Goal: Transaction & Acquisition: Book appointment/travel/reservation

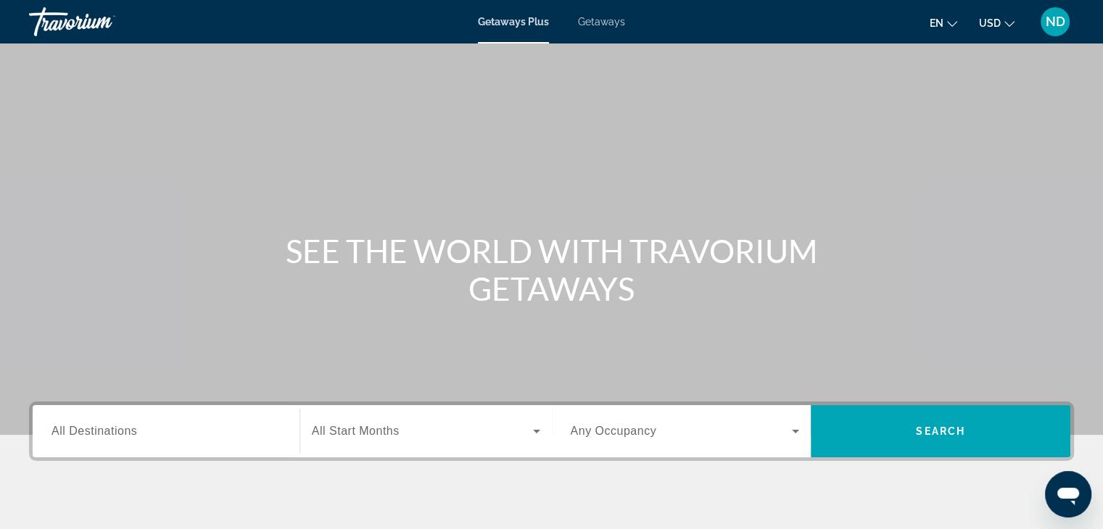
click at [134, 427] on span "All Destinations" at bounding box center [94, 431] width 86 height 12
click at [134, 427] on input "Destination All Destinations" at bounding box center [165, 432] width 229 height 17
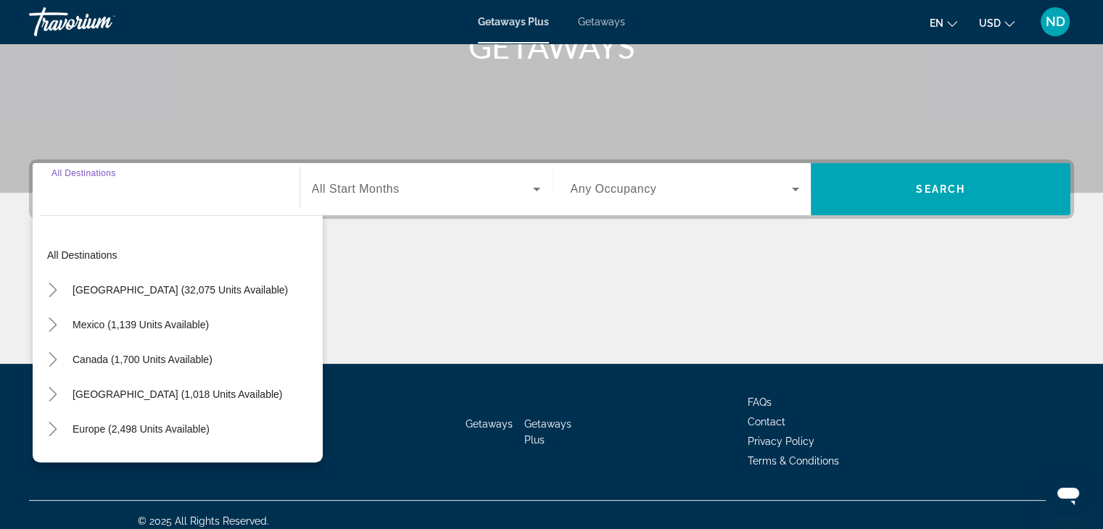
scroll to position [255, 0]
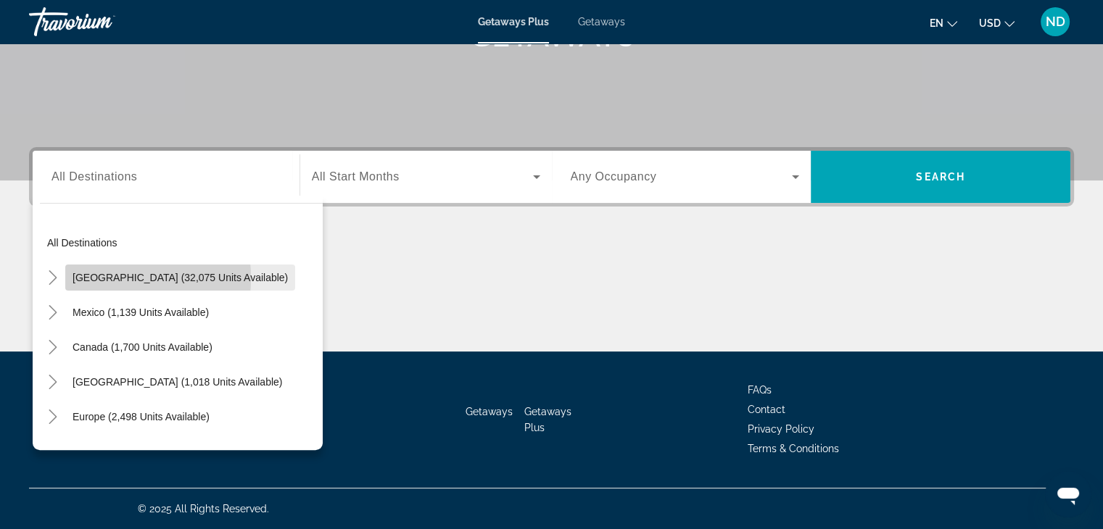
click at [76, 278] on span "[GEOGRAPHIC_DATA] (32,075 units available)" at bounding box center [180, 278] width 215 height 12
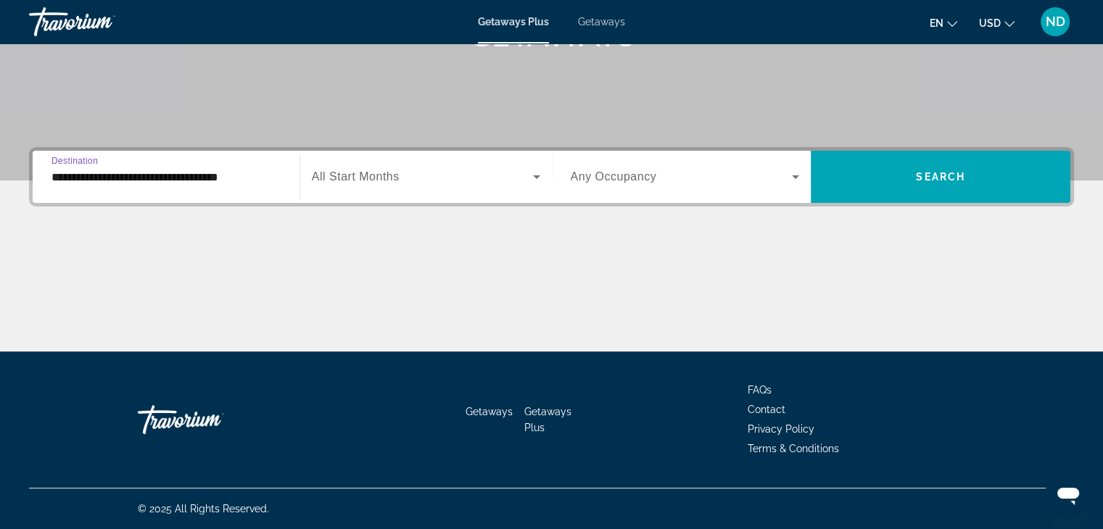
click at [126, 175] on input "**********" at bounding box center [165, 177] width 229 height 17
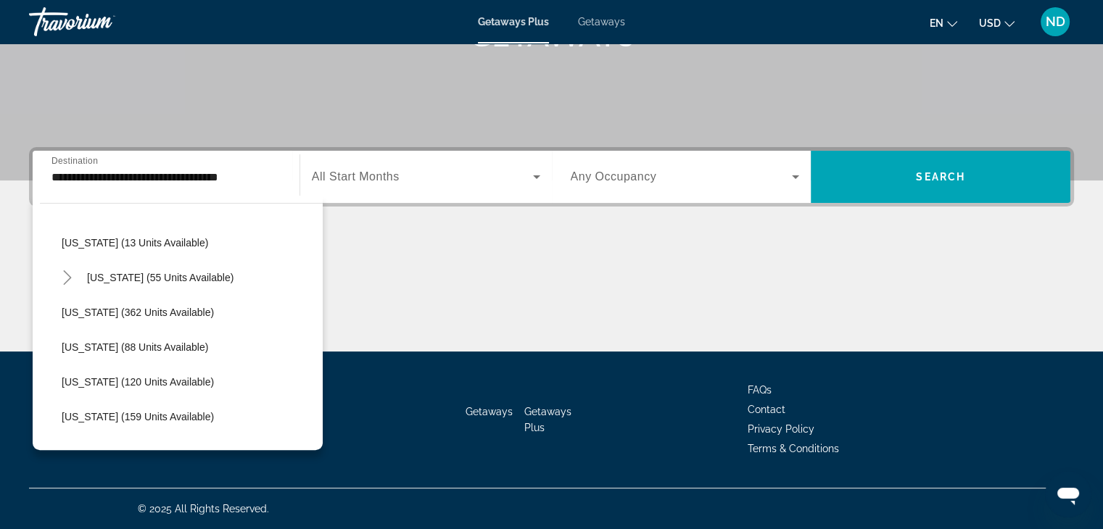
scroll to position [0, 0]
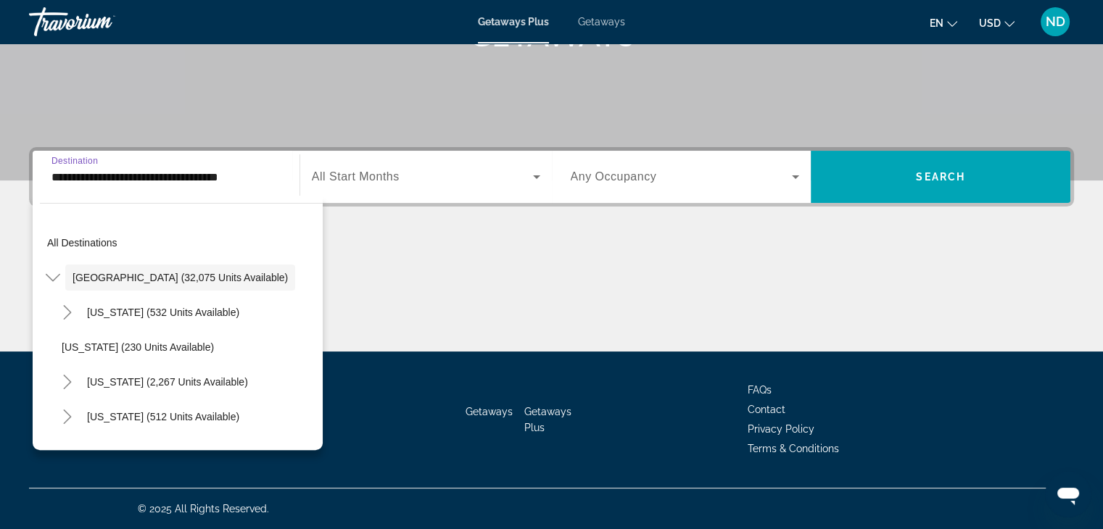
click at [96, 175] on input "**********" at bounding box center [165, 177] width 229 height 17
drag, startPoint x: 96, startPoint y: 175, endPoint x: 52, endPoint y: 276, distance: 109.8
click at [52, 203] on div "**********" at bounding box center [166, 177] width 252 height 52
click at [52, 276] on icon "Toggle United States (32,075 units available)" at bounding box center [53, 278] width 15 height 15
click at [51, 345] on icon "Toggle Canada (1,700 units available)" at bounding box center [53, 347] width 15 height 15
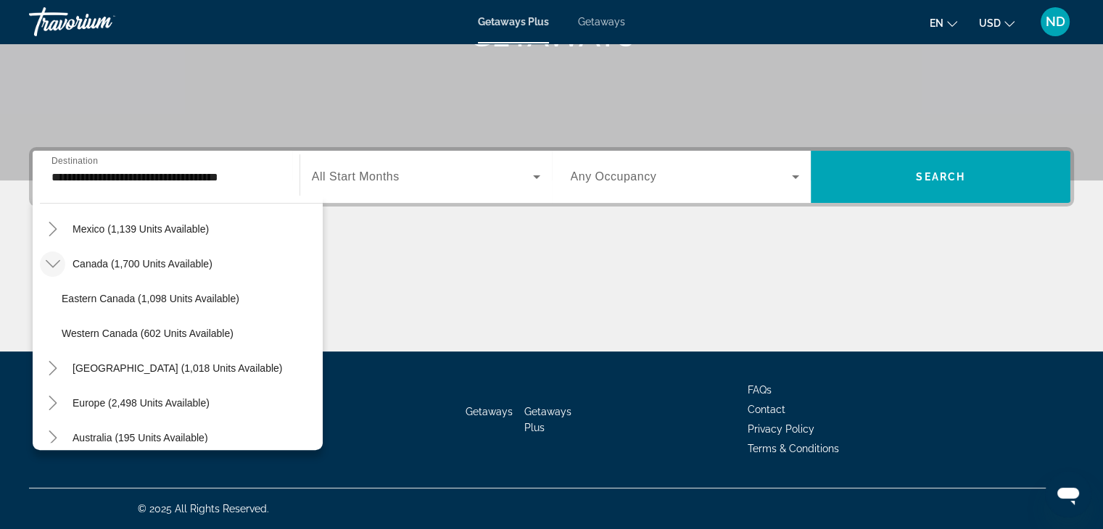
scroll to position [65, 0]
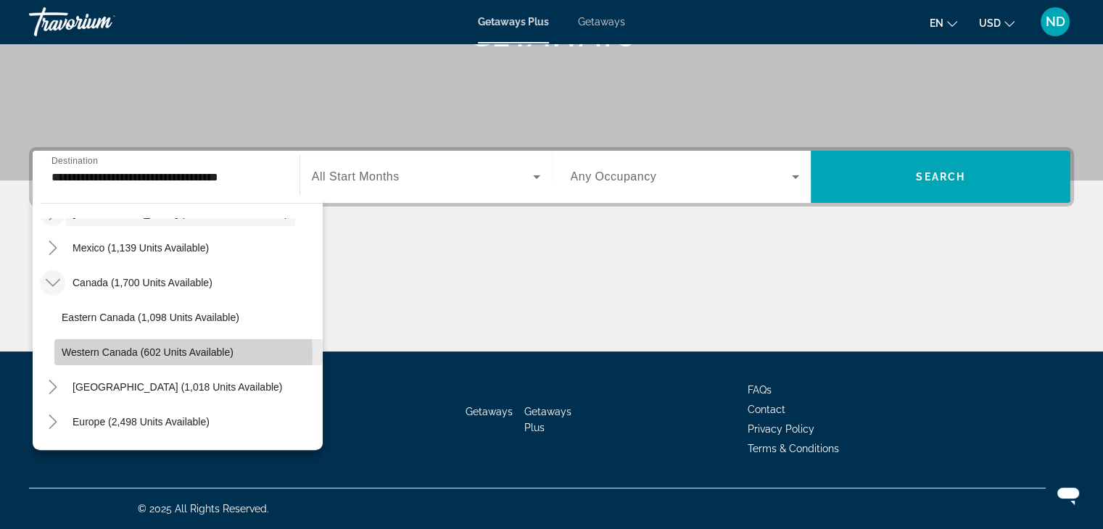
click at [143, 354] on span "Western Canada (602 units available)" at bounding box center [148, 353] width 172 height 12
type input "**********"
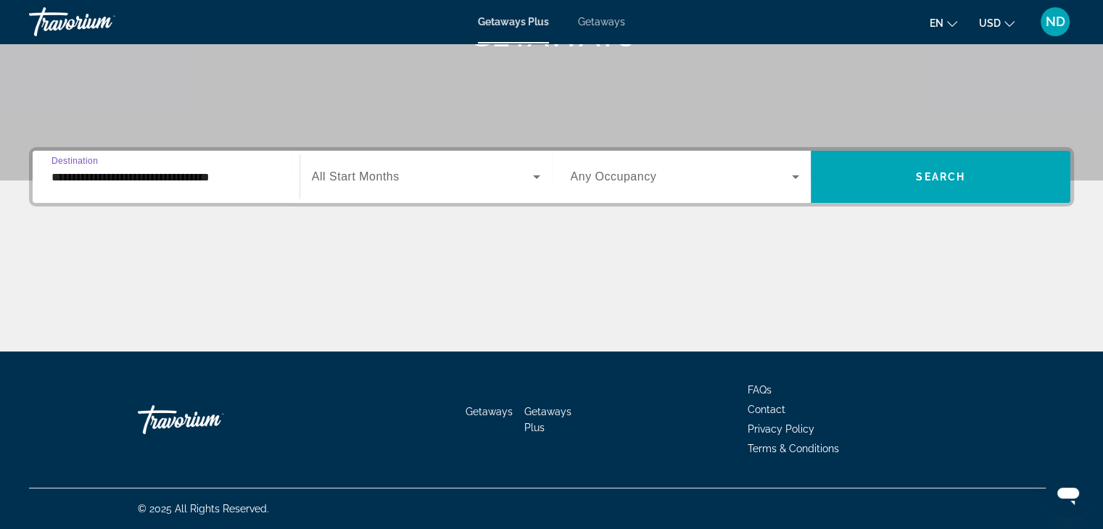
click at [170, 178] on input "**********" at bounding box center [165, 177] width 229 height 17
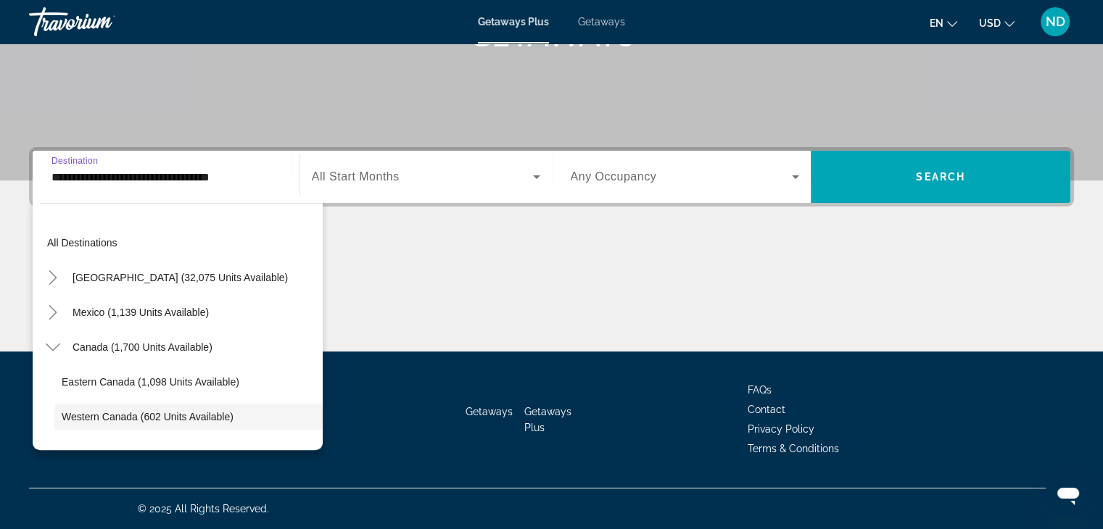
scroll to position [86, 0]
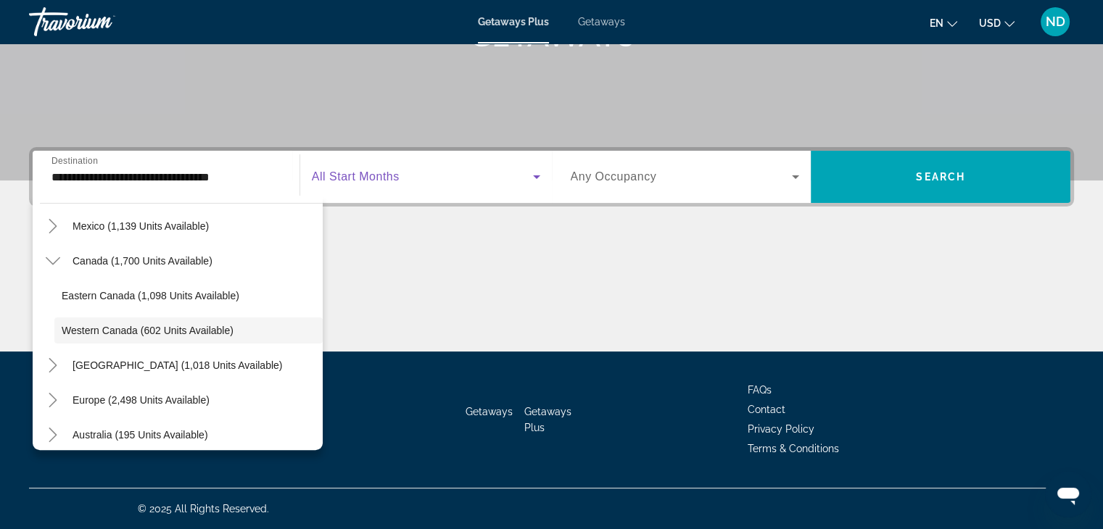
click at [426, 181] on span "Search widget" at bounding box center [422, 176] width 221 height 17
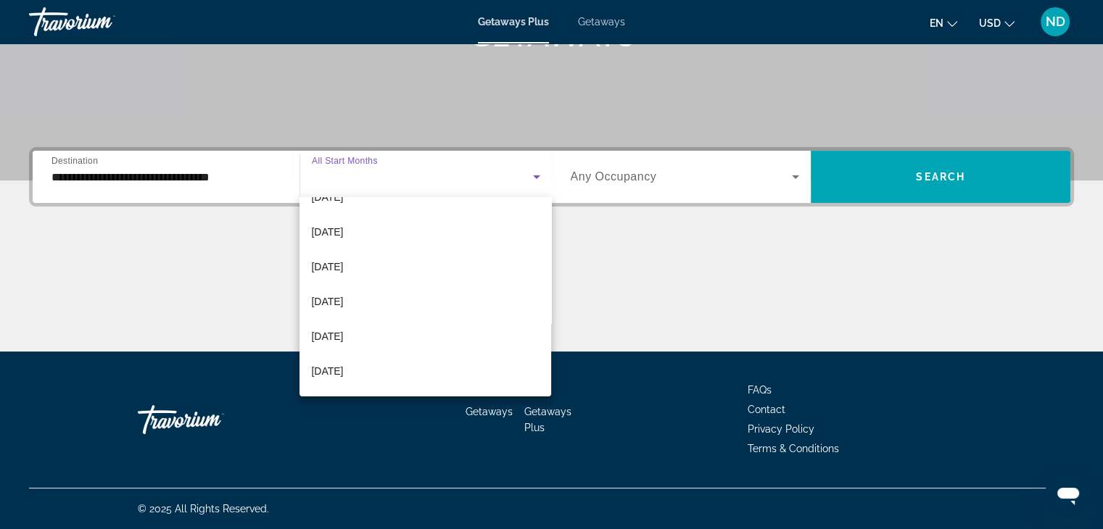
scroll to position [67, 0]
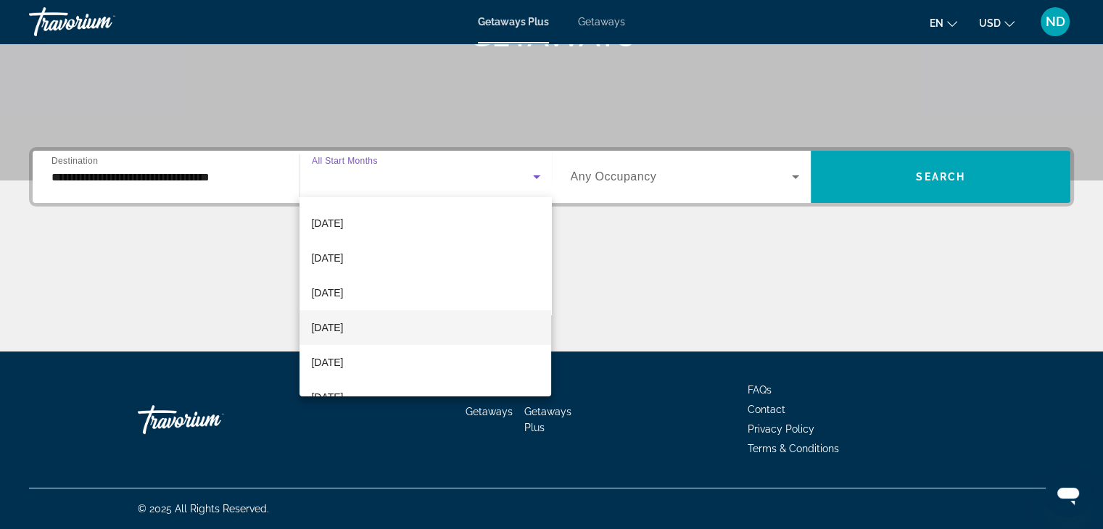
click at [374, 334] on mat-option "[DATE]" at bounding box center [426, 327] width 252 height 35
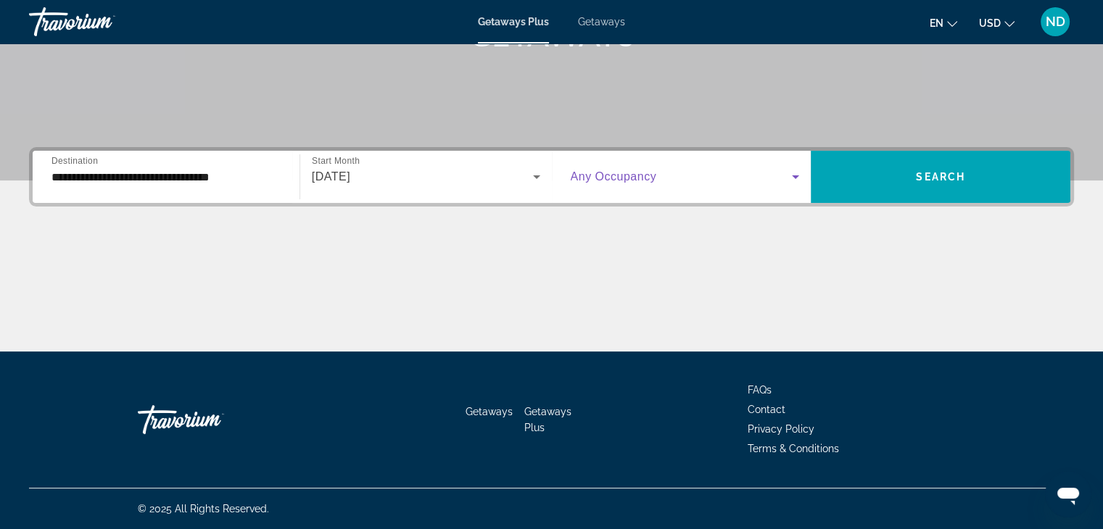
click at [787, 175] on icon "Search widget" at bounding box center [795, 176] width 17 height 17
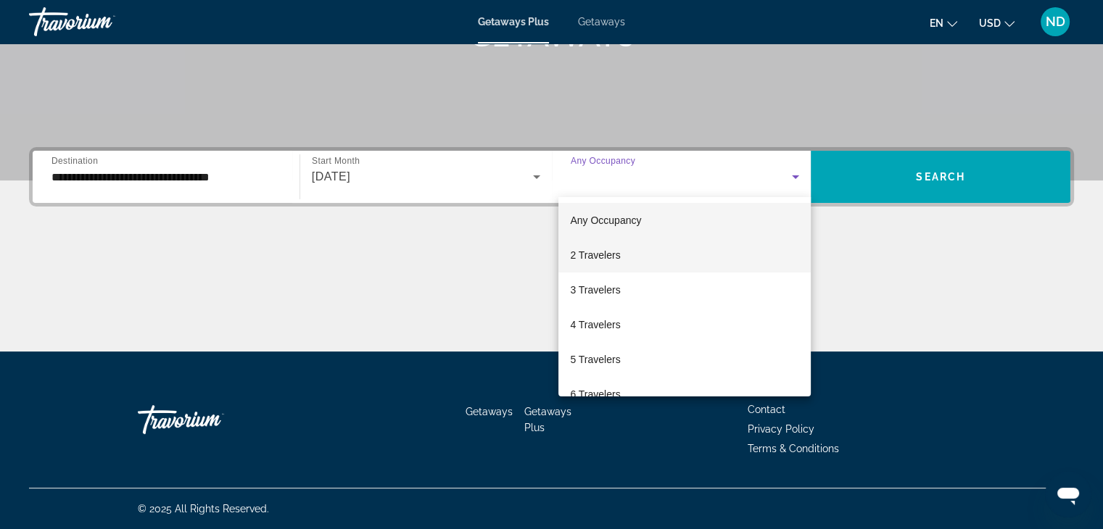
click at [638, 259] on mat-option "2 Travelers" at bounding box center [684, 255] width 252 height 35
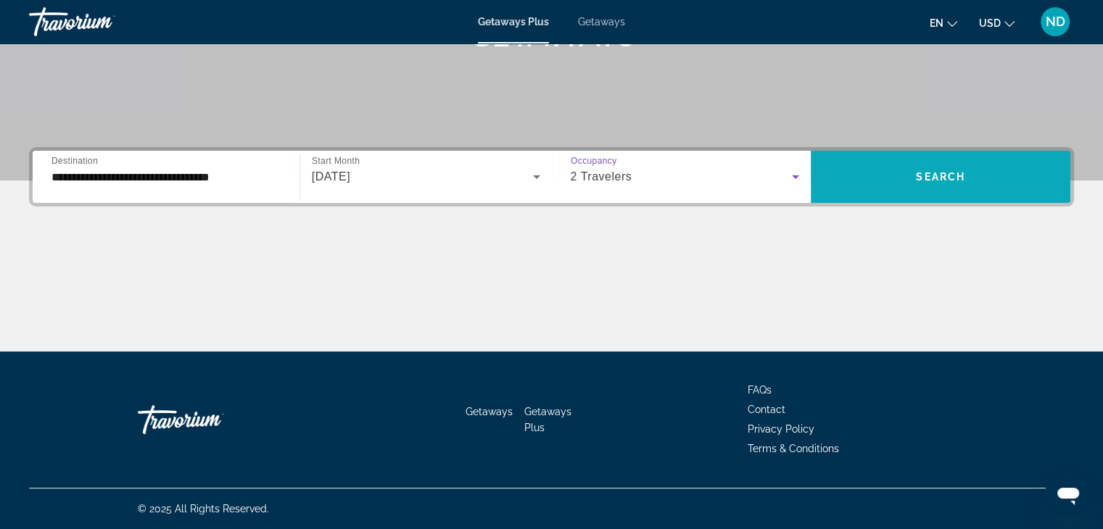
click at [933, 170] on button "Search" at bounding box center [941, 177] width 260 height 52
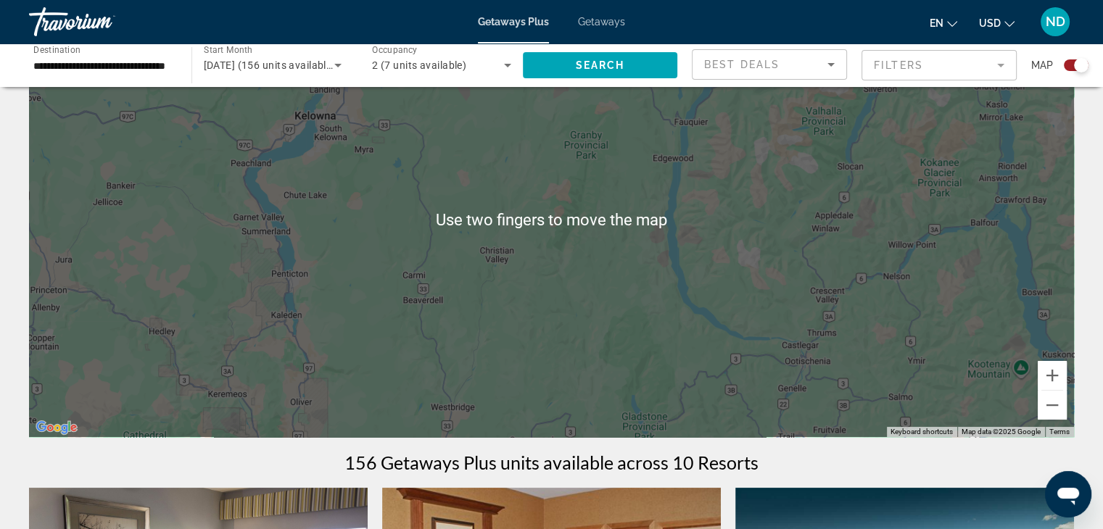
scroll to position [106, 0]
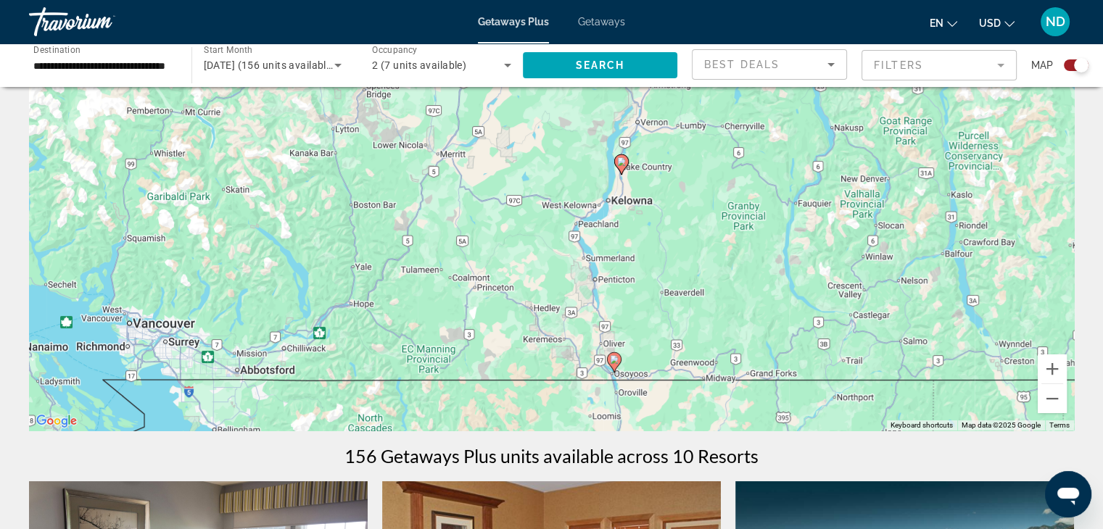
click at [756, 203] on div "To activate drag with keyboard, press Alt + Enter. Once in keyboard drag state,…" at bounding box center [551, 213] width 1045 height 435
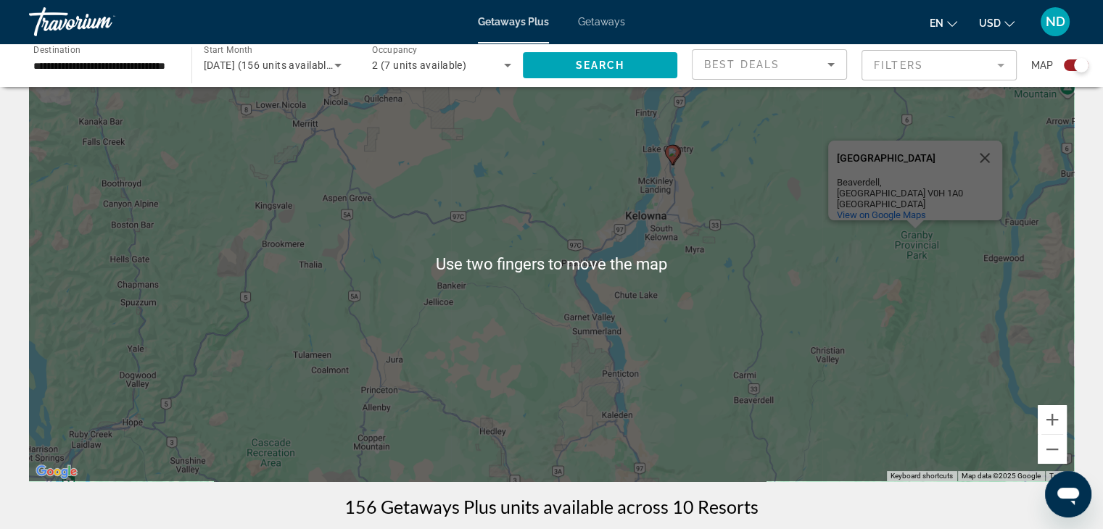
scroll to position [52, 0]
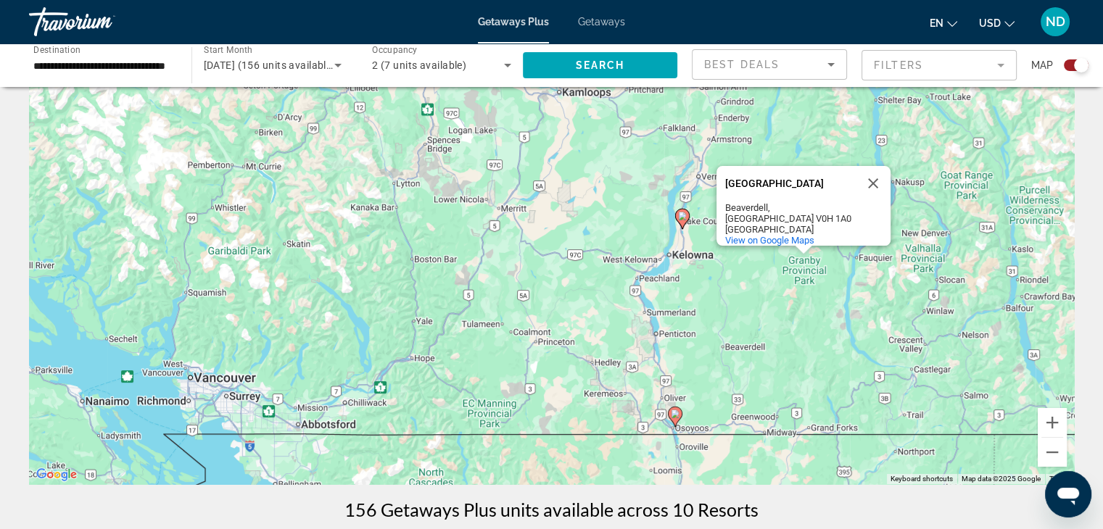
click at [682, 215] on image "Main content" at bounding box center [682, 216] width 9 height 9
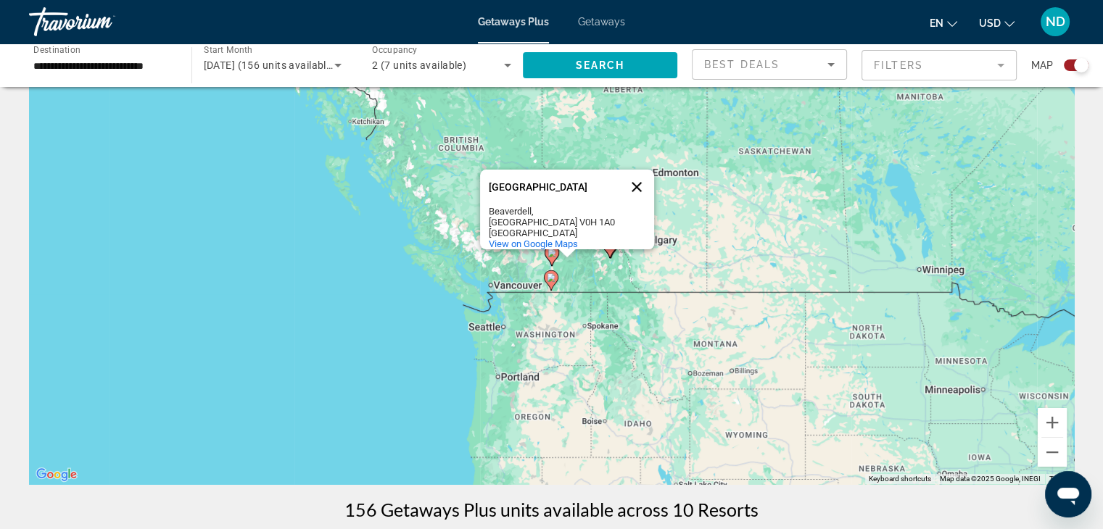
click at [645, 187] on button "Close" at bounding box center [636, 187] width 35 height 35
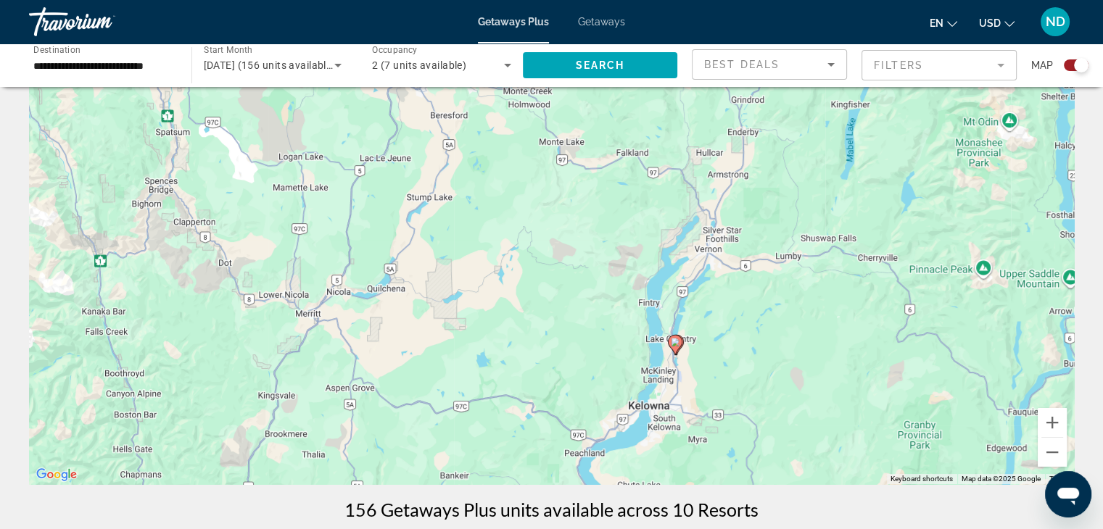
click at [676, 342] on image "Main content" at bounding box center [675, 342] width 9 height 9
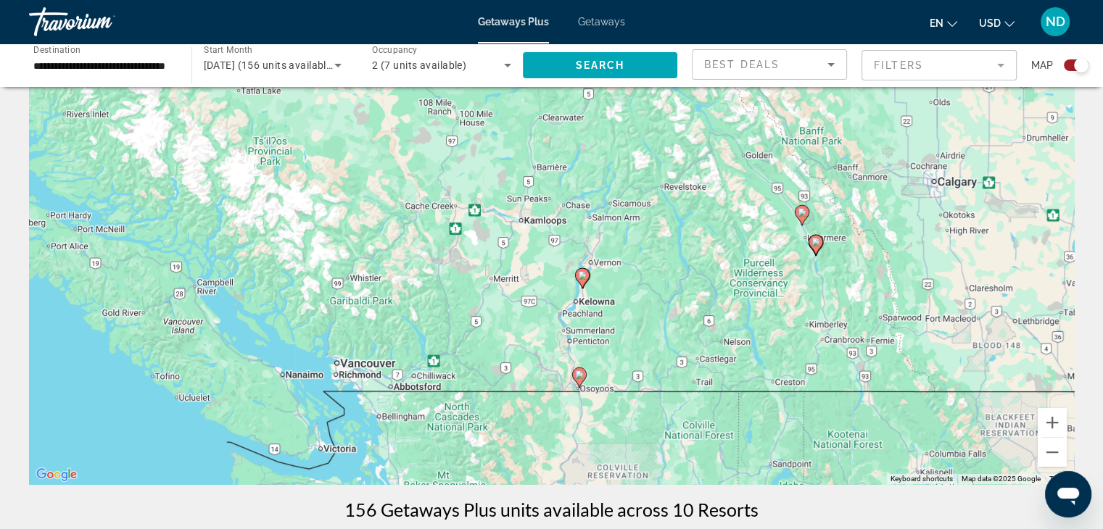
click at [584, 273] on image "Main content" at bounding box center [582, 275] width 9 height 9
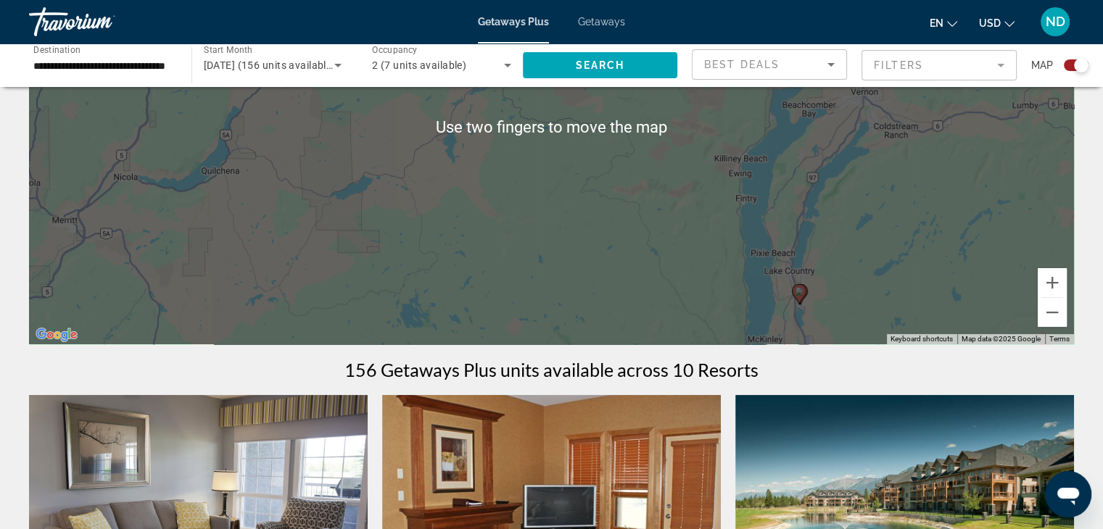
scroll to position [197, 0]
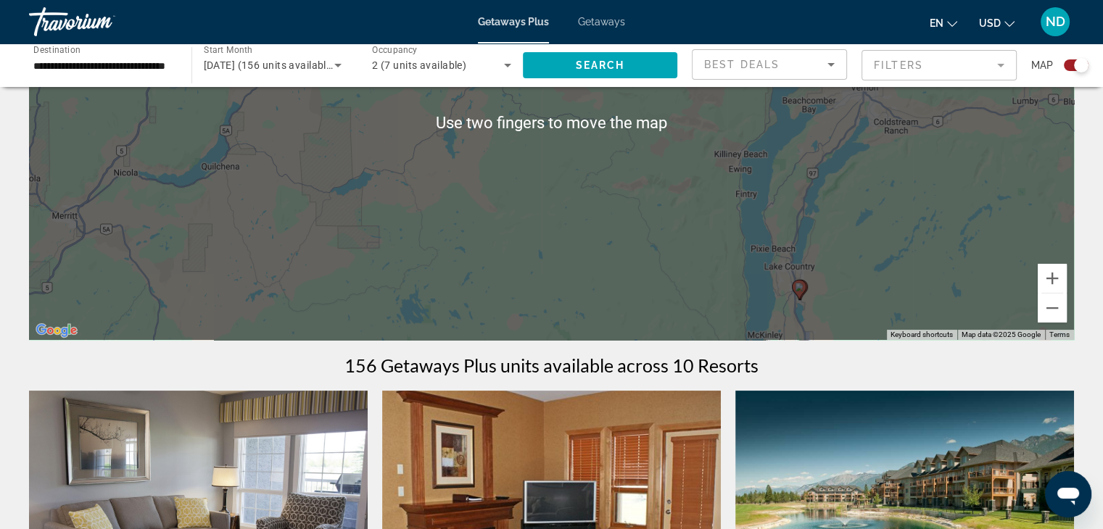
click at [847, 235] on div "To navigate, press the arrow keys. To activate drag with keyboard, press Alt + …" at bounding box center [551, 122] width 1045 height 435
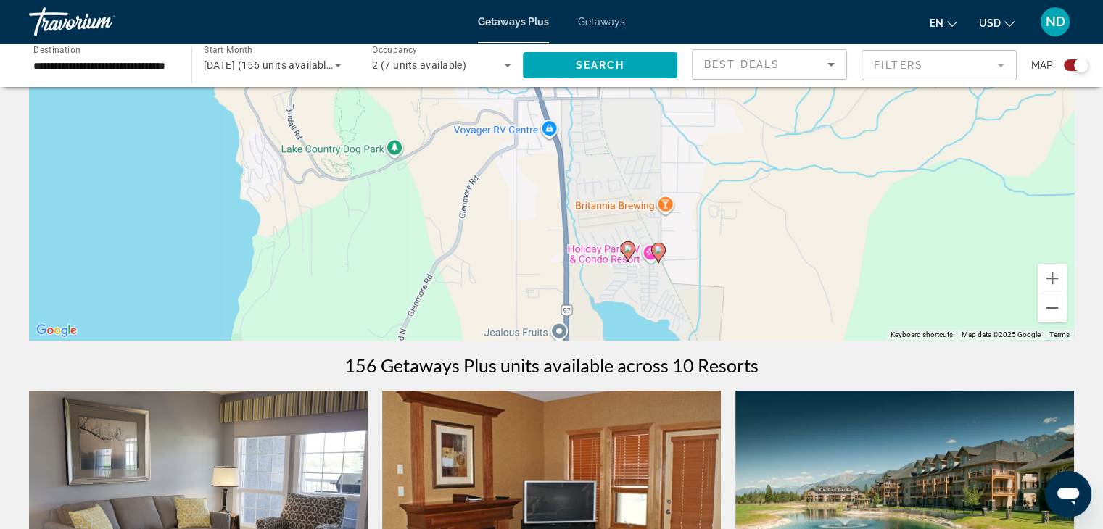
click at [629, 255] on icon "Main content" at bounding box center [627, 251] width 13 height 19
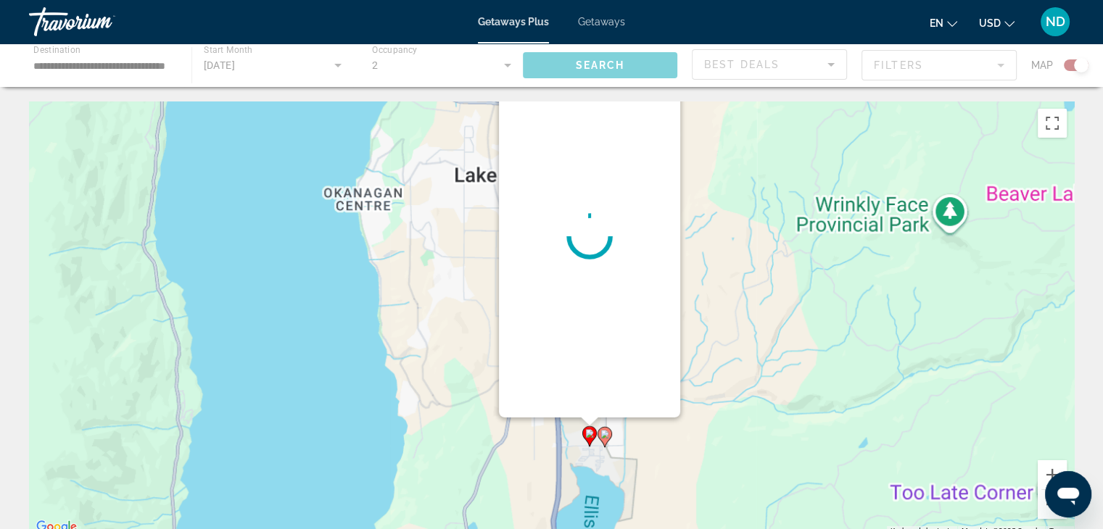
scroll to position [0, 0]
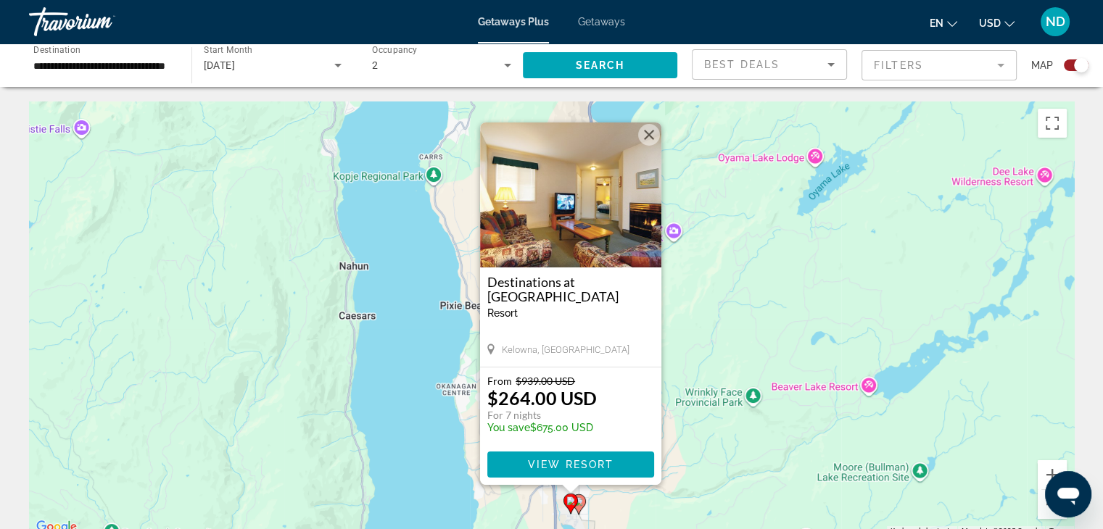
click at [645, 135] on button "Close" at bounding box center [649, 135] width 22 height 22
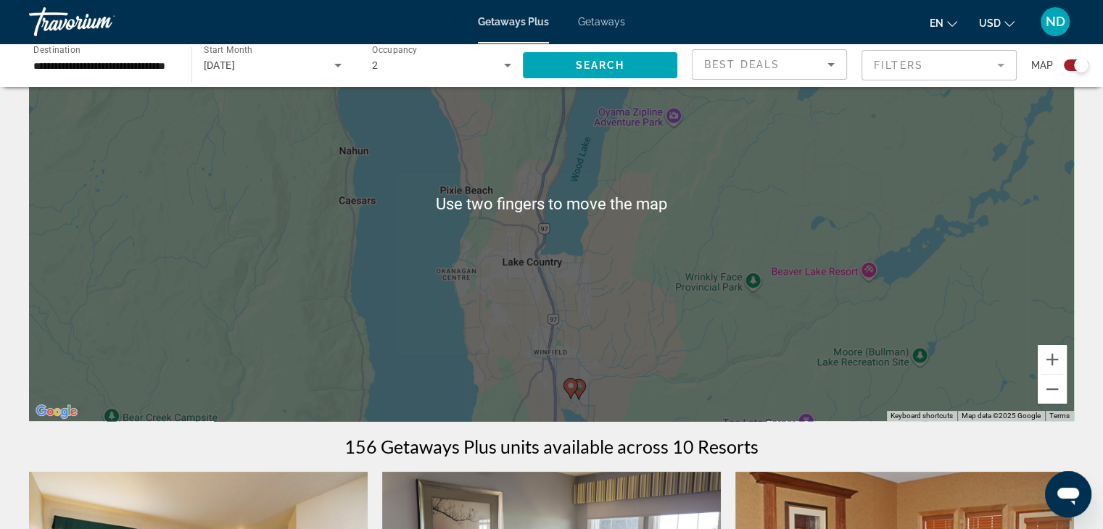
scroll to position [112, 0]
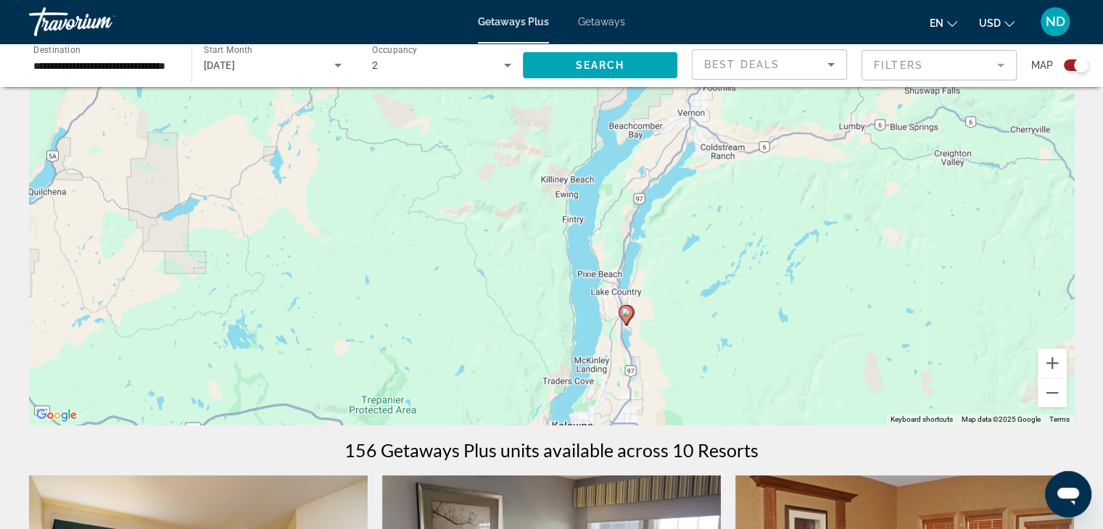
click at [88, 70] on input "**********" at bounding box center [102, 65] width 139 height 17
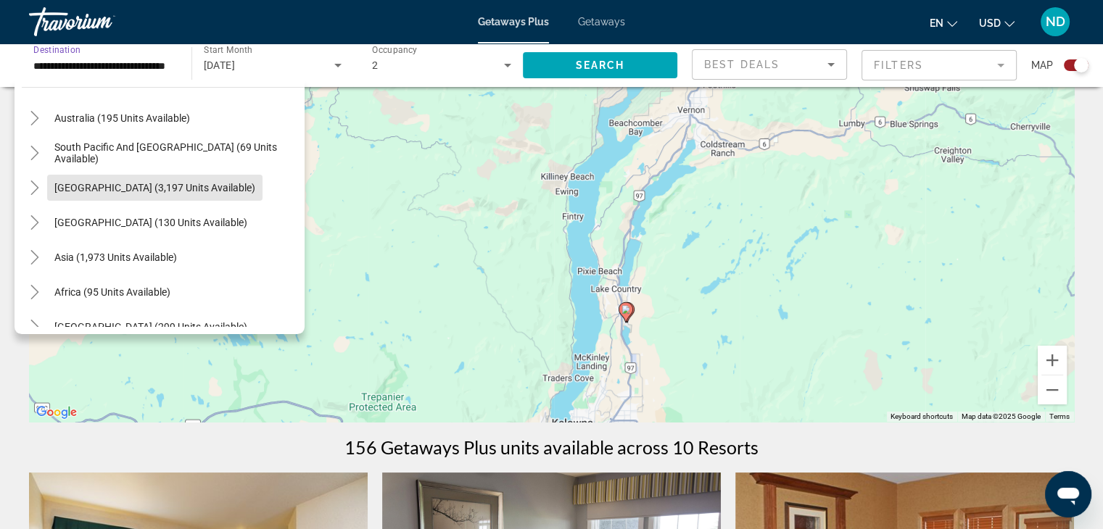
scroll to position [285, 0]
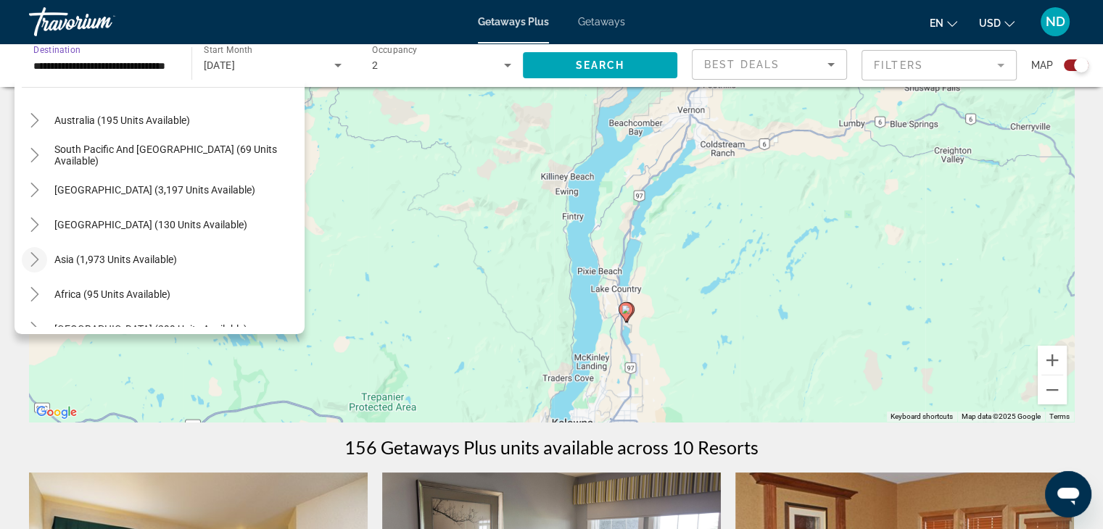
click at [29, 253] on icon "Toggle Asia (1,973 units available)" at bounding box center [35, 259] width 15 height 15
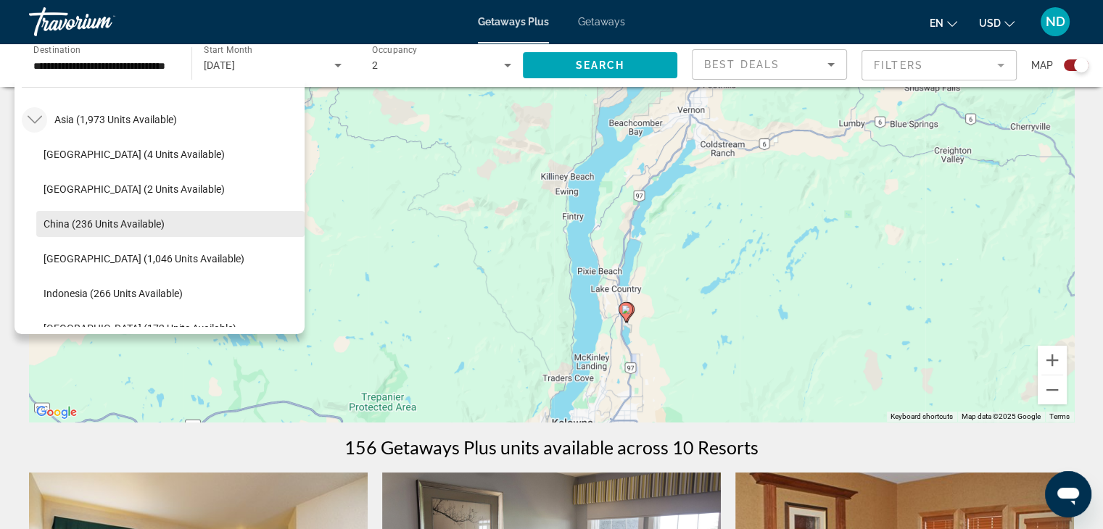
click at [99, 220] on span "China (236 units available)" at bounding box center [104, 224] width 121 height 12
type input "**********"
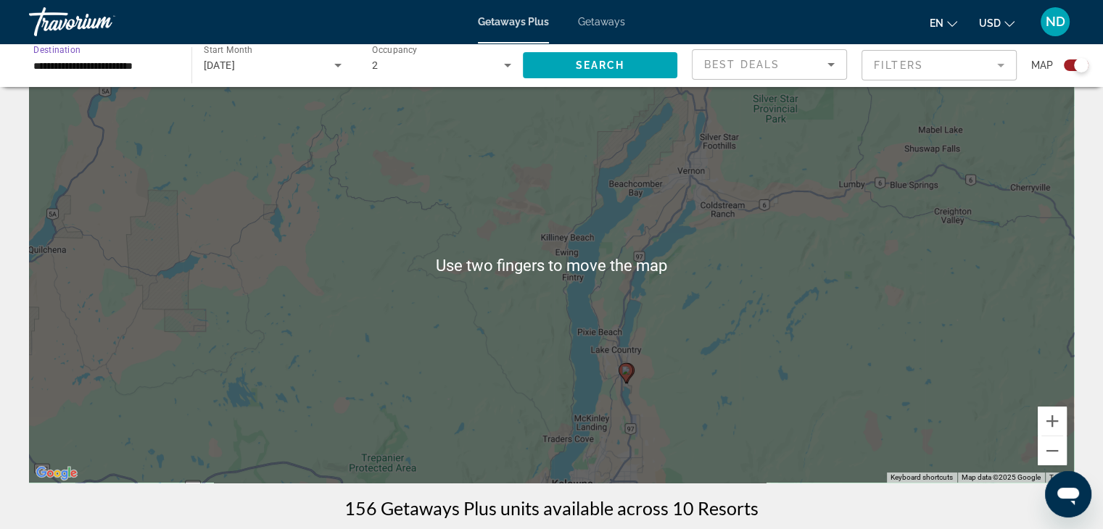
scroll to position [0, 0]
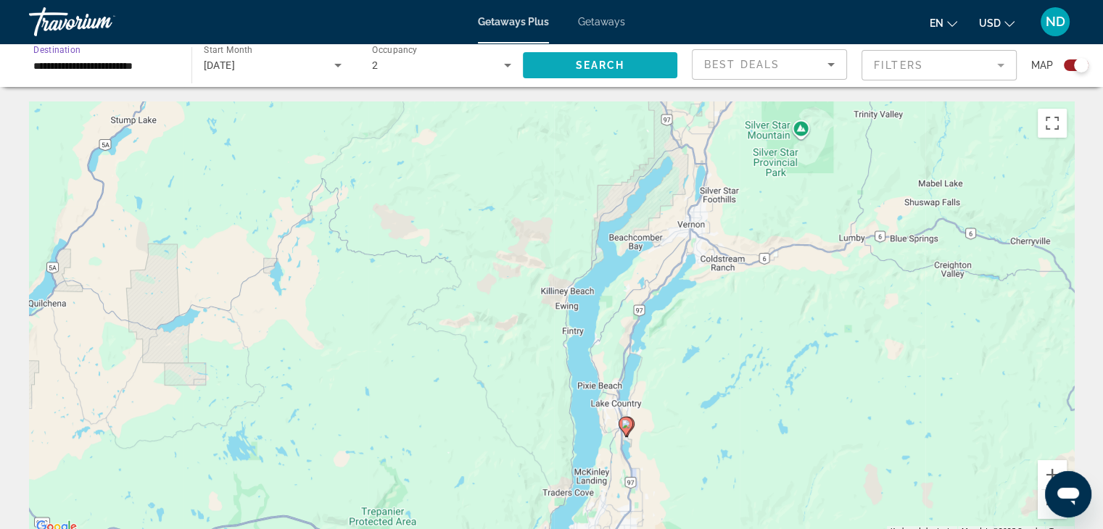
click at [624, 63] on span "Search widget" at bounding box center [600, 65] width 155 height 35
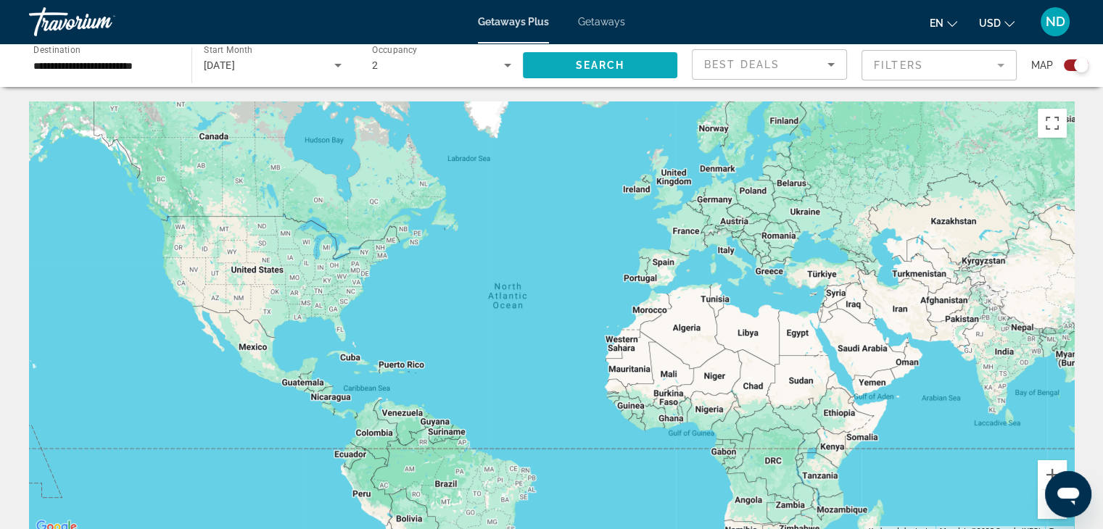
click at [615, 59] on span "Search" at bounding box center [599, 65] width 49 height 12
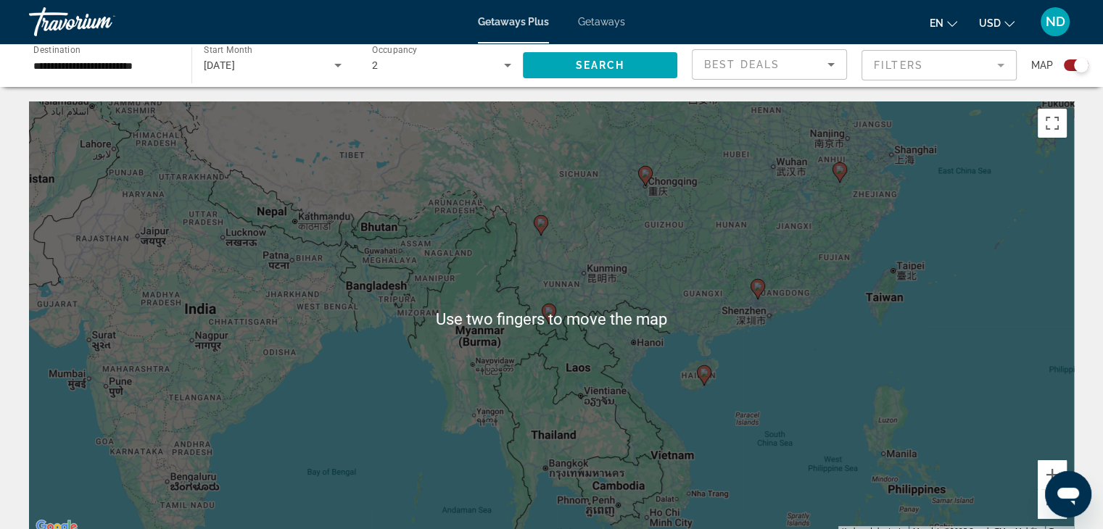
click at [835, 341] on div "To activate drag with keyboard, press Alt + Enter. Once in keyboard drag state,…" at bounding box center [551, 319] width 1045 height 435
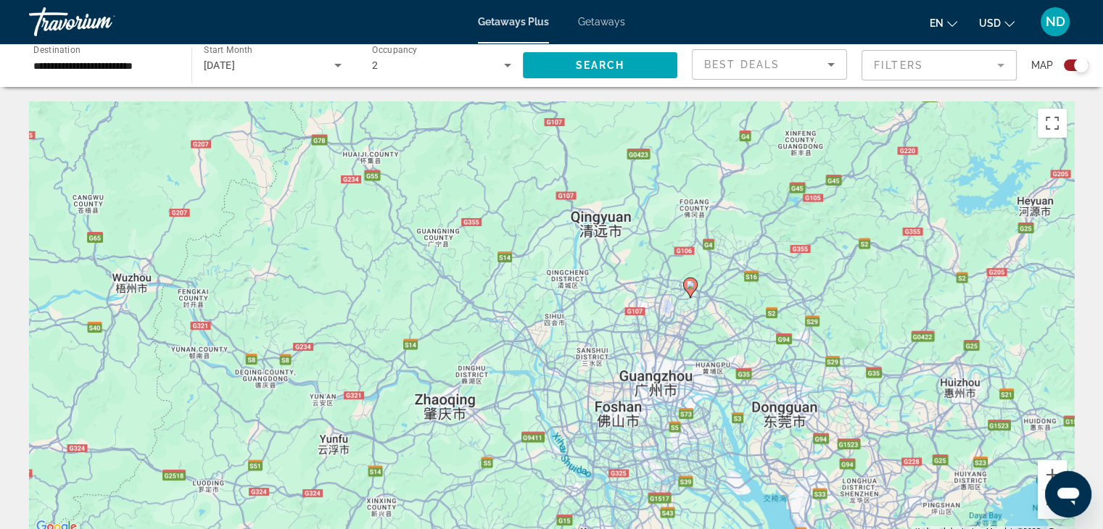
click at [688, 288] on image "Main content" at bounding box center [690, 285] width 9 height 9
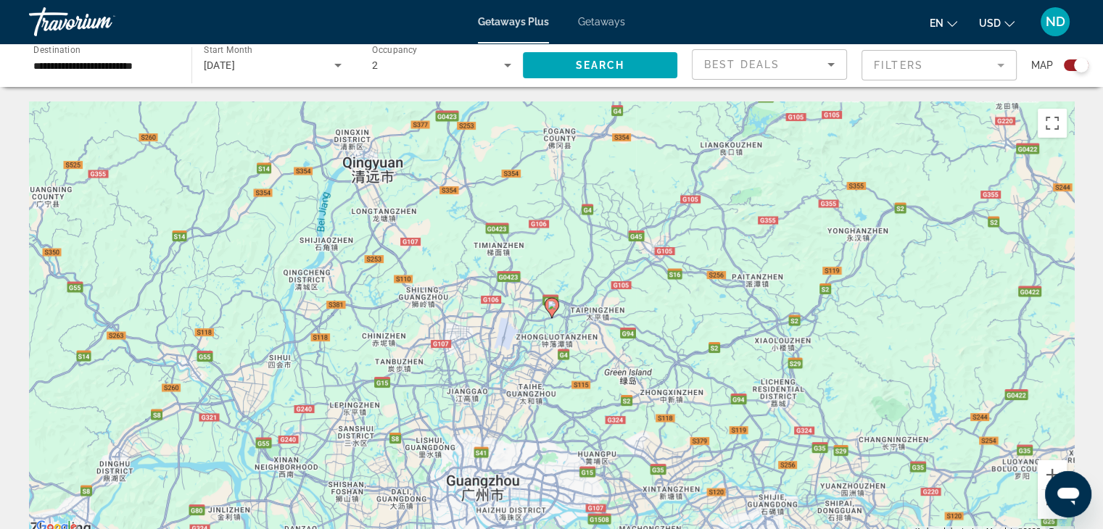
click at [551, 305] on image "Main content" at bounding box center [552, 305] width 9 height 9
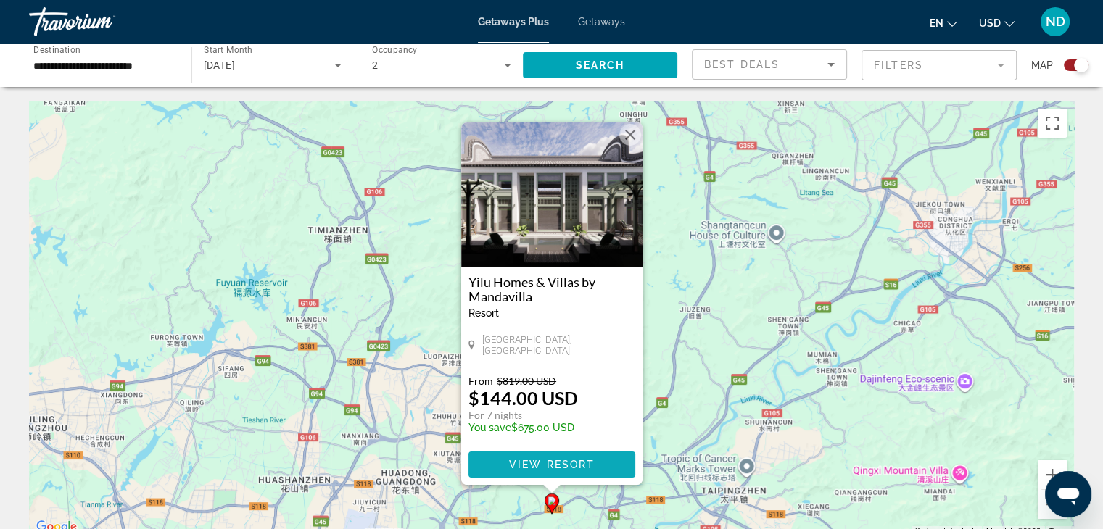
click at [574, 461] on span "View Resort" at bounding box center [551, 465] width 86 height 12
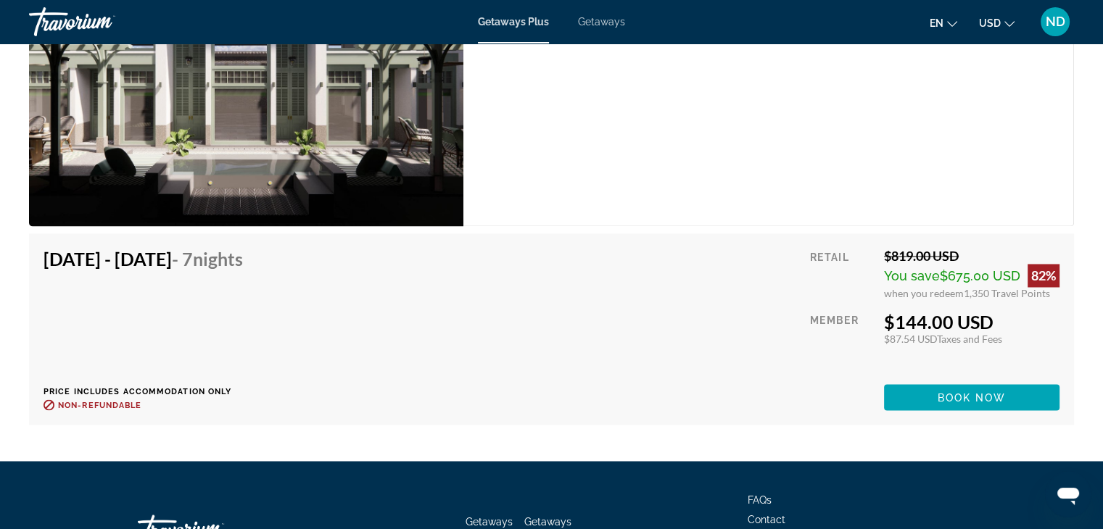
scroll to position [2448, 0]
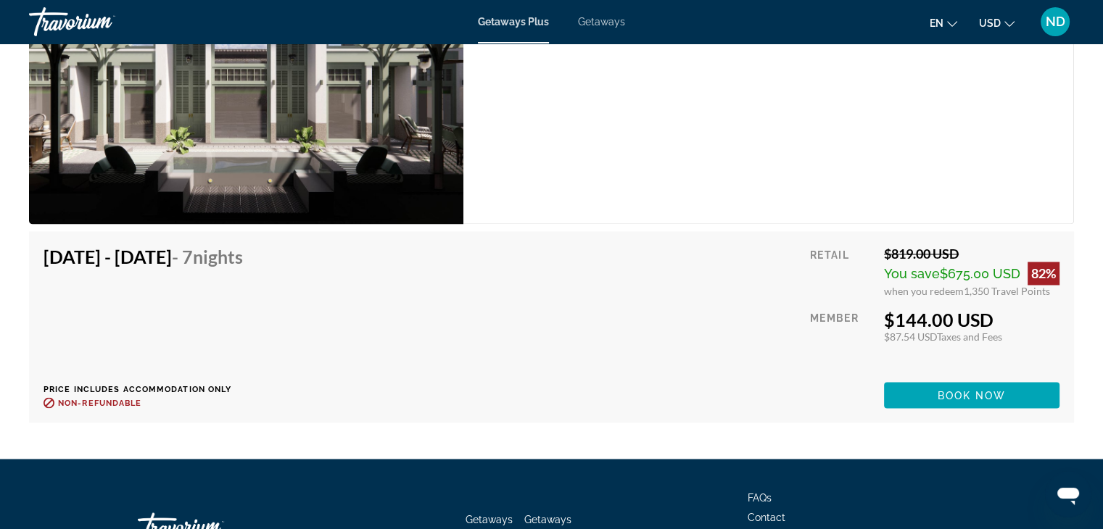
click at [617, 25] on span "Getaways" at bounding box center [601, 22] width 47 height 12
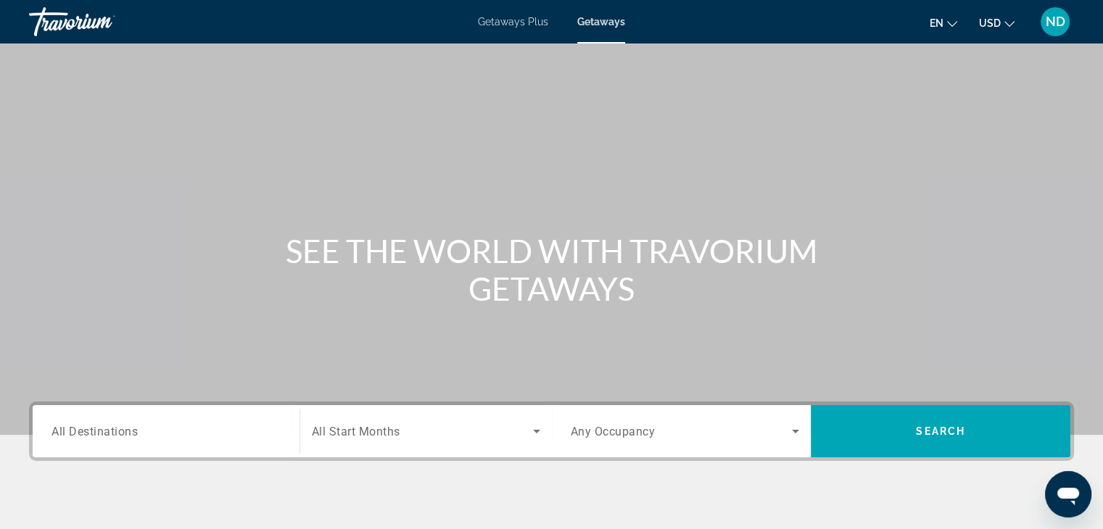
click at [506, 6] on div "Getaways Plus Getaways en English Español Français Italiano Português русский U…" at bounding box center [551, 22] width 1103 height 38
click at [519, 22] on span "Getaways Plus" at bounding box center [513, 22] width 70 height 12
click at [201, 425] on input "Destination All Destinations" at bounding box center [165, 432] width 229 height 17
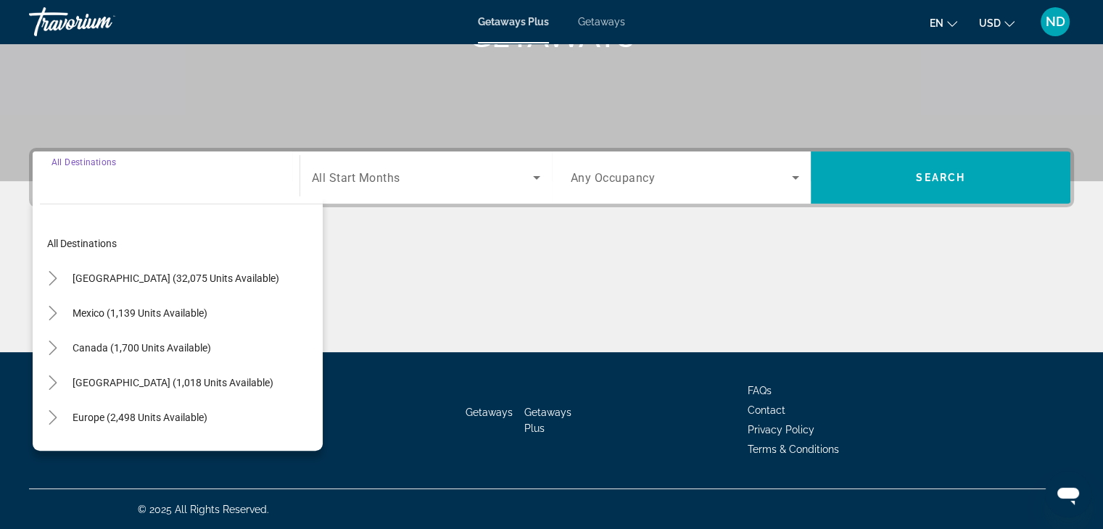
scroll to position [255, 0]
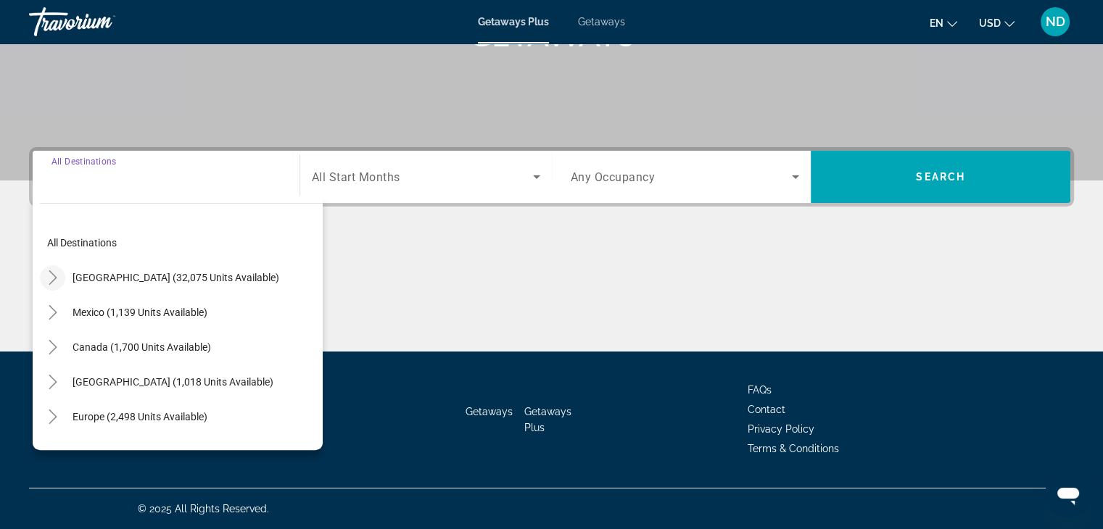
click at [56, 273] on icon "Toggle United States (32,075 units available)" at bounding box center [53, 278] width 15 height 15
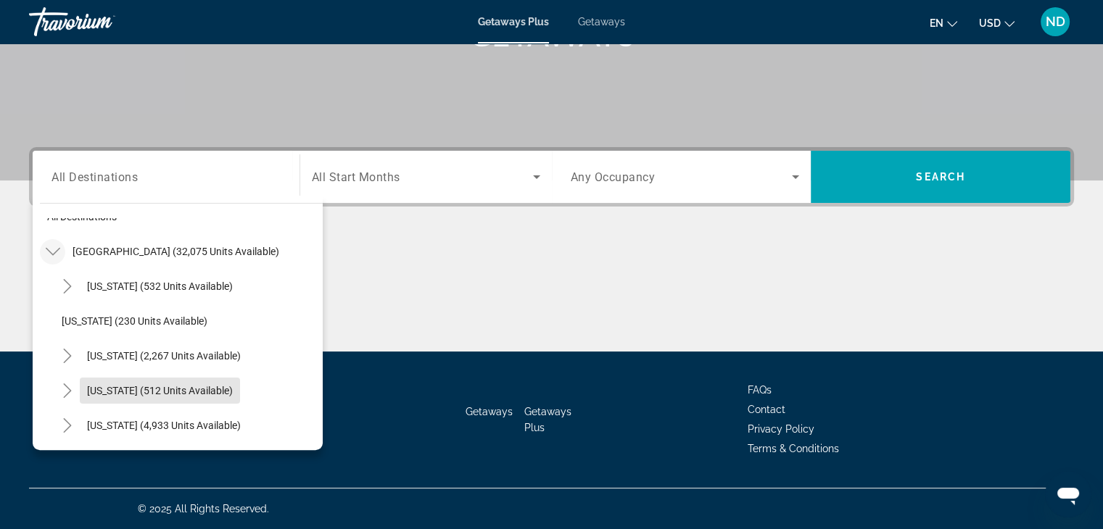
scroll to position [23, 0]
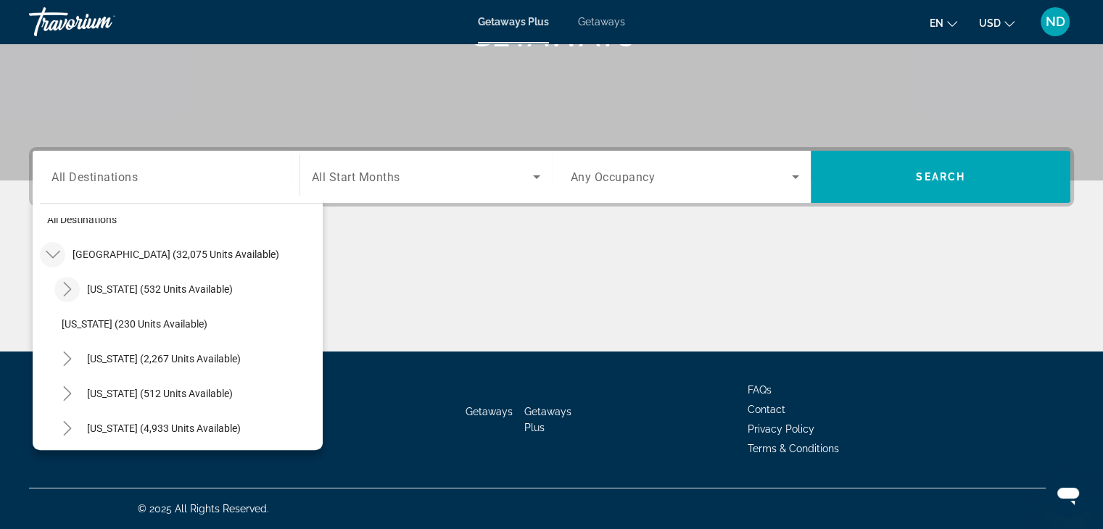
click at [64, 290] on icon "Toggle Arizona (532 units available)" at bounding box center [67, 289] width 15 height 15
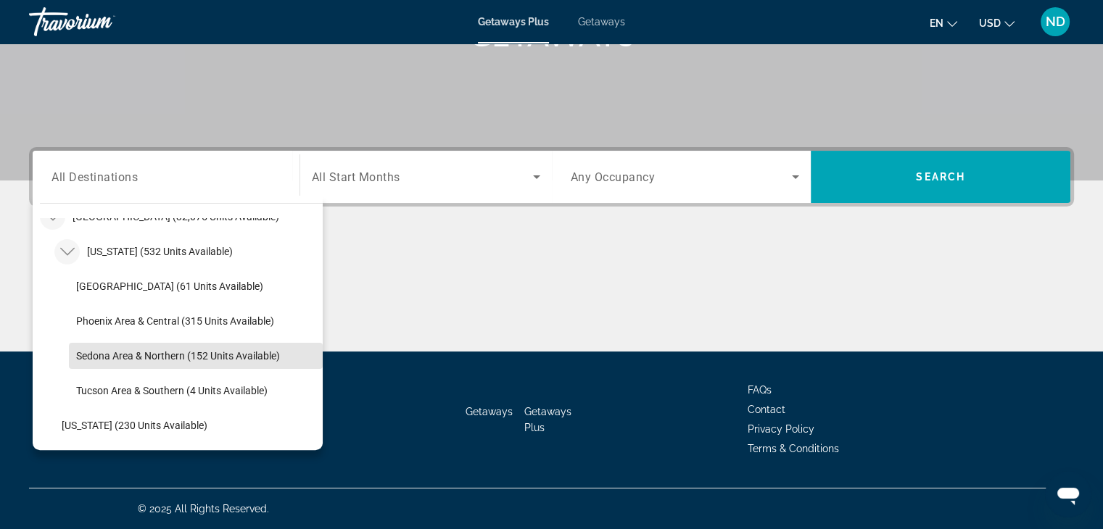
scroll to position [62, 0]
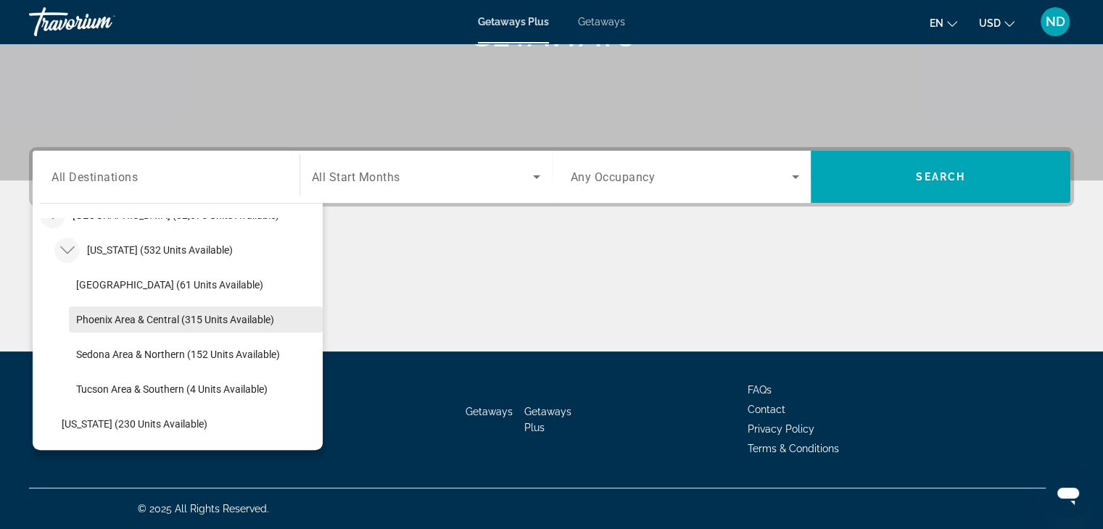
click at [178, 323] on span "Phoenix Area & Central (315 units available)" at bounding box center [175, 320] width 198 height 12
type input "**********"
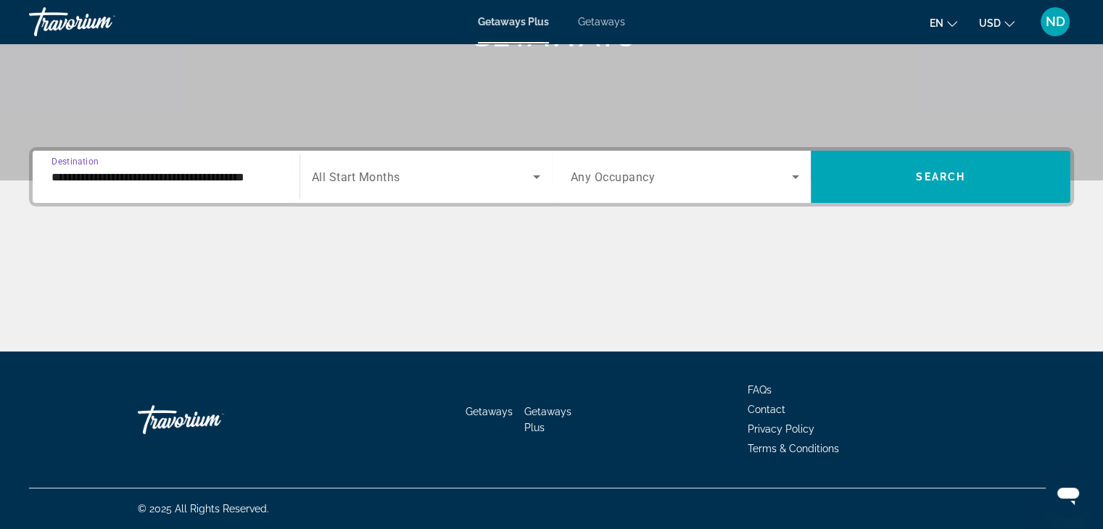
click at [426, 178] on span "Search widget" at bounding box center [422, 176] width 221 height 17
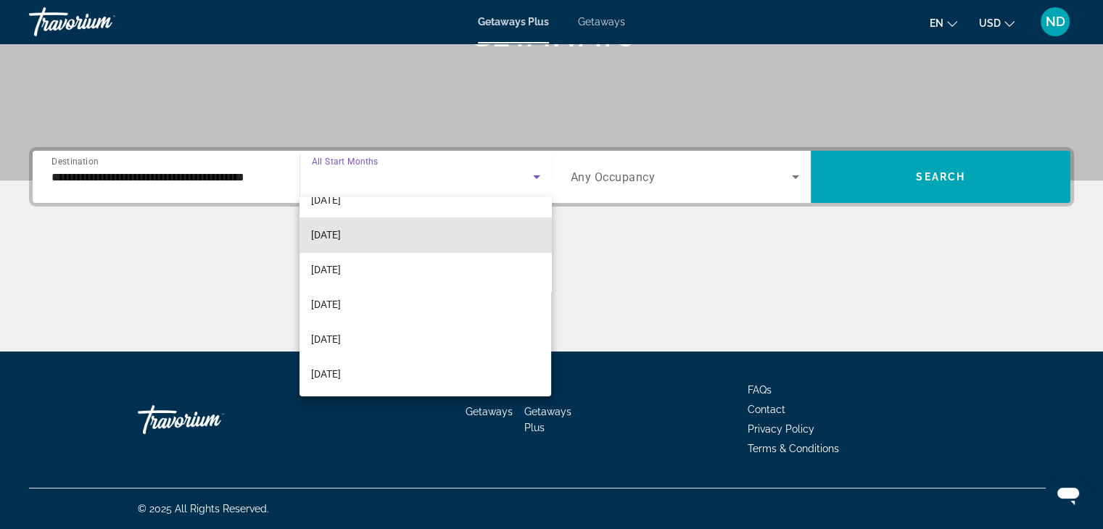
scroll to position [96, 0]
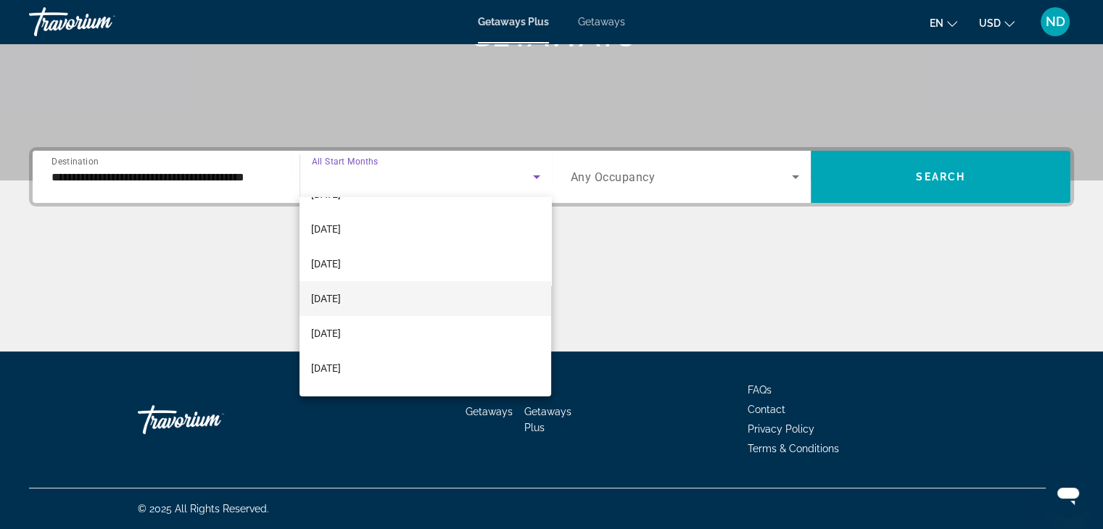
click at [341, 297] on span "[DATE]" at bounding box center [326, 298] width 30 height 17
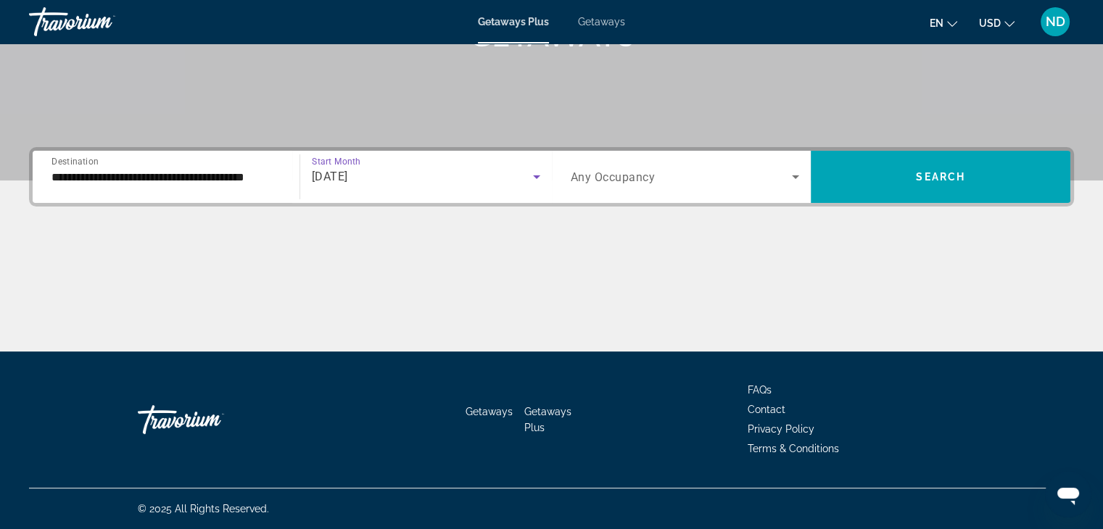
click at [645, 183] on span "Any Occupancy" at bounding box center [613, 177] width 85 height 14
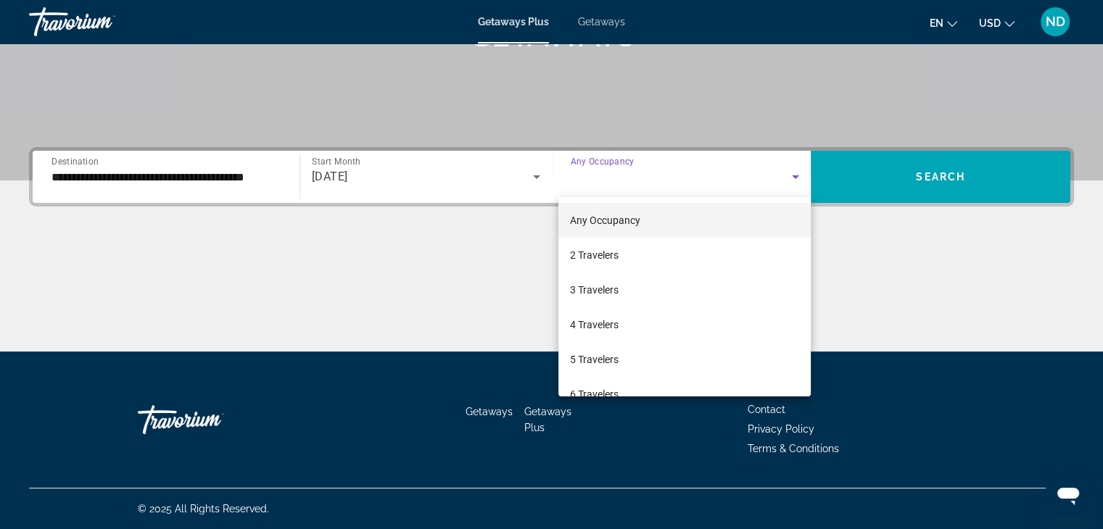
click at [612, 254] on span "2 Travelers" at bounding box center [594, 255] width 49 height 17
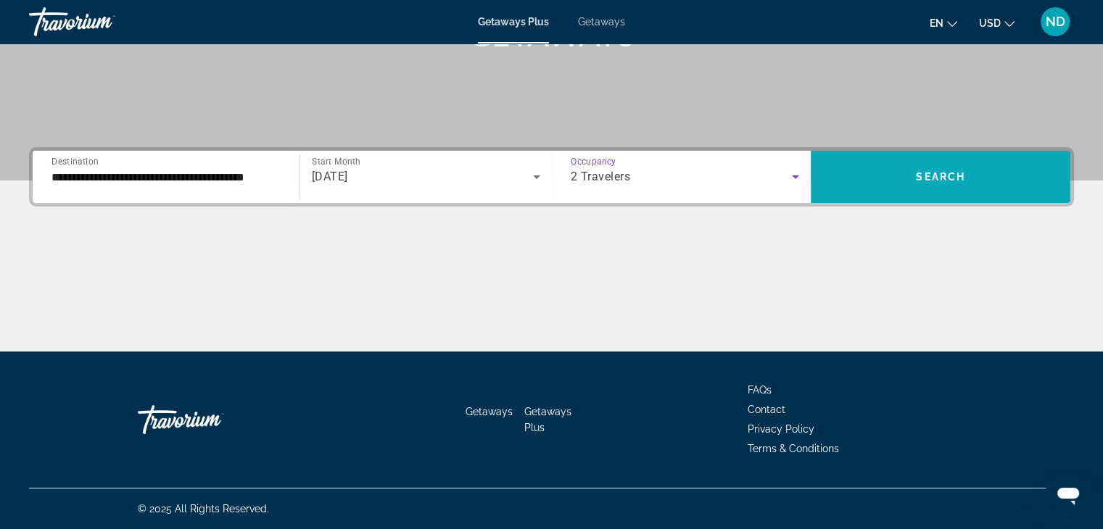
click at [903, 181] on span "Search widget" at bounding box center [941, 177] width 260 height 35
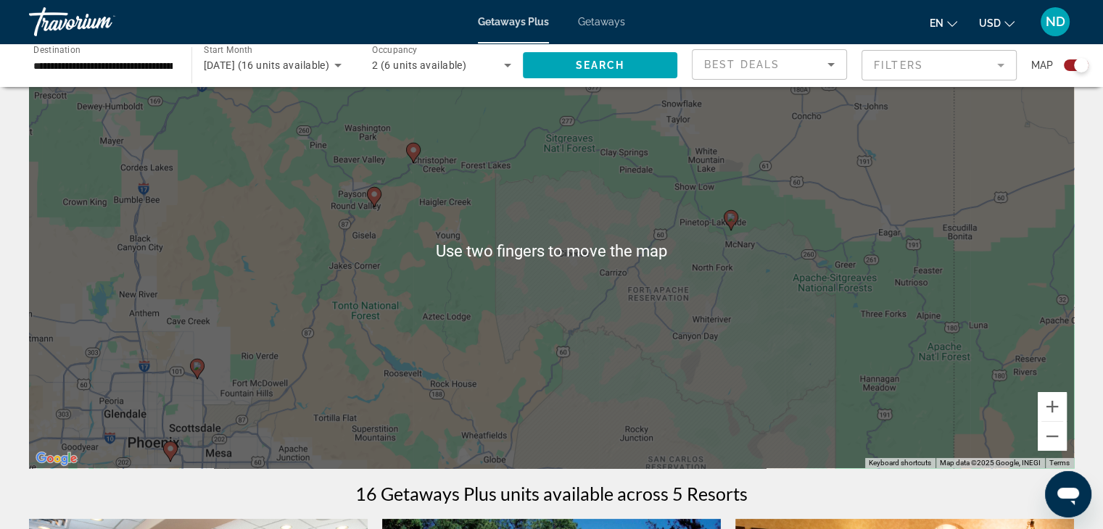
scroll to position [90, 0]
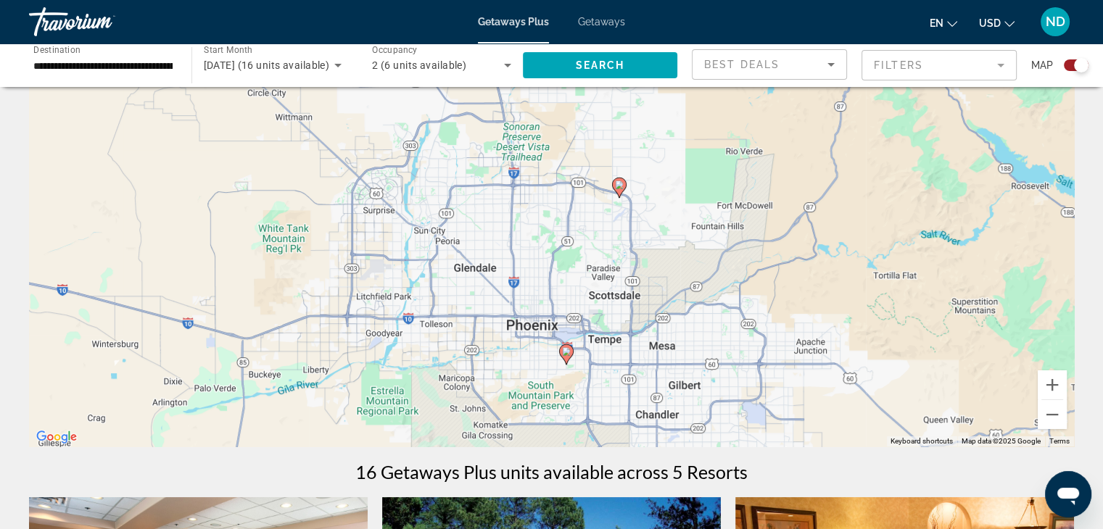
click at [566, 351] on image "Main content" at bounding box center [566, 351] width 9 height 9
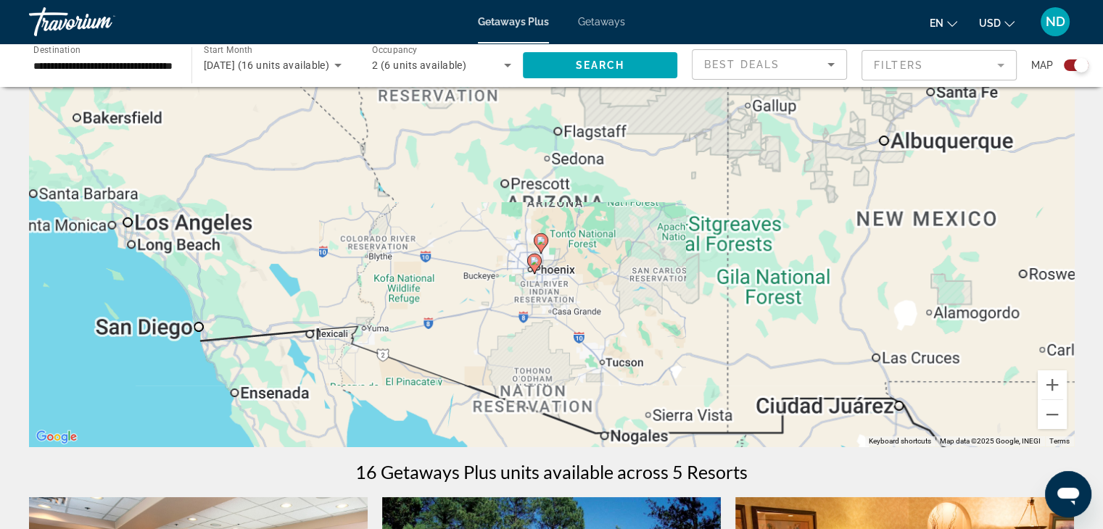
click at [723, 161] on div "To activate drag with keyboard, press Alt + Enter. Once in keyboard drag state,…" at bounding box center [551, 229] width 1045 height 435
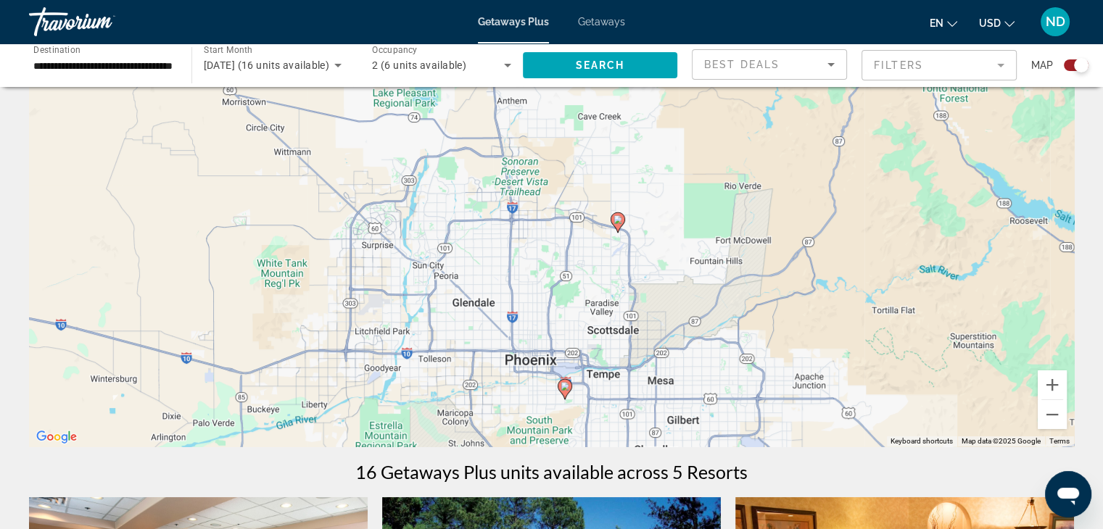
click at [564, 386] on image "Main content" at bounding box center [565, 386] width 9 height 9
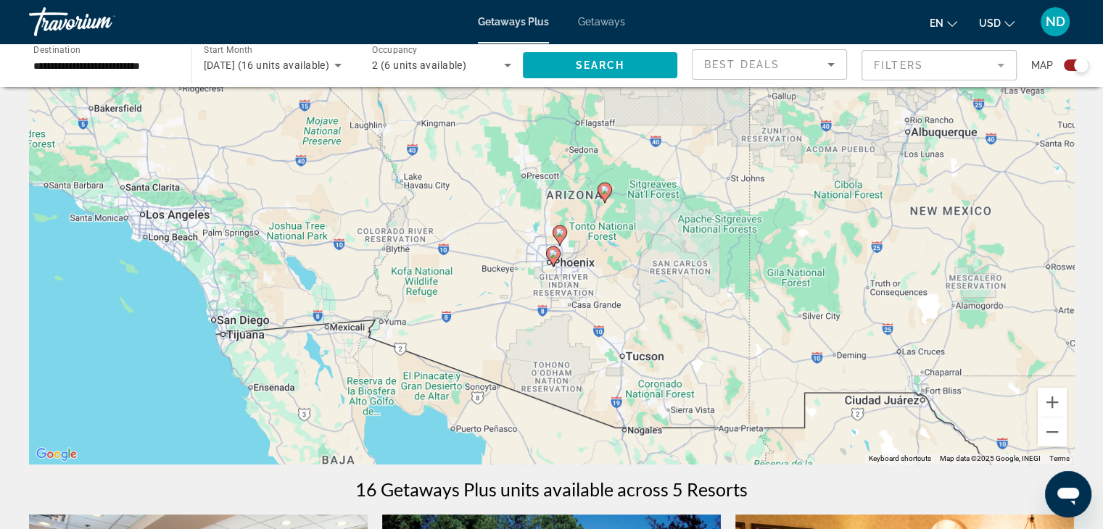
scroll to position [72, 0]
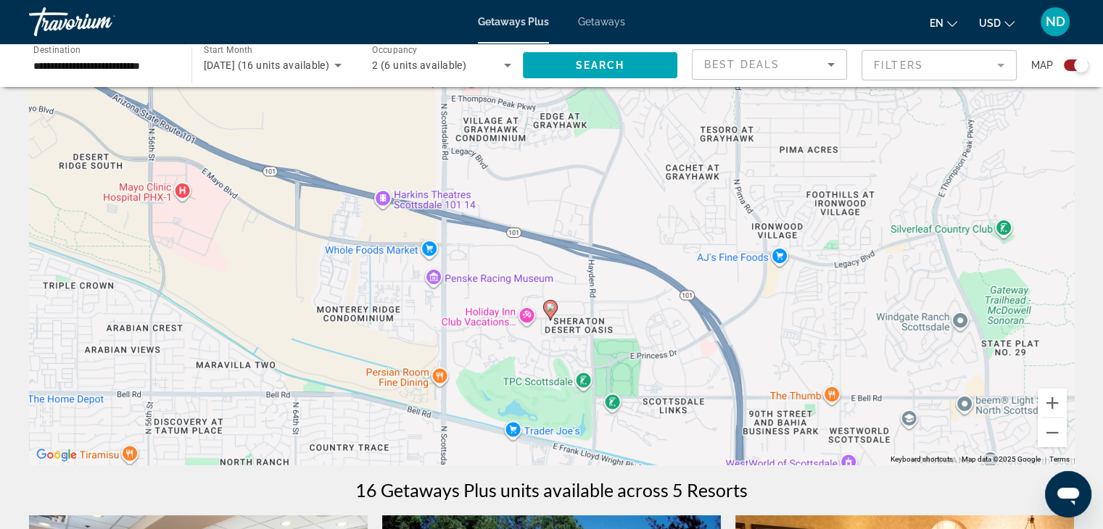
click at [550, 307] on image "Main content" at bounding box center [550, 307] width 9 height 9
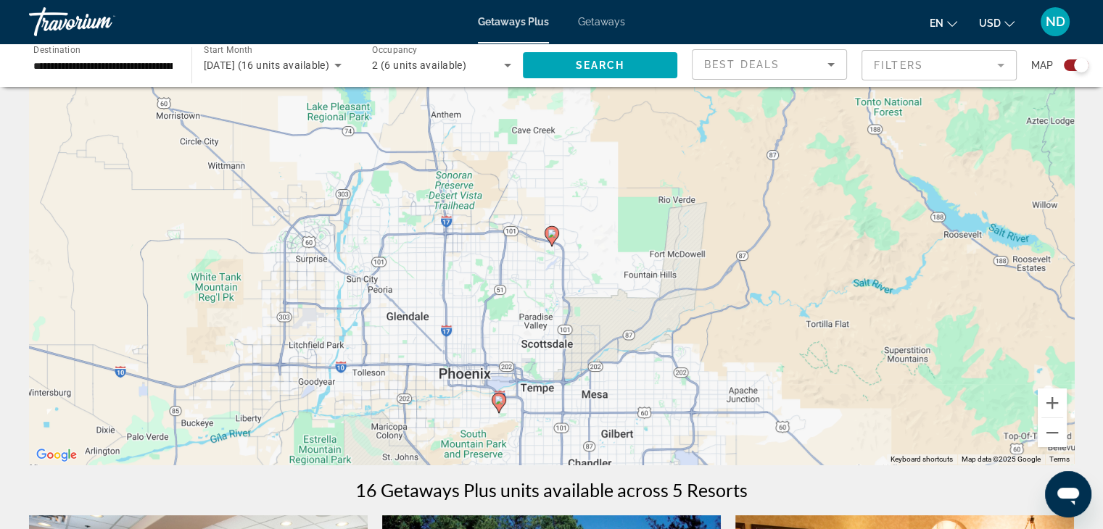
click at [550, 231] on image "Main content" at bounding box center [552, 233] width 9 height 9
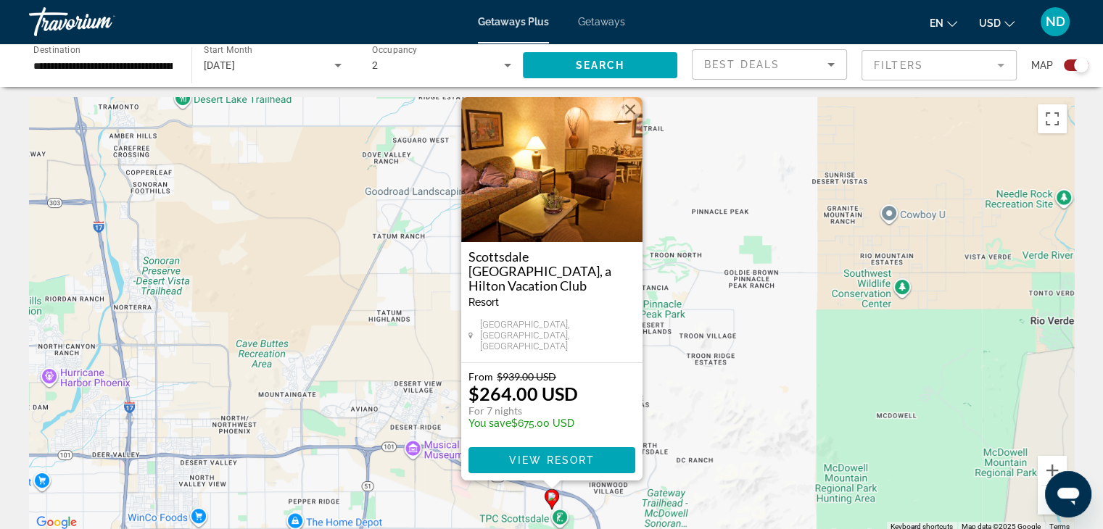
scroll to position [5, 0]
click at [74, 63] on input "**********" at bounding box center [102, 65] width 139 height 17
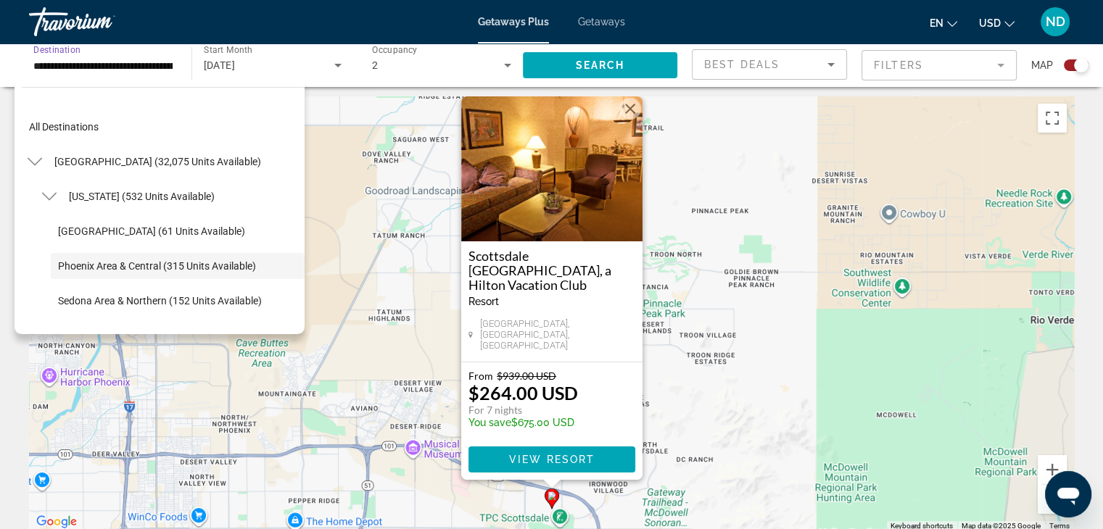
scroll to position [51, 0]
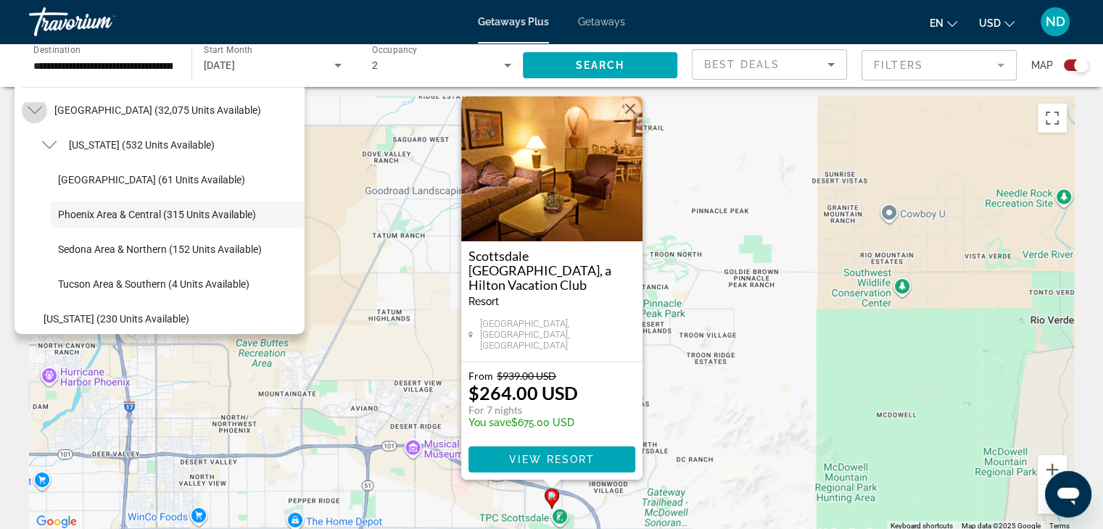
click at [35, 111] on icon "Toggle United States (32,075 units available)" at bounding box center [34, 111] width 15 height 8
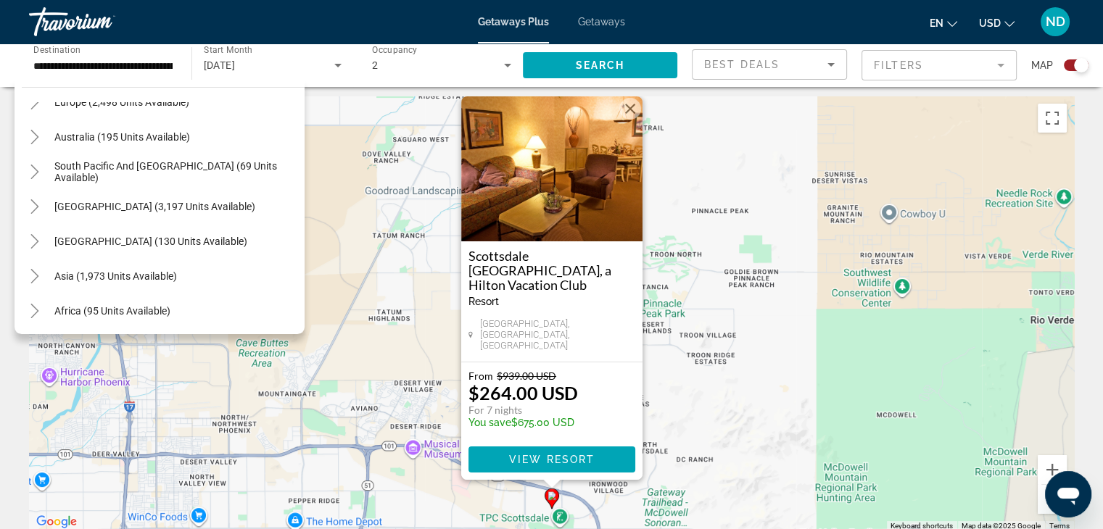
scroll to position [200, 0]
click at [78, 273] on span "Asia (1,973 units available)" at bounding box center [115, 275] width 123 height 12
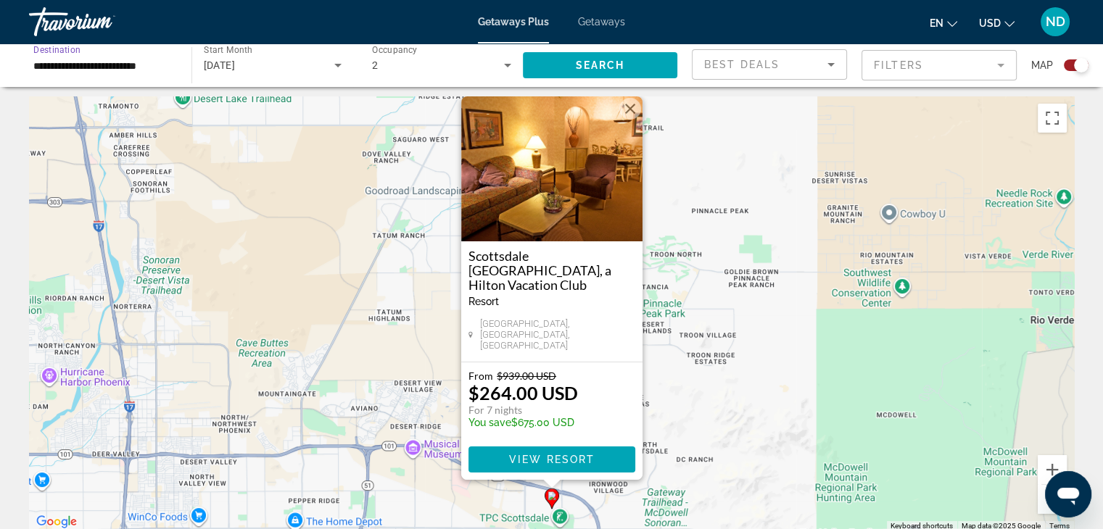
click at [114, 67] on input "**********" at bounding box center [102, 65] width 139 height 17
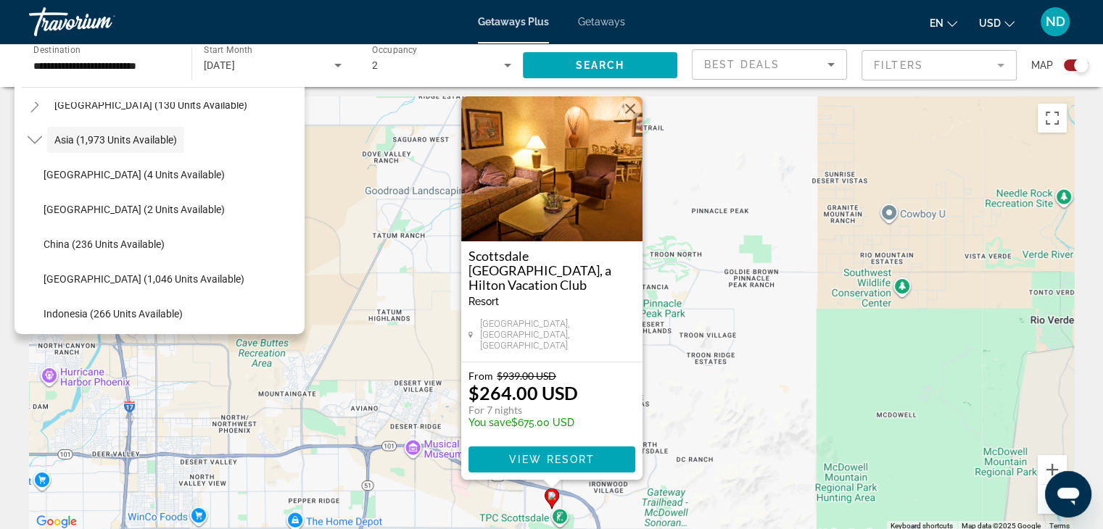
scroll to position [333, 0]
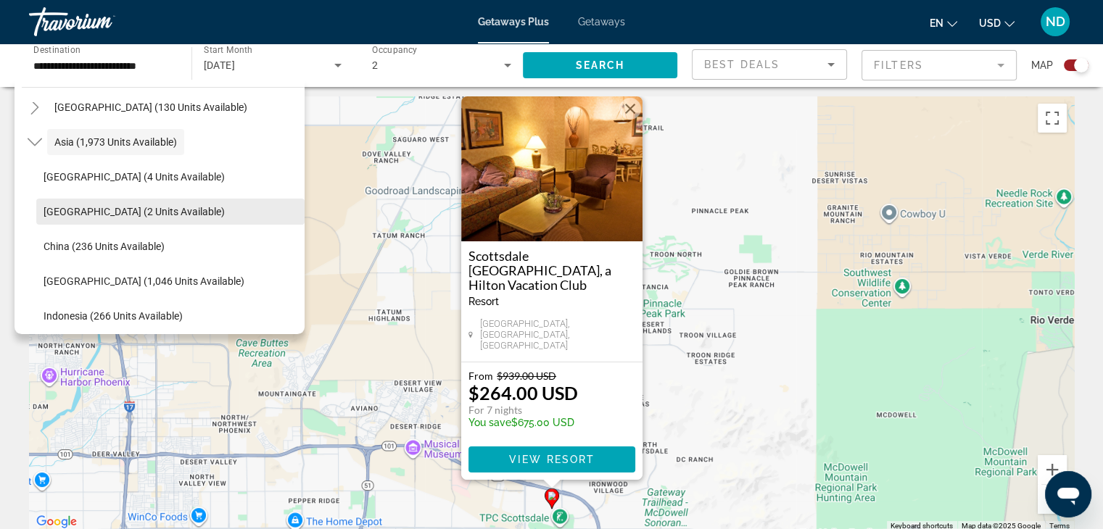
click at [289, 207] on span "Search widget" at bounding box center [170, 211] width 268 height 35
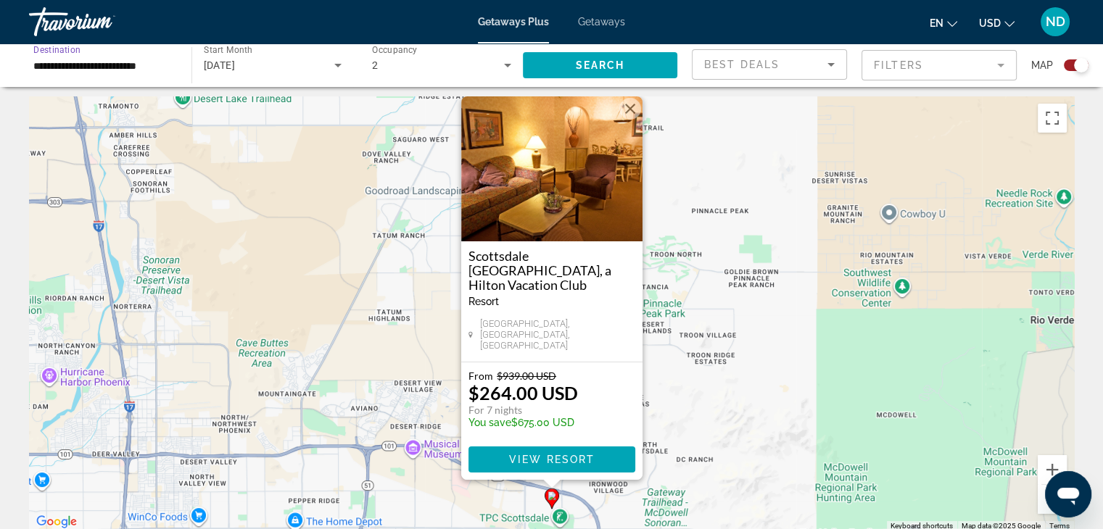
click at [109, 62] on input "**********" at bounding box center [102, 65] width 139 height 17
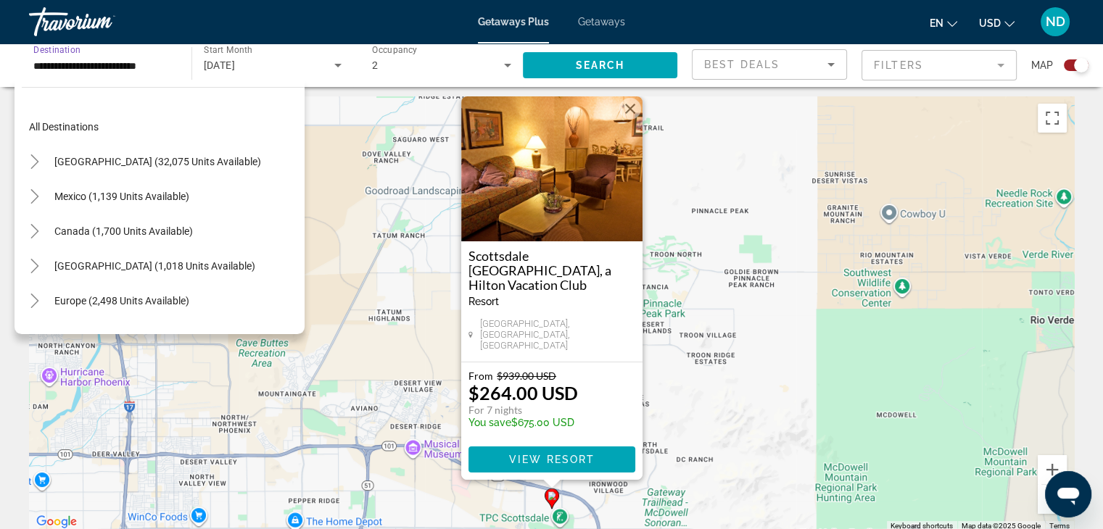
scroll to position [330, 0]
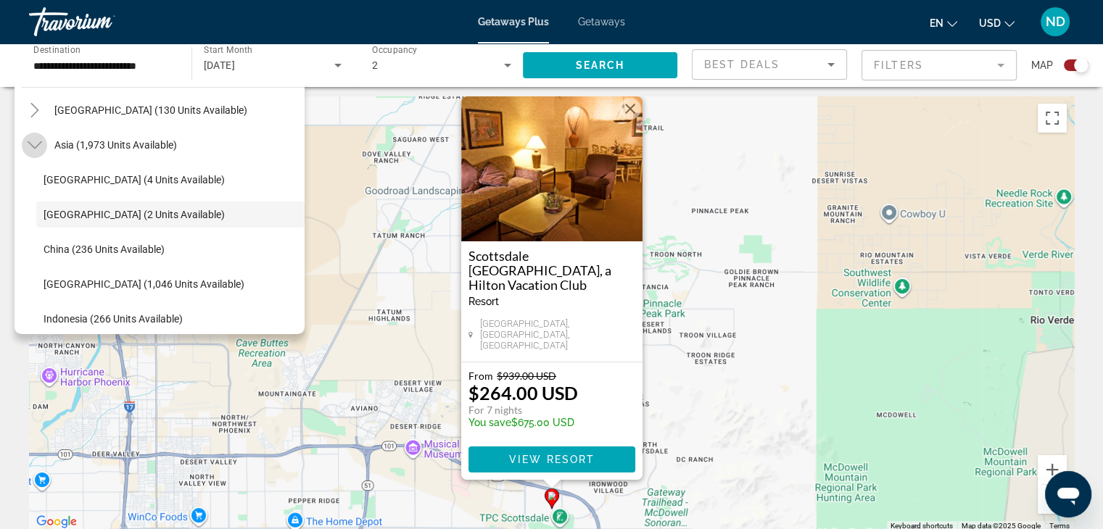
click at [35, 143] on icon "Toggle Asia (1,973 units available)" at bounding box center [35, 145] width 15 height 15
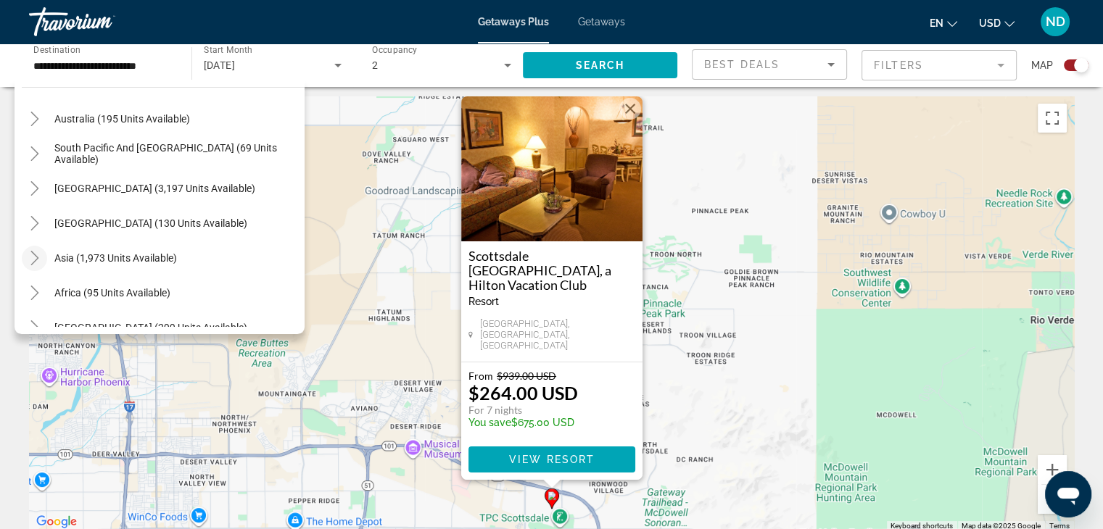
scroll to position [215, 0]
click at [65, 257] on span "Asia (1,973 units available)" at bounding box center [115, 260] width 123 height 12
type input "**********"
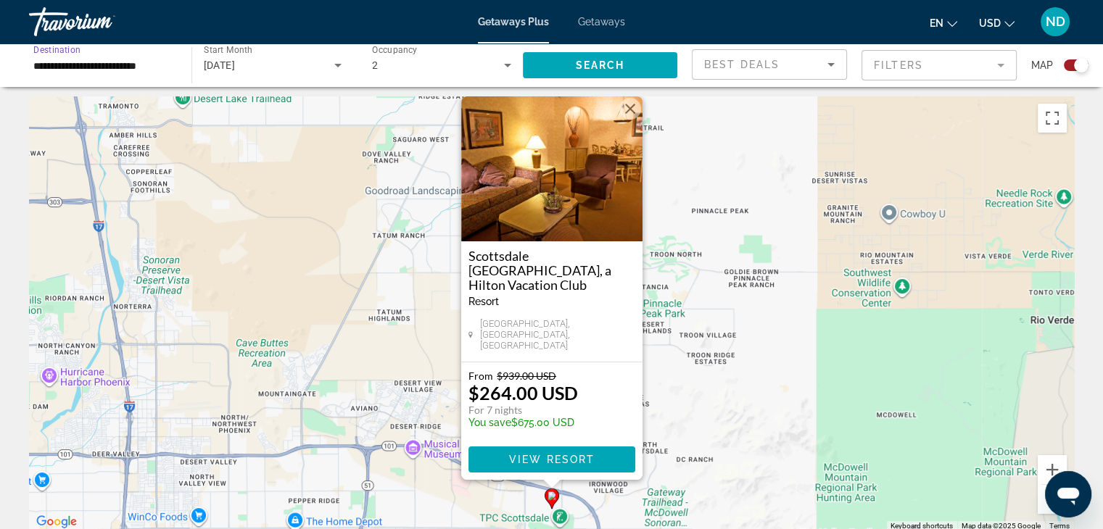
click at [332, 64] on icon "Search widget" at bounding box center [337, 65] width 17 height 17
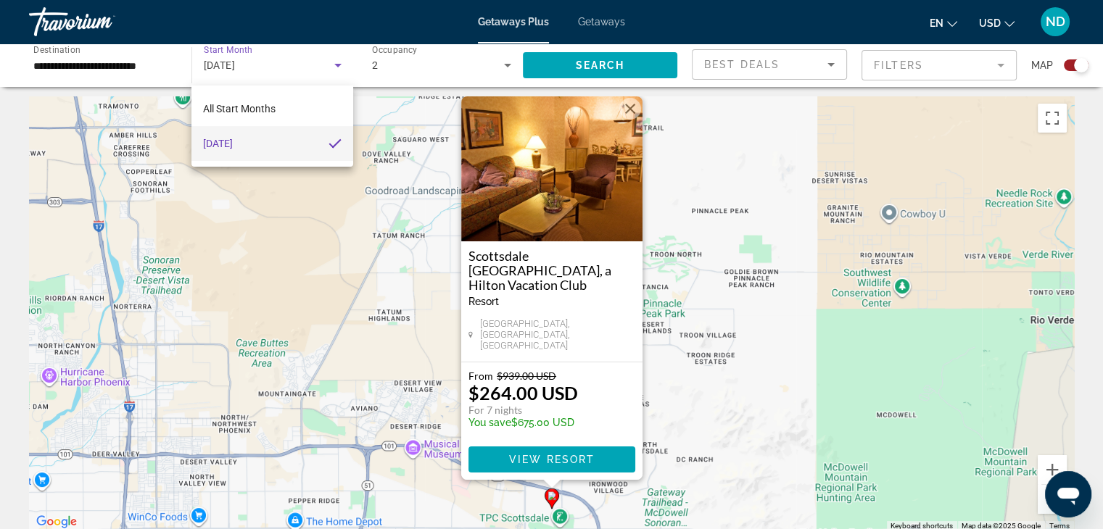
click at [260, 67] on div at bounding box center [551, 264] width 1103 height 529
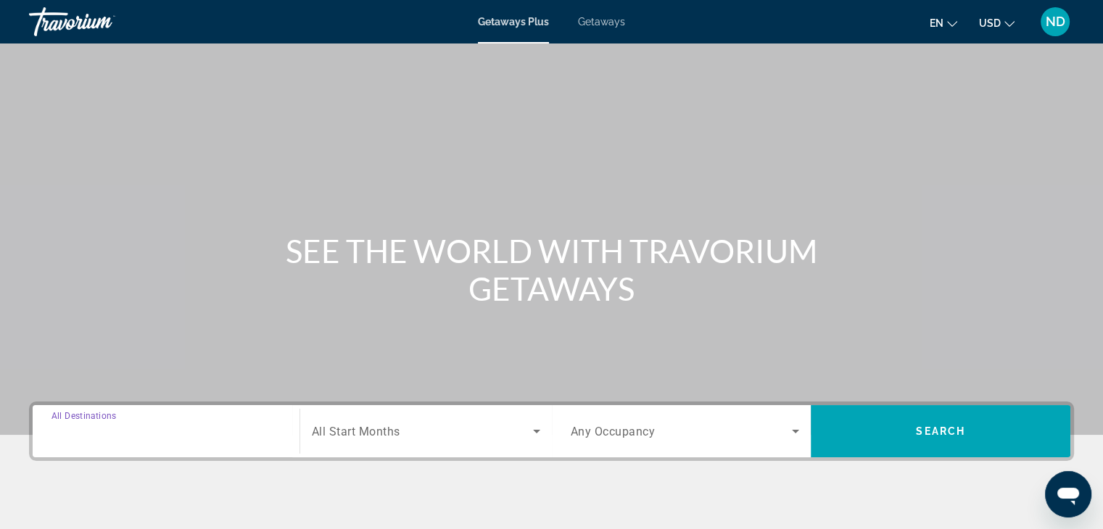
click at [186, 429] on input "Destination All Destinations" at bounding box center [165, 432] width 229 height 17
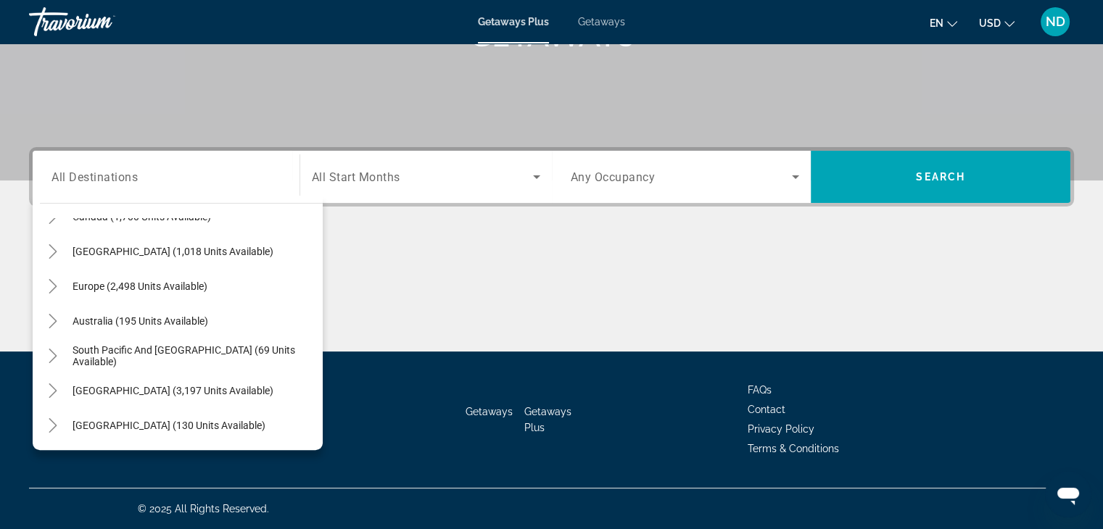
scroll to position [157, 0]
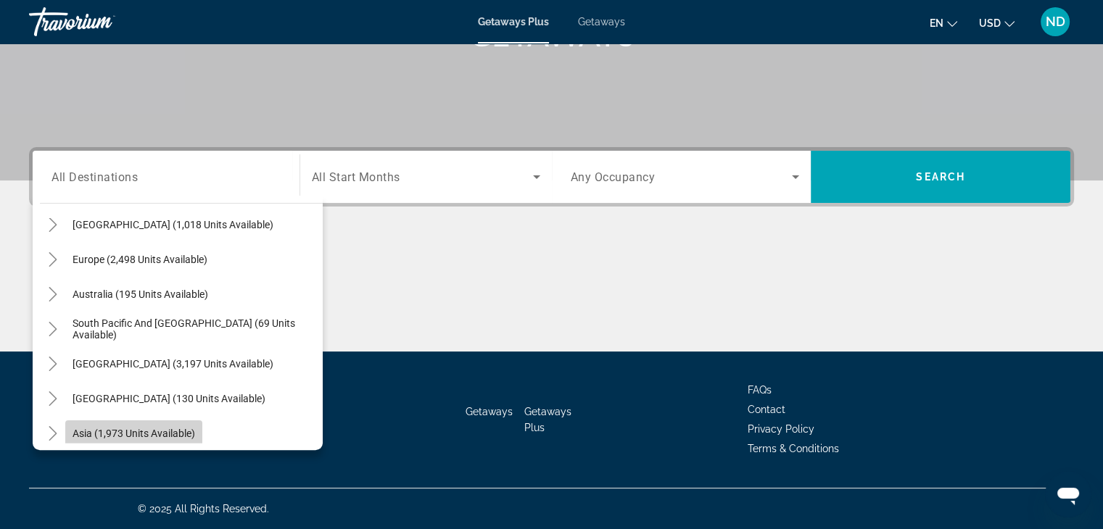
click at [141, 432] on span "Asia (1,973 units available)" at bounding box center [134, 434] width 123 height 12
type input "**********"
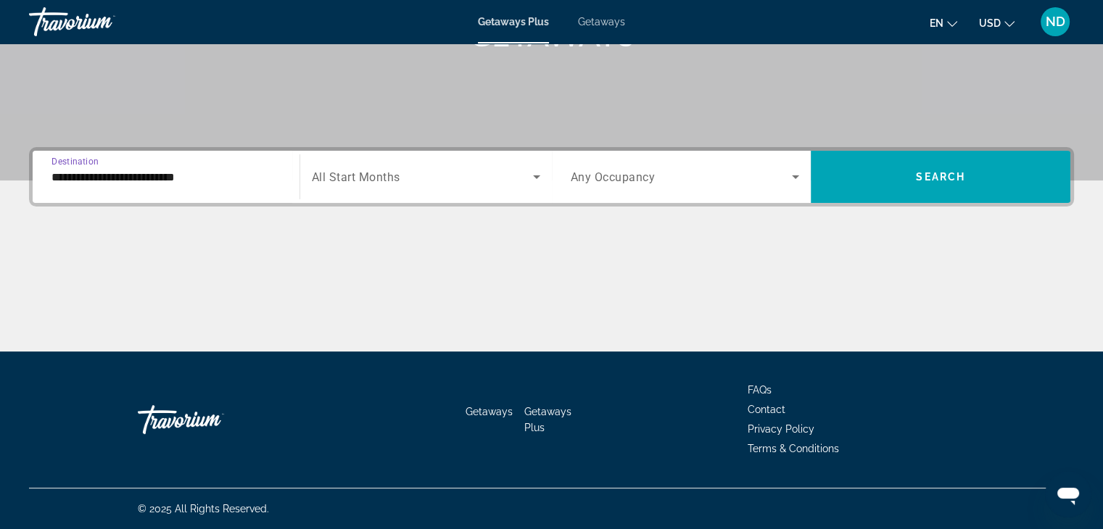
click at [416, 175] on span "Search widget" at bounding box center [422, 176] width 221 height 17
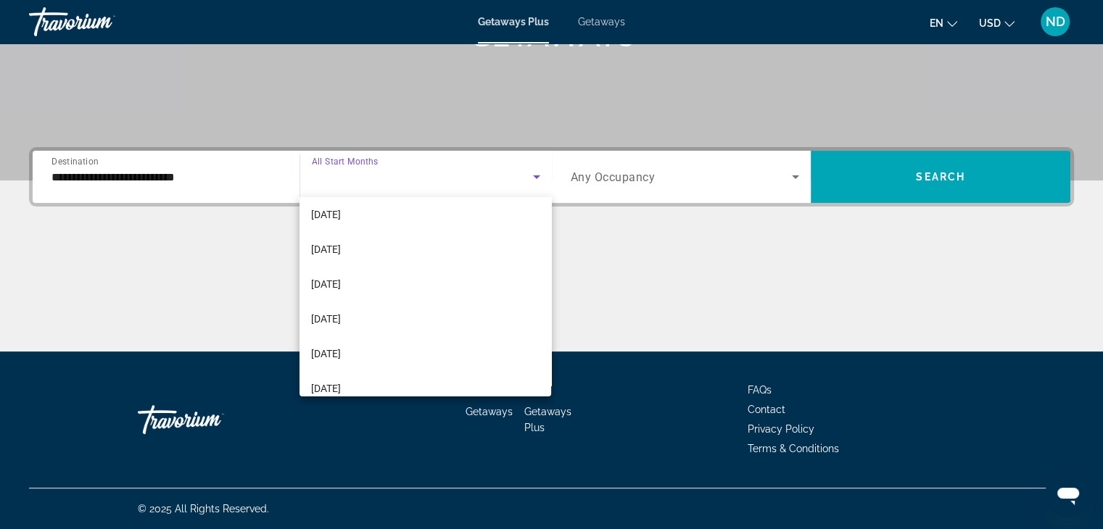
scroll to position [181, 0]
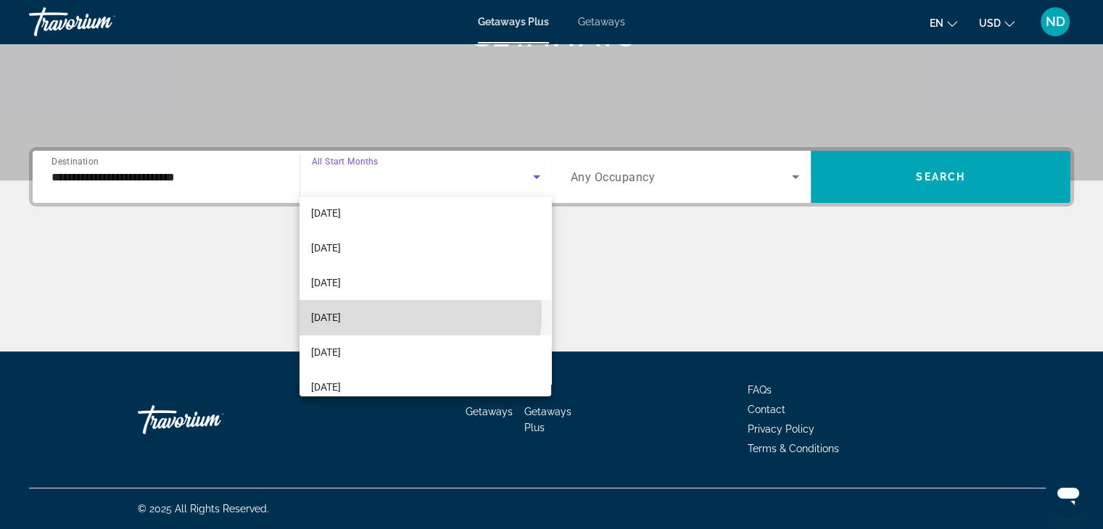
click at [369, 313] on mat-option "[DATE]" at bounding box center [426, 317] width 252 height 35
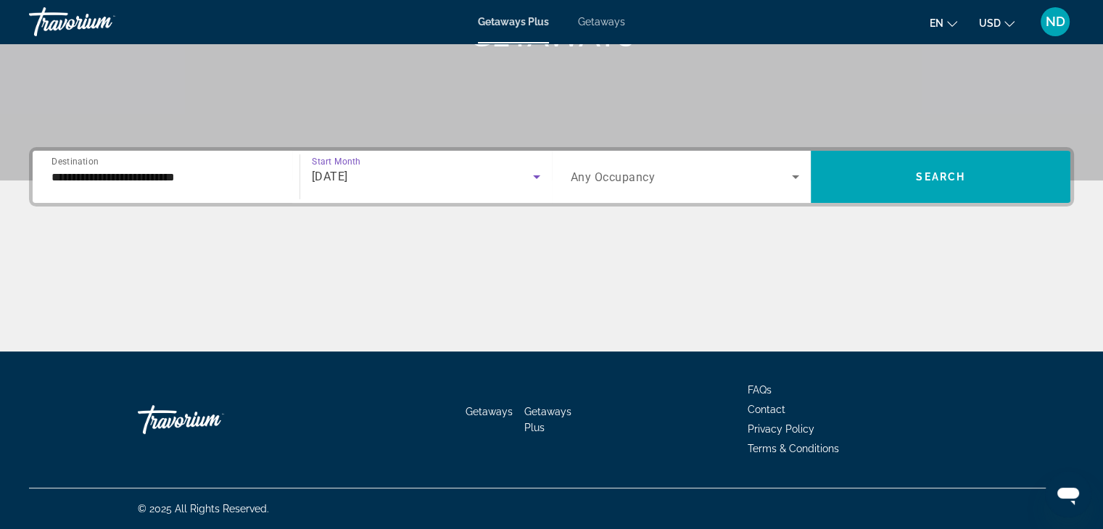
click at [709, 171] on span "Search widget" at bounding box center [682, 176] width 222 height 17
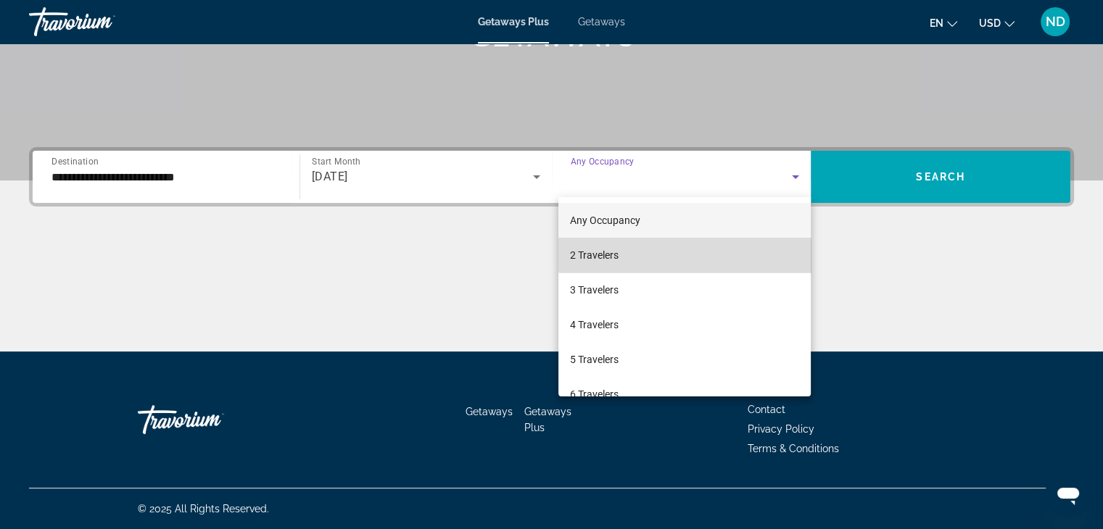
click at [691, 247] on mat-option "2 Travelers" at bounding box center [684, 255] width 252 height 35
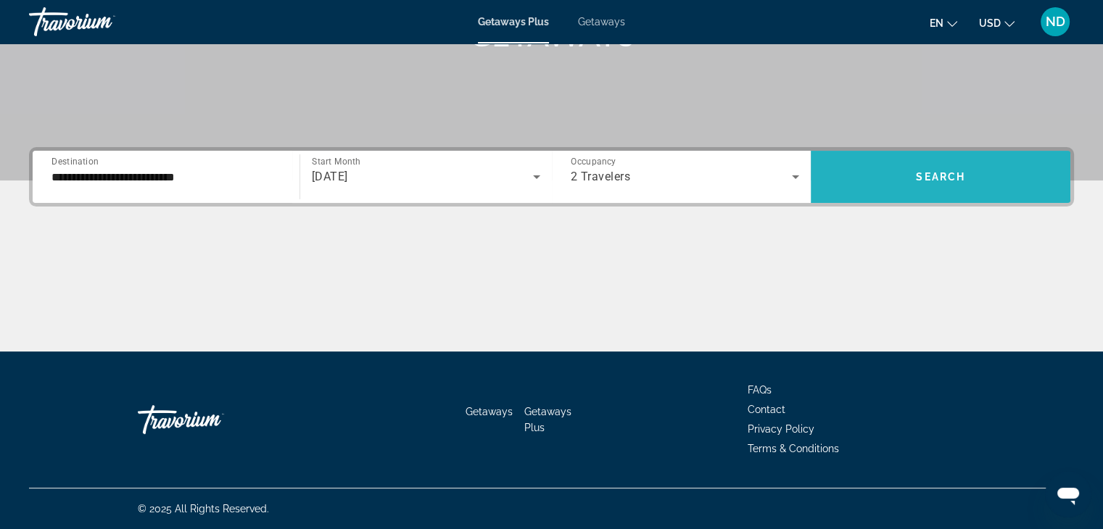
click at [955, 165] on span "Search widget" at bounding box center [941, 177] width 260 height 35
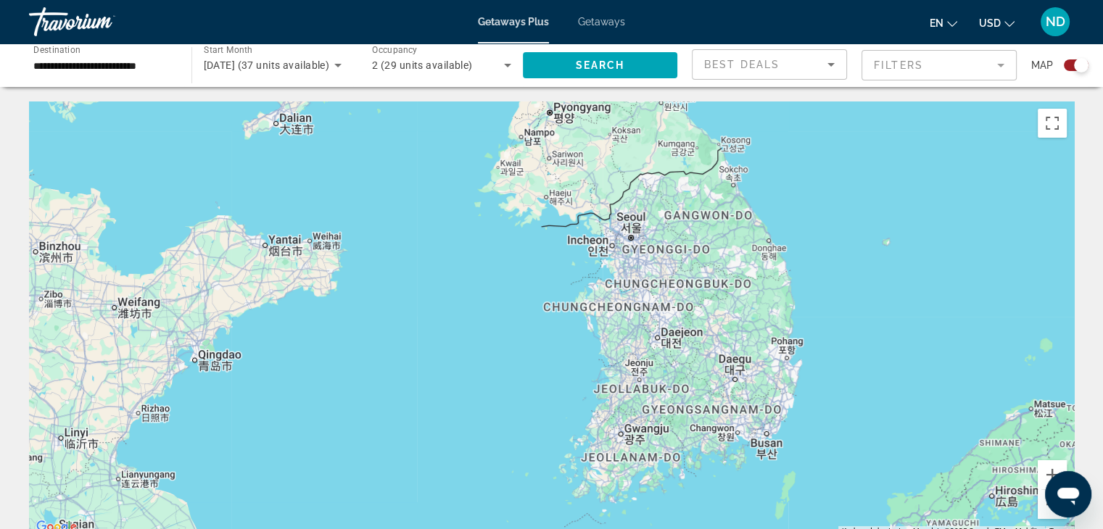
click at [606, 22] on span "Getaways" at bounding box center [601, 22] width 47 height 12
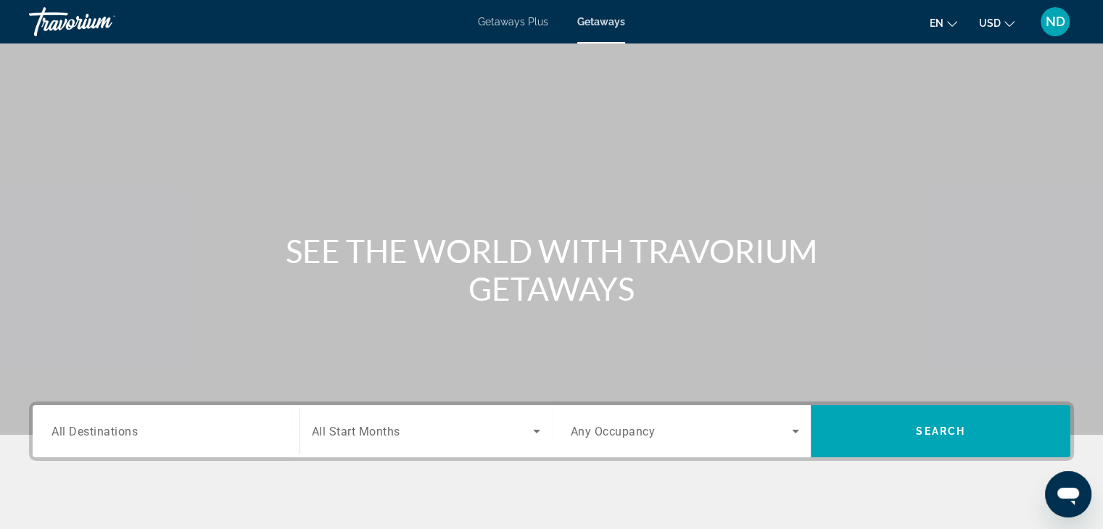
click at [139, 436] on input "Destination All Destinations" at bounding box center [165, 432] width 229 height 17
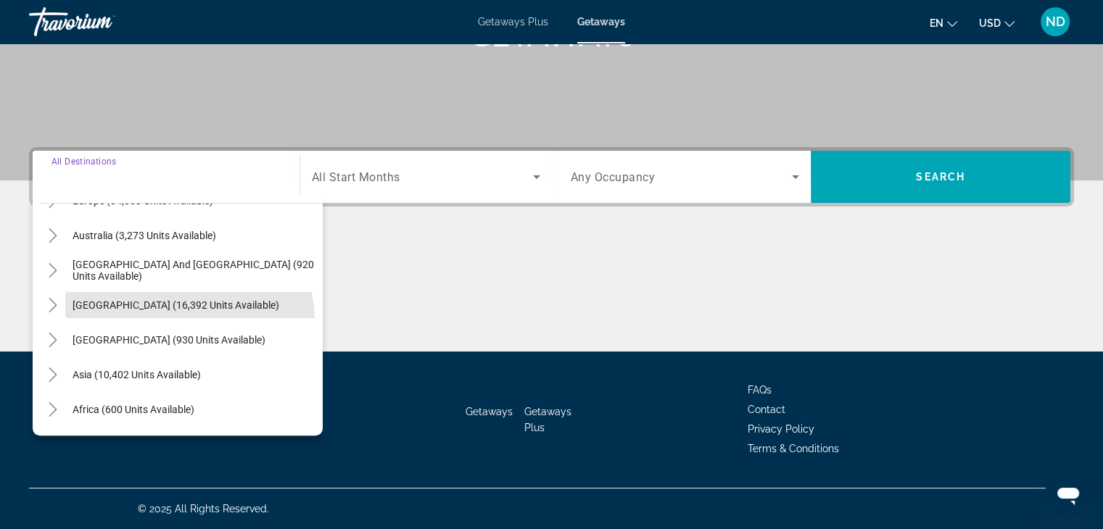
scroll to position [210, 0]
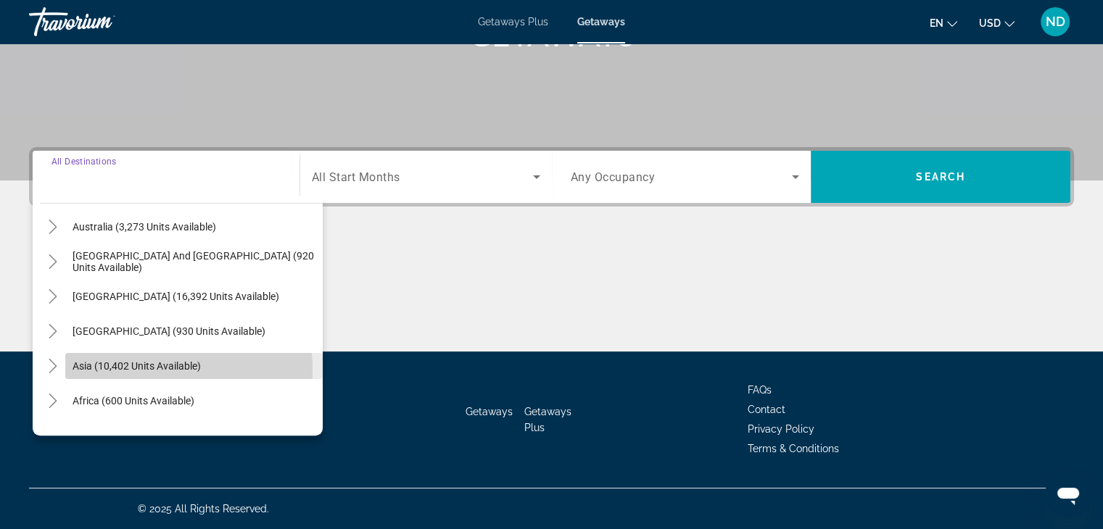
click at [138, 369] on span "Asia (10,402 units available)" at bounding box center [137, 366] width 128 height 12
type input "**********"
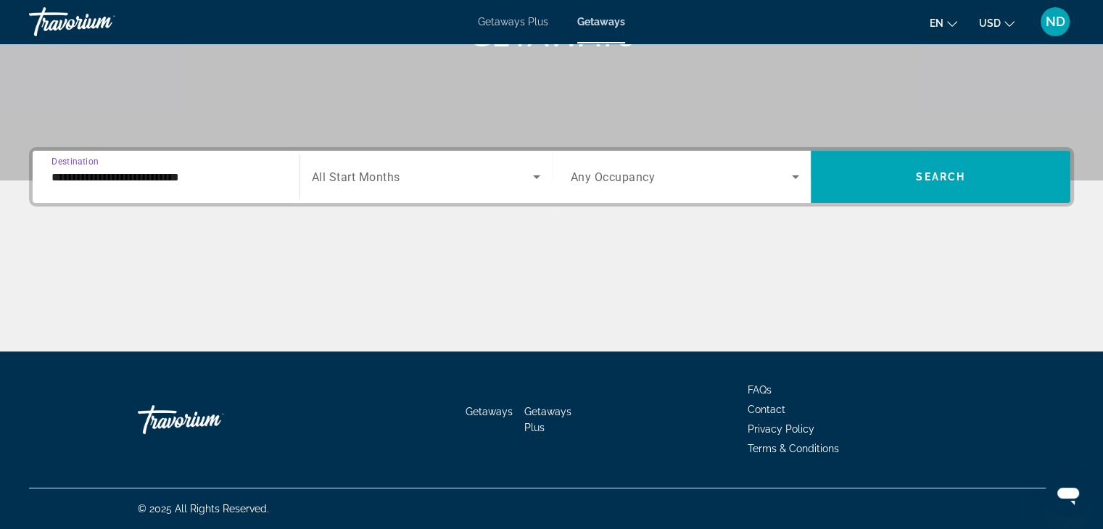
click at [435, 178] on span "Search widget" at bounding box center [422, 176] width 221 height 17
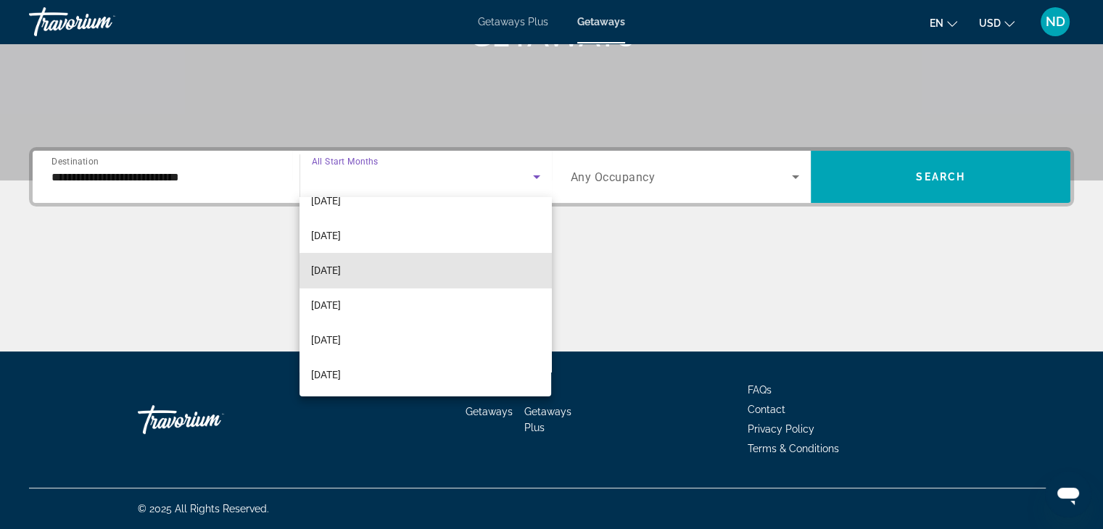
scroll to position [195, 0]
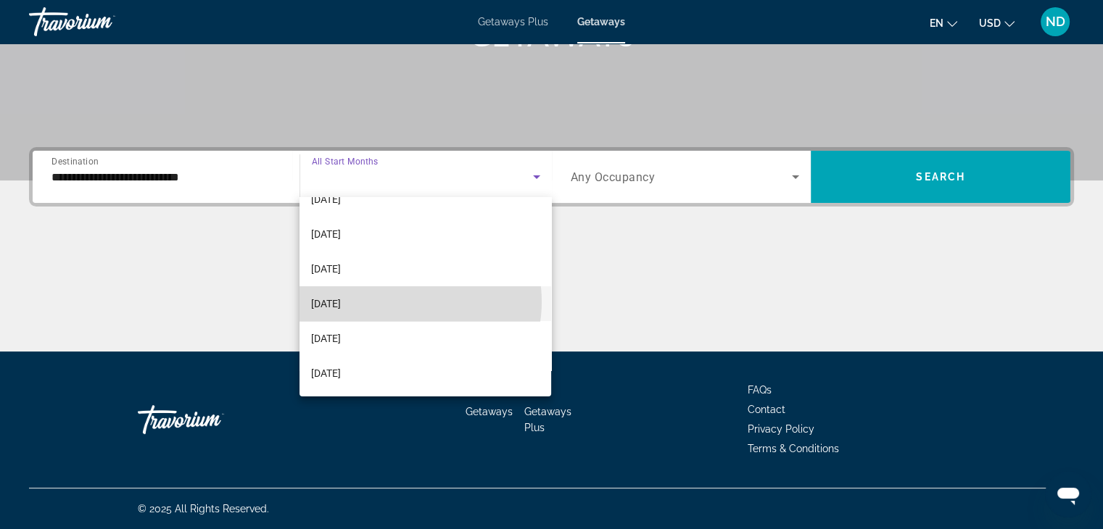
click at [397, 301] on mat-option "[DATE]" at bounding box center [426, 303] width 252 height 35
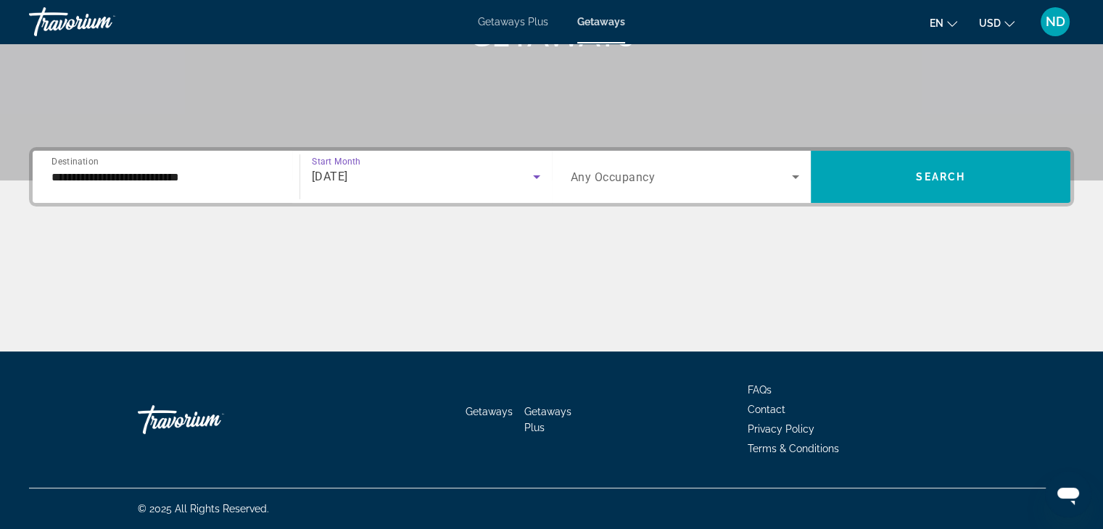
click at [711, 177] on span "Search widget" at bounding box center [682, 176] width 222 height 17
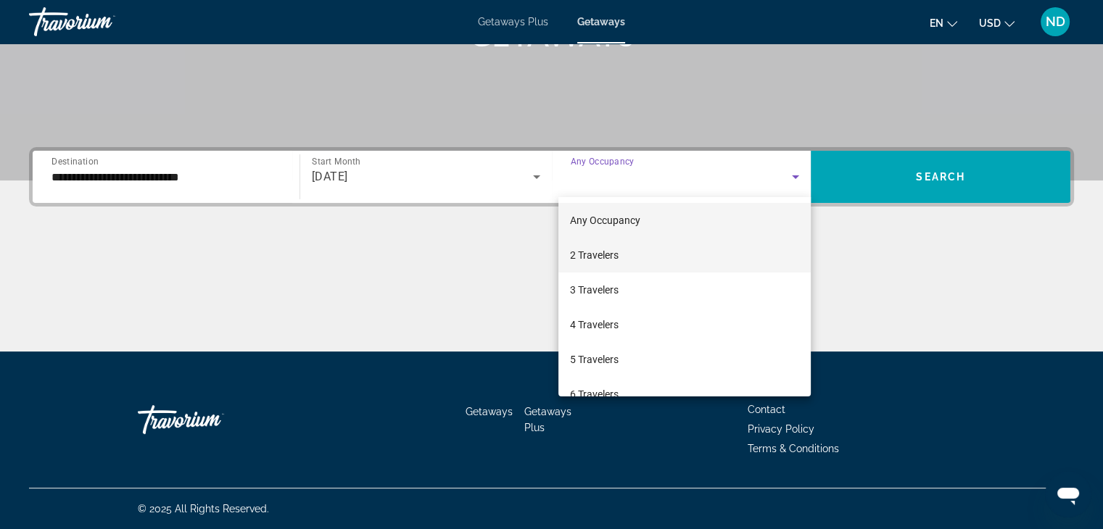
click at [679, 249] on mat-option "2 Travelers" at bounding box center [684, 255] width 252 height 35
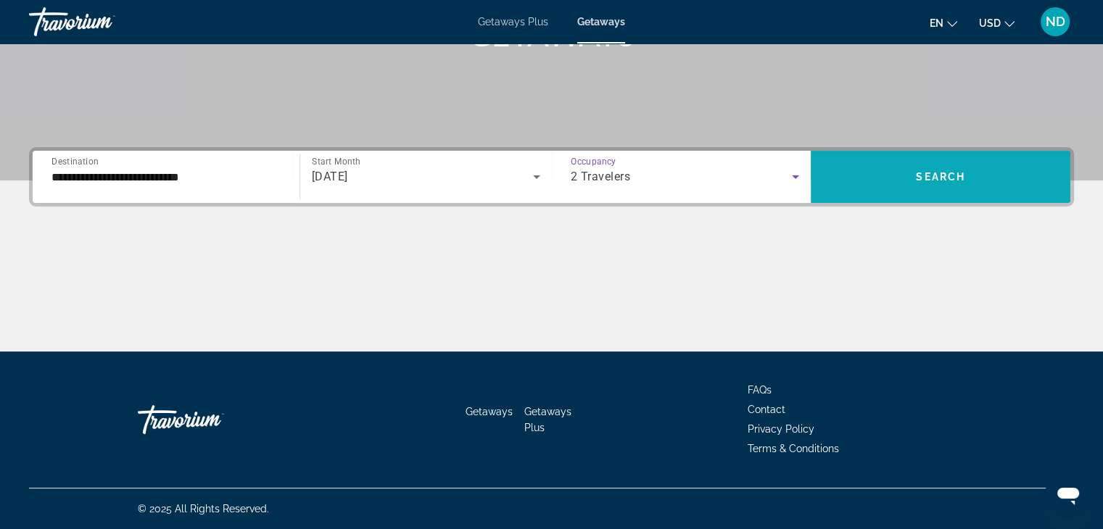
click at [897, 180] on span "Search widget" at bounding box center [941, 177] width 260 height 35
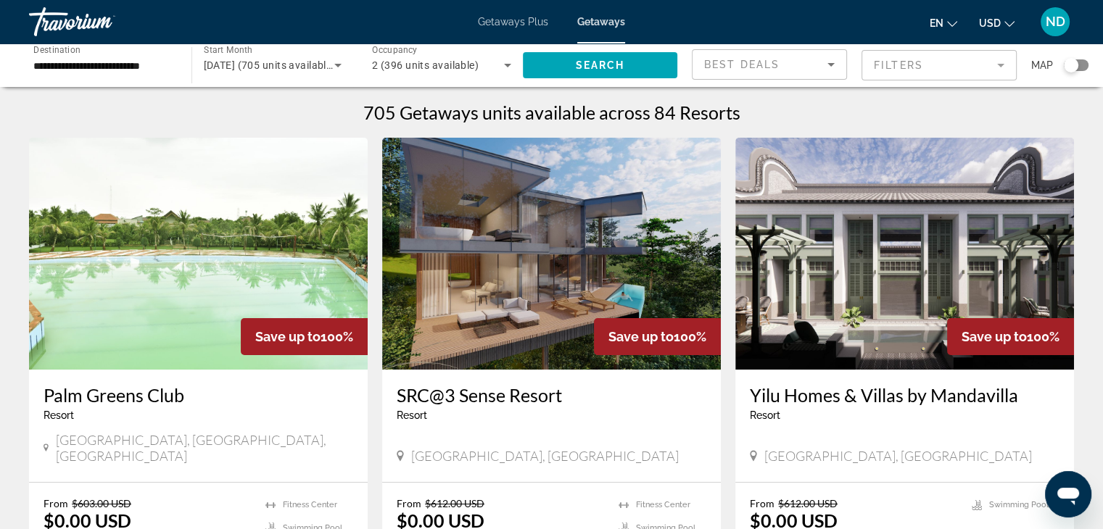
click at [1085, 66] on div "Search widget" at bounding box center [1076, 65] width 25 height 12
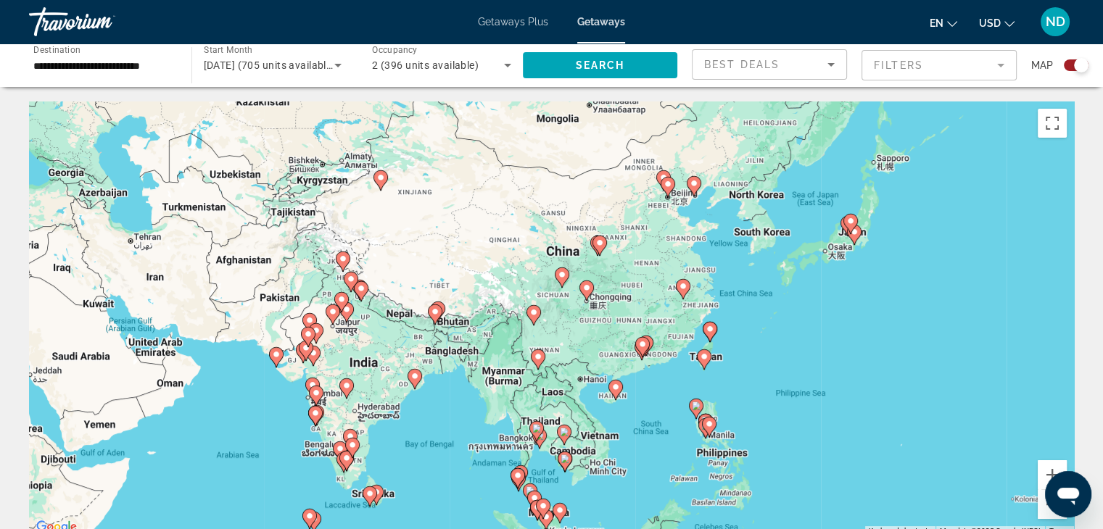
click at [104, 73] on input "**********" at bounding box center [102, 65] width 139 height 17
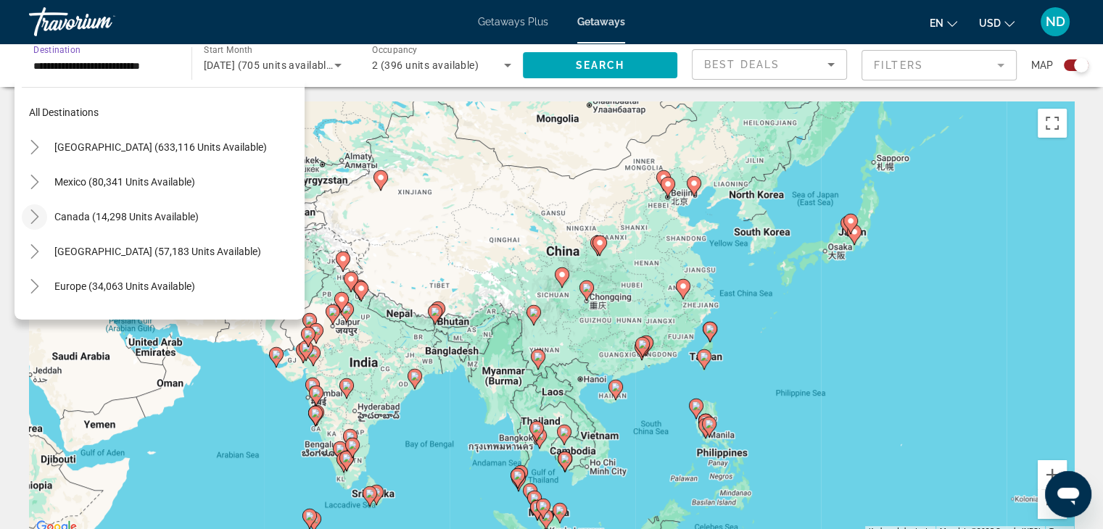
click at [32, 217] on icon "Toggle Canada (14,298 units available)" at bounding box center [35, 217] width 15 height 15
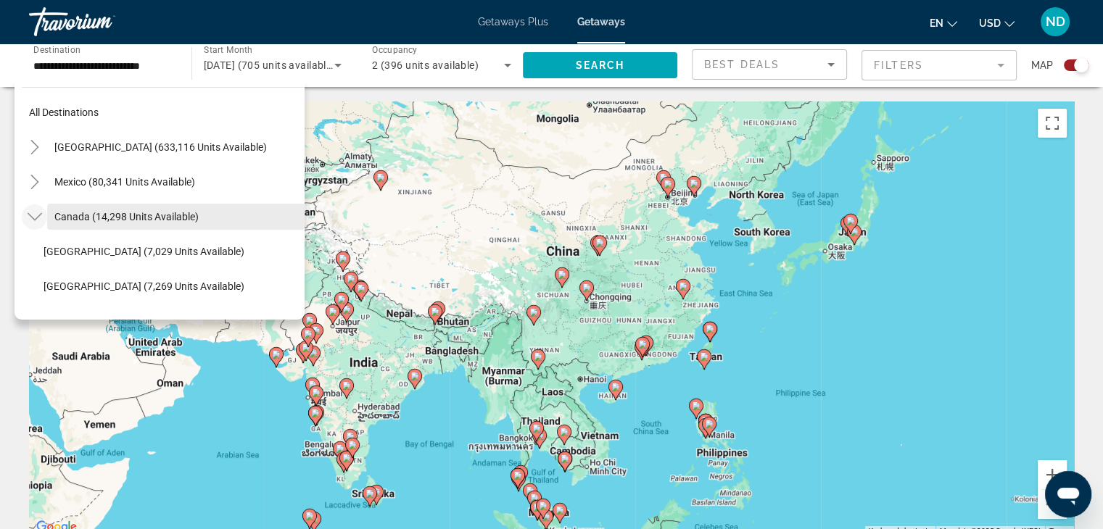
click at [107, 217] on span "Canada (14,298 units available)" at bounding box center [126, 217] width 144 height 12
type input "**********"
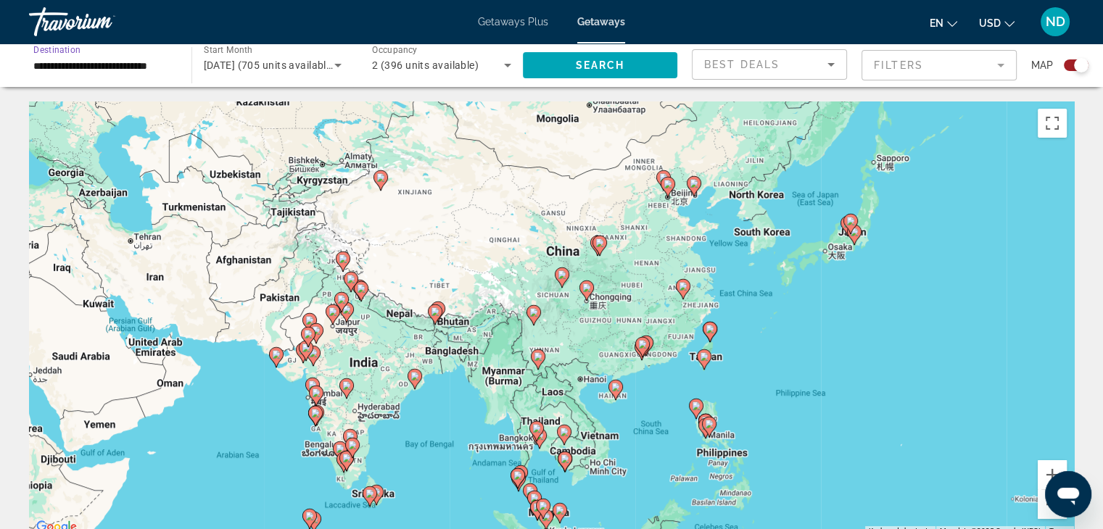
click at [338, 65] on icon "Search widget" at bounding box center [337, 66] width 7 height 4
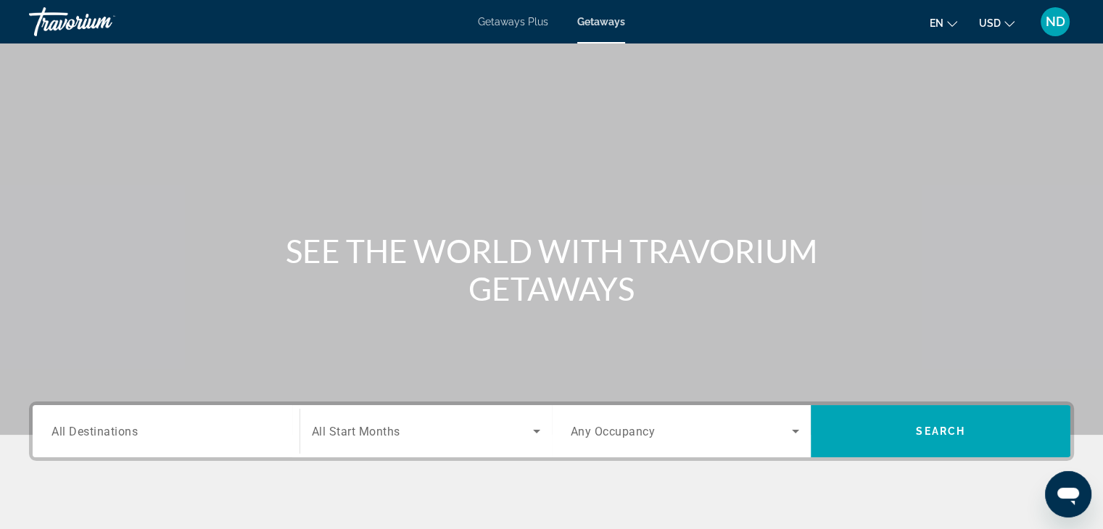
click at [125, 429] on span "All Destinations" at bounding box center [94, 431] width 86 height 14
click at [125, 429] on input "Destination All Destinations" at bounding box center [165, 432] width 229 height 17
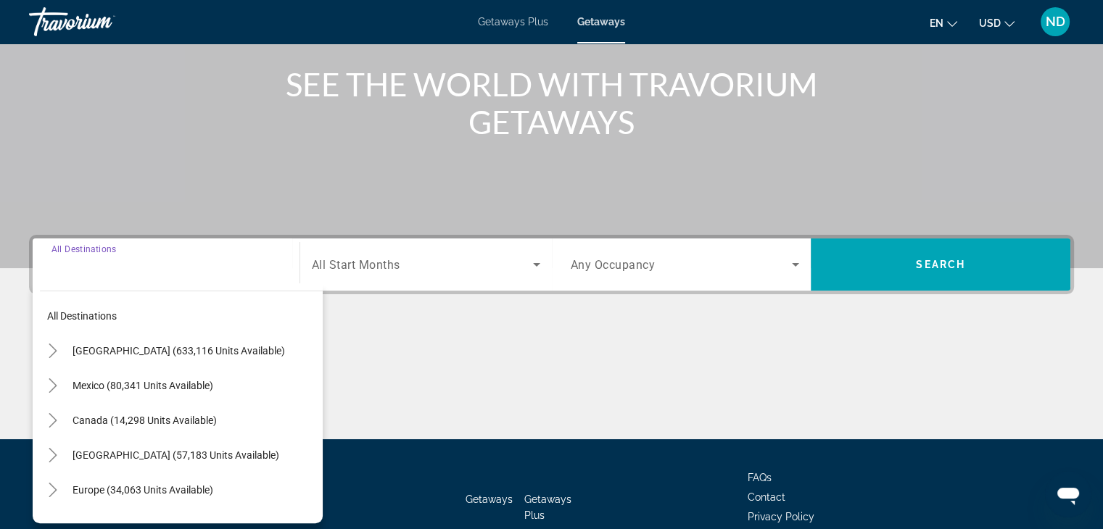
scroll to position [255, 0]
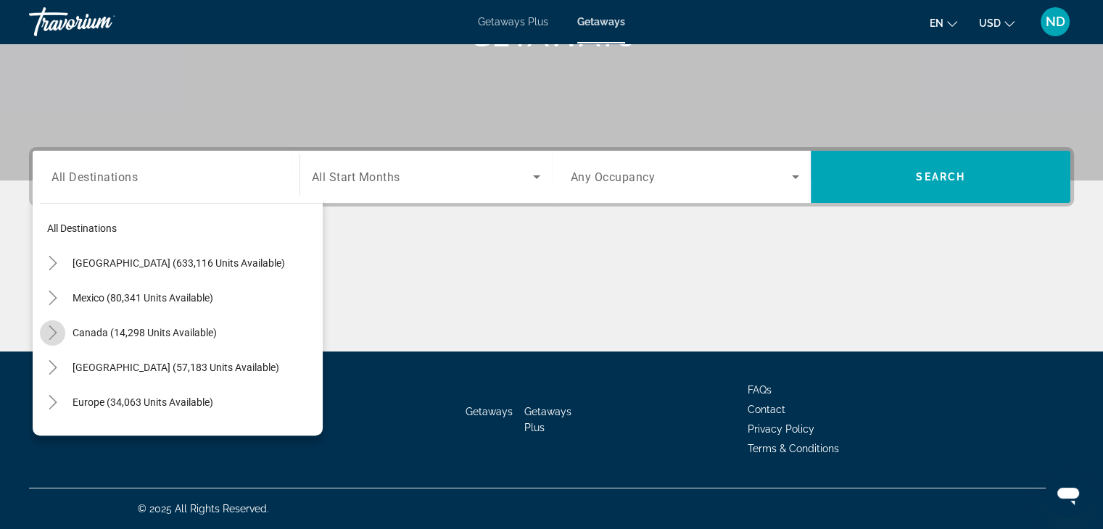
click at [51, 332] on icon "Toggle Canada (14,298 units available)" at bounding box center [53, 333] width 15 height 15
click at [189, 397] on span "[GEOGRAPHIC_DATA] (7,269 units available)" at bounding box center [162, 403] width 201 height 12
type input "**********"
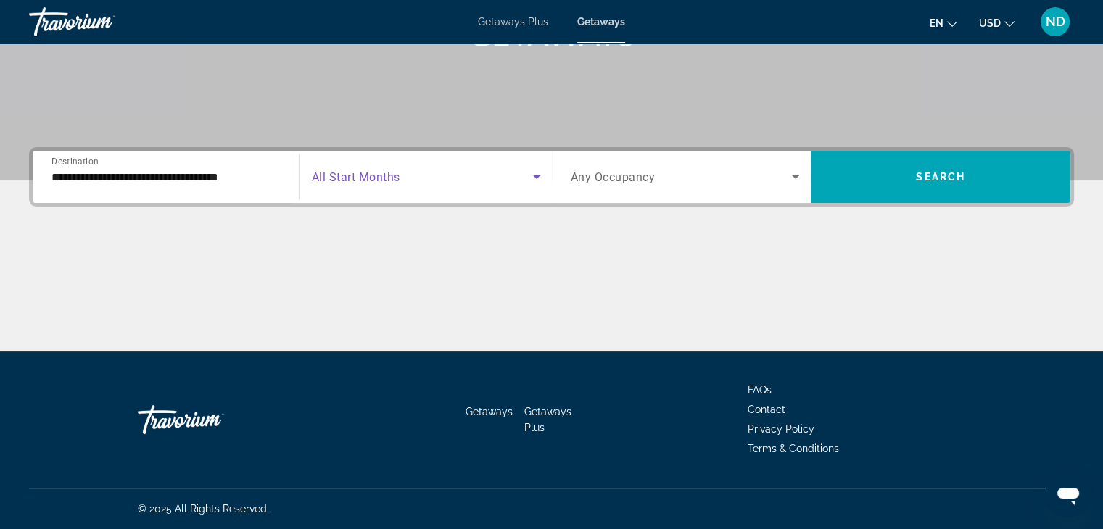
click at [407, 174] on span "Search widget" at bounding box center [422, 176] width 221 height 17
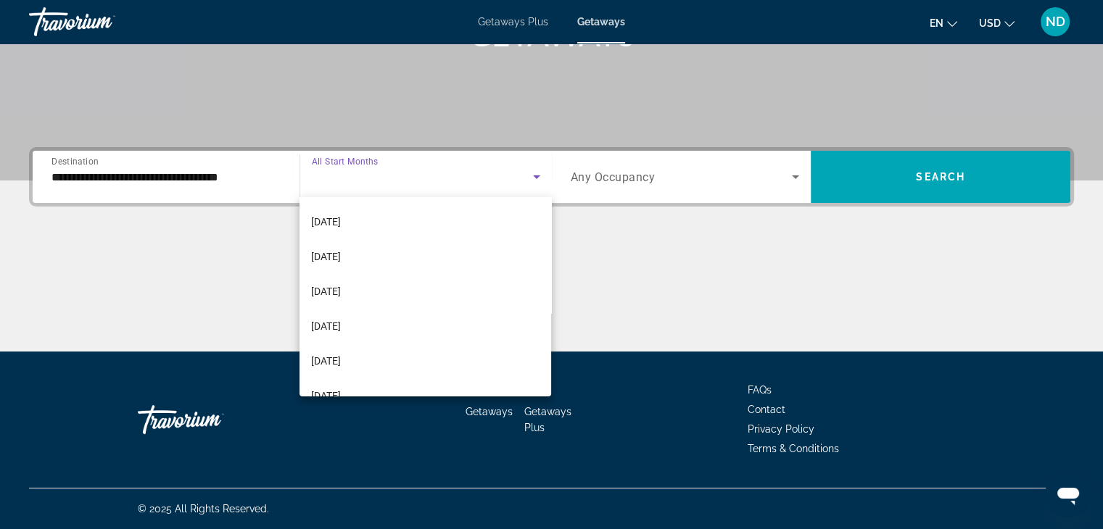
scroll to position [70, 0]
click at [413, 321] on mat-option "[DATE]" at bounding box center [426, 324] width 252 height 35
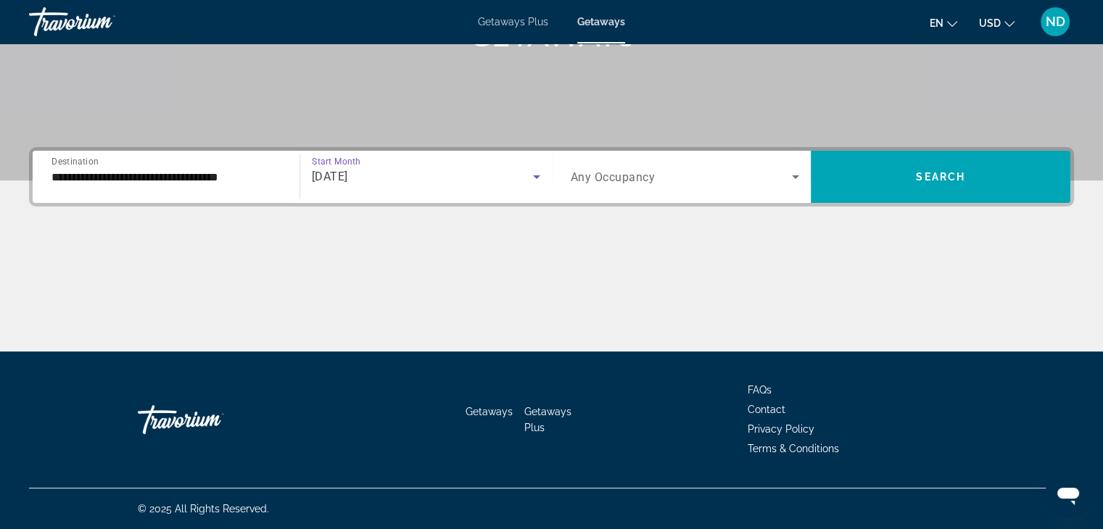
click at [643, 174] on span "Any Occupancy" at bounding box center [613, 177] width 85 height 14
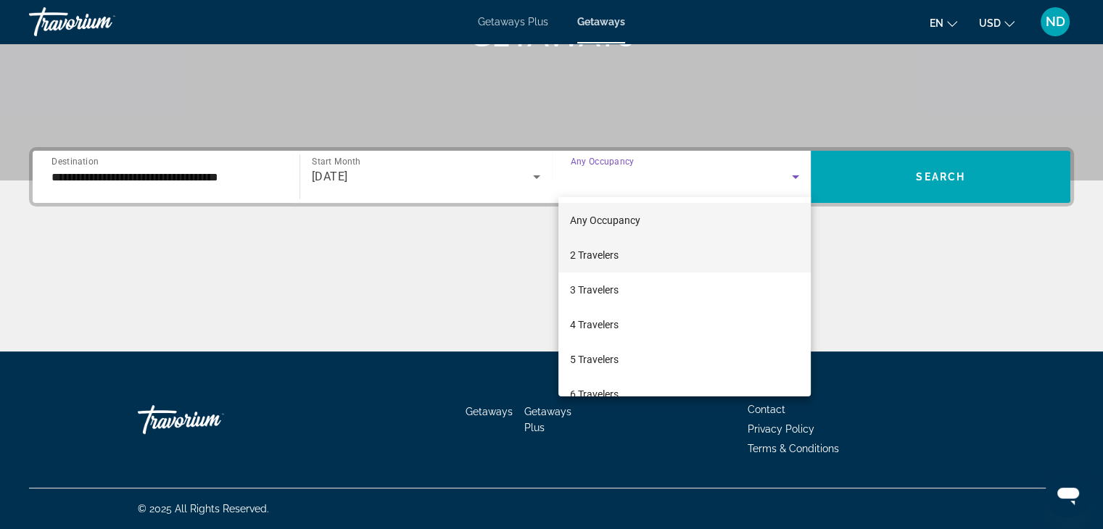
click at [677, 263] on mat-option "2 Travelers" at bounding box center [684, 255] width 252 height 35
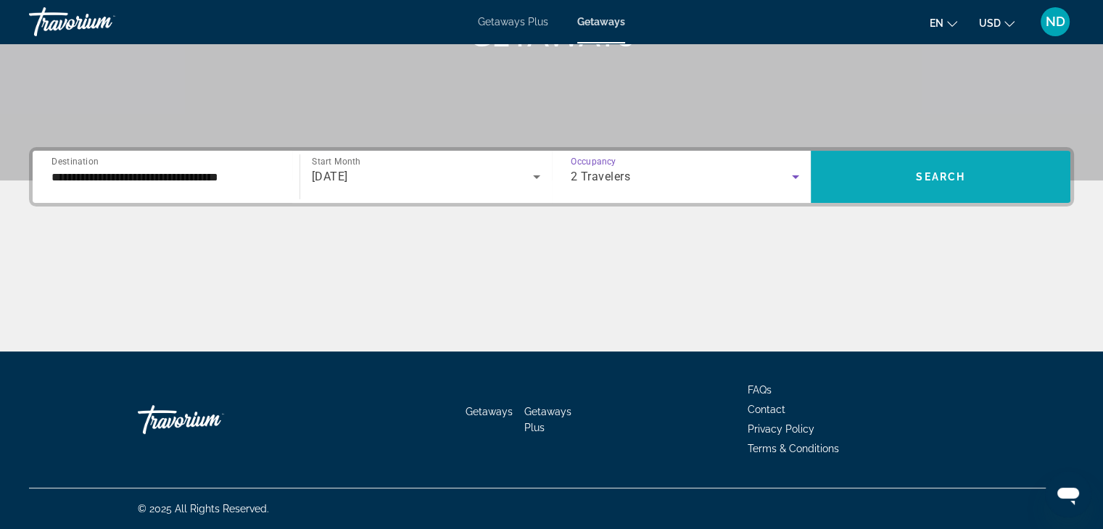
click at [914, 172] on span "Search widget" at bounding box center [941, 177] width 260 height 35
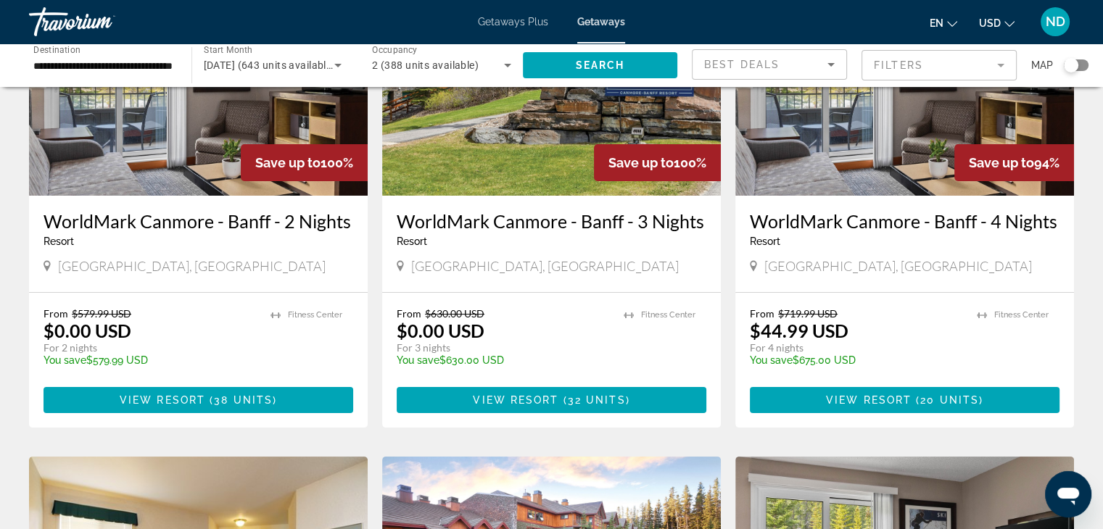
scroll to position [169, 0]
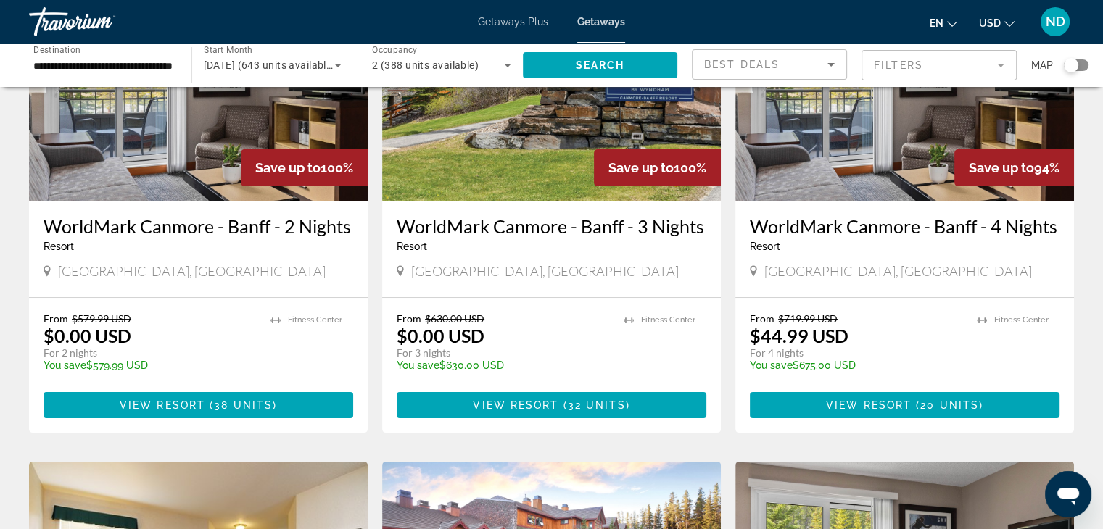
click at [1081, 63] on div "Search widget" at bounding box center [1076, 65] width 25 height 12
click at [1078, 65] on div "Search widget" at bounding box center [1081, 65] width 15 height 15
click at [1078, 65] on div "Search widget" at bounding box center [1076, 65] width 25 height 12
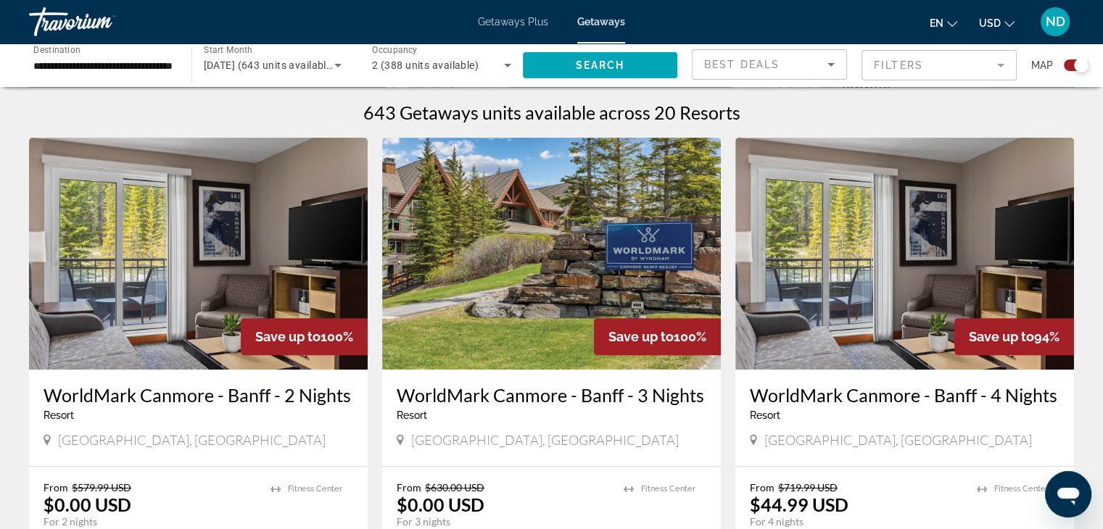
scroll to position [447, 0]
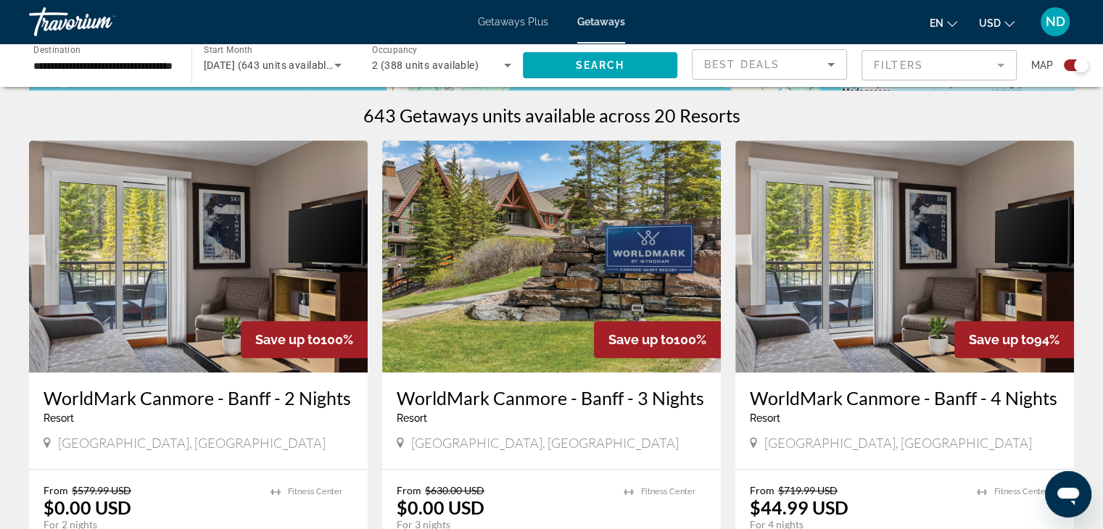
click at [1081, 69] on div "Search widget" at bounding box center [1081, 65] width 15 height 15
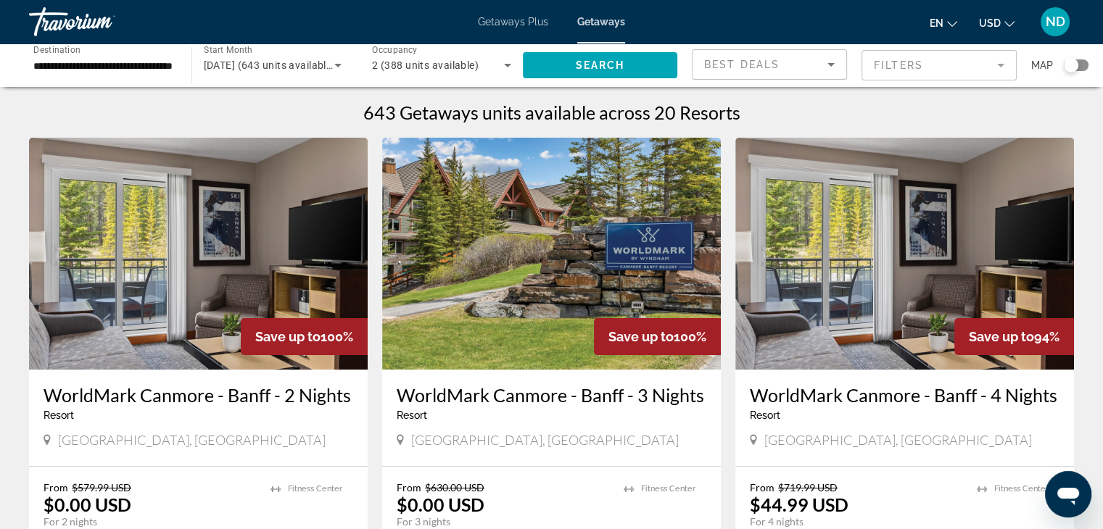
click at [1081, 69] on div "Search widget" at bounding box center [1076, 65] width 25 height 12
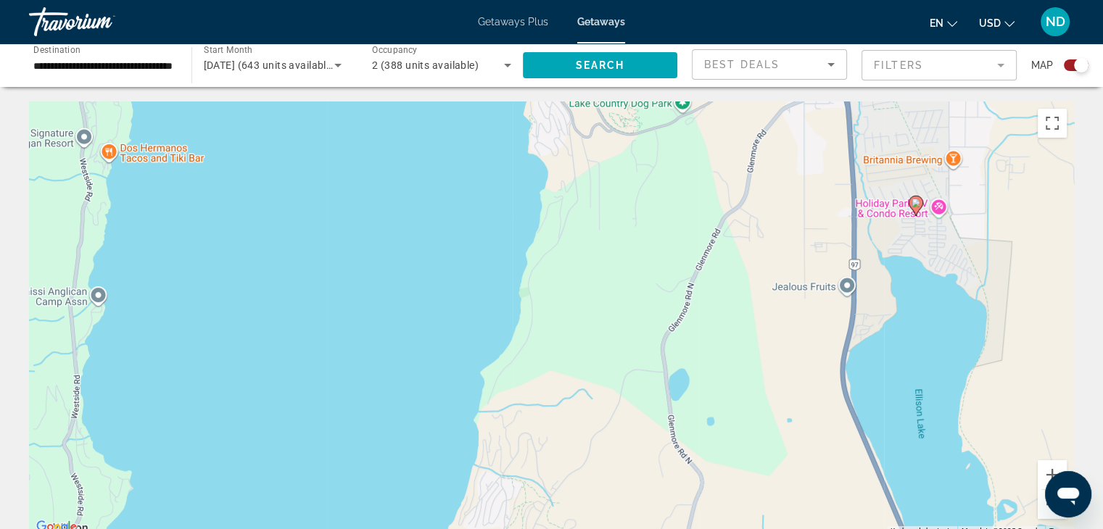
click at [898, 271] on div "To activate drag with keyboard, press Alt + Enter. Once in keyboard drag state,…" at bounding box center [551, 319] width 1045 height 435
click at [916, 202] on div "To activate drag with keyboard, press Alt + Enter. Once in keyboard drag state,…" at bounding box center [551, 319] width 1045 height 435
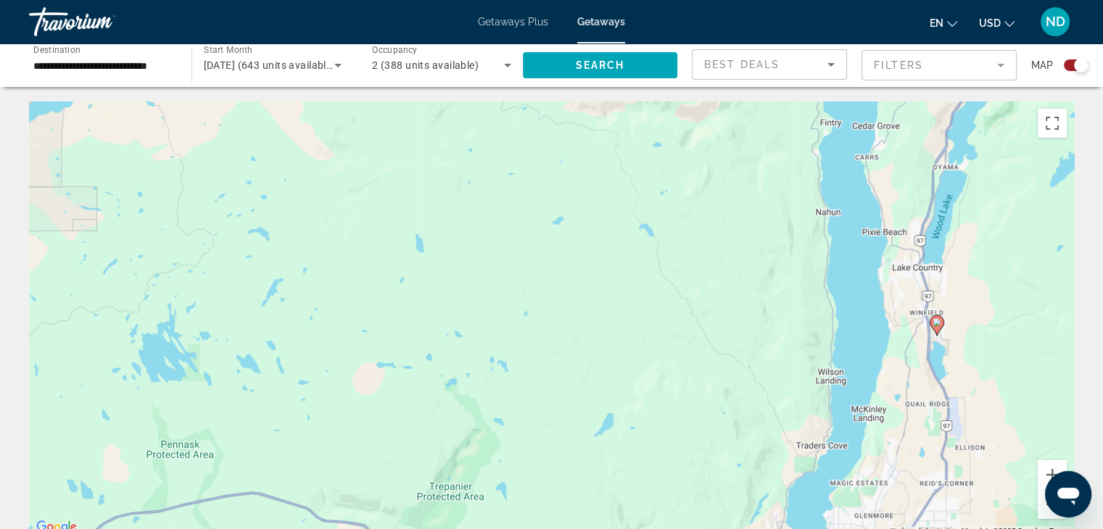
click at [937, 322] on image "Main content" at bounding box center [937, 322] width 9 height 9
type input "**********"
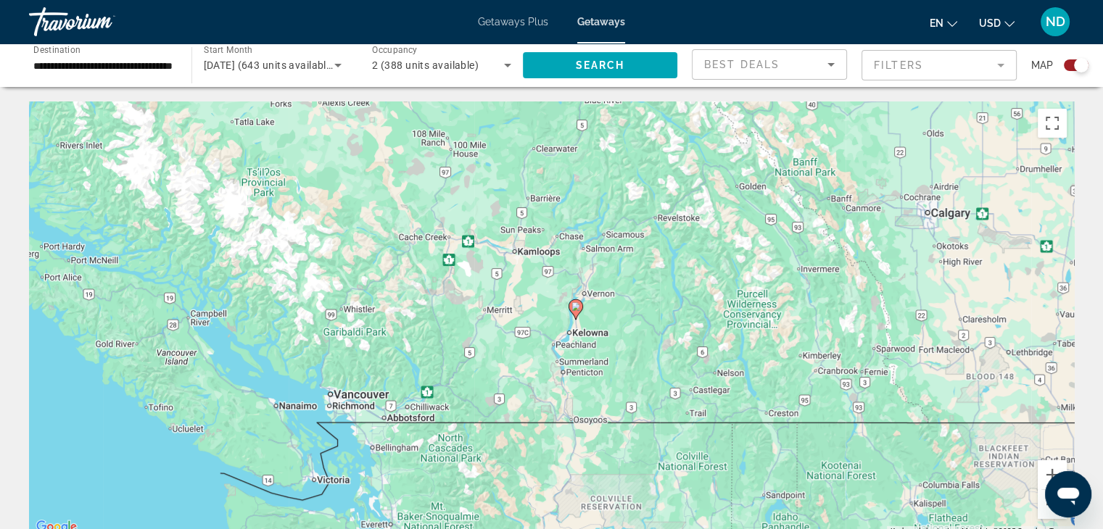
click at [574, 308] on image "Main content" at bounding box center [575, 306] width 9 height 9
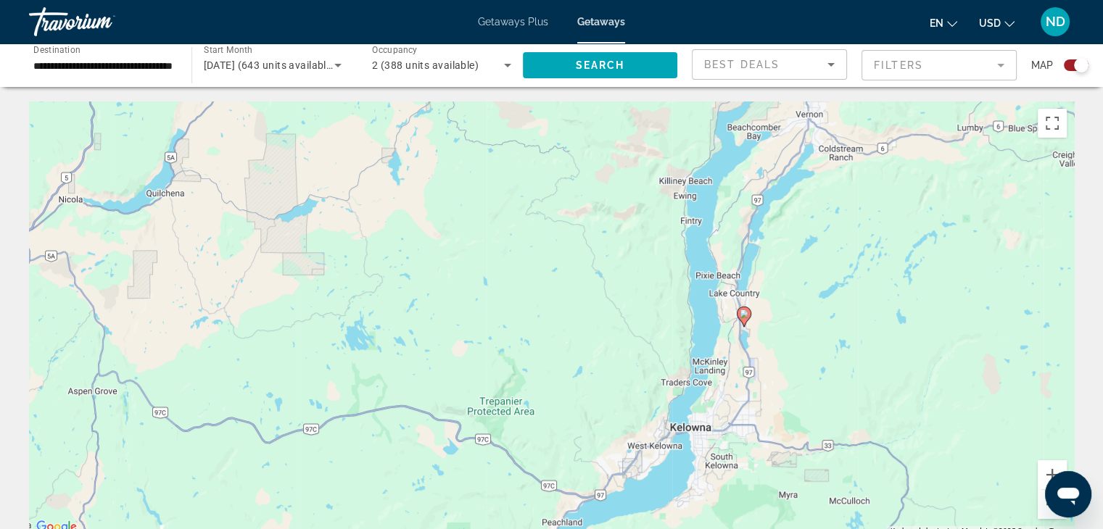
click at [746, 315] on image "Main content" at bounding box center [744, 314] width 9 height 9
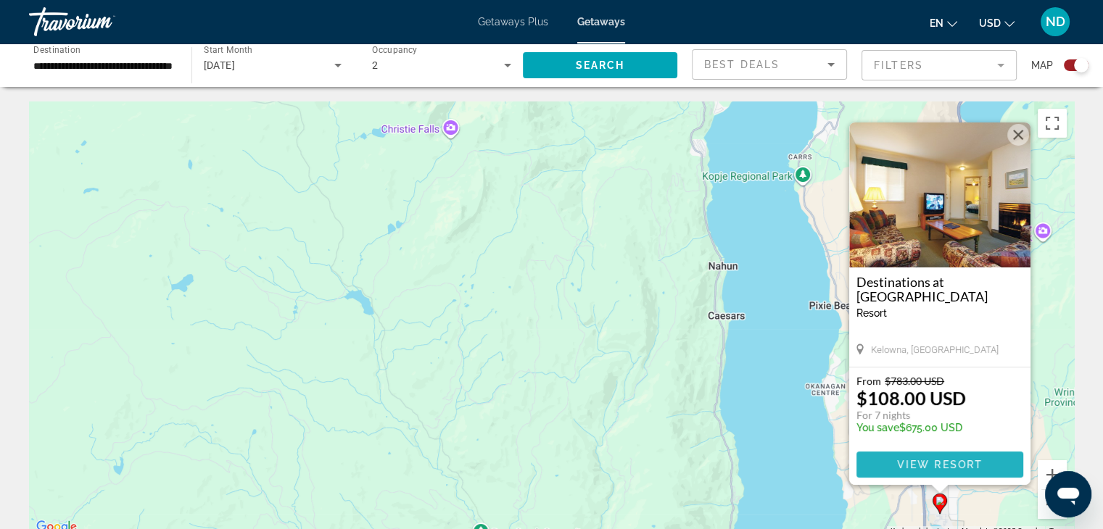
click at [963, 465] on span "View Resort" at bounding box center [939, 465] width 86 height 12
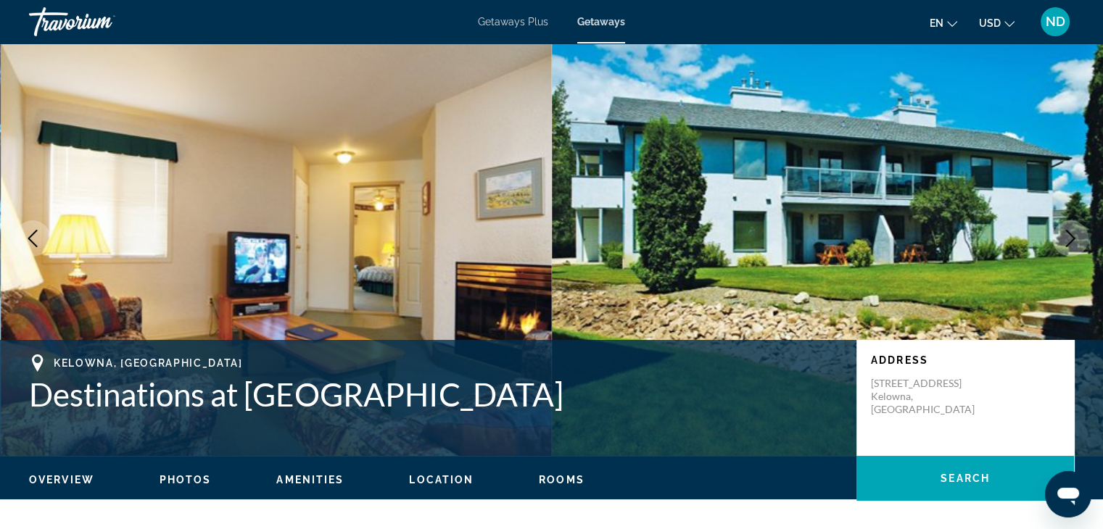
scroll to position [33, 0]
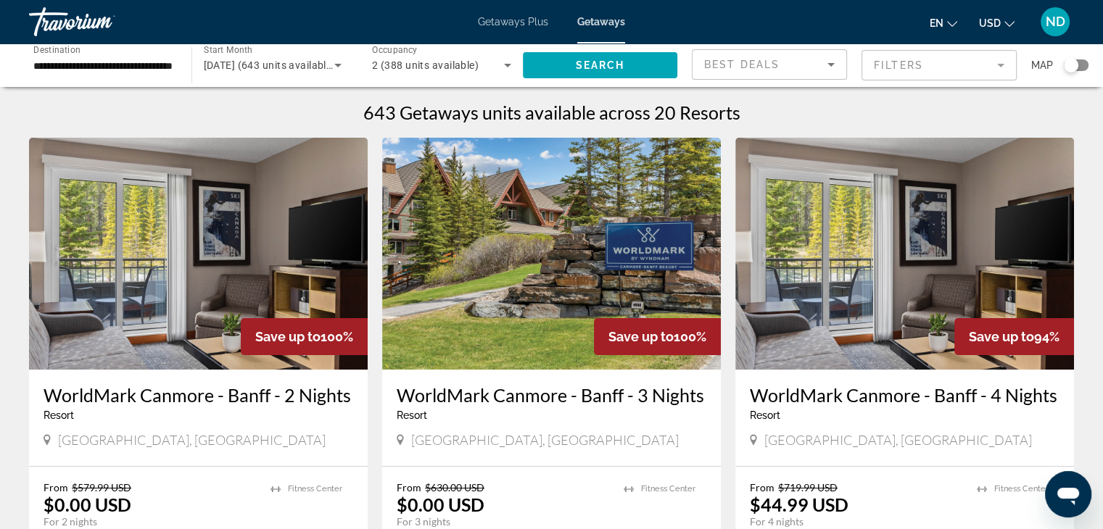
click at [1080, 67] on div "Search widget" at bounding box center [1076, 65] width 25 height 12
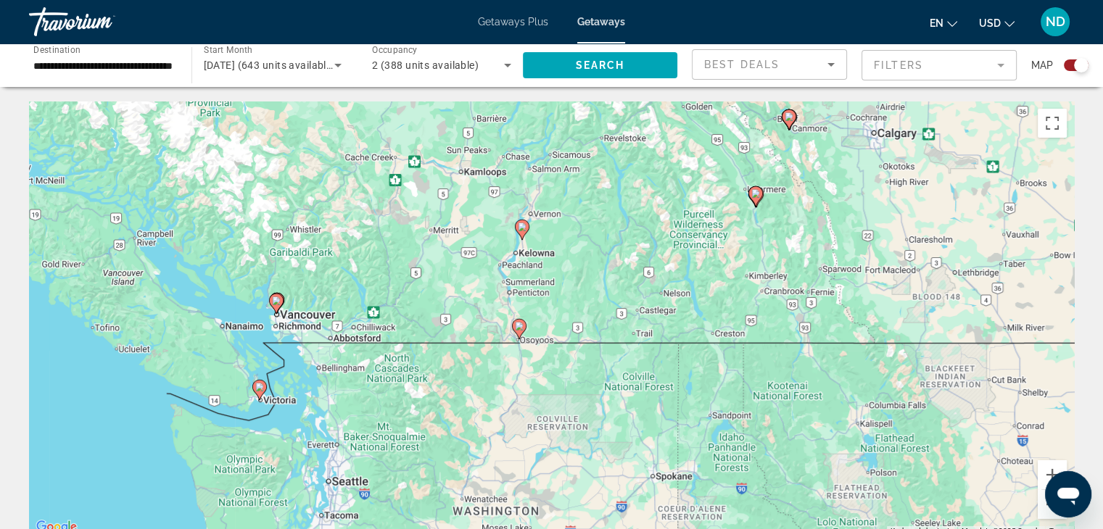
click at [604, 355] on div "To activate drag with keyboard, press Alt + Enter. Once in keyboard drag state,…" at bounding box center [551, 319] width 1045 height 435
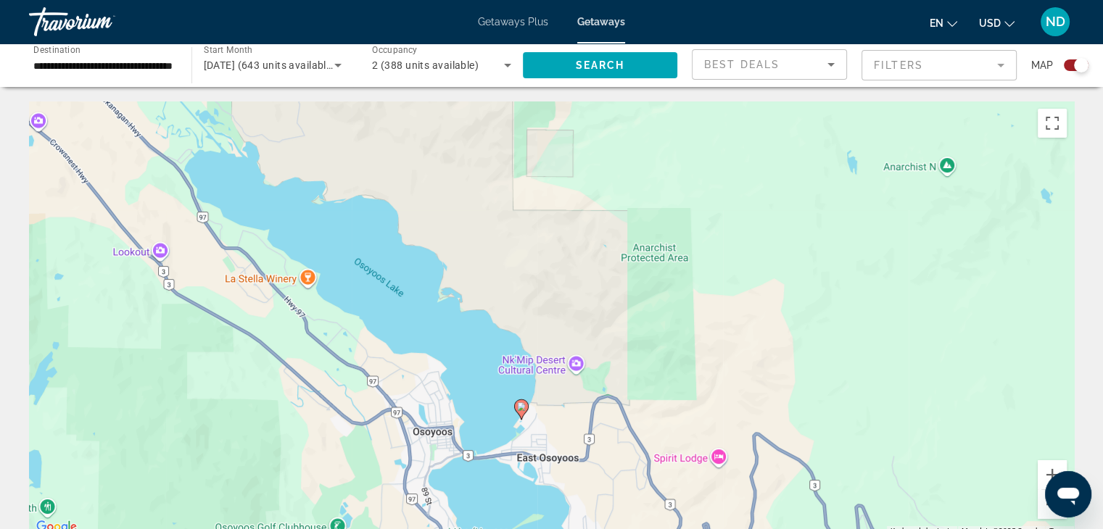
click at [522, 412] on div "To activate drag with keyboard, press Alt + Enter. Once in keyboard drag state,…" at bounding box center [551, 319] width 1045 height 435
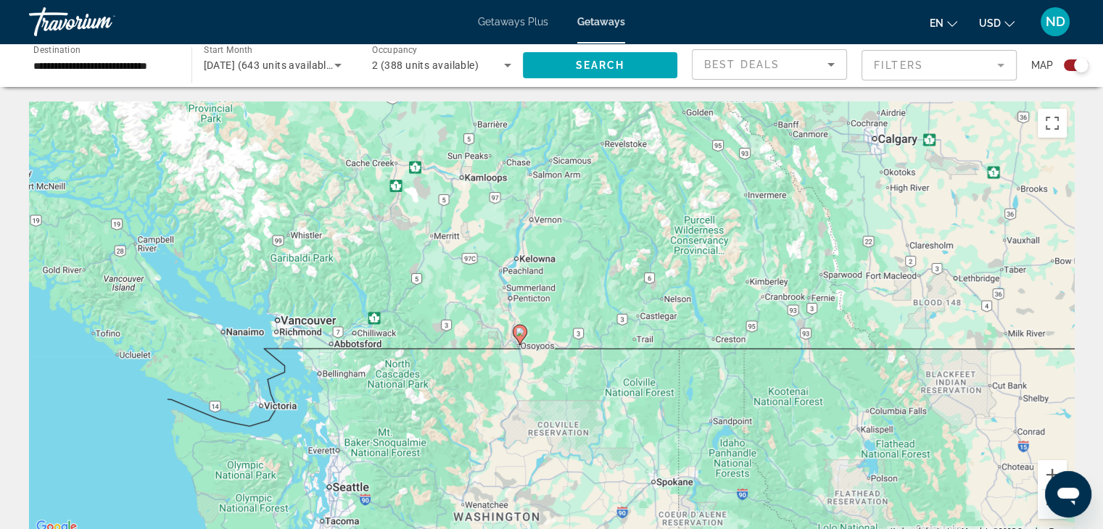
click at [519, 331] on image "Main content" at bounding box center [520, 332] width 9 height 9
type input "**********"
click at [519, 331] on image "Main content" at bounding box center [520, 332] width 9 height 9
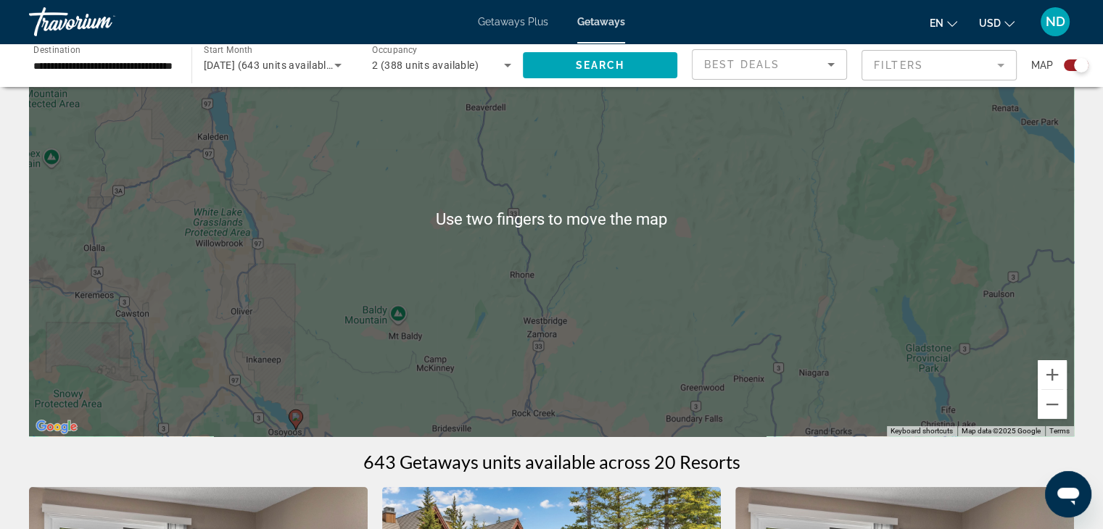
scroll to position [138, 0]
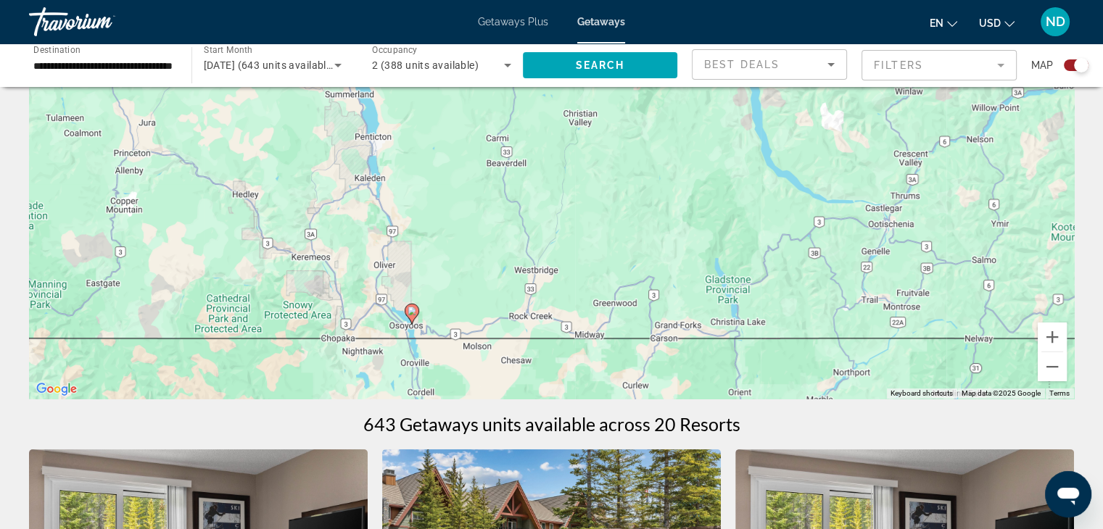
click at [418, 316] on gmp-advanced-marker "Main content" at bounding box center [412, 314] width 15 height 22
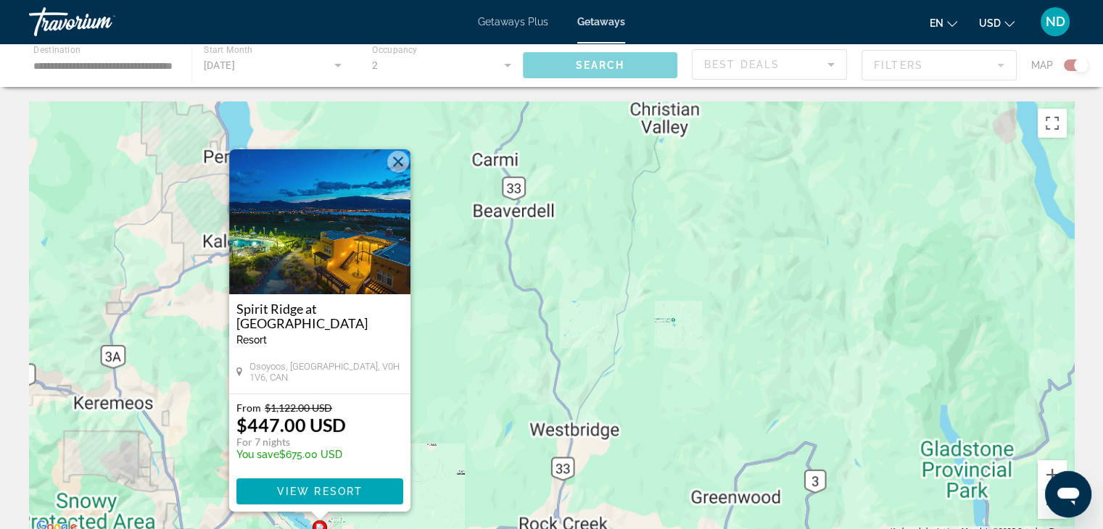
scroll to position [0, 0]
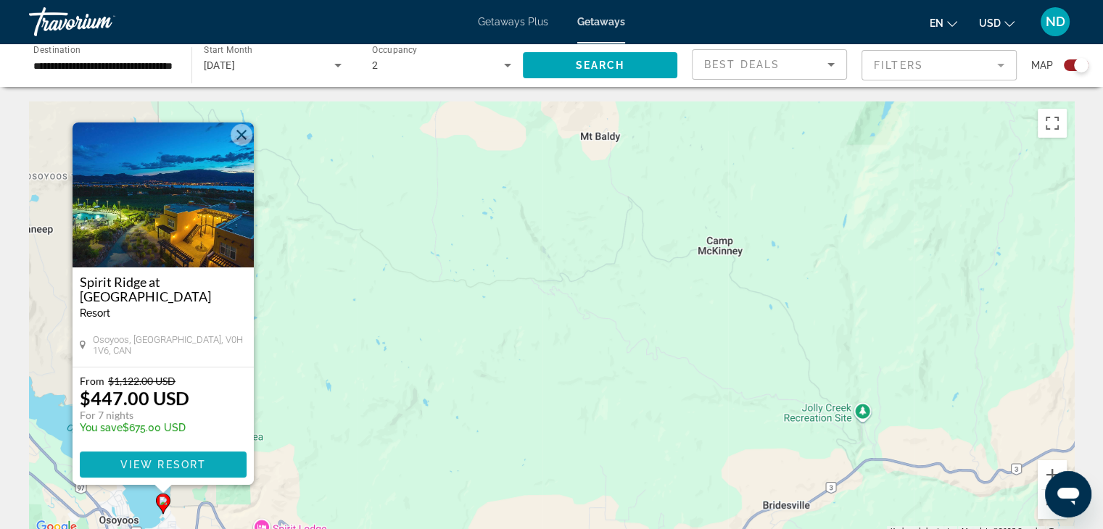
click at [210, 466] on span "Main content" at bounding box center [163, 464] width 167 height 35
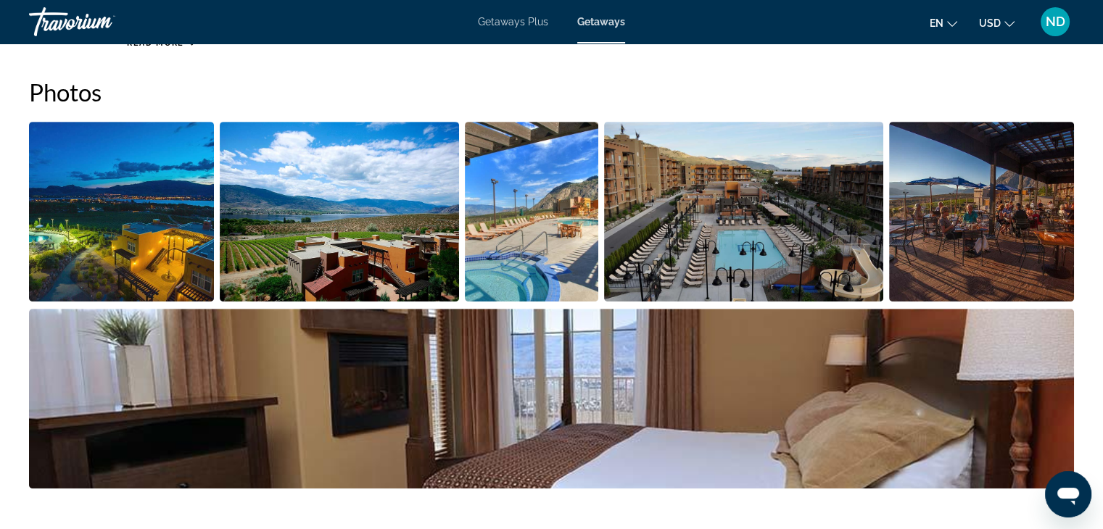
scroll to position [671, 0]
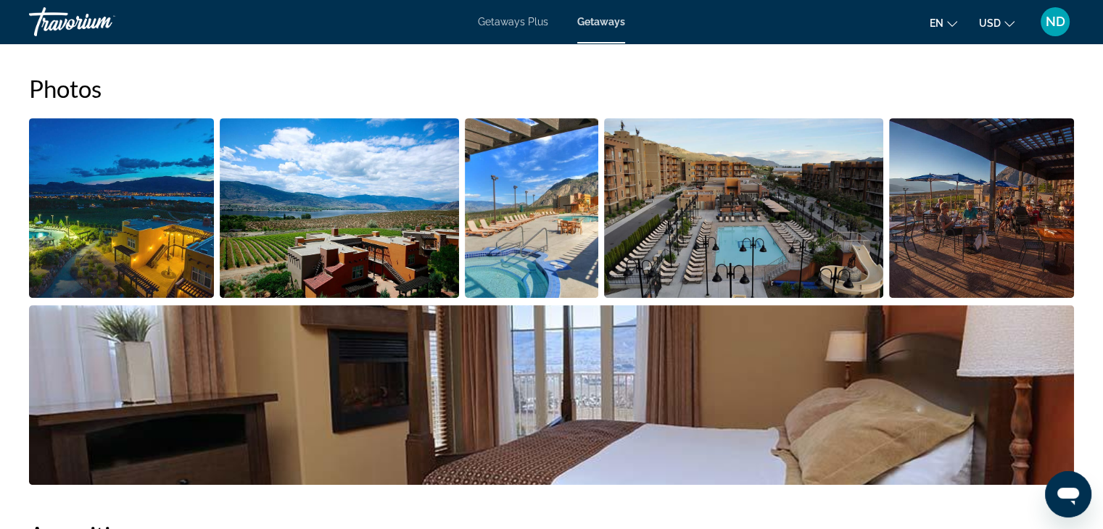
click at [142, 221] on img "Open full-screen image slider" at bounding box center [121, 208] width 185 height 180
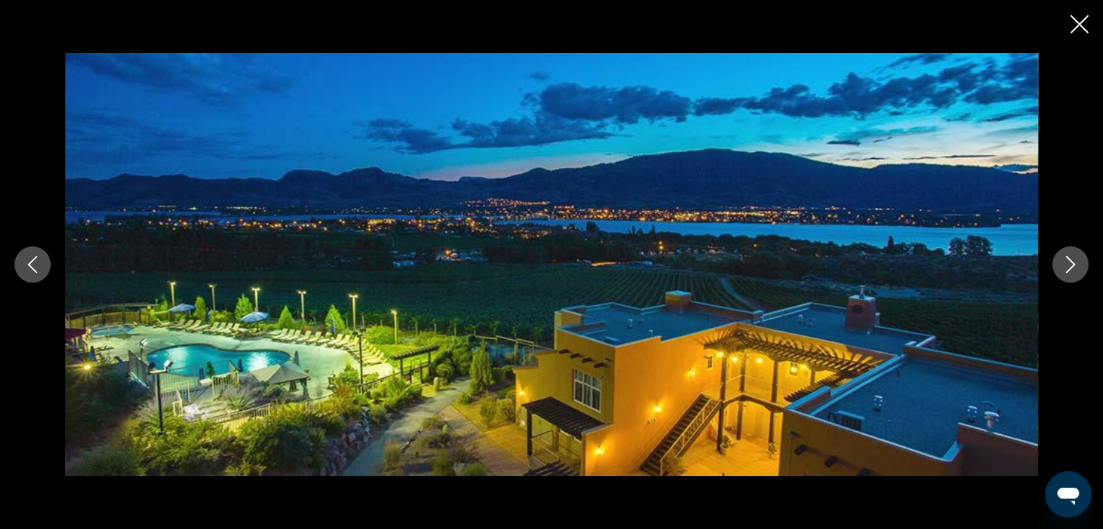
click at [1075, 261] on icon "Next image" at bounding box center [1070, 264] width 17 height 17
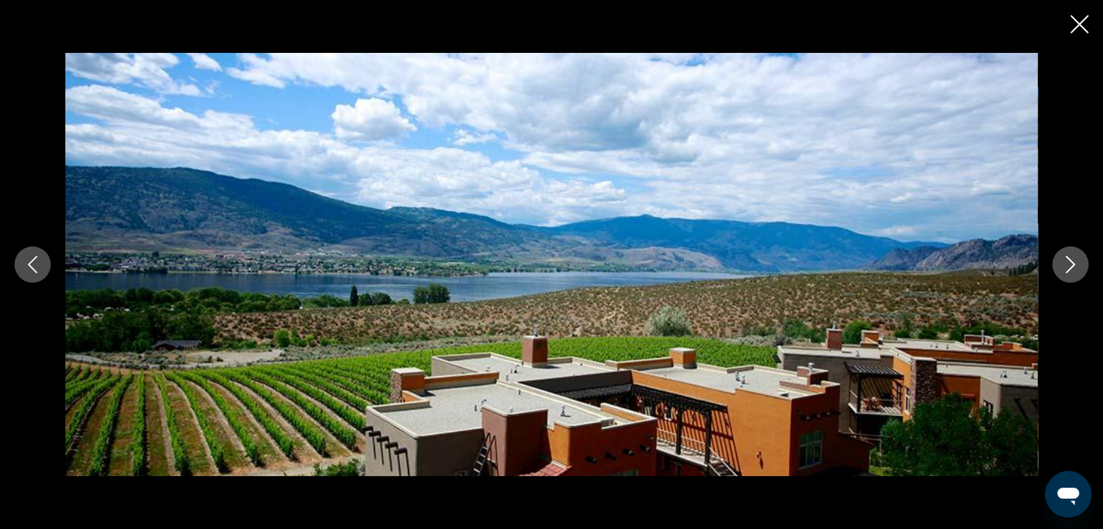
click at [1070, 265] on icon "Next image" at bounding box center [1070, 264] width 17 height 17
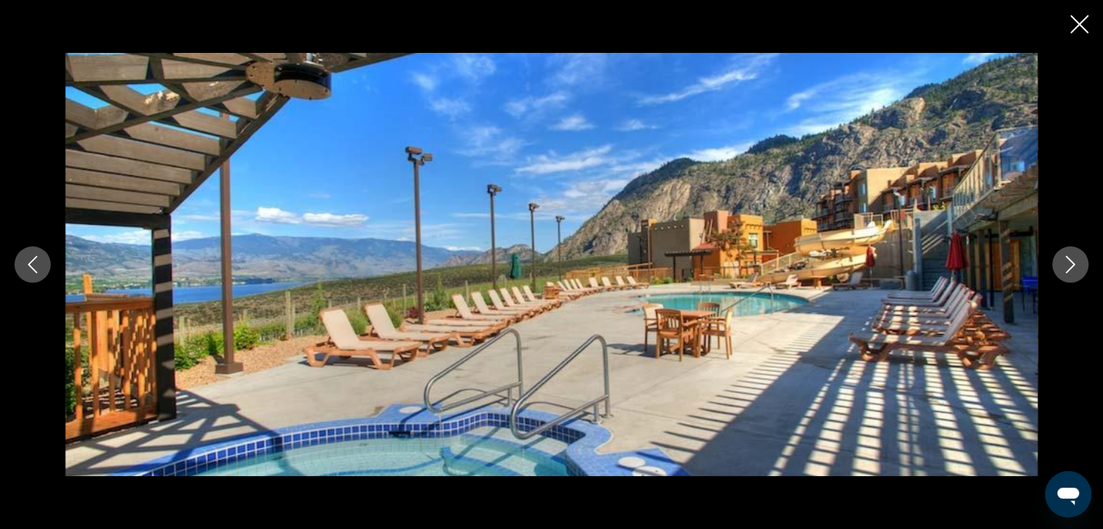
click at [1076, 265] on icon "Next image" at bounding box center [1070, 264] width 17 height 17
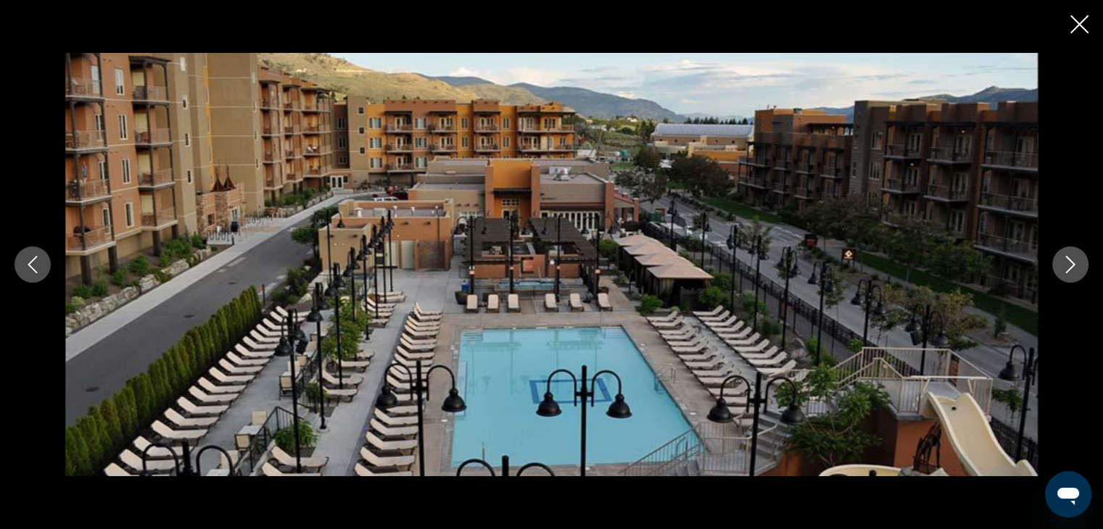
click at [1074, 267] on icon "Next image" at bounding box center [1070, 264] width 17 height 17
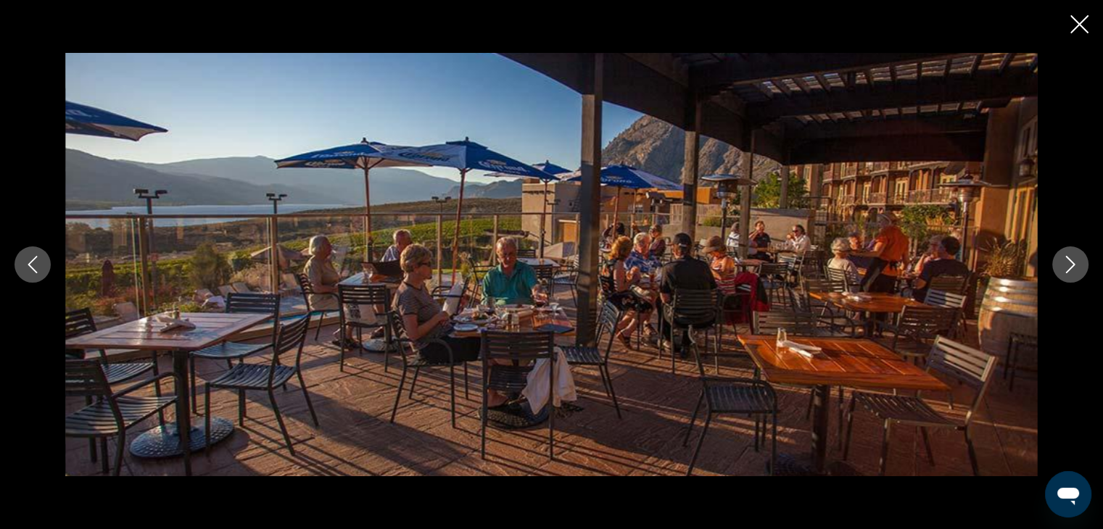
click at [1070, 266] on icon "Next image" at bounding box center [1070, 264] width 17 height 17
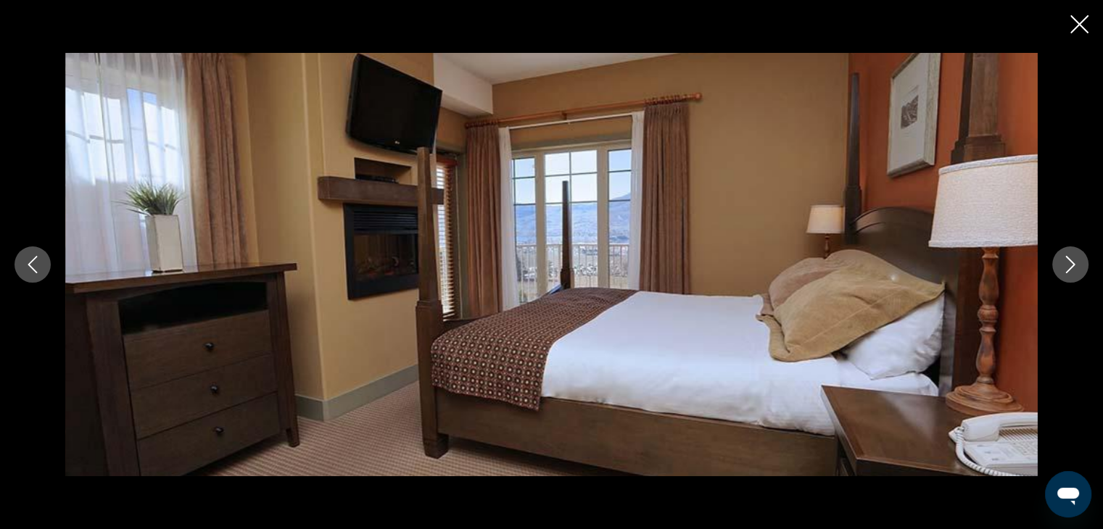
click at [1070, 270] on icon "Next image" at bounding box center [1070, 264] width 17 height 17
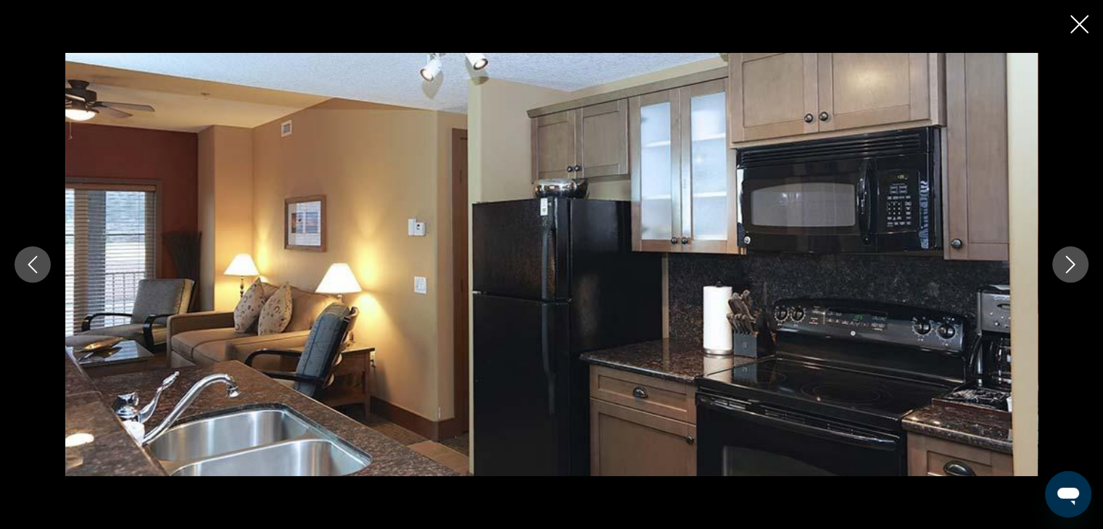
click at [1068, 267] on icon "Next image" at bounding box center [1070, 264] width 17 height 17
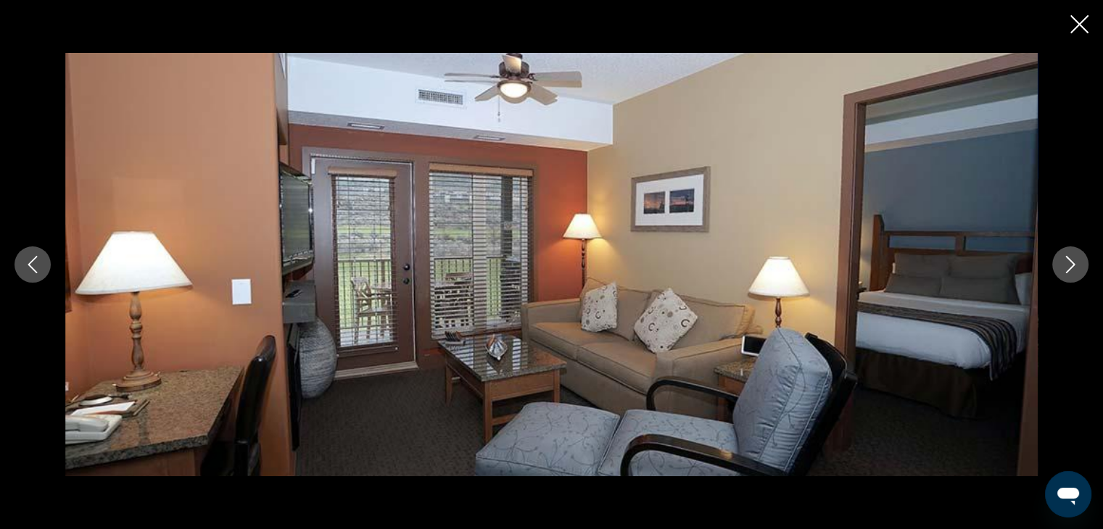
click at [1066, 270] on icon "Next image" at bounding box center [1070, 264] width 17 height 17
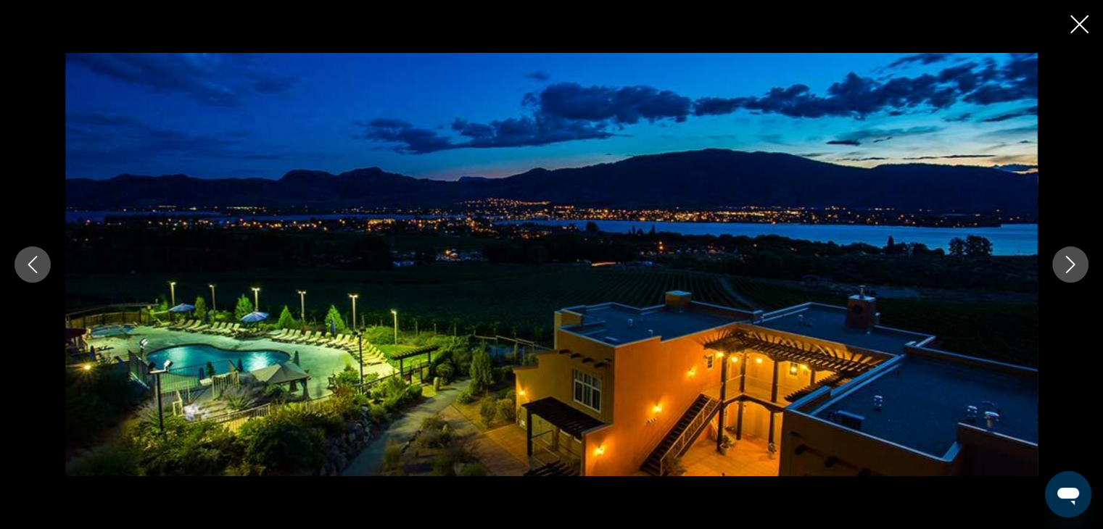
click at [1067, 268] on icon "Next image" at bounding box center [1070, 264] width 17 height 17
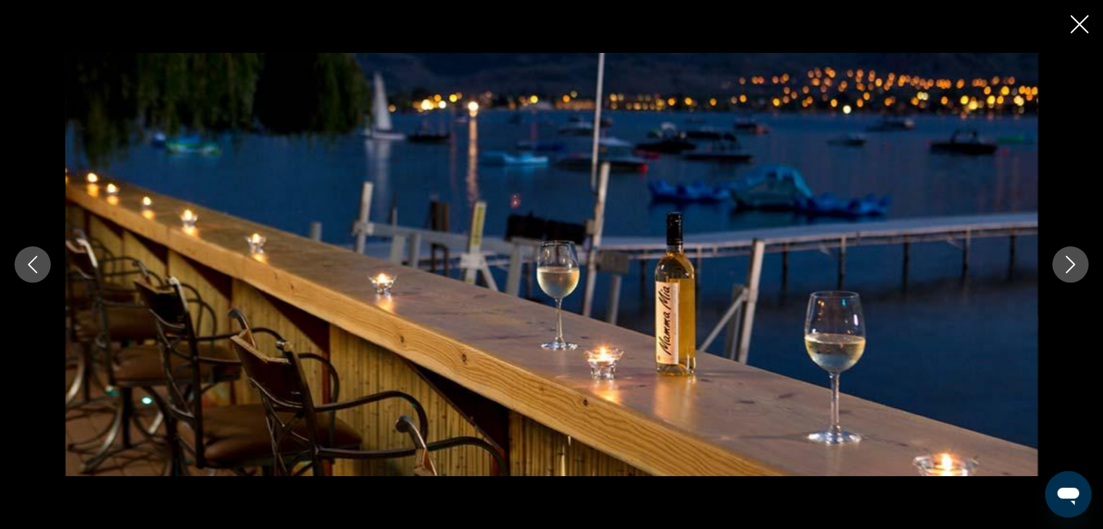
click at [1067, 267] on icon "Next image" at bounding box center [1070, 264] width 17 height 17
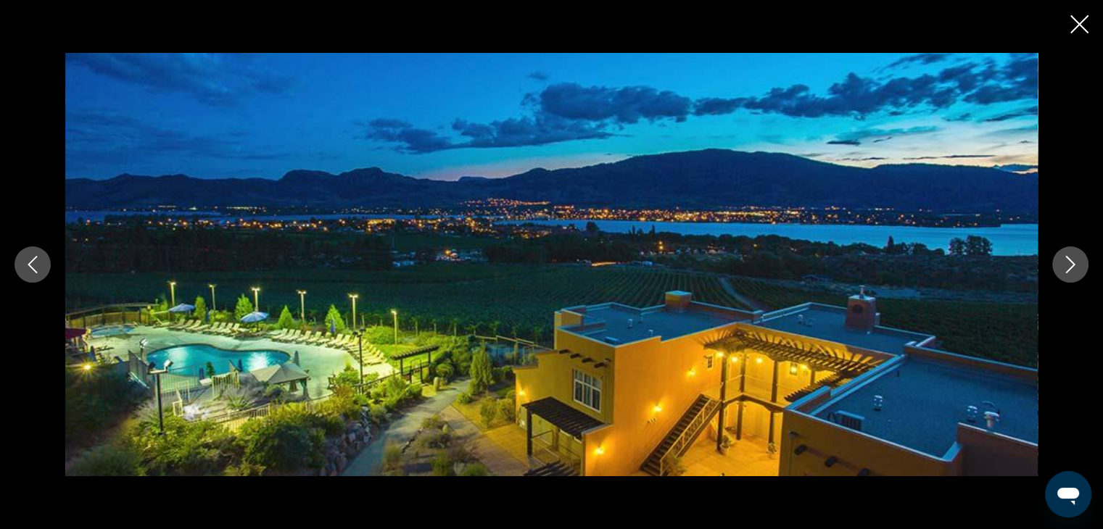
click at [1062, 268] on icon "Next image" at bounding box center [1070, 264] width 17 height 17
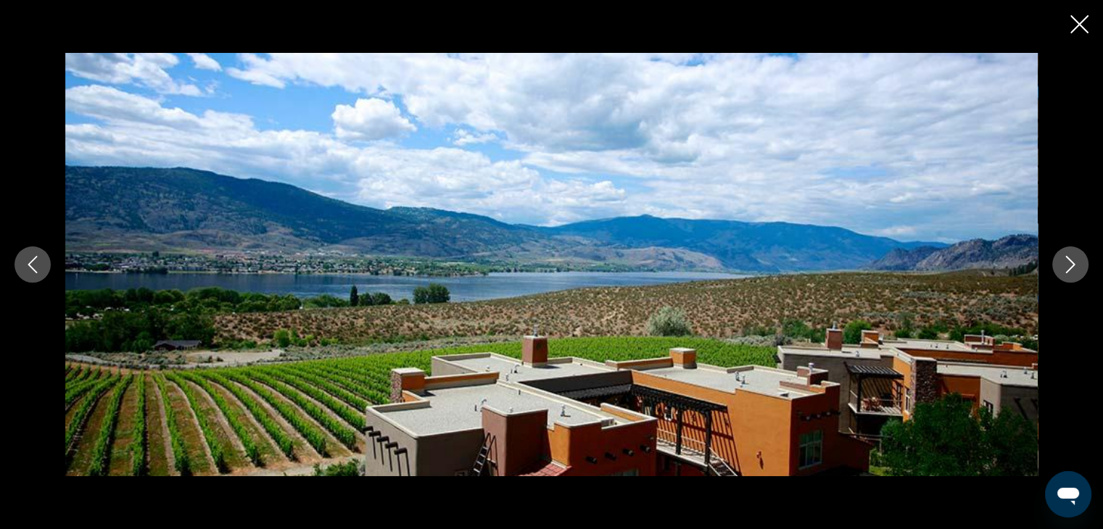
click at [1062, 269] on icon "Next image" at bounding box center [1070, 264] width 17 height 17
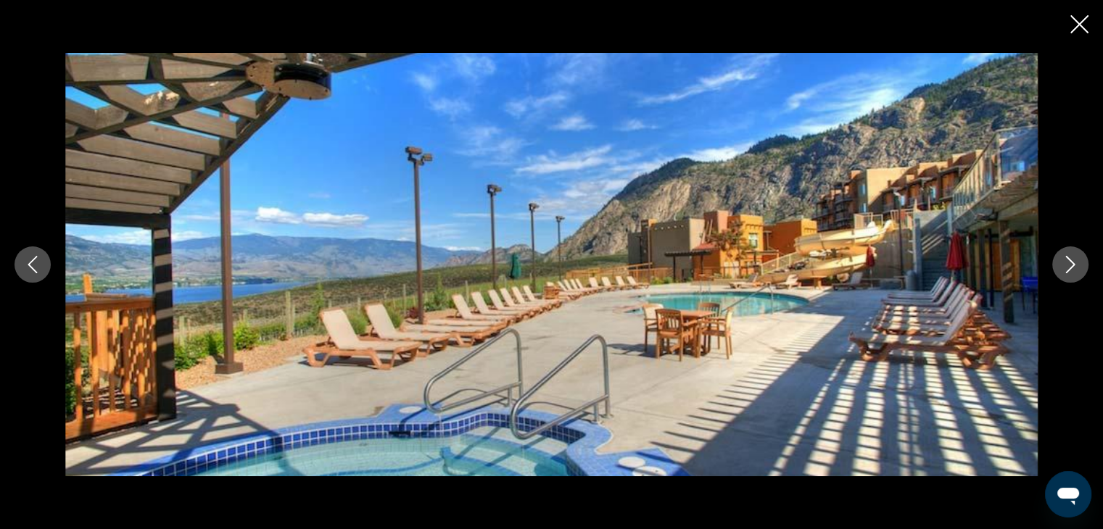
click at [1066, 266] on icon "Next image" at bounding box center [1070, 264] width 17 height 17
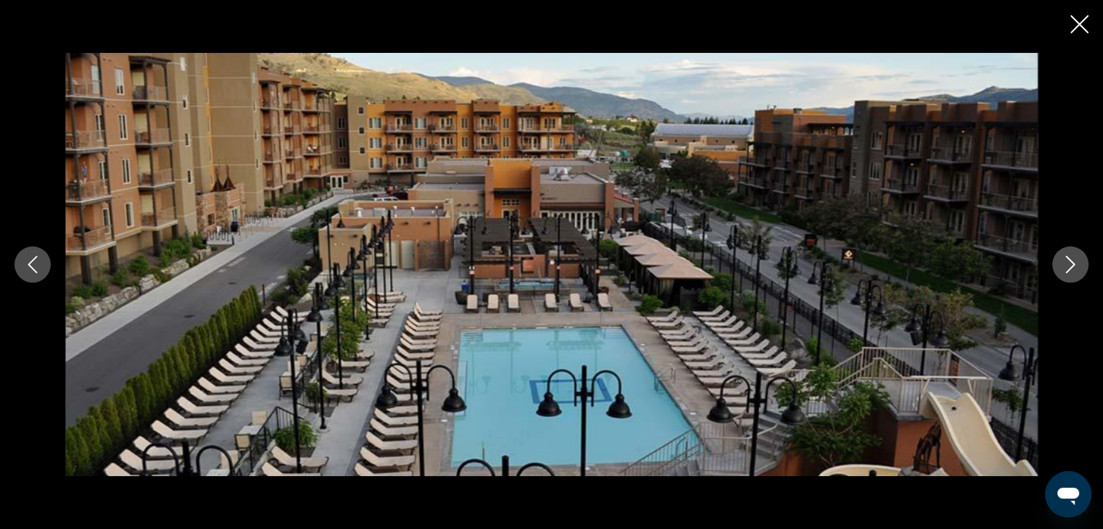
click at [1065, 268] on icon "Next image" at bounding box center [1070, 264] width 17 height 17
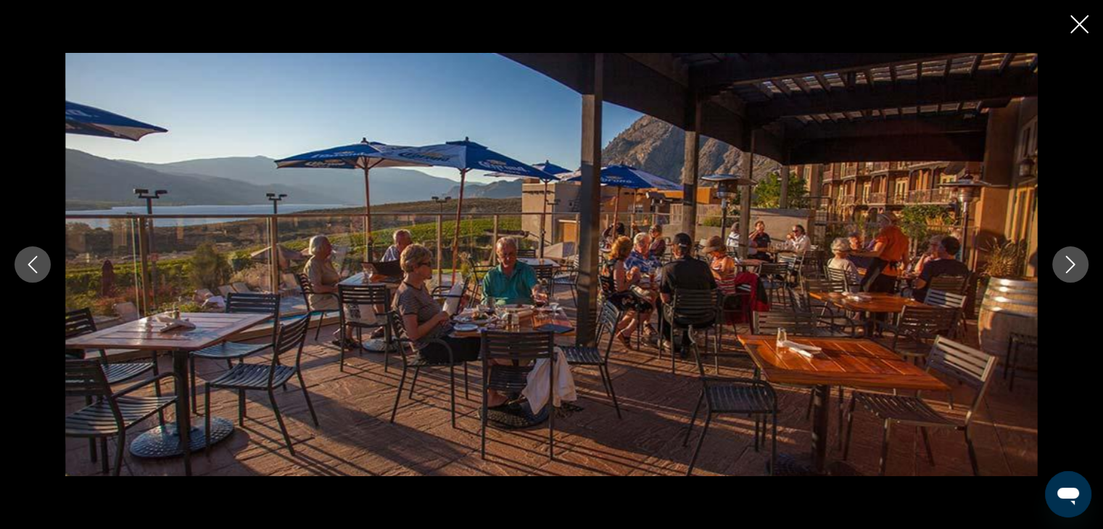
click at [1080, 20] on icon "Close slideshow" at bounding box center [1079, 24] width 18 height 18
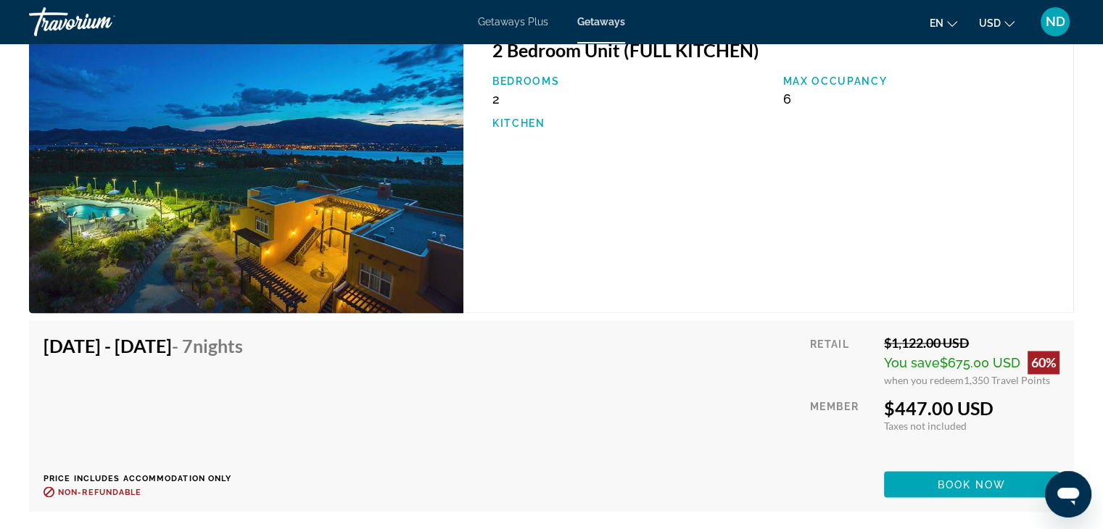
scroll to position [2335, 0]
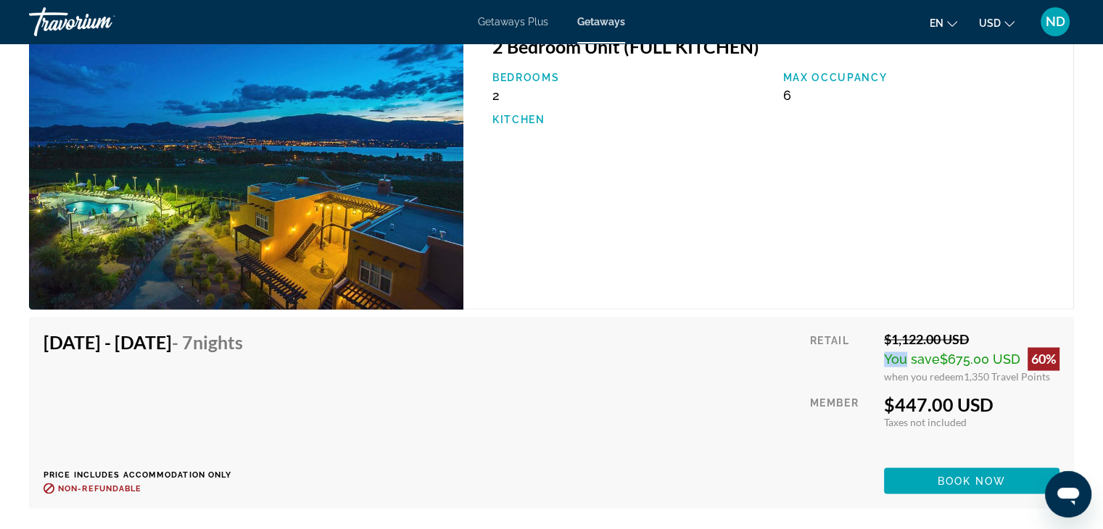
click at [984, 287] on div "2 Bedroom Unit (FULL KITCHEN) Bedrooms 2 Max Occupancy 6 Kitchen" at bounding box center [768, 164] width 611 height 289
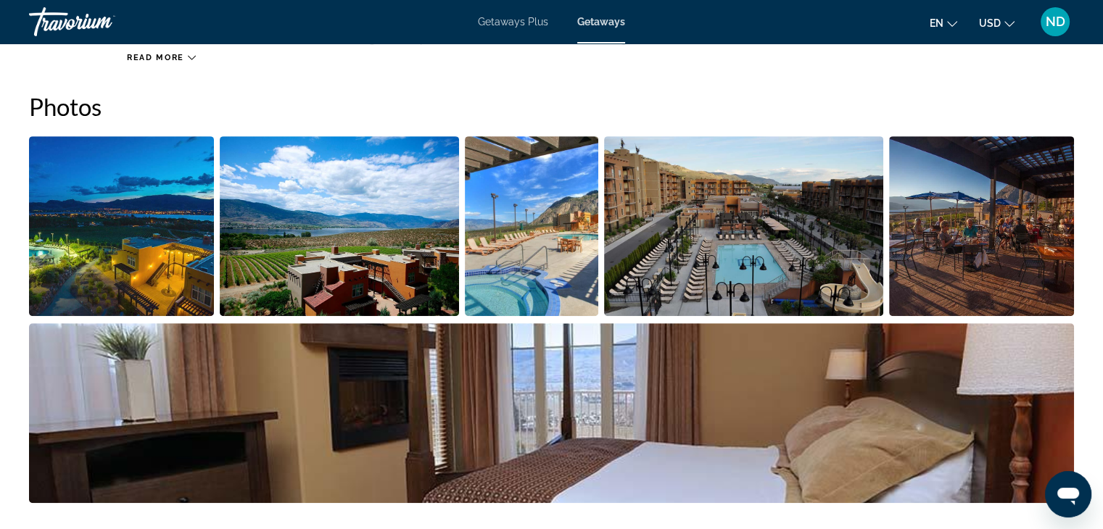
scroll to position [682, 0]
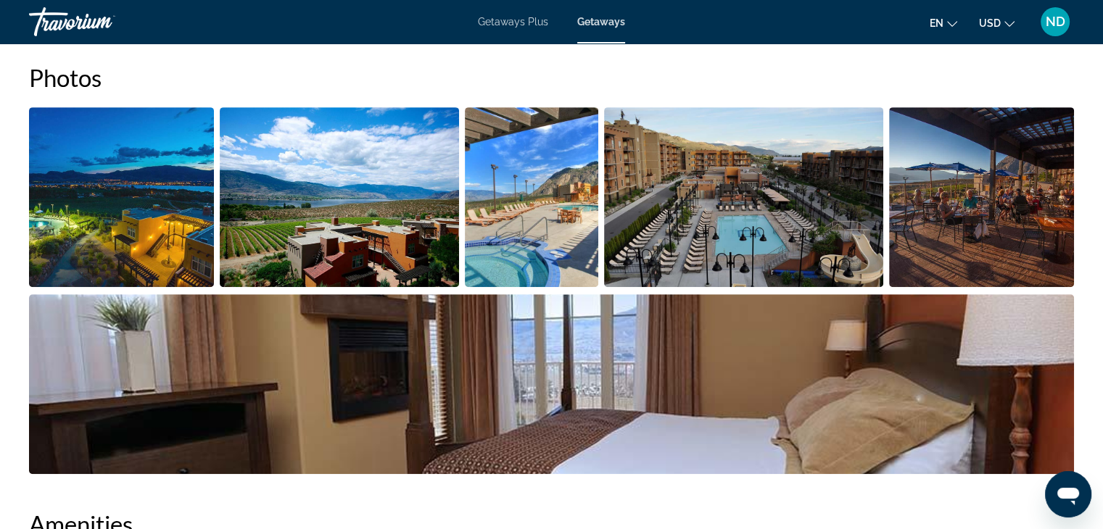
click at [126, 227] on img "Open full-screen image slider" at bounding box center [121, 197] width 185 height 180
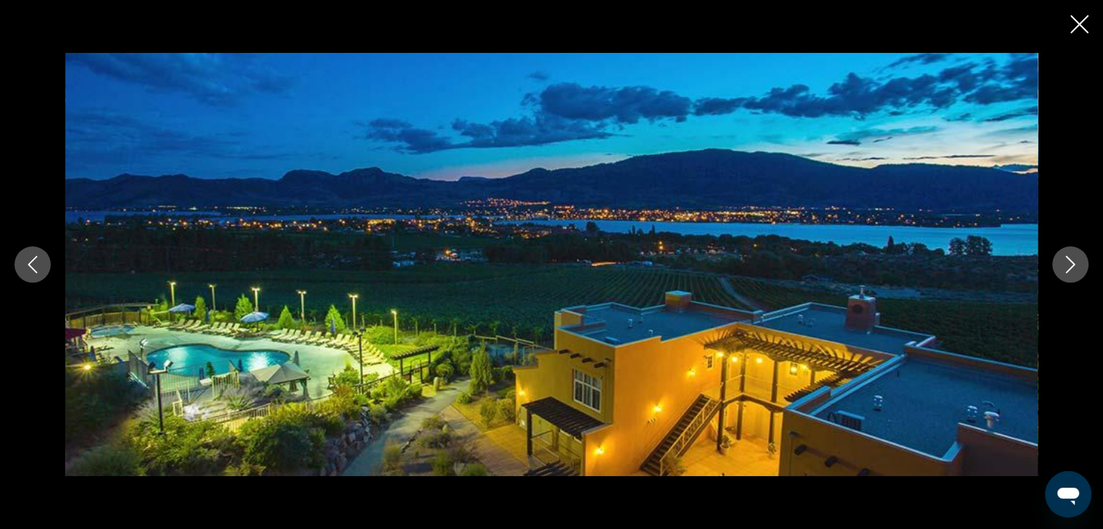
click at [1074, 270] on icon "Next image" at bounding box center [1070, 264] width 17 height 17
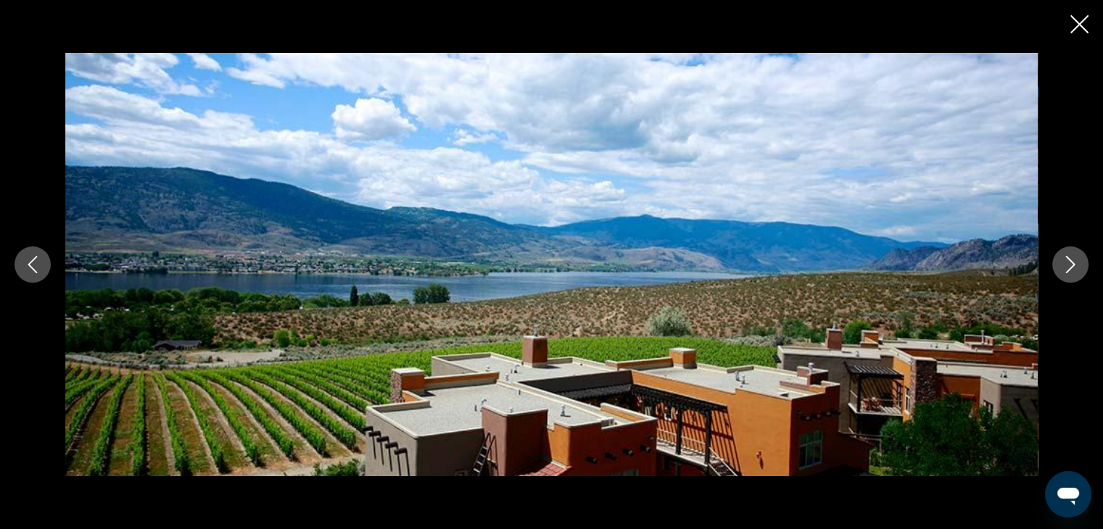
click at [1068, 265] on icon "Next image" at bounding box center [1070, 264] width 17 height 17
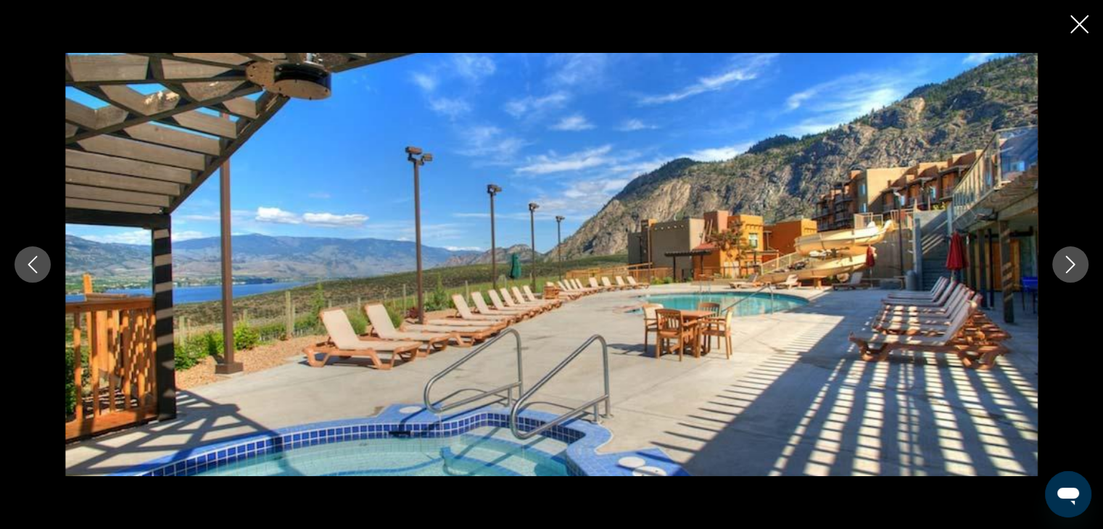
click at [1062, 268] on icon "Next image" at bounding box center [1070, 264] width 17 height 17
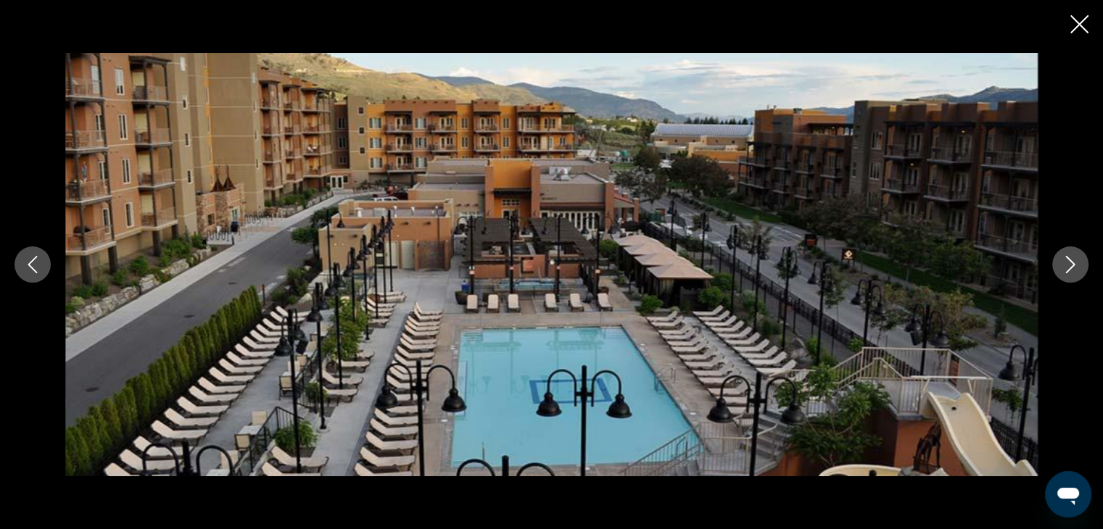
click at [1059, 273] on button "Next image" at bounding box center [1070, 265] width 36 height 36
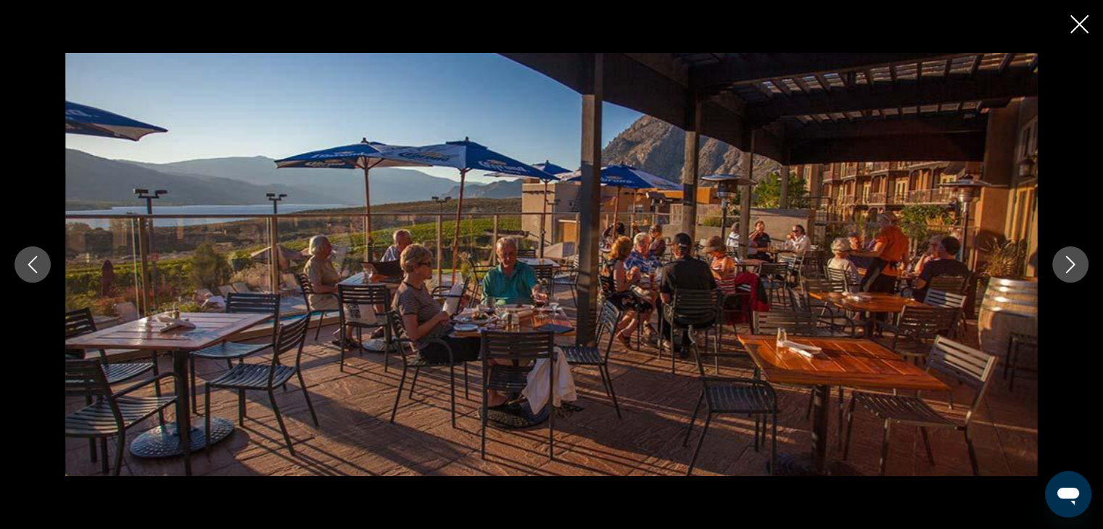
click at [1062, 276] on button "Next image" at bounding box center [1070, 265] width 36 height 36
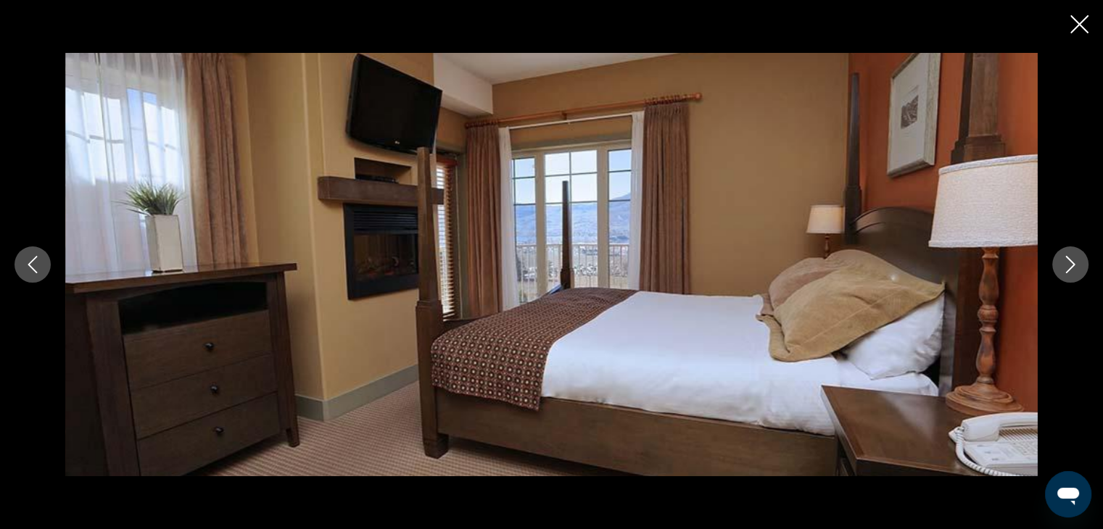
click at [1073, 267] on icon "Next image" at bounding box center [1070, 264] width 9 height 17
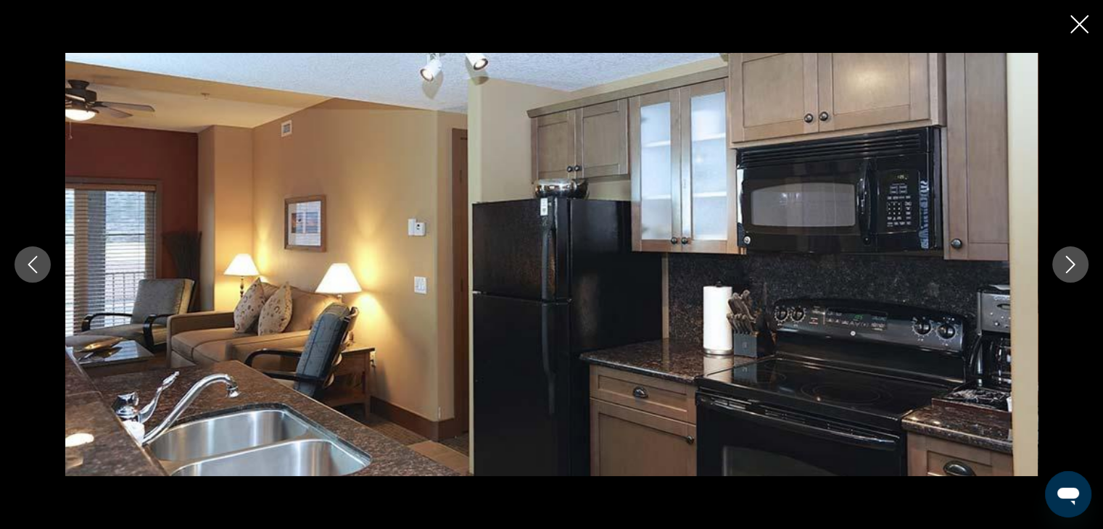
click at [1062, 266] on icon "Next image" at bounding box center [1070, 264] width 17 height 17
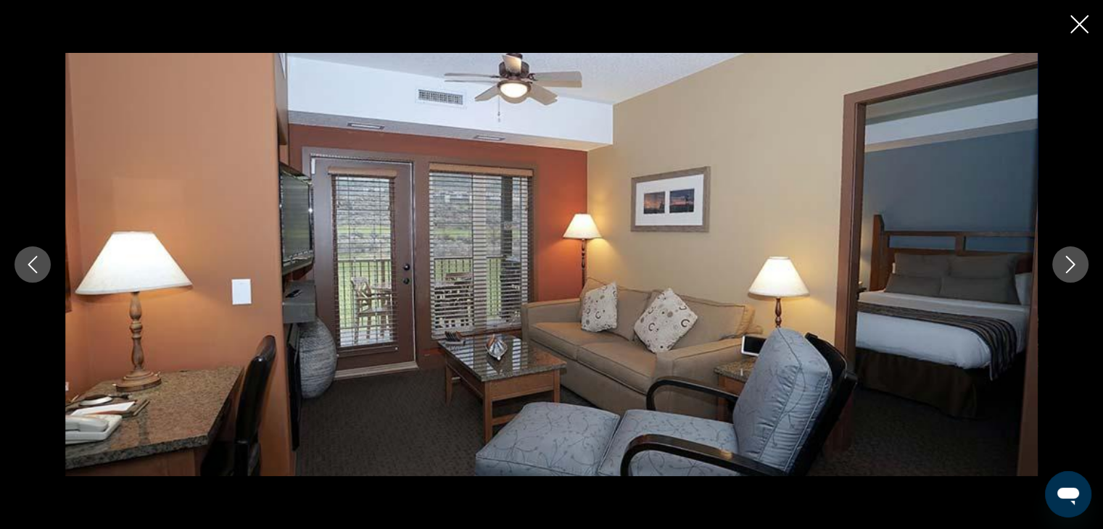
click at [1060, 266] on button "Next image" at bounding box center [1070, 265] width 36 height 36
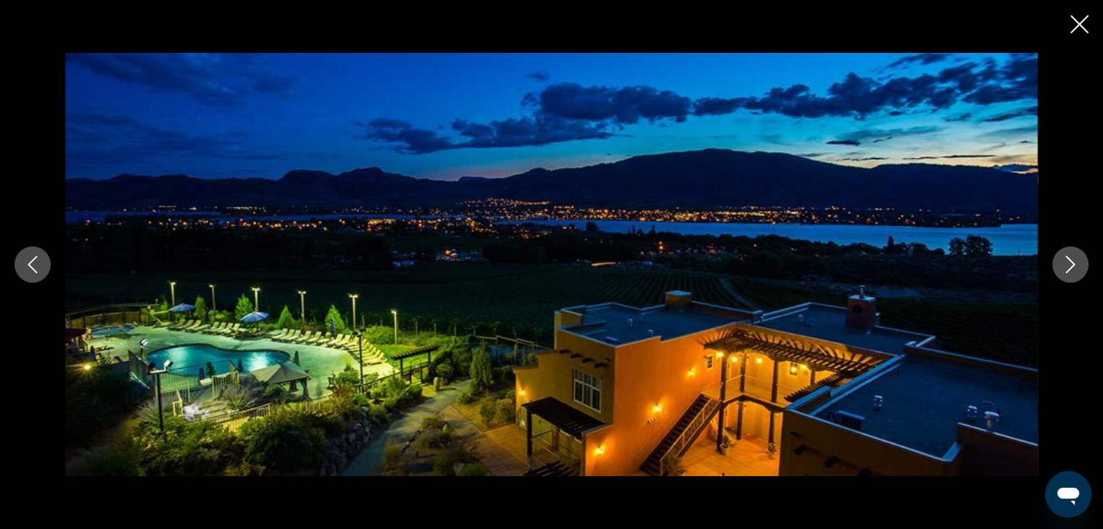
click at [1065, 265] on icon "Next image" at bounding box center [1070, 264] width 17 height 17
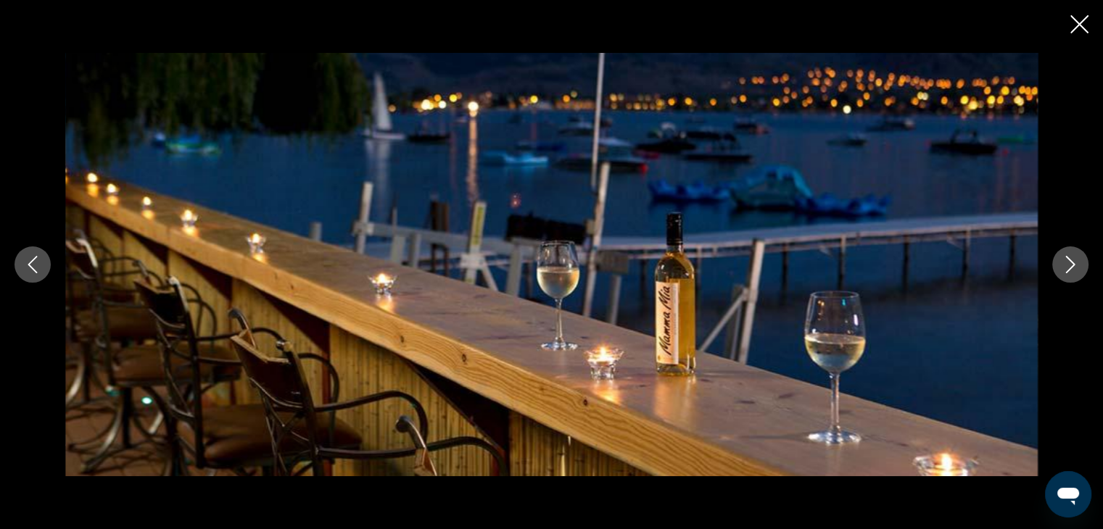
click at [1065, 266] on icon "Next image" at bounding box center [1070, 264] width 17 height 17
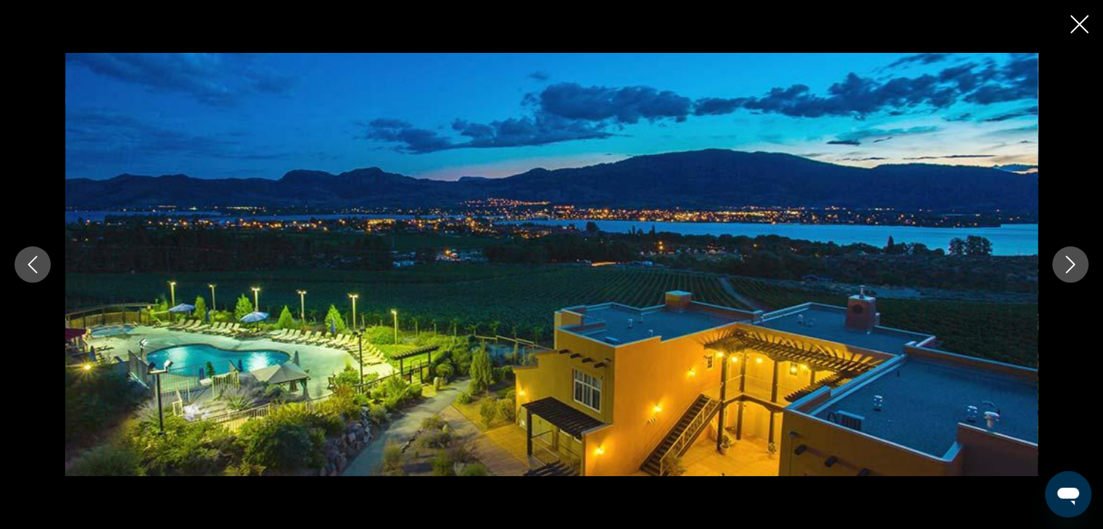
click at [1067, 266] on icon "Next image" at bounding box center [1070, 264] width 17 height 17
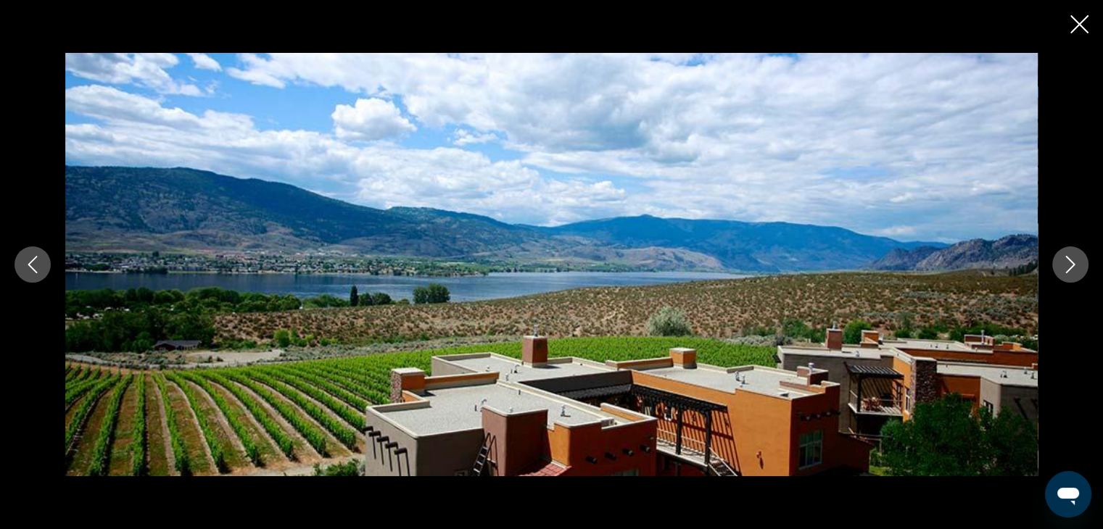
click at [1060, 270] on button "Next image" at bounding box center [1070, 265] width 36 height 36
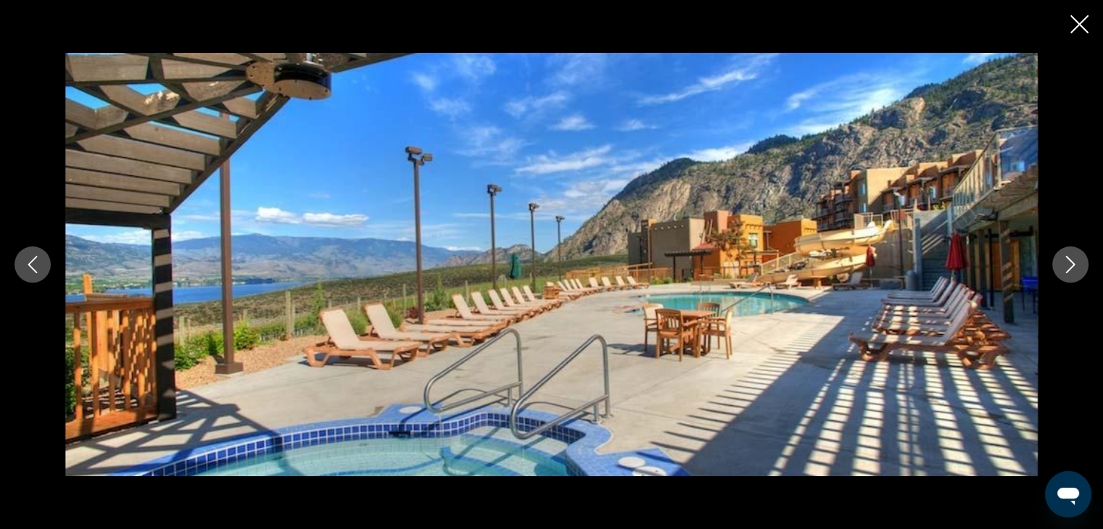
click at [1086, 28] on icon "Close slideshow" at bounding box center [1079, 24] width 18 height 18
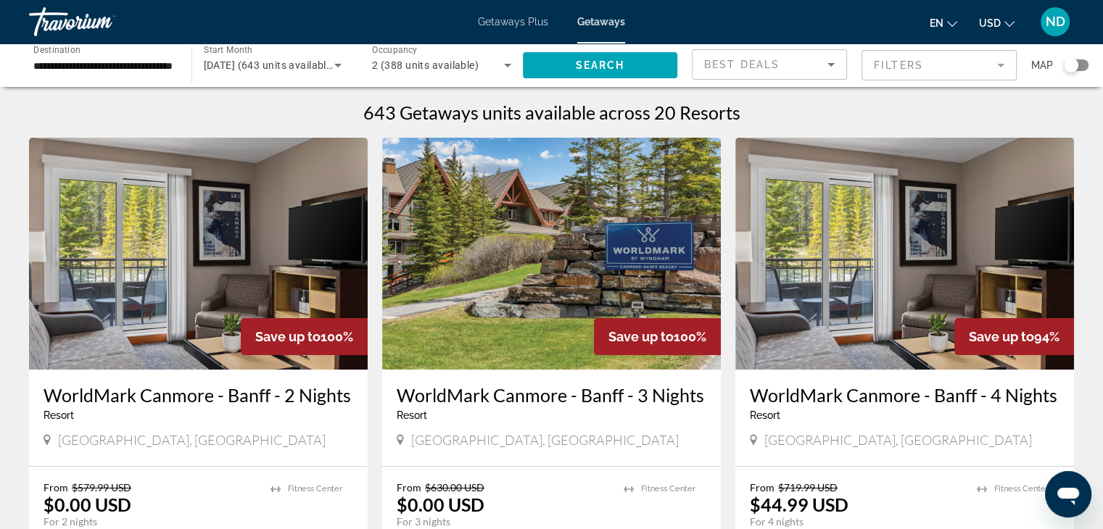
click at [1086, 65] on div "Search widget" at bounding box center [1076, 65] width 25 height 12
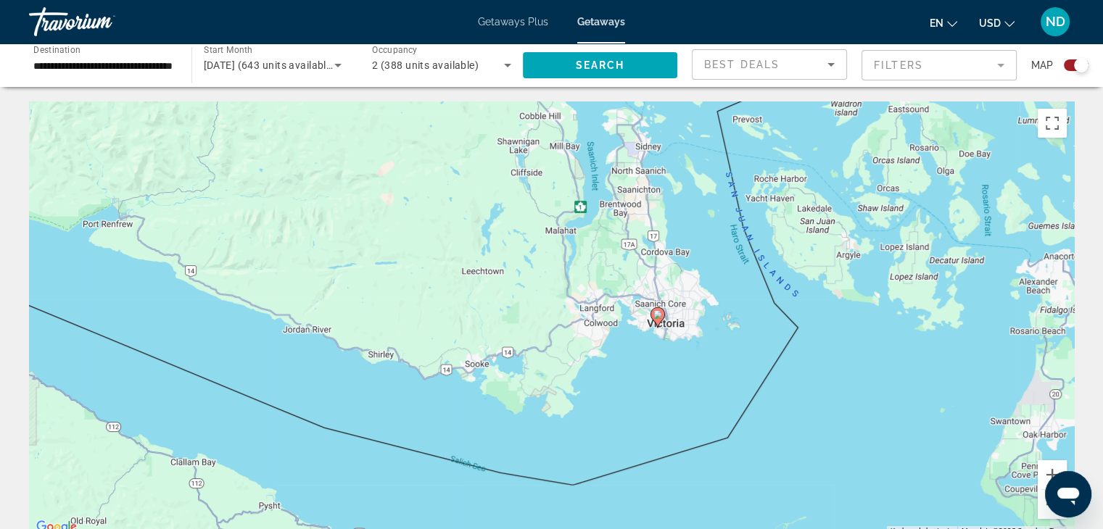
click at [657, 314] on image "Main content" at bounding box center [657, 314] width 9 height 9
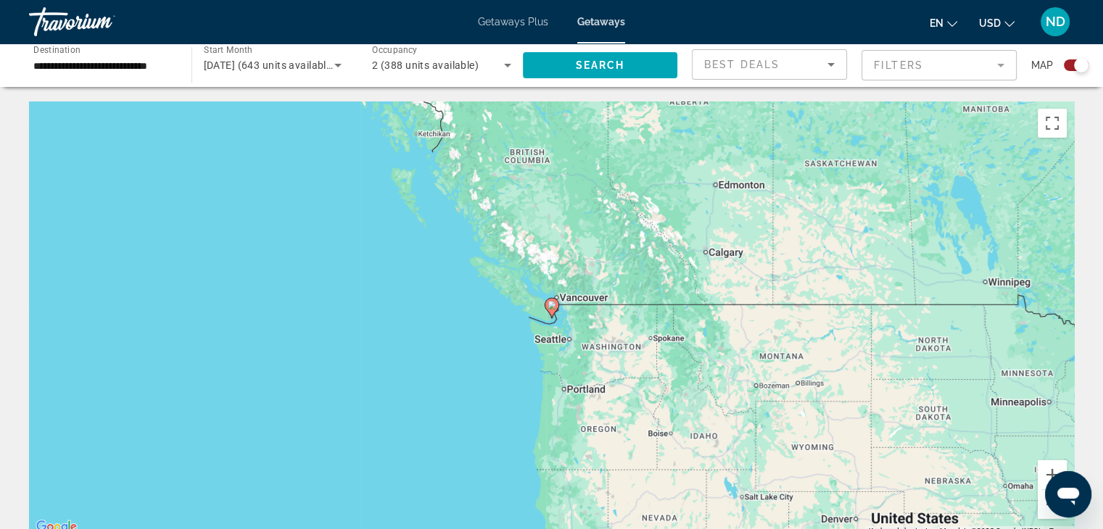
click at [553, 310] on icon "Main content" at bounding box center [551, 308] width 13 height 19
type input "**********"
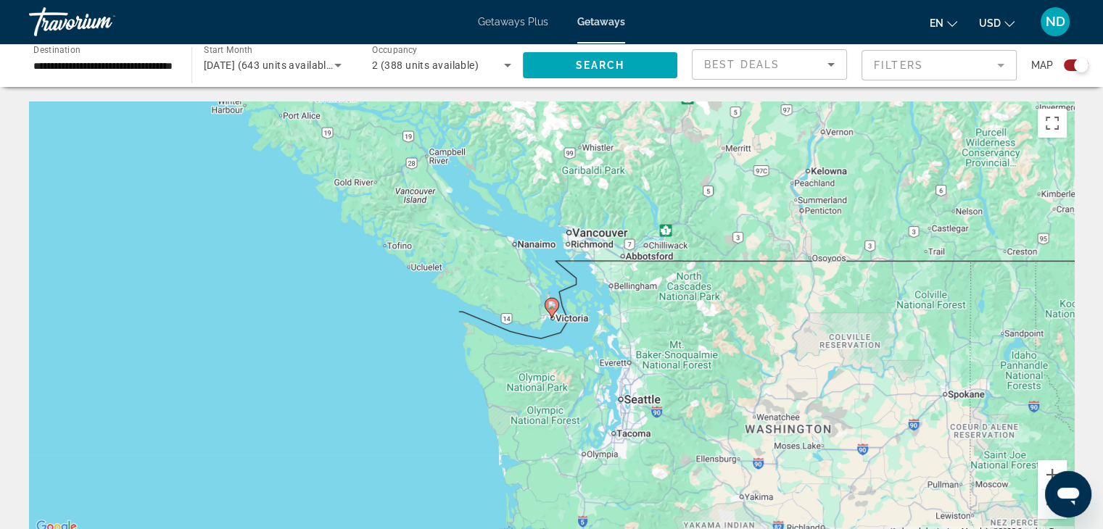
click at [552, 305] on image "Main content" at bounding box center [552, 305] width 9 height 9
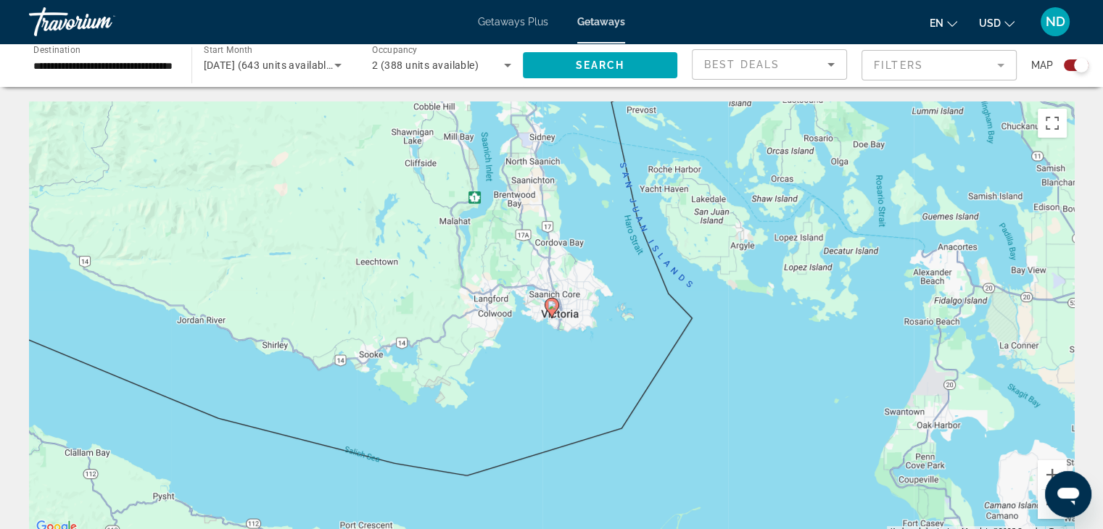
click at [553, 307] on image "Main content" at bounding box center [552, 305] width 9 height 9
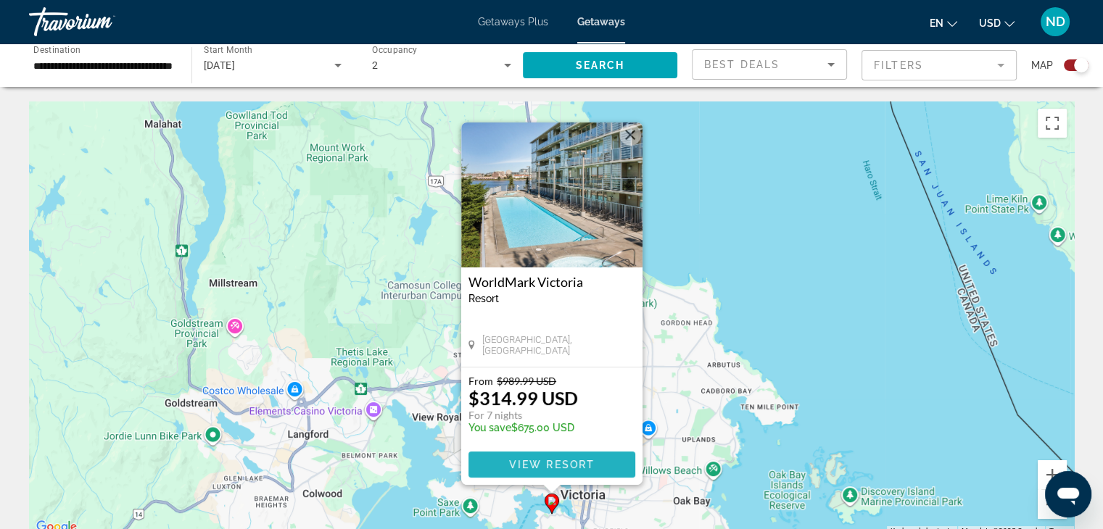
click at [581, 463] on span "View Resort" at bounding box center [551, 465] width 86 height 12
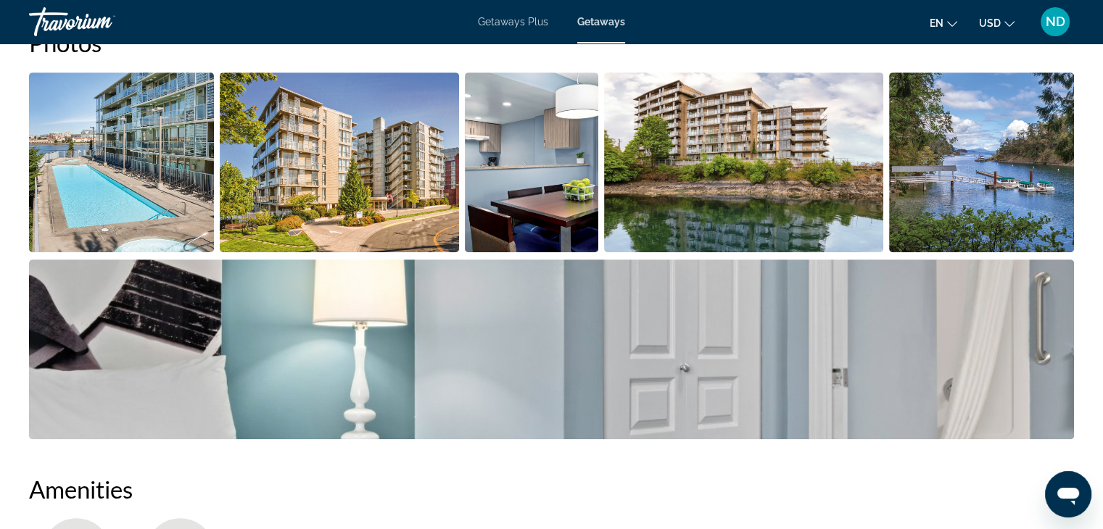
scroll to position [664, 0]
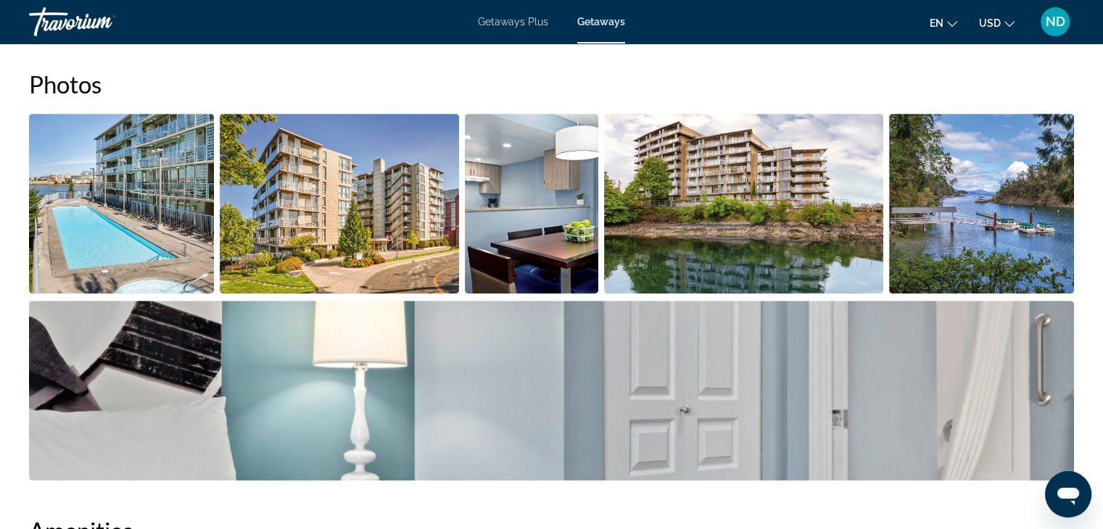
click at [139, 220] on img "Open full-screen image slider" at bounding box center [121, 204] width 185 height 180
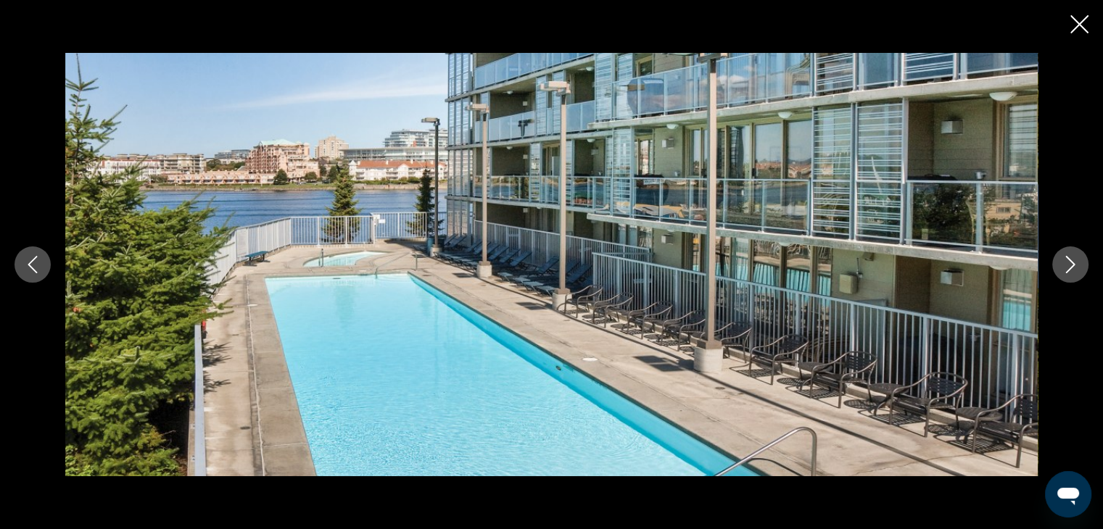
click at [1076, 265] on icon "Next image" at bounding box center [1070, 264] width 17 height 17
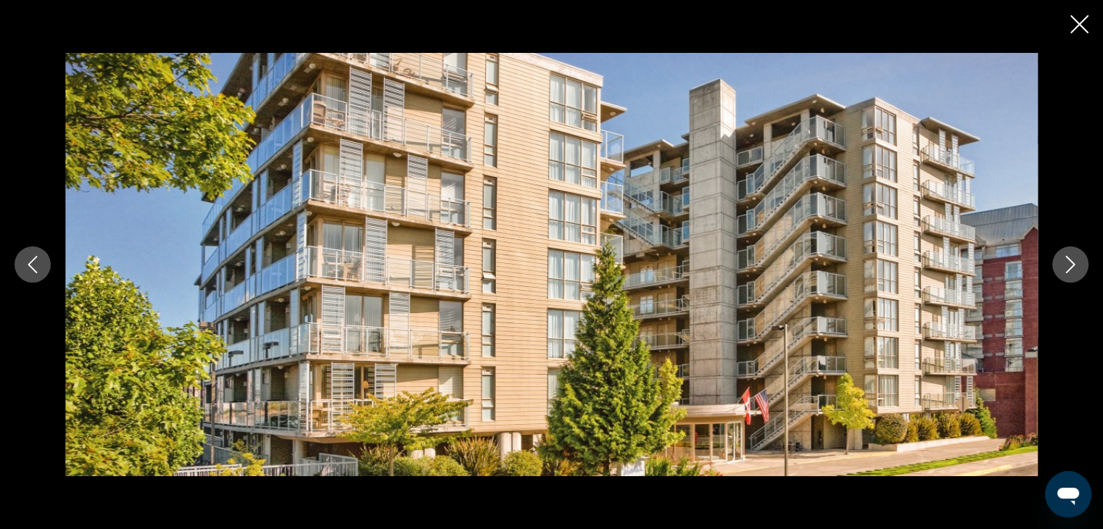
click at [1080, 264] on button "Next image" at bounding box center [1070, 265] width 36 height 36
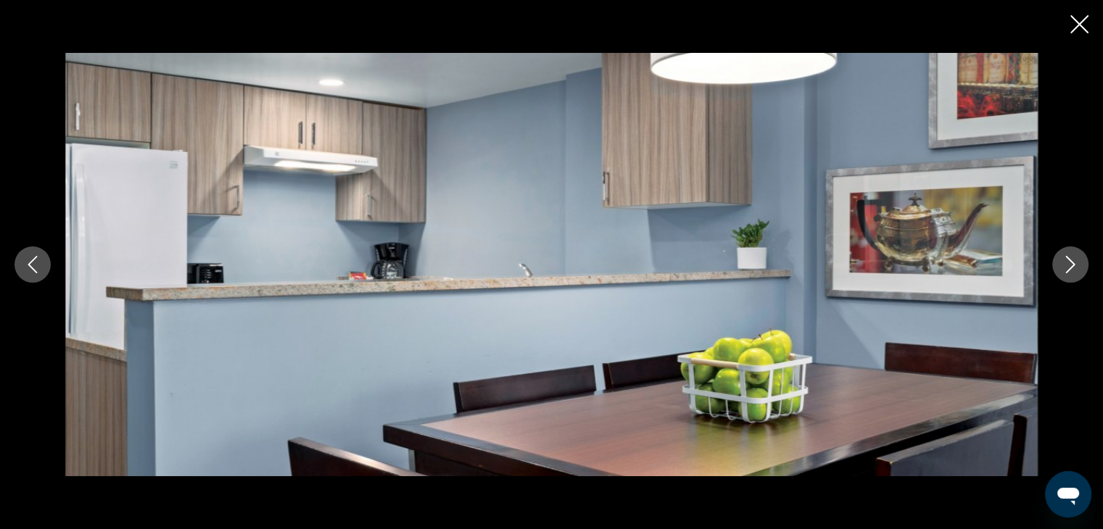
click at [1079, 264] on button "Next image" at bounding box center [1070, 265] width 36 height 36
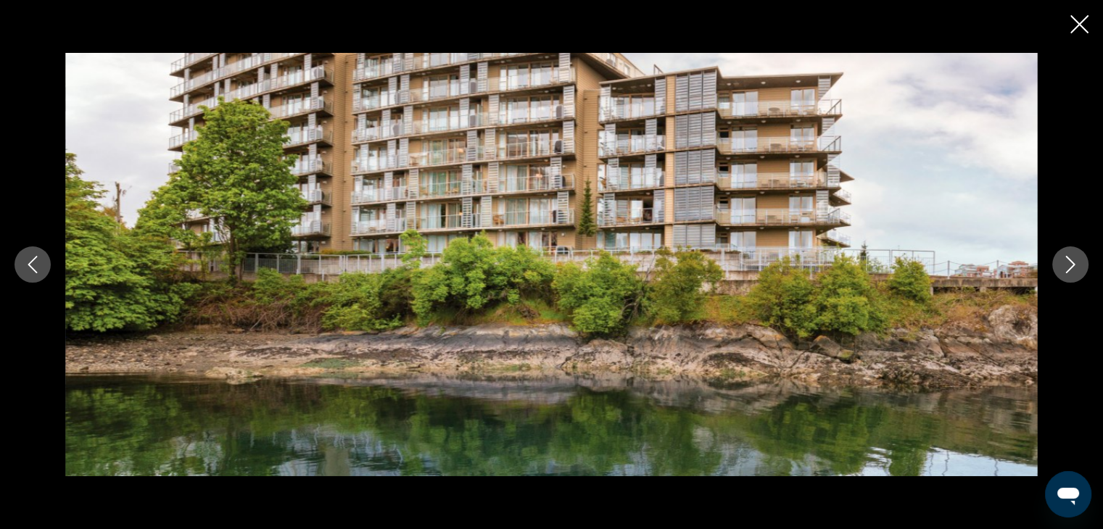
click at [1060, 266] on button "Next image" at bounding box center [1070, 265] width 36 height 36
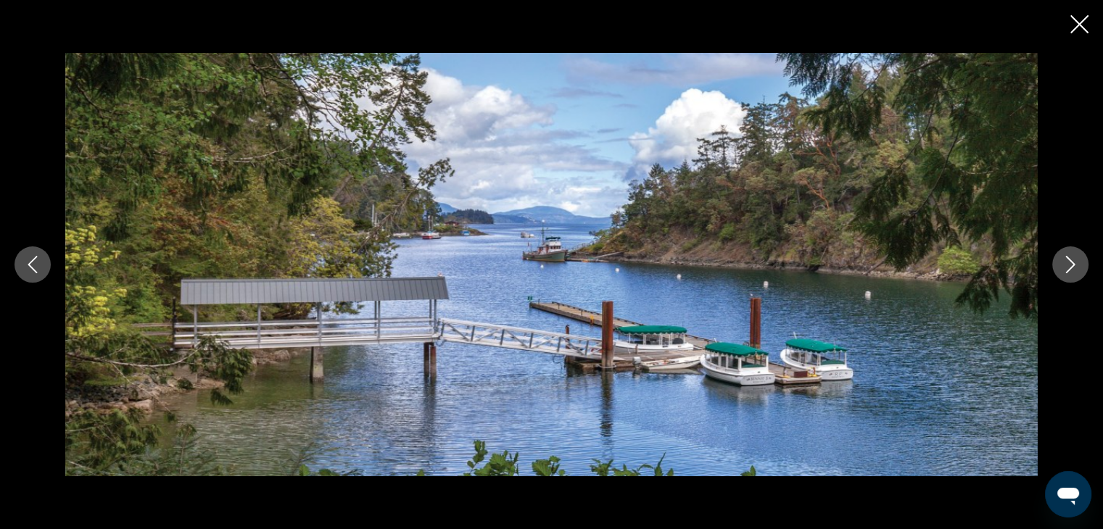
click at [1060, 268] on button "Next image" at bounding box center [1070, 265] width 36 height 36
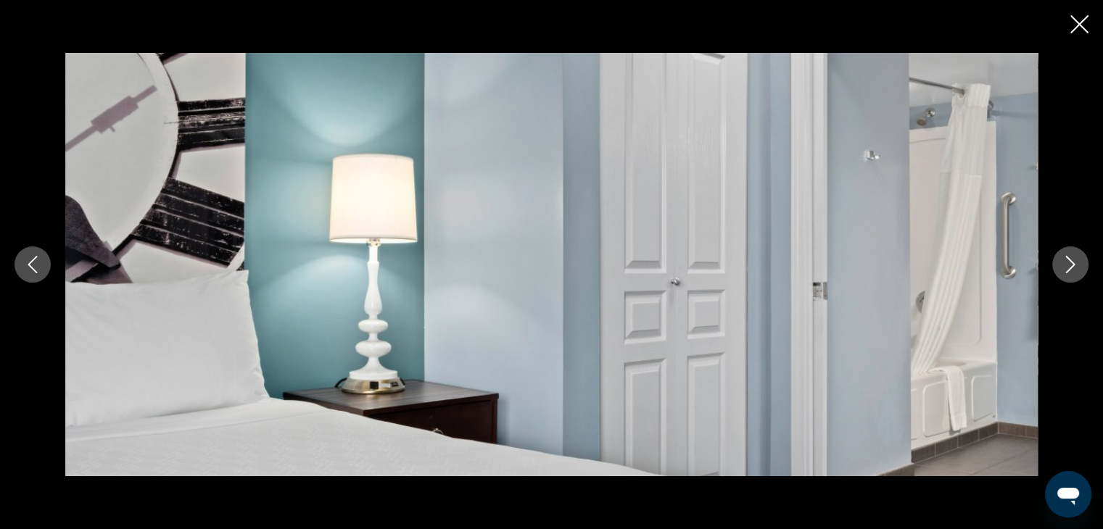
click at [1060, 268] on button "Next image" at bounding box center [1070, 265] width 36 height 36
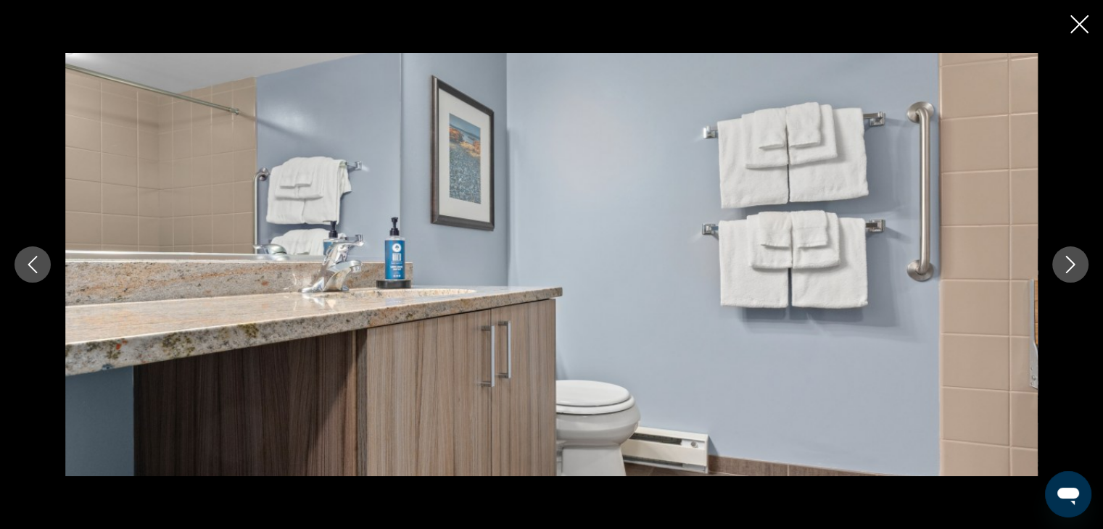
click at [1060, 269] on button "Next image" at bounding box center [1070, 265] width 36 height 36
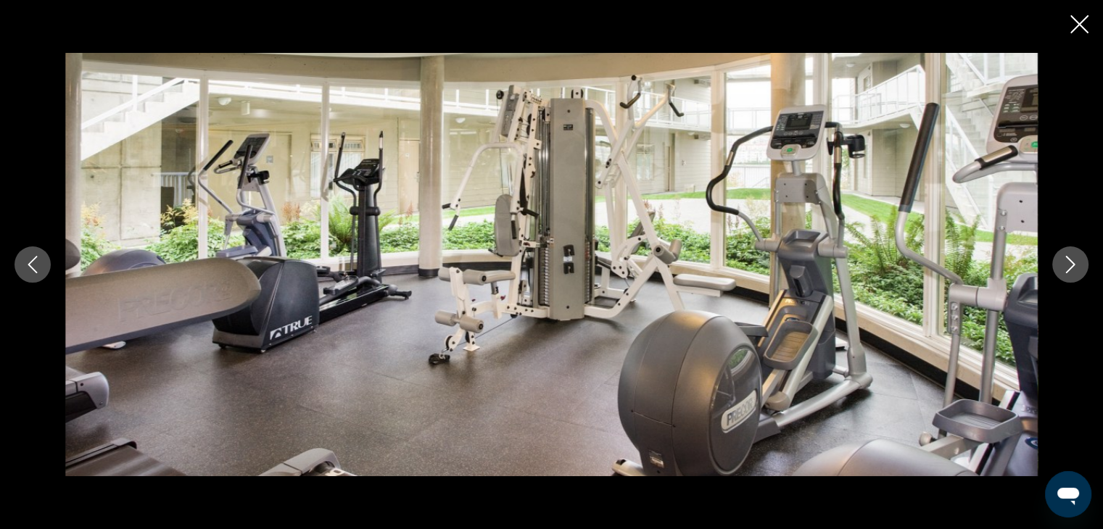
click at [1059, 268] on button "Next image" at bounding box center [1070, 265] width 36 height 36
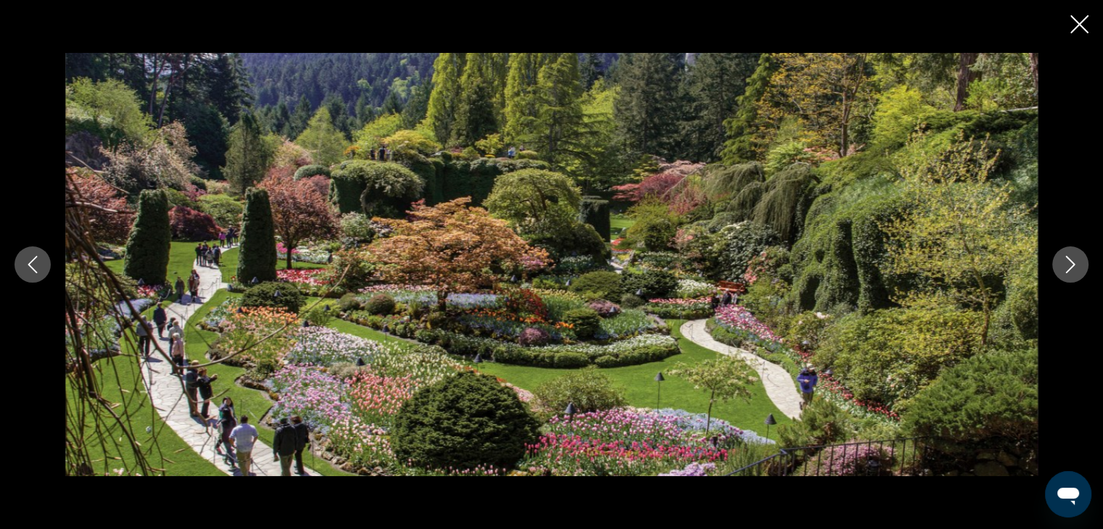
click at [1056, 270] on button "Next image" at bounding box center [1070, 265] width 36 height 36
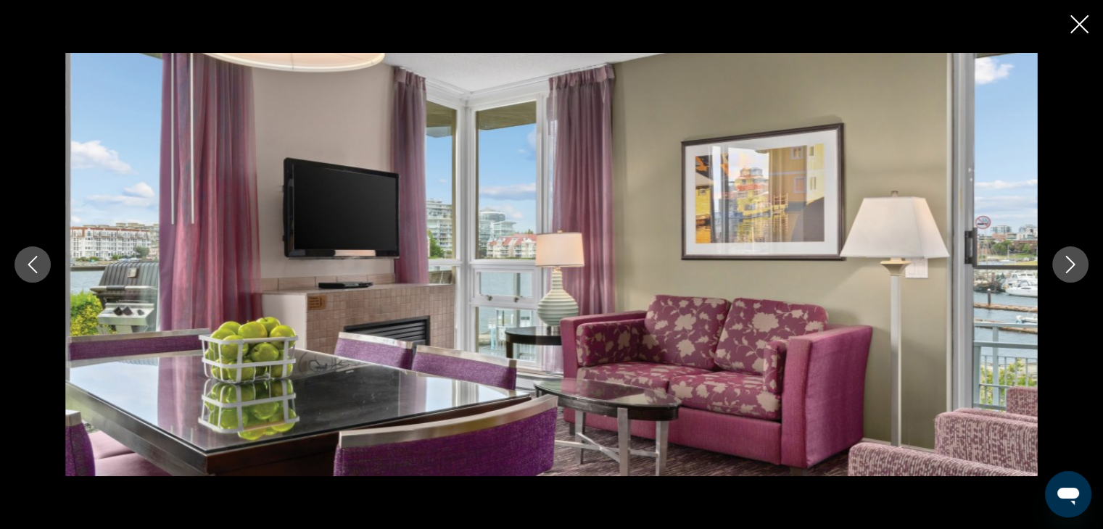
click at [1058, 272] on button "Next image" at bounding box center [1070, 265] width 36 height 36
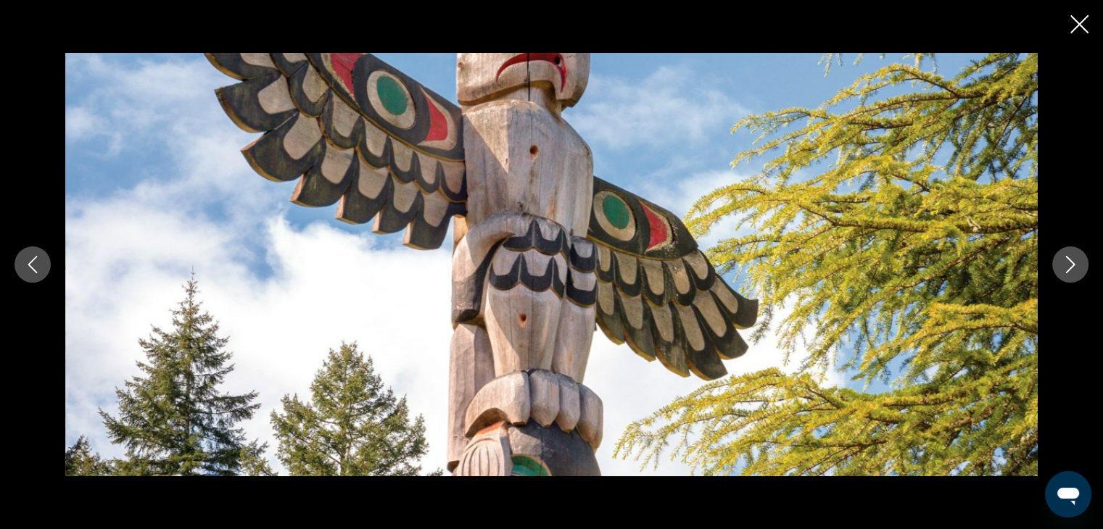
click at [1059, 272] on button "Next image" at bounding box center [1070, 265] width 36 height 36
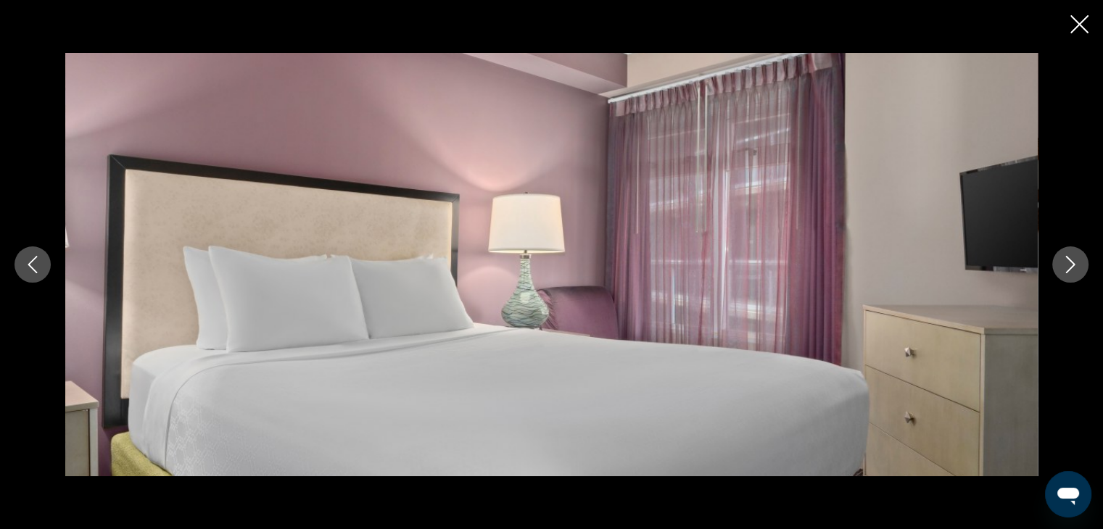
click at [1059, 272] on button "Next image" at bounding box center [1070, 265] width 36 height 36
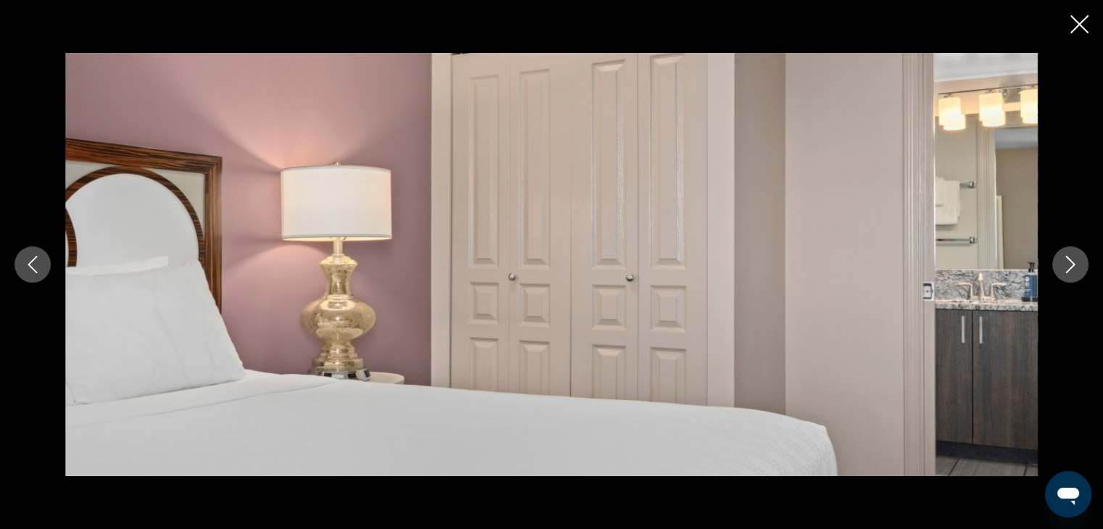
click at [1060, 272] on button "Next image" at bounding box center [1070, 265] width 36 height 36
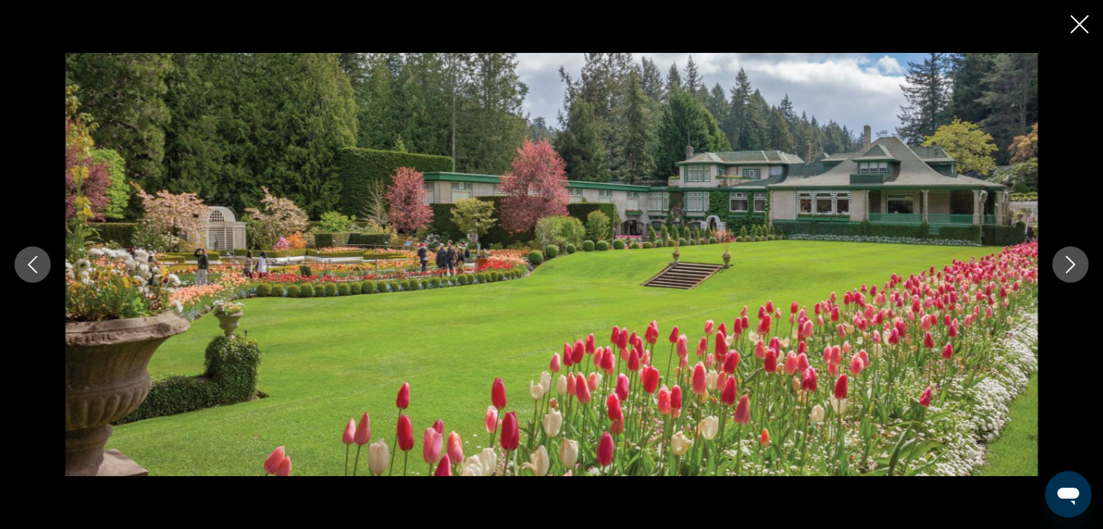
click at [1059, 270] on button "Next image" at bounding box center [1070, 265] width 36 height 36
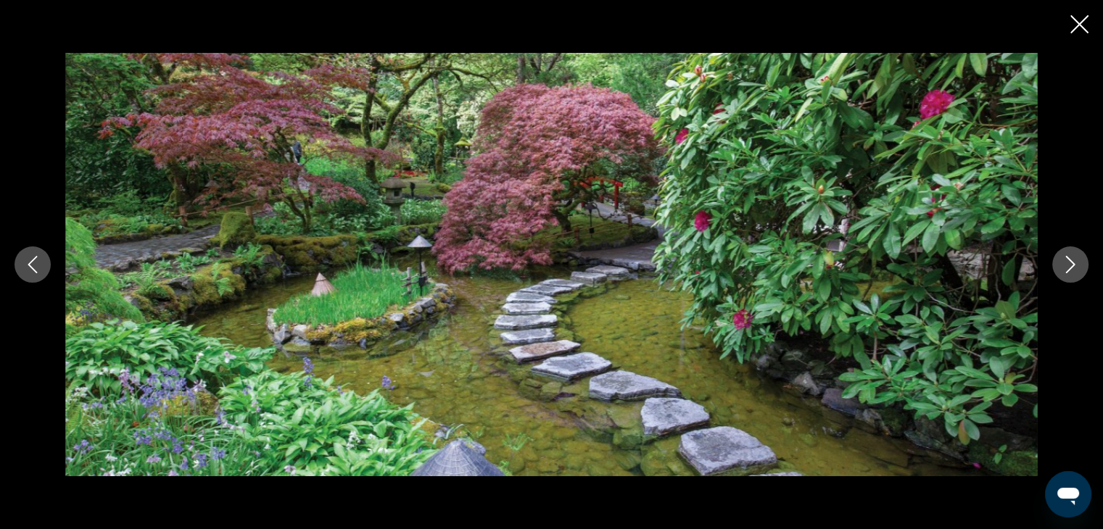
click at [1062, 270] on icon "Next image" at bounding box center [1070, 264] width 17 height 17
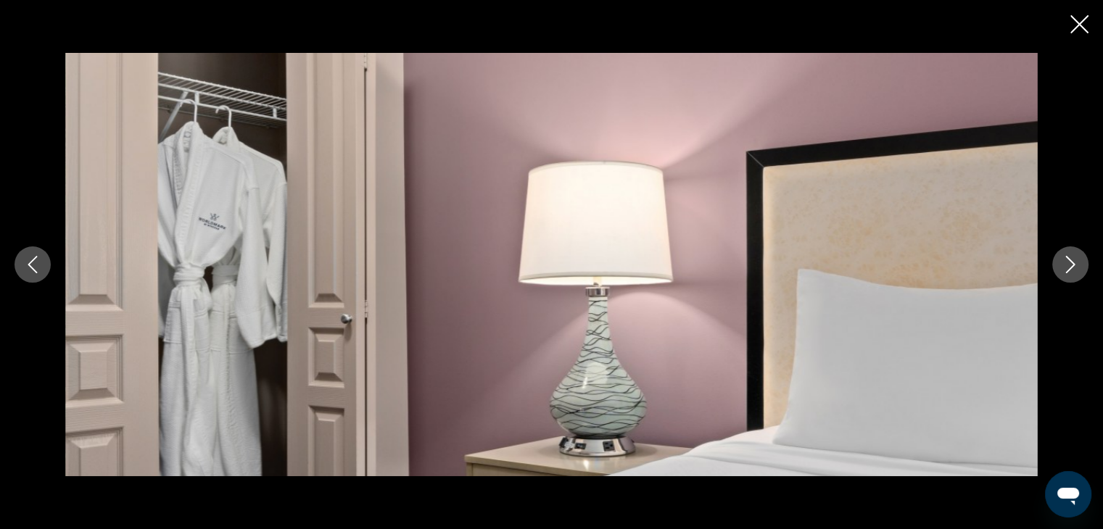
click at [1059, 271] on button "Next image" at bounding box center [1070, 265] width 36 height 36
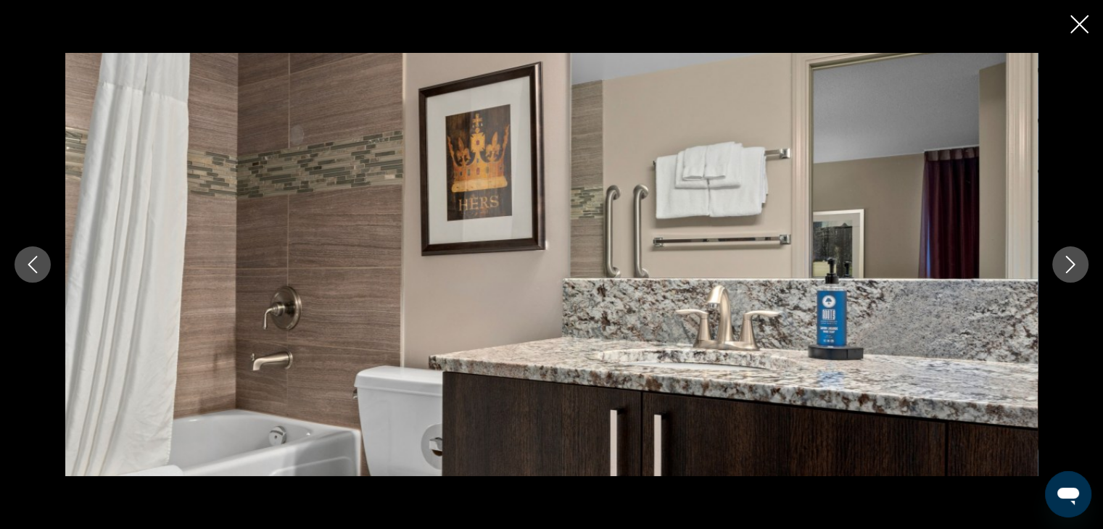
click at [1068, 270] on icon "Next image" at bounding box center [1070, 264] width 9 height 17
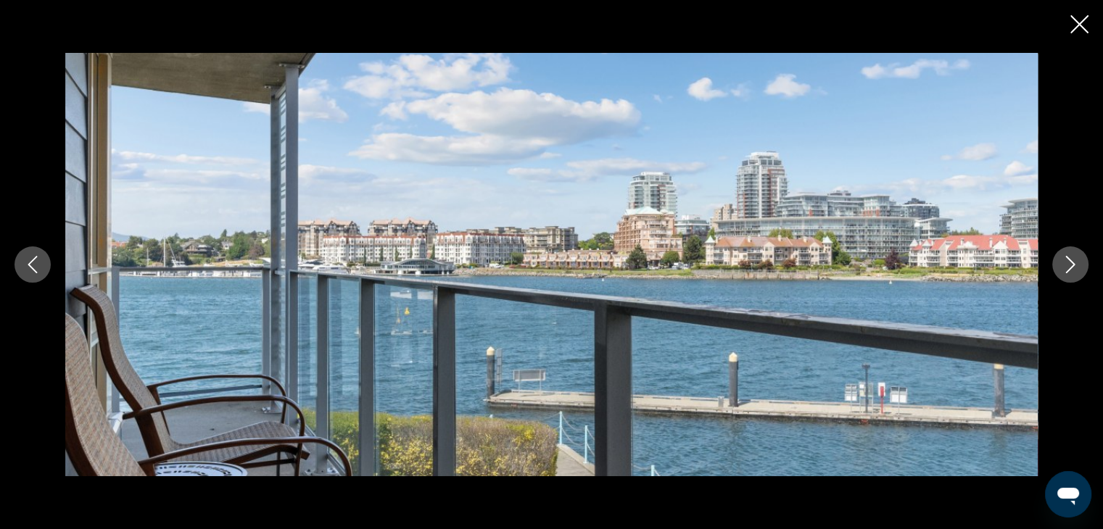
click at [1062, 270] on icon "Next image" at bounding box center [1070, 264] width 17 height 17
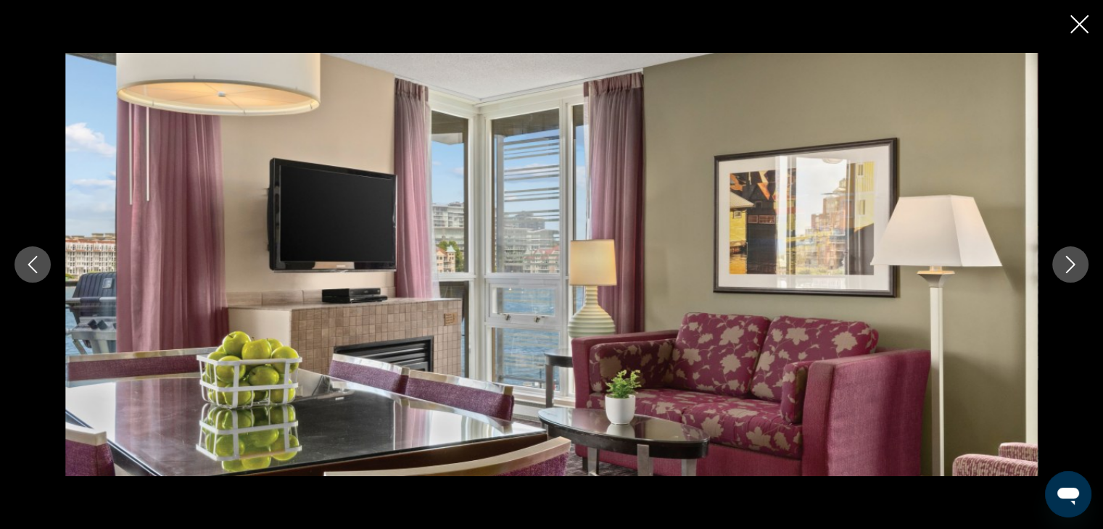
click at [1062, 270] on icon "Next image" at bounding box center [1070, 264] width 17 height 17
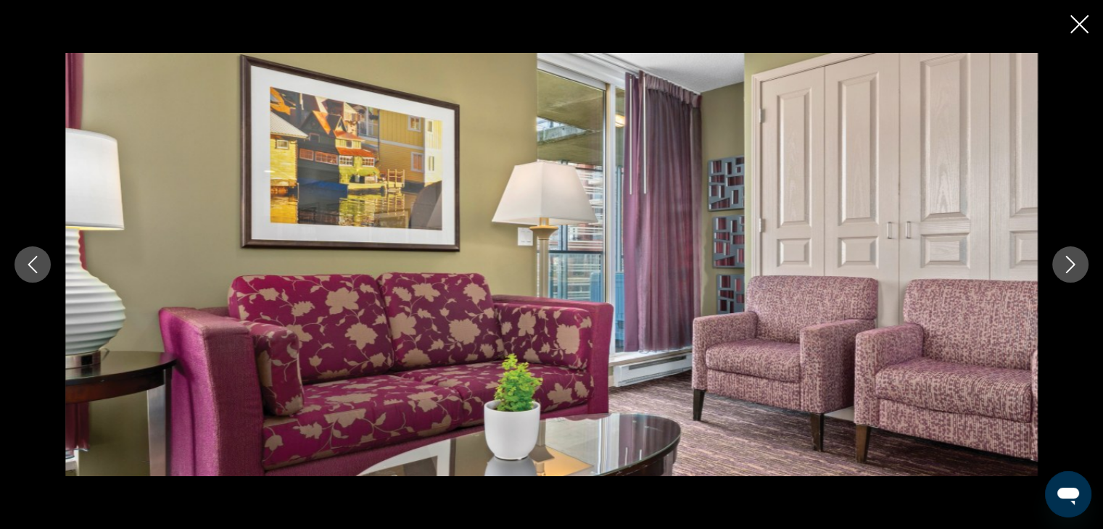
click at [1062, 268] on icon "Next image" at bounding box center [1070, 264] width 17 height 17
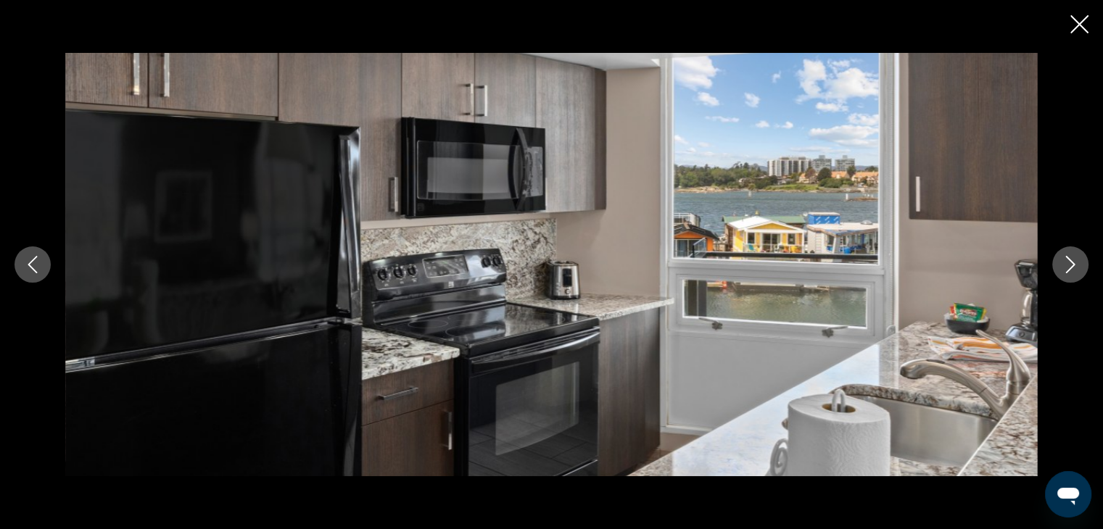
click at [1070, 273] on button "Next image" at bounding box center [1070, 265] width 36 height 36
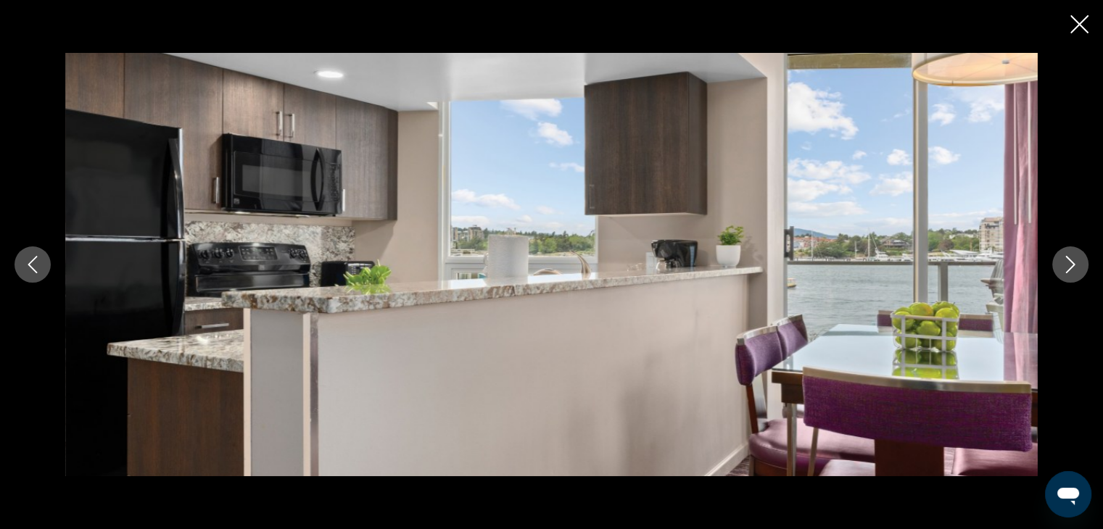
click at [1083, 29] on icon "Close slideshow" at bounding box center [1079, 24] width 18 height 18
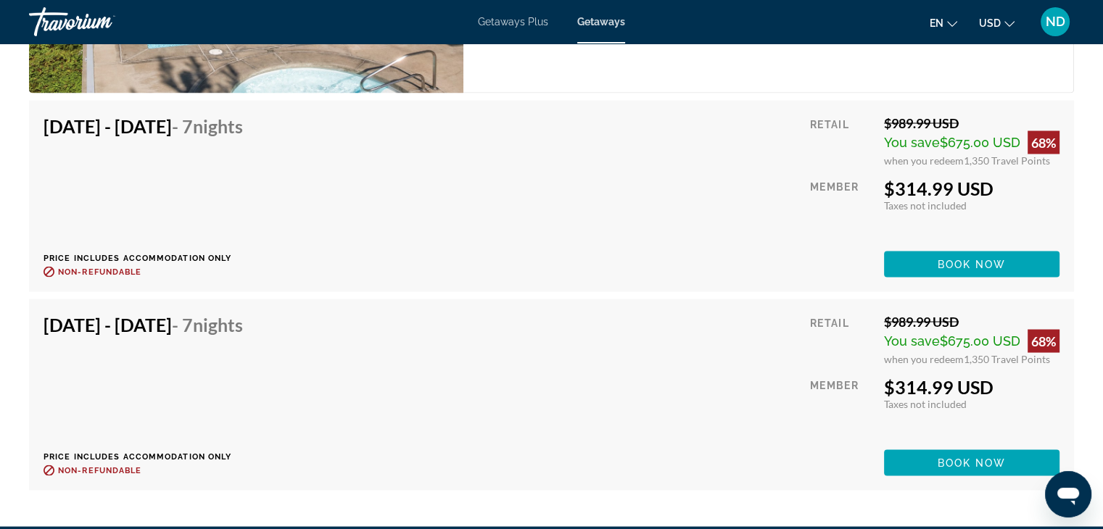
scroll to position [2694, 0]
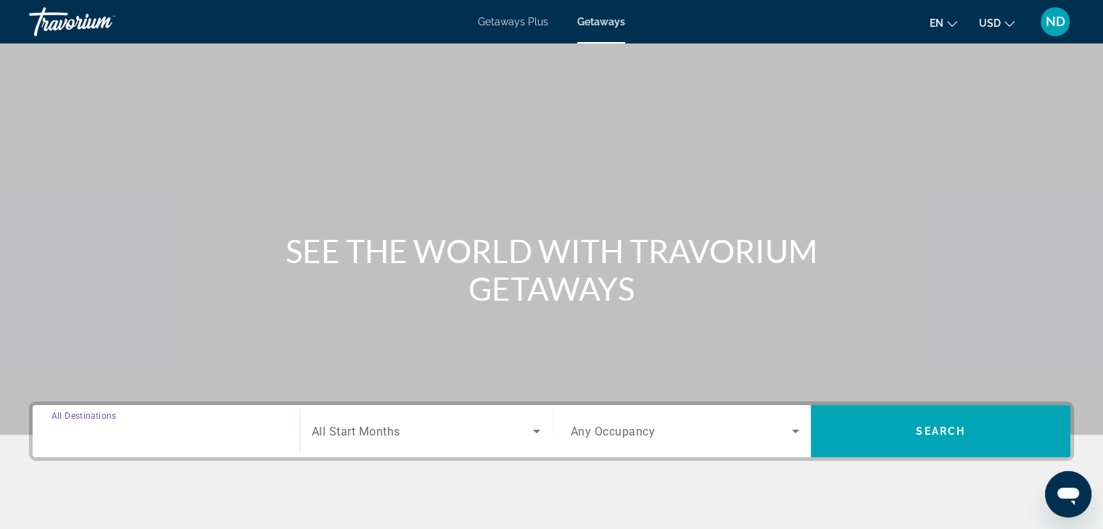
click at [149, 429] on input "Destination All Destinations" at bounding box center [165, 432] width 229 height 17
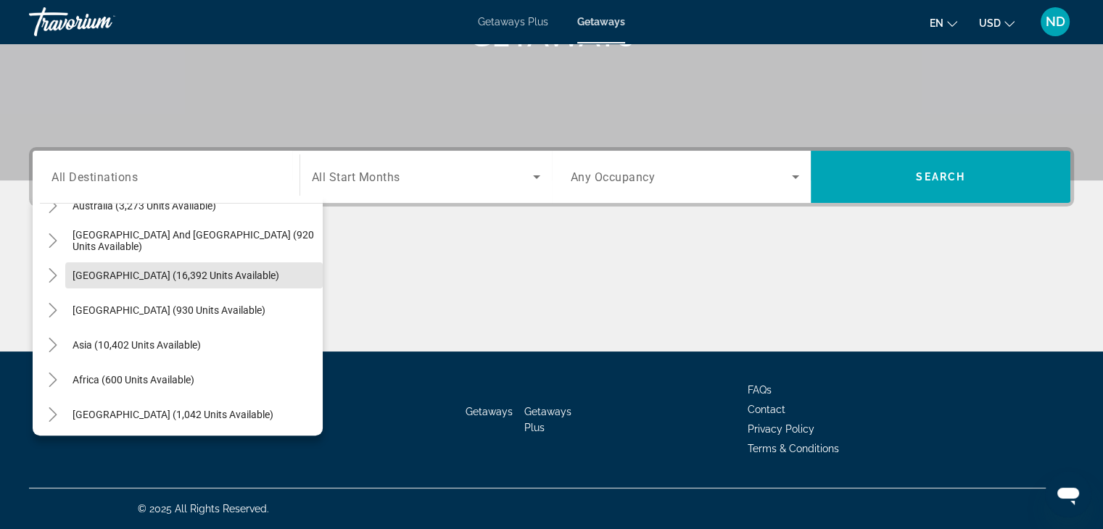
scroll to position [234, 0]
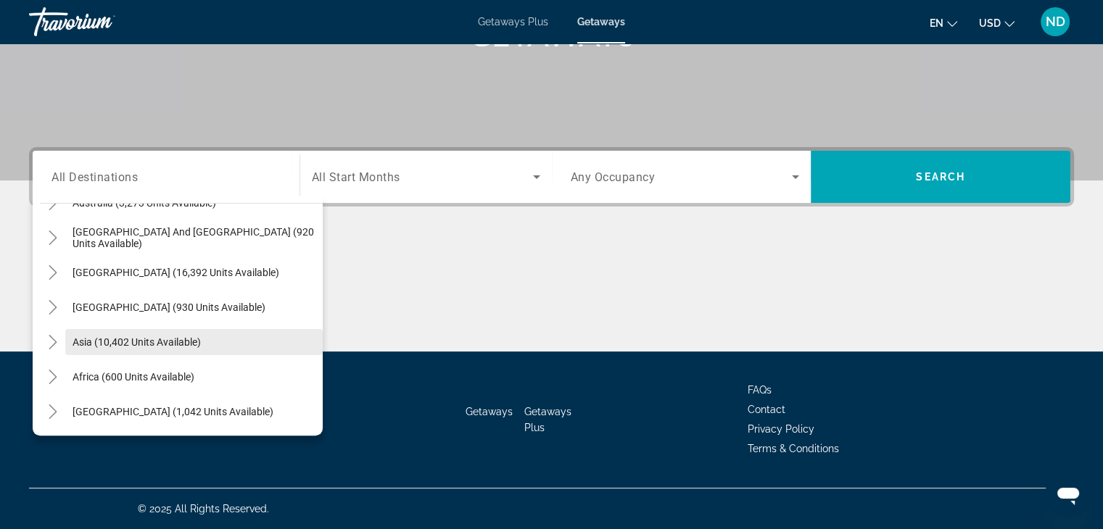
click at [150, 344] on span "Asia (10,402 units available)" at bounding box center [137, 343] width 128 height 12
type input "**********"
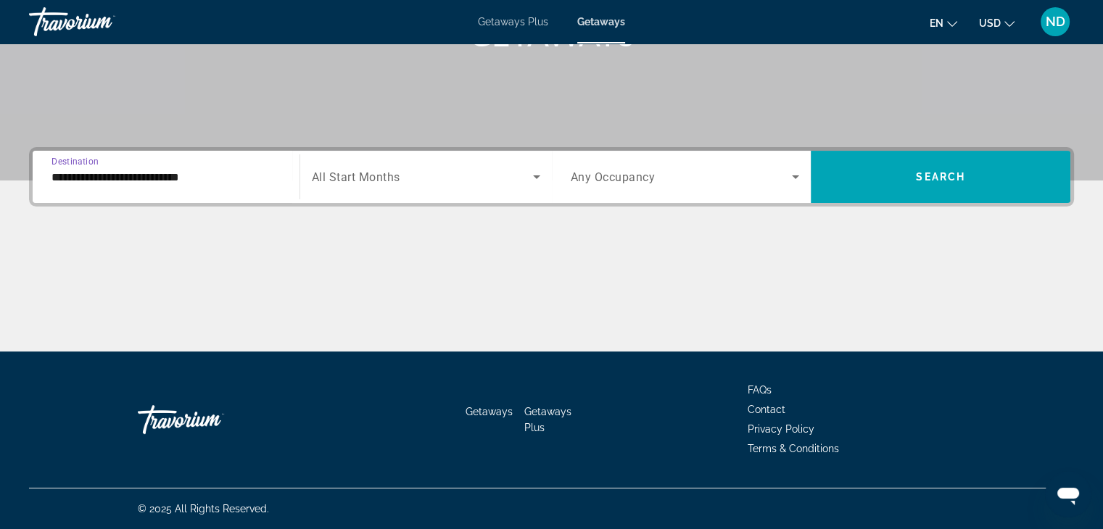
click at [450, 181] on span "Search widget" at bounding box center [422, 176] width 221 height 17
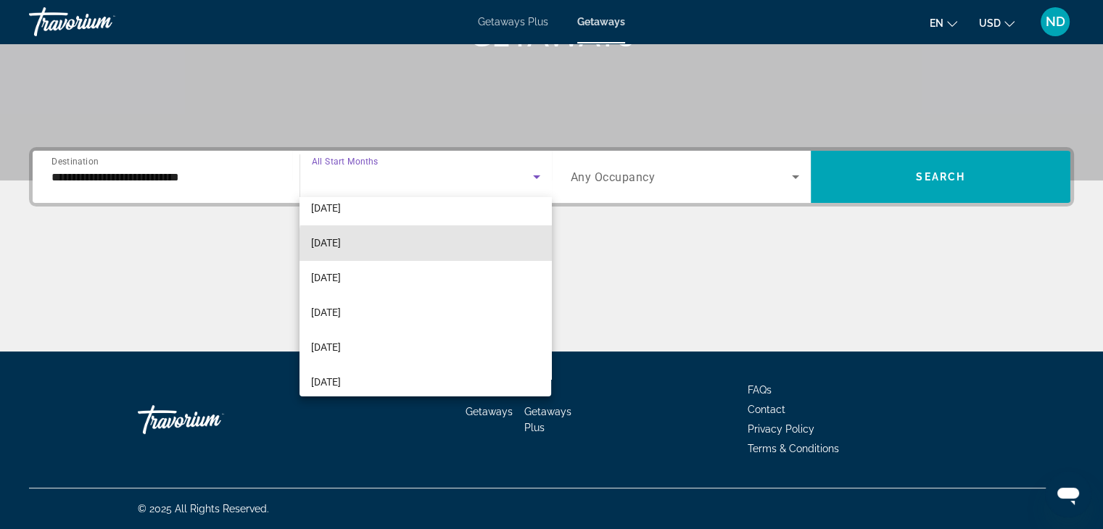
scroll to position [187, 0]
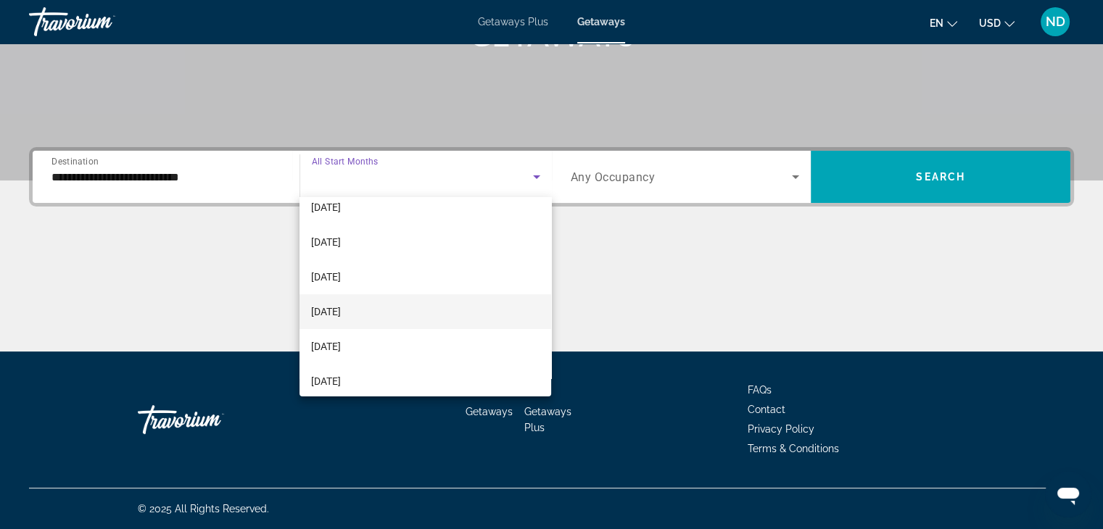
click at [389, 312] on mat-option "[DATE]" at bounding box center [426, 311] width 252 height 35
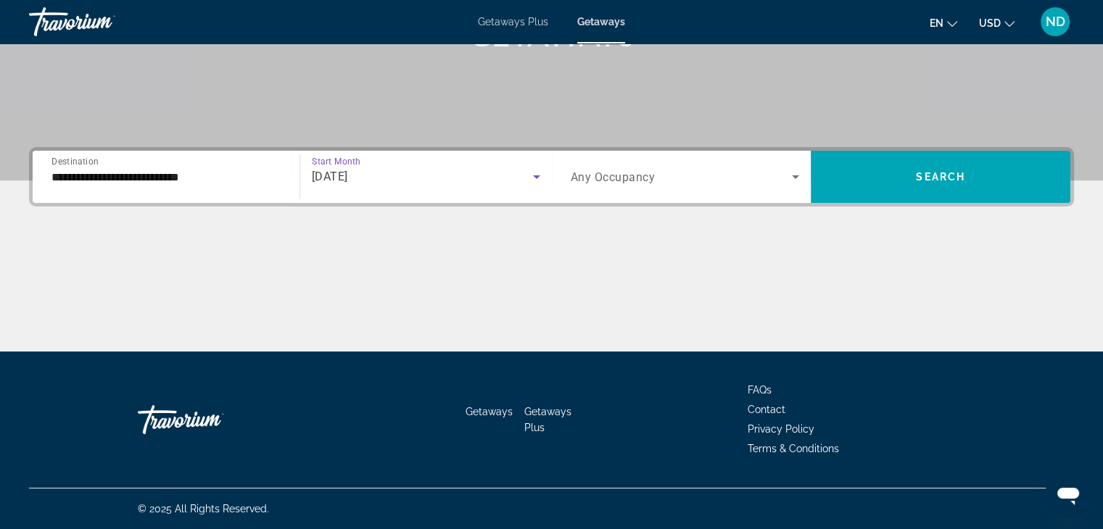
click at [666, 183] on span "Search widget" at bounding box center [682, 176] width 222 height 17
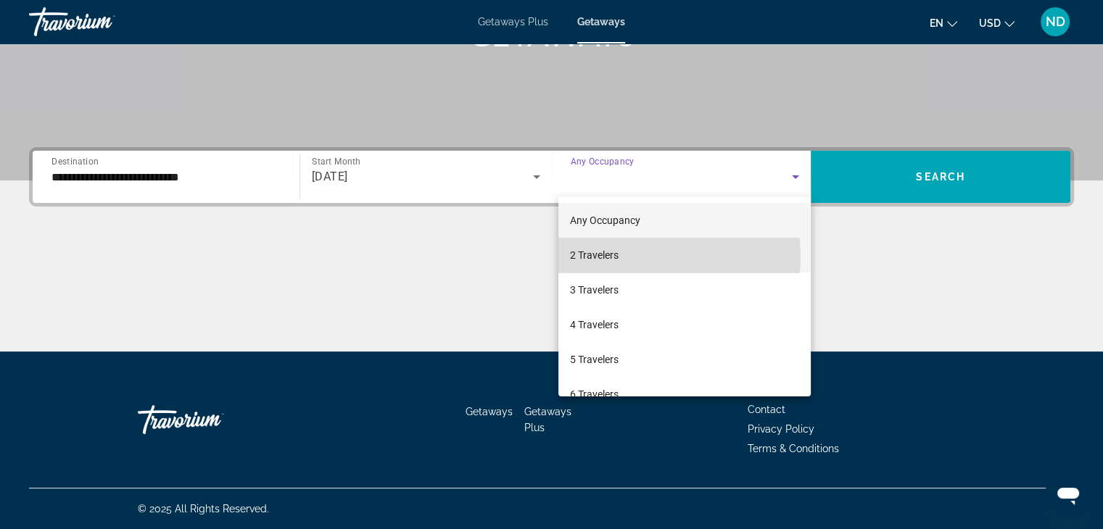
click at [648, 257] on mat-option "2 Travelers" at bounding box center [684, 255] width 252 height 35
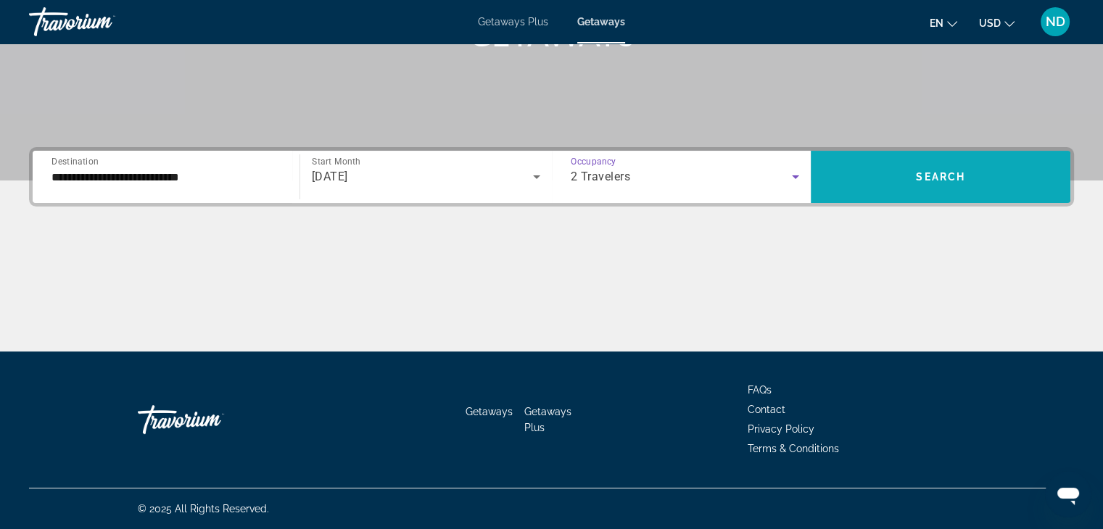
click at [909, 186] on span "Search widget" at bounding box center [941, 177] width 260 height 35
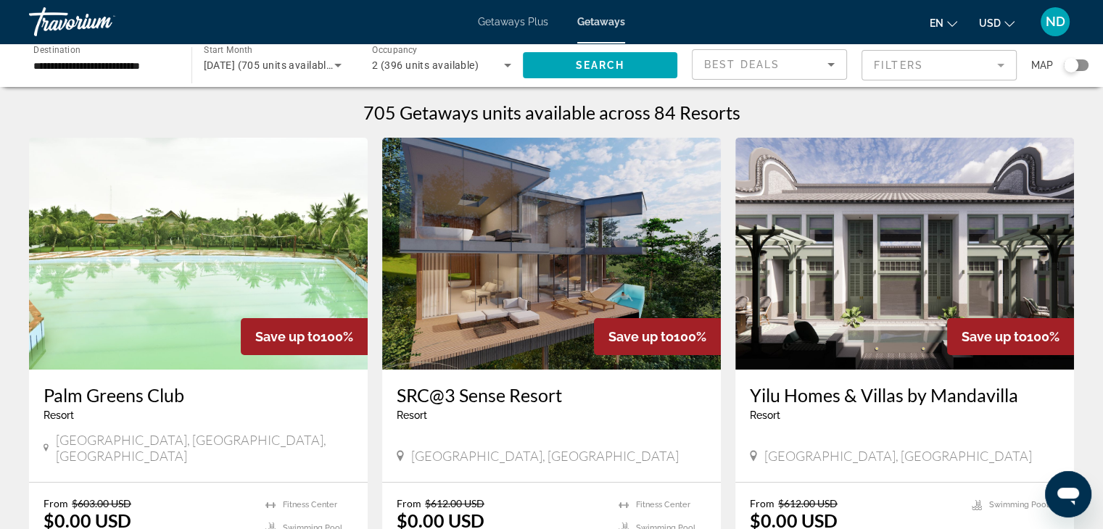
click at [1087, 70] on div "Search widget" at bounding box center [1071, 65] width 36 height 12
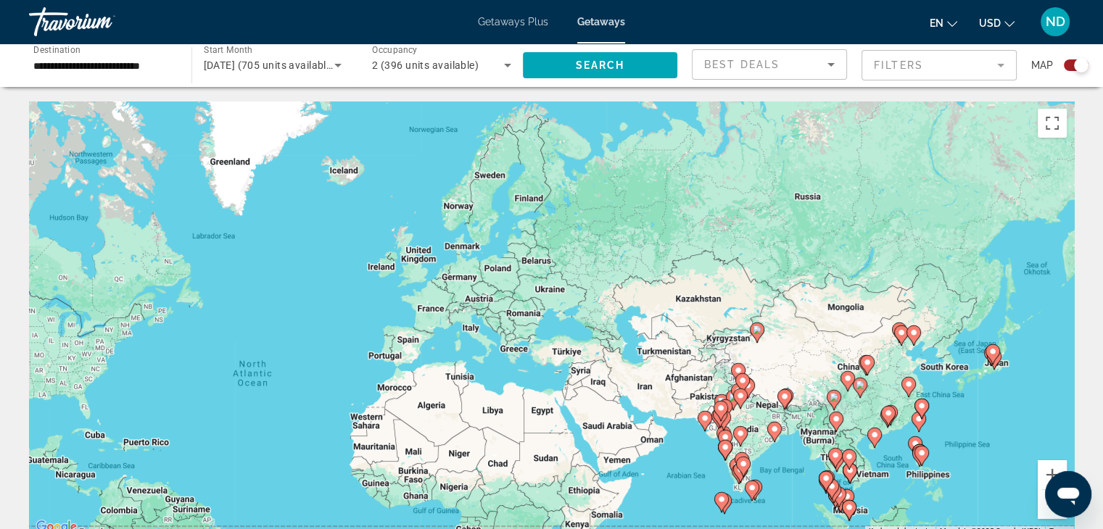
click at [62, 67] on input "**********" at bounding box center [102, 65] width 139 height 17
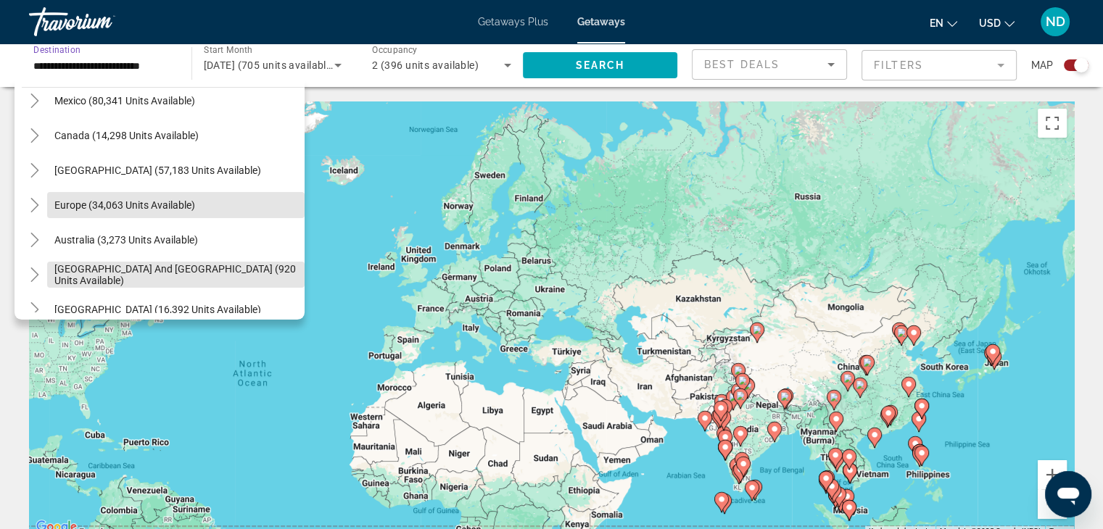
scroll to position [78, 0]
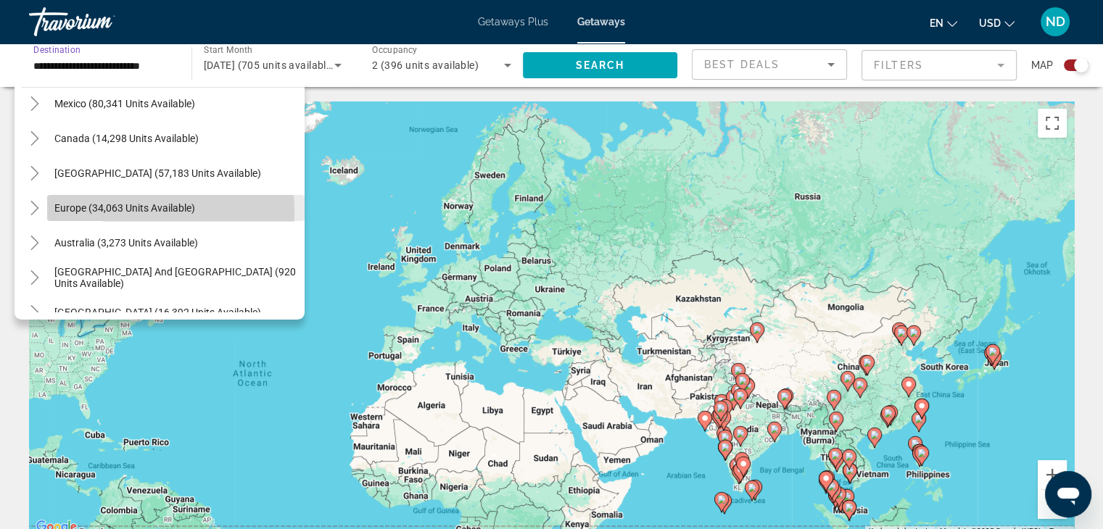
click at [106, 211] on span "Europe (34,063 units available)" at bounding box center [124, 208] width 141 height 12
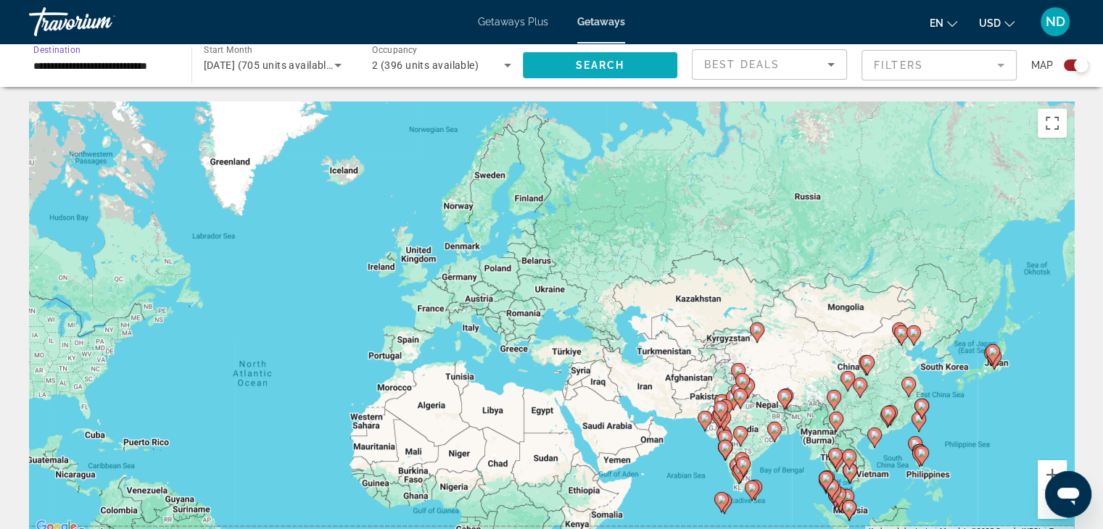
click at [645, 70] on span "Search widget" at bounding box center [600, 65] width 155 height 35
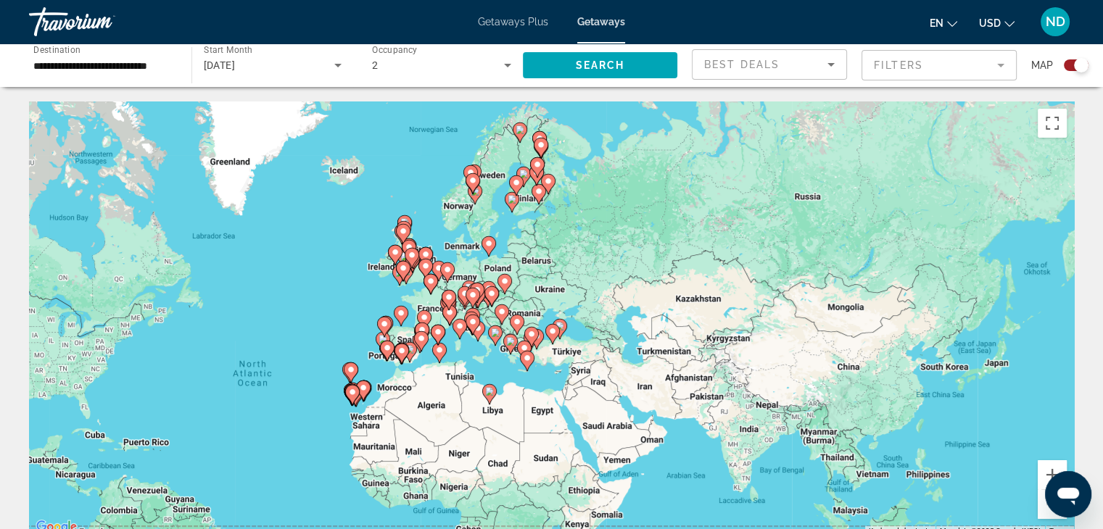
click at [85, 71] on input "**********" at bounding box center [102, 65] width 139 height 17
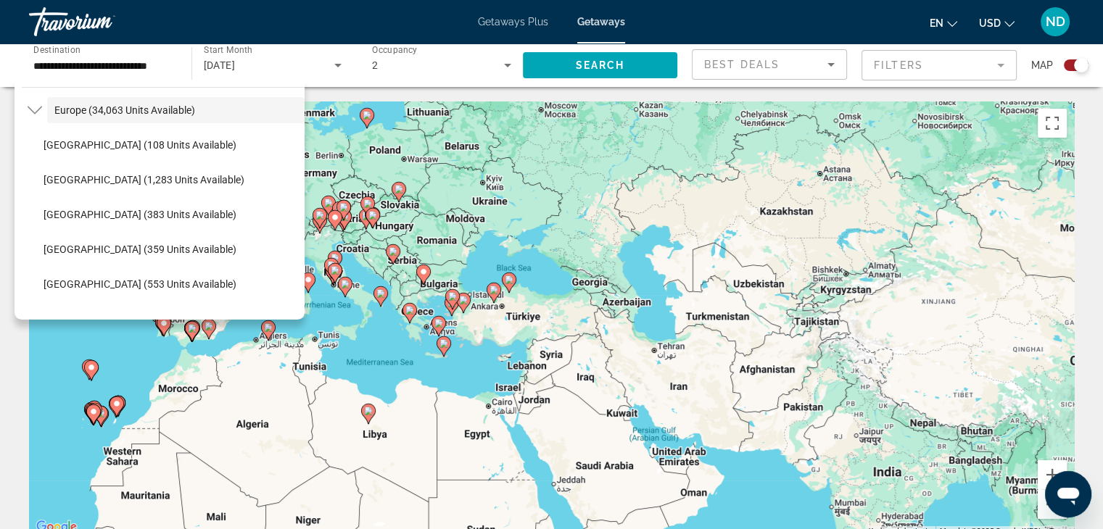
scroll to position [167, 0]
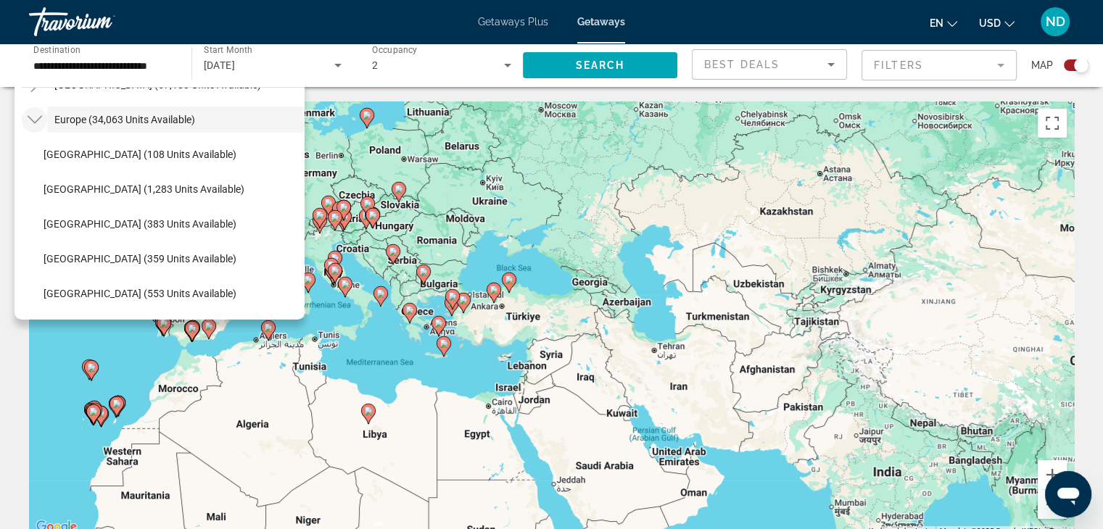
click at [46, 122] on mat-icon "Toggle Europe (34,063 units available)" at bounding box center [34, 119] width 25 height 25
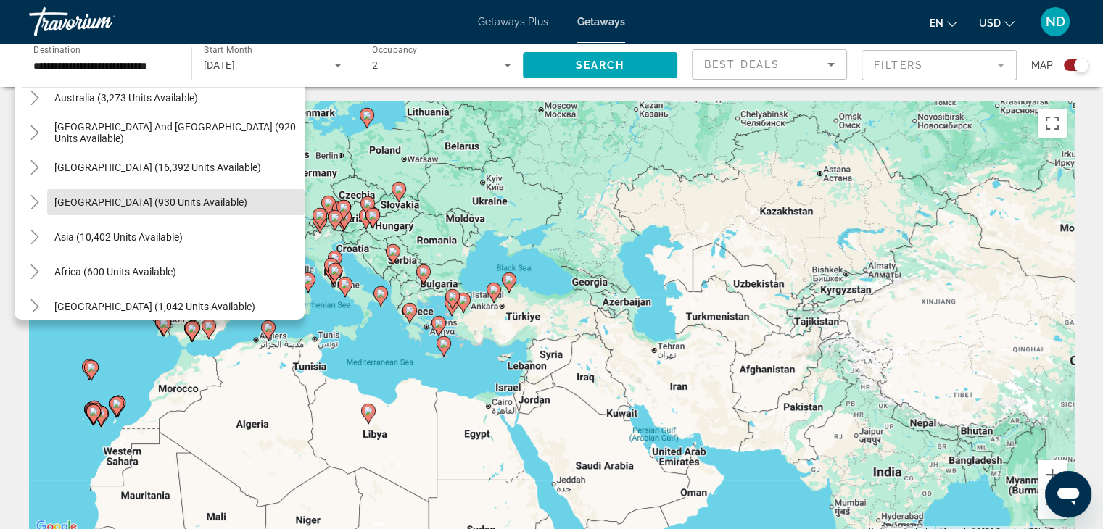
scroll to position [235, 0]
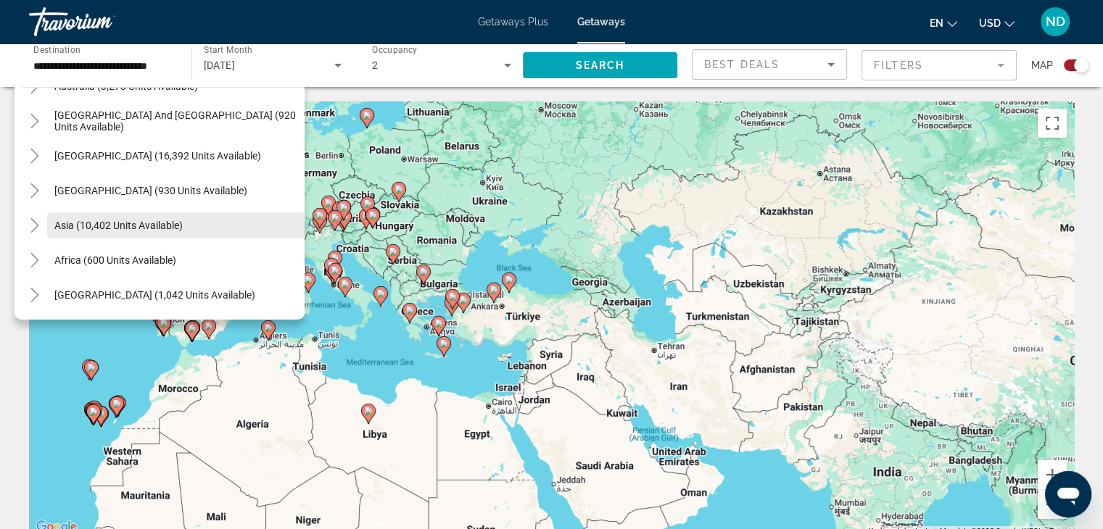
click at [144, 226] on span "Asia (10,402 units available)" at bounding box center [118, 226] width 128 height 12
type input "**********"
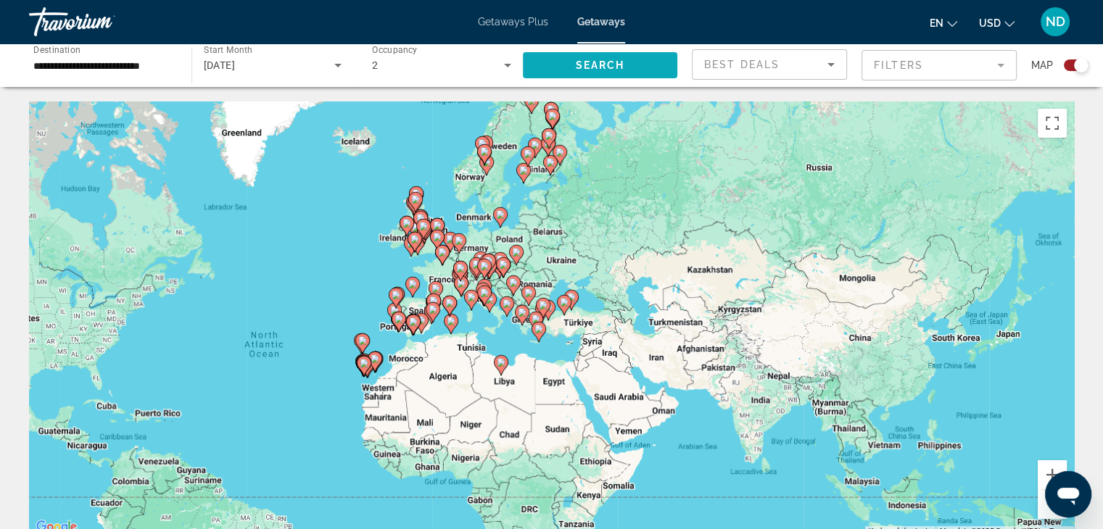
click at [620, 61] on span "Search" at bounding box center [599, 65] width 49 height 12
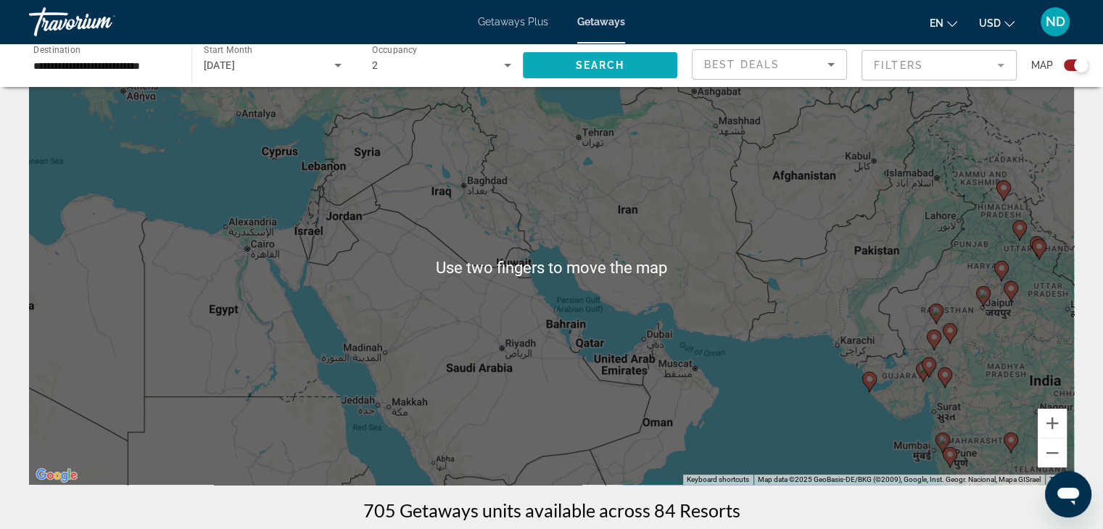
scroll to position [57, 0]
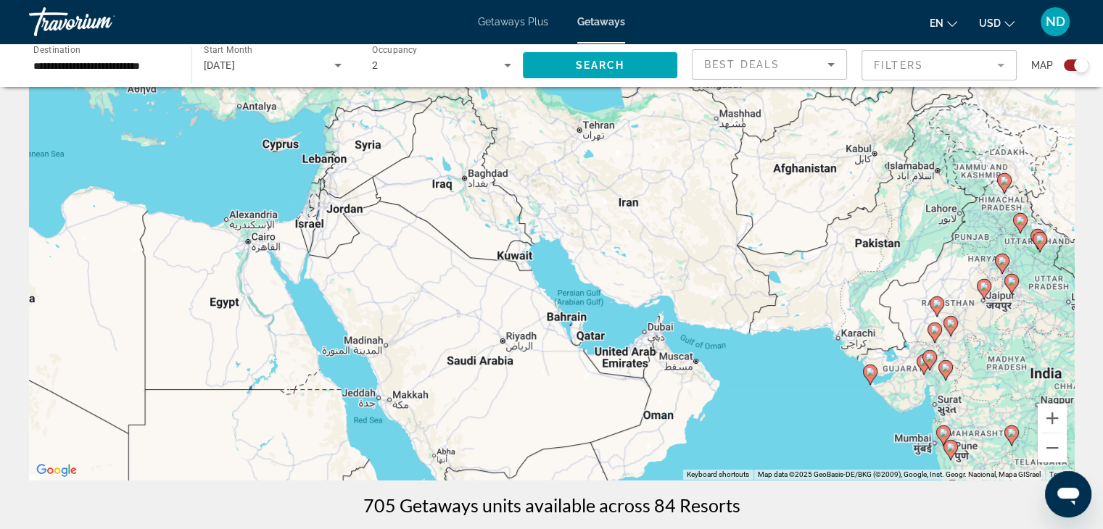
click at [529, 22] on span "Getaways Plus" at bounding box center [513, 22] width 70 height 12
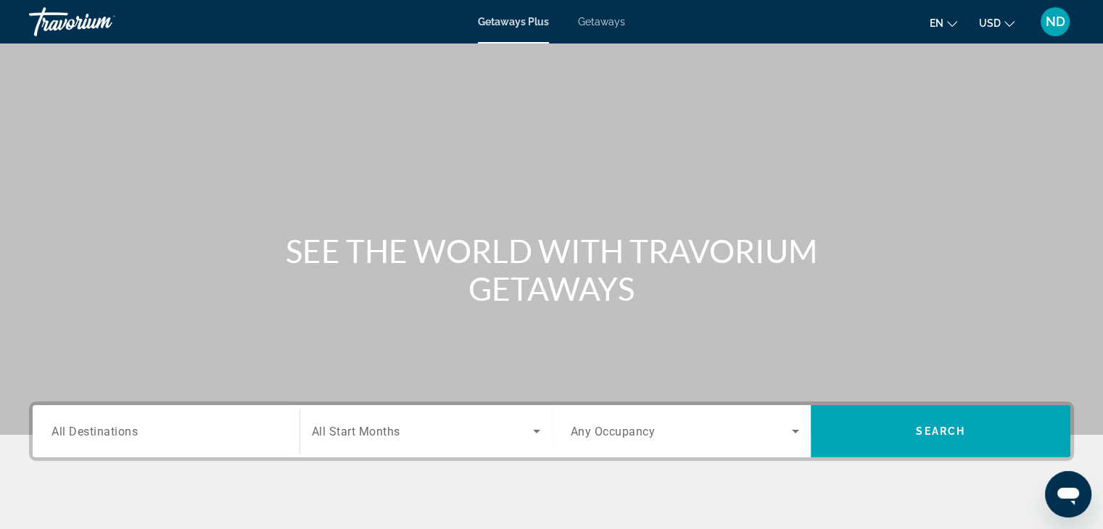
click at [146, 426] on input "Destination All Destinations" at bounding box center [165, 432] width 229 height 17
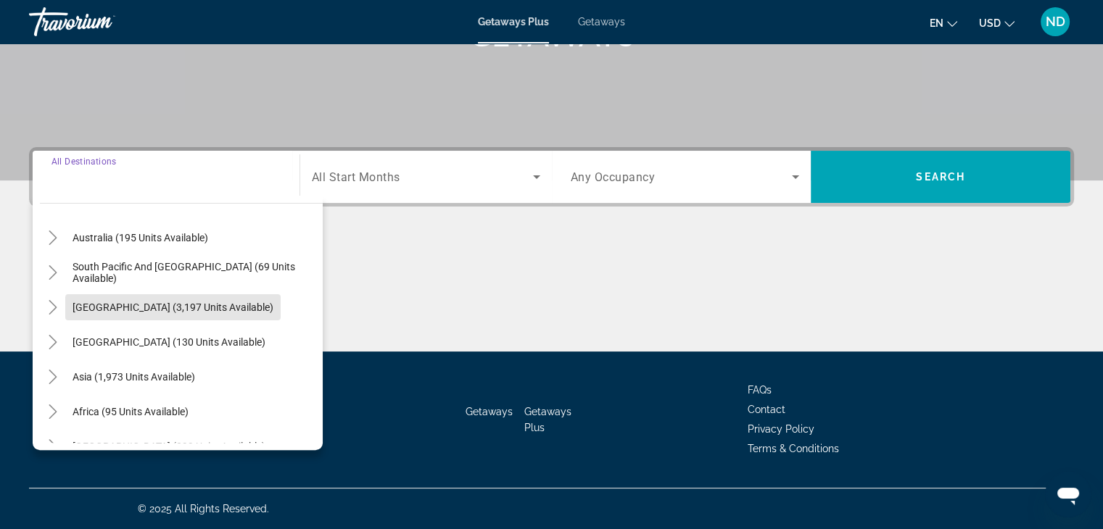
scroll to position [216, 0]
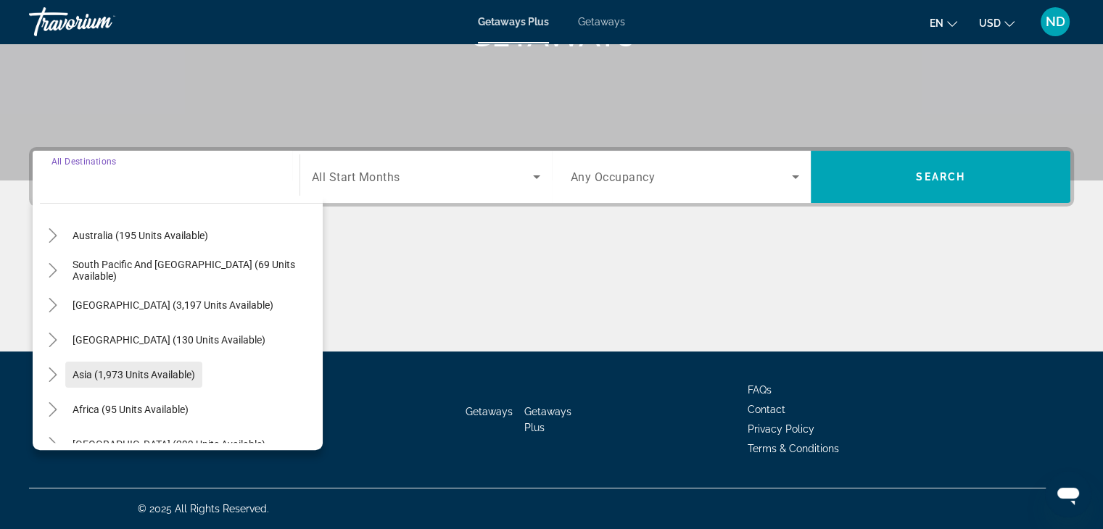
click at [136, 376] on span "Asia (1,973 units available)" at bounding box center [134, 375] width 123 height 12
type input "**********"
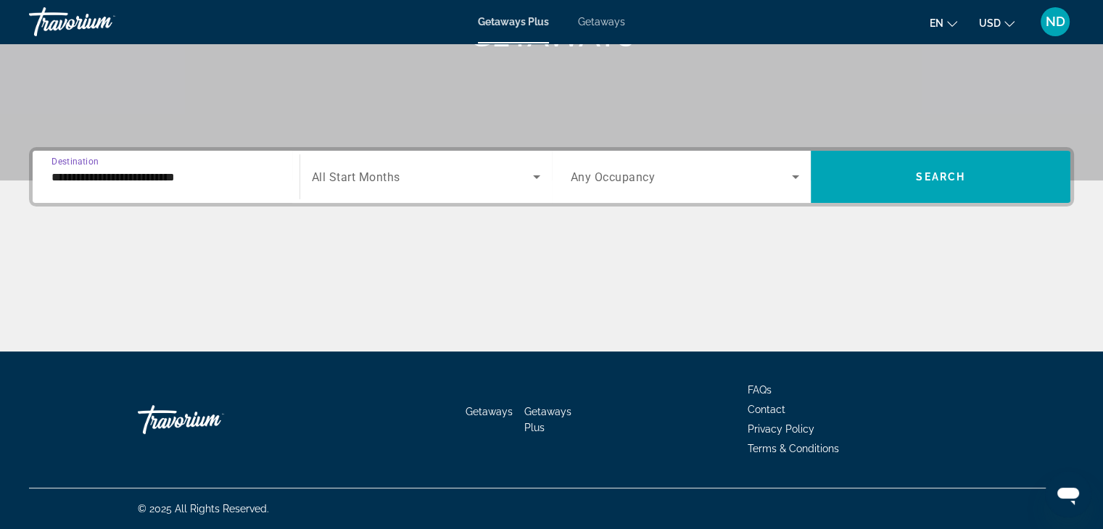
click at [415, 184] on span "Search widget" at bounding box center [422, 176] width 221 height 17
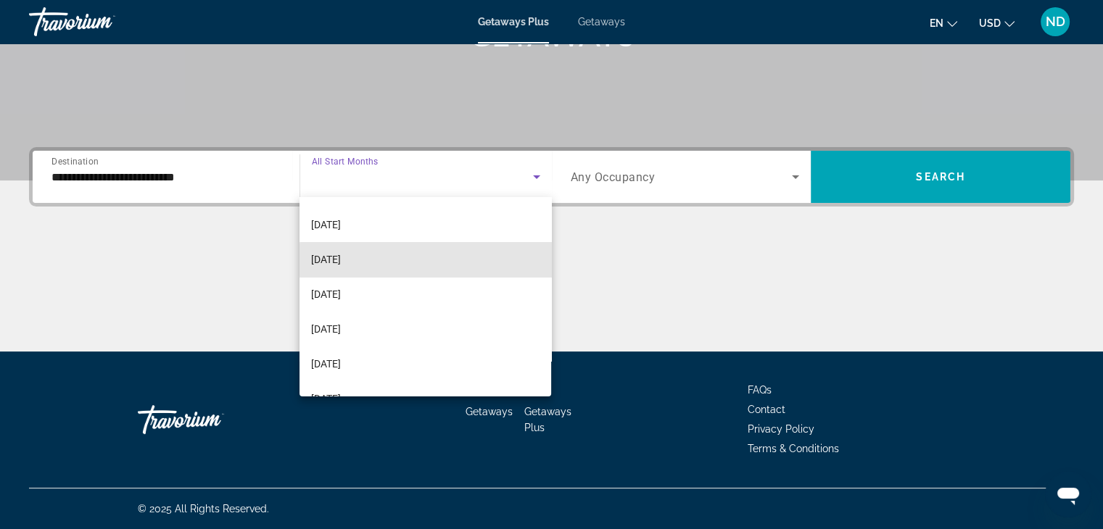
scroll to position [212, 0]
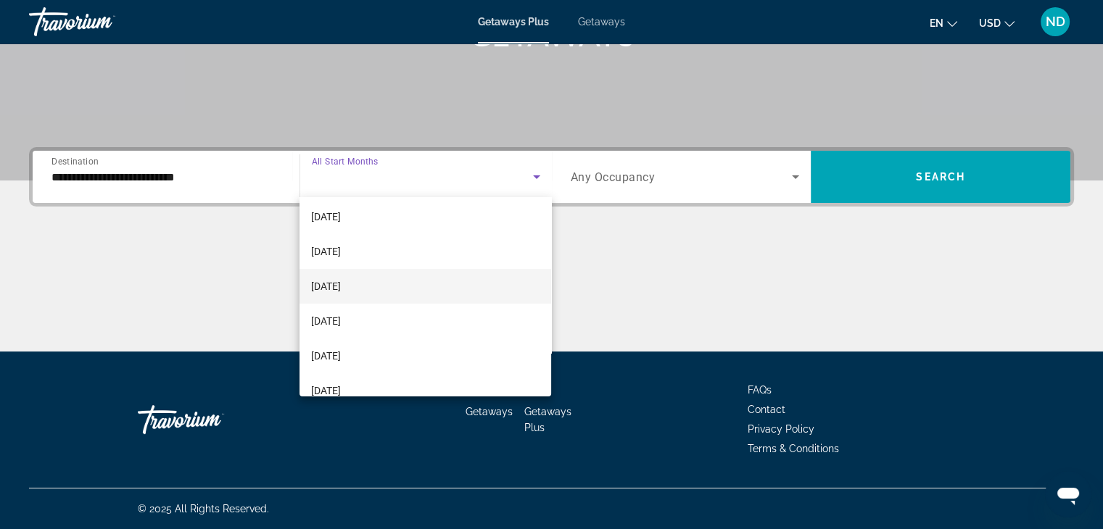
click at [341, 284] on span "[DATE]" at bounding box center [326, 286] width 30 height 17
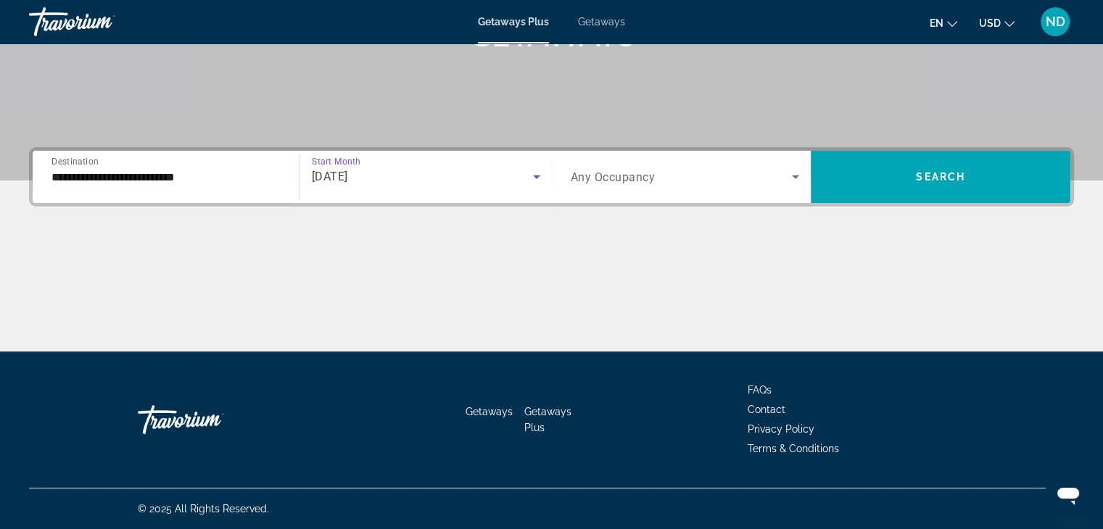
click at [665, 180] on span "Search widget" at bounding box center [682, 176] width 222 height 17
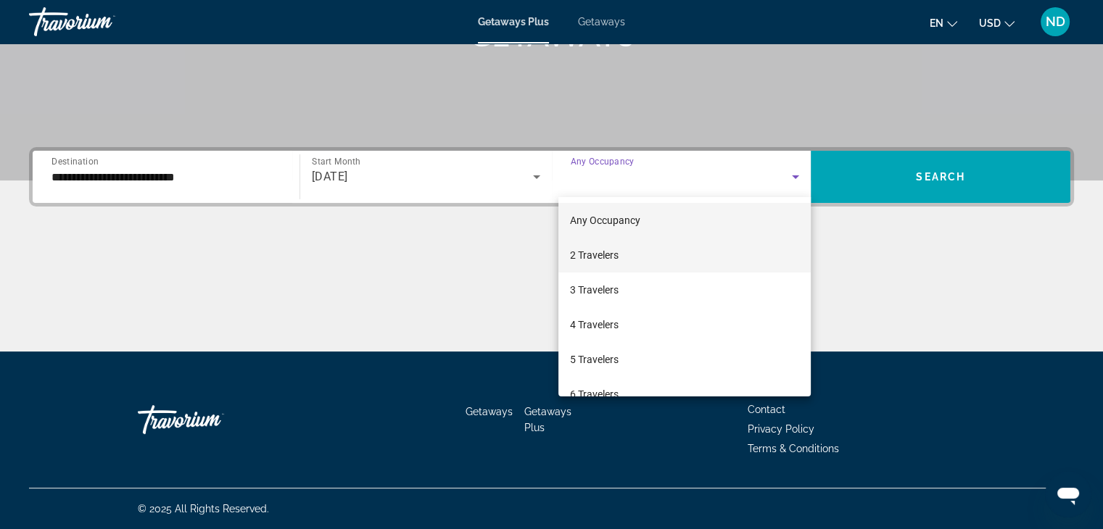
click at [645, 262] on mat-option "2 Travelers" at bounding box center [684, 255] width 252 height 35
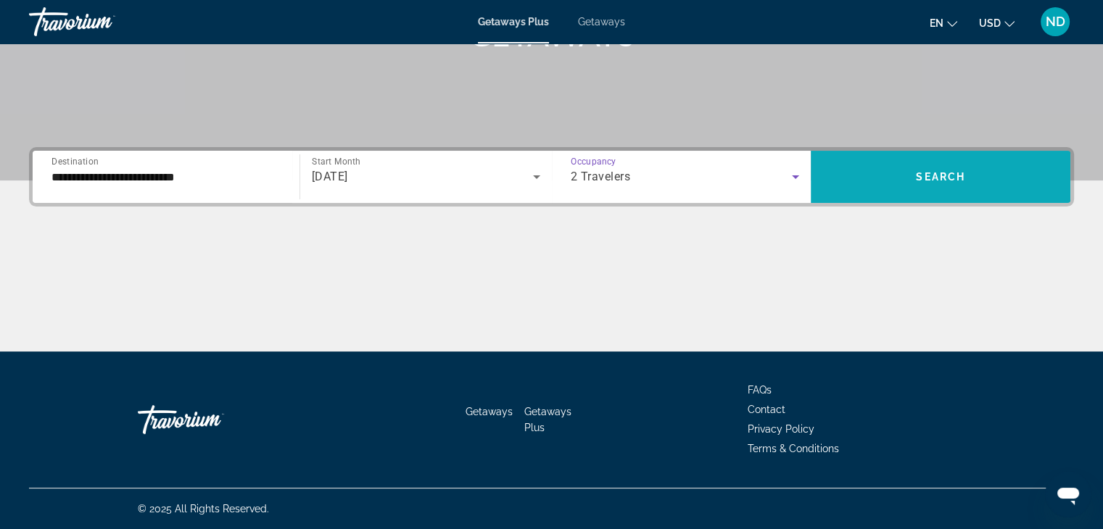
click at [898, 176] on span "Search widget" at bounding box center [941, 177] width 260 height 35
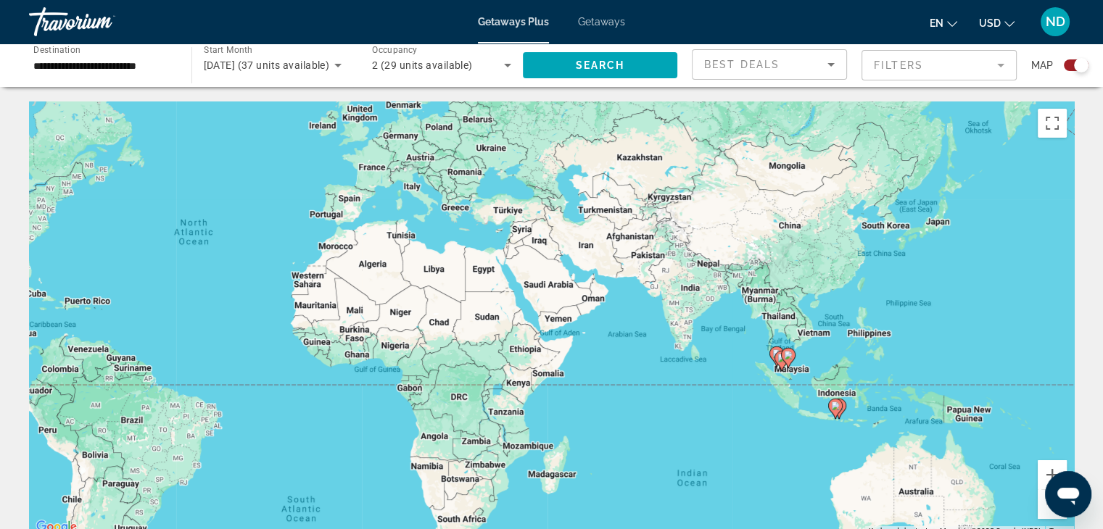
click at [605, 24] on span "Getaways" at bounding box center [601, 22] width 47 height 12
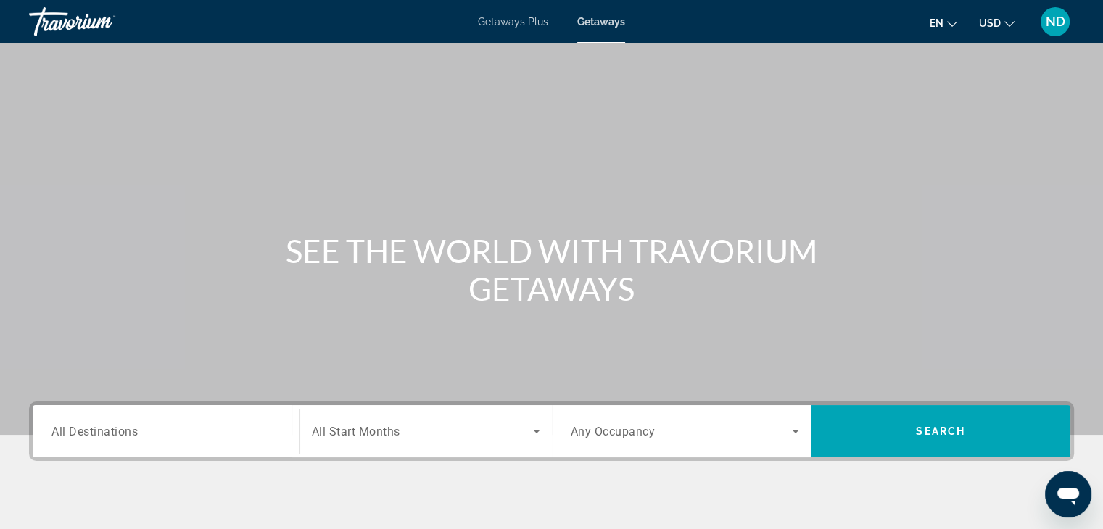
click at [91, 449] on div "Search widget" at bounding box center [165, 431] width 229 height 41
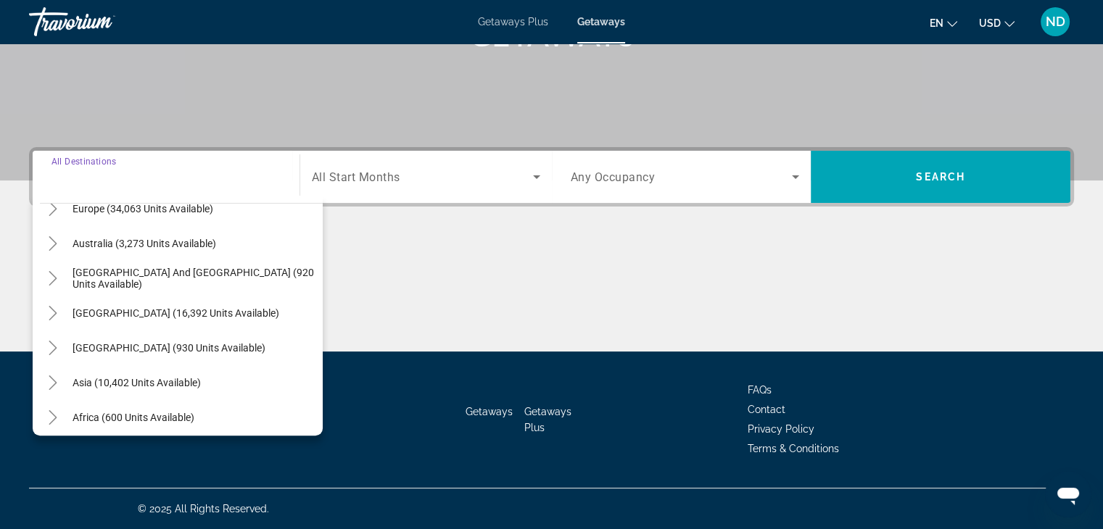
scroll to position [197, 0]
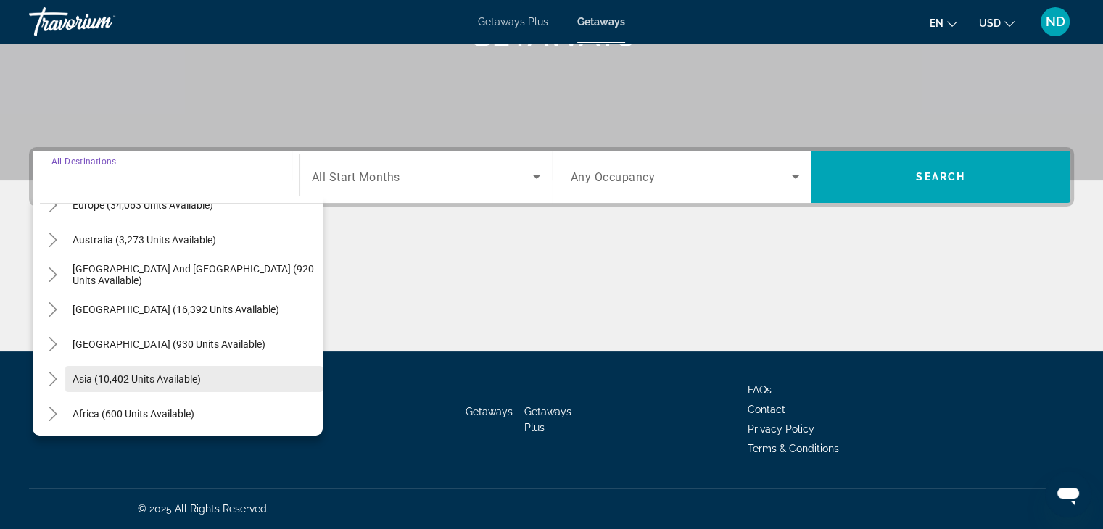
click at [207, 378] on span "Search widget" at bounding box center [193, 379] width 257 height 35
type input "**********"
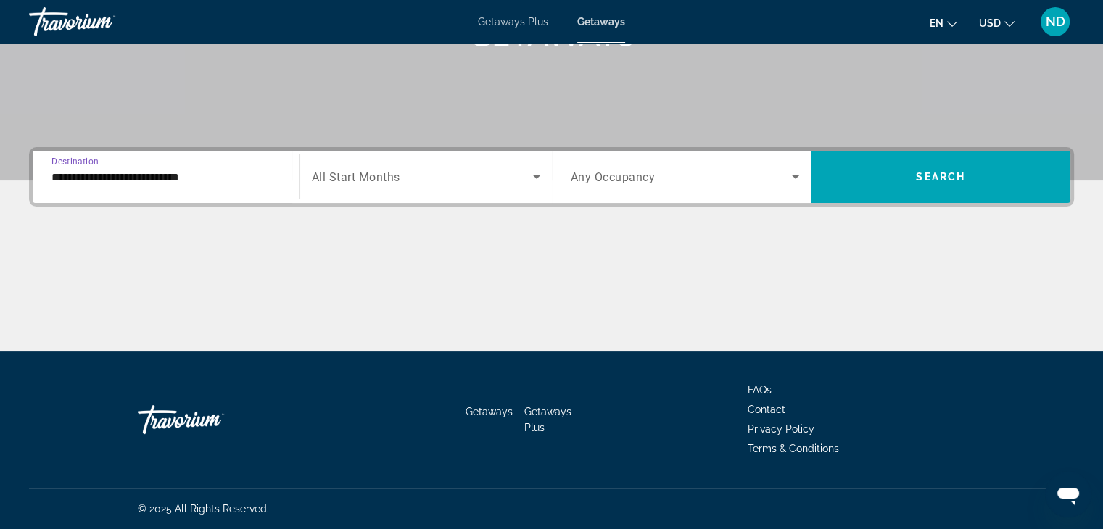
click at [455, 182] on span "Search widget" at bounding box center [422, 176] width 221 height 17
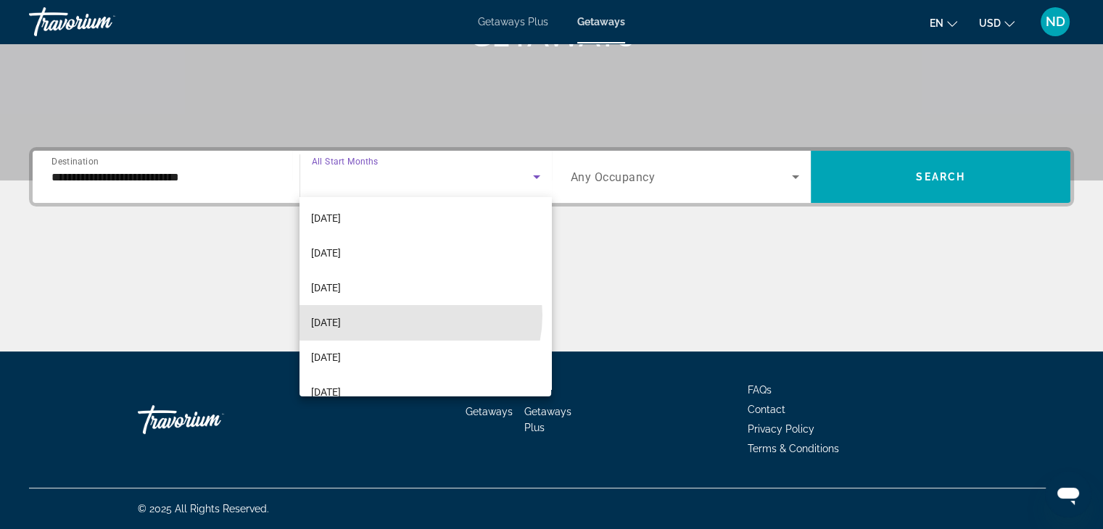
scroll to position [205, 0]
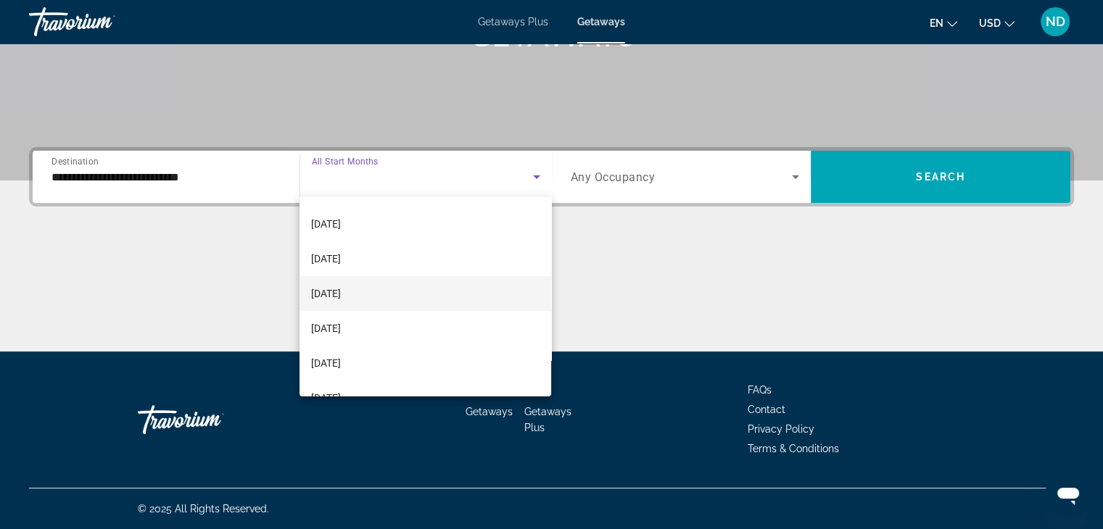
click at [401, 300] on mat-option "[DATE]" at bounding box center [426, 293] width 252 height 35
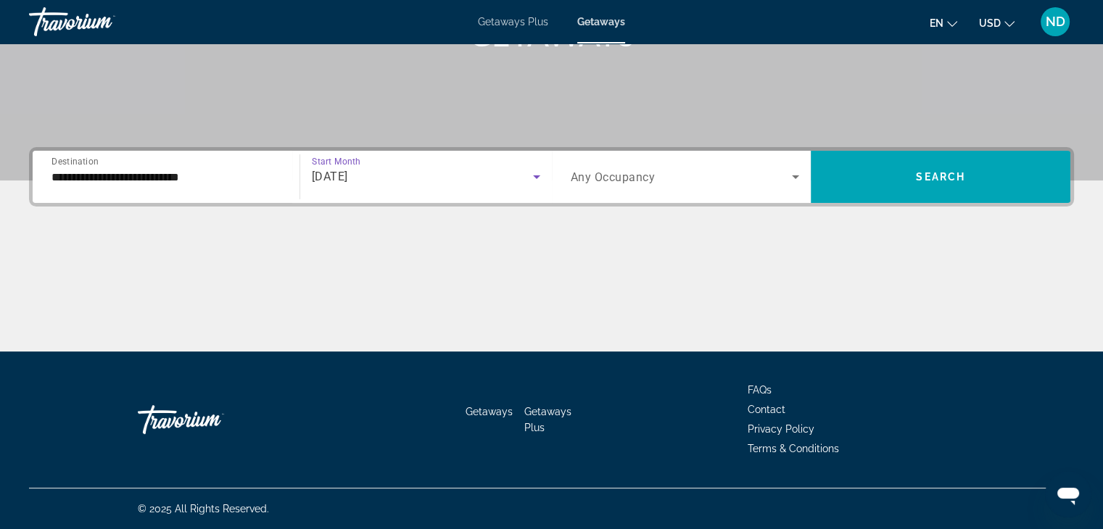
click at [709, 178] on span "Search widget" at bounding box center [682, 176] width 222 height 17
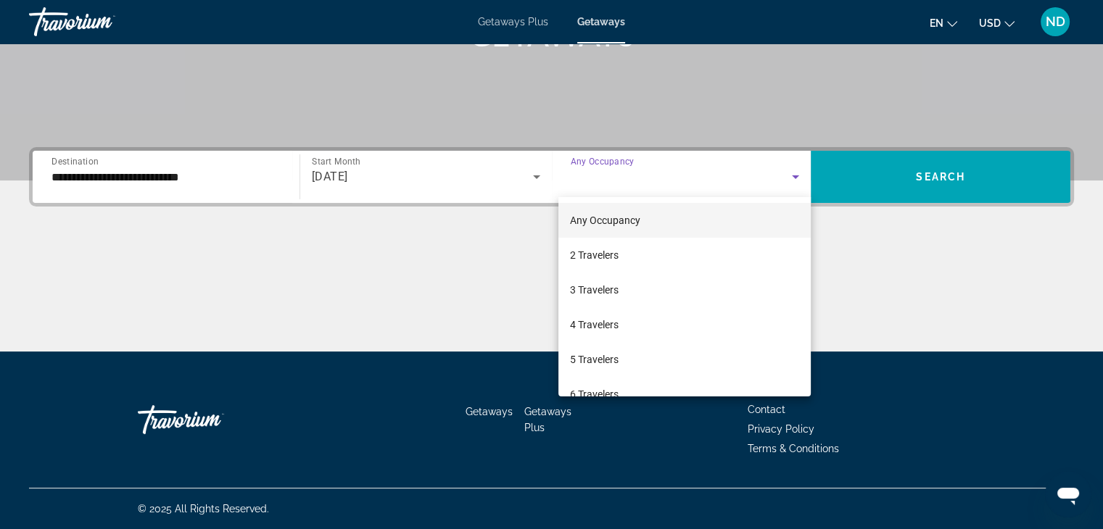
click at [625, 252] on mat-option "2 Travelers" at bounding box center [684, 255] width 252 height 35
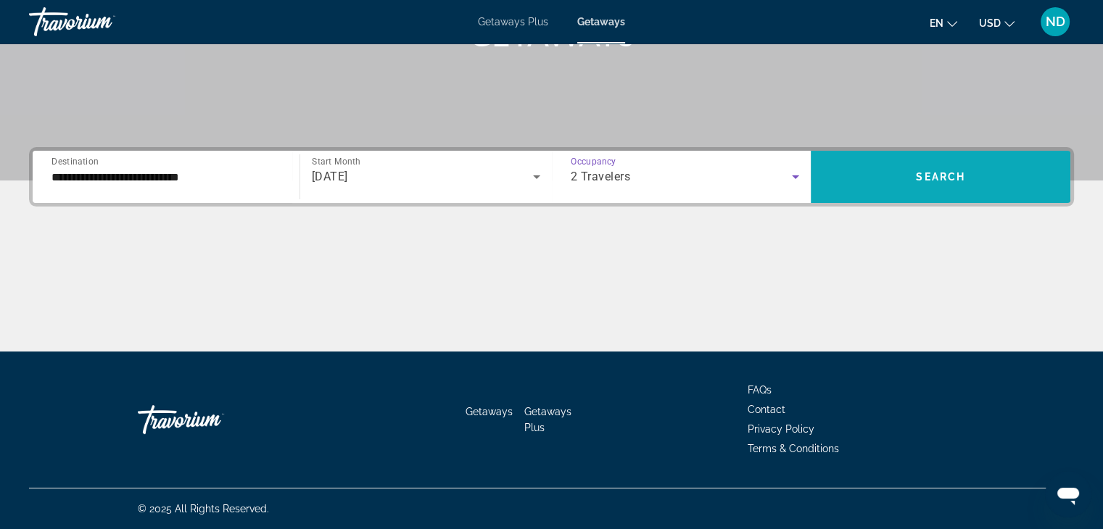
click at [943, 174] on span "Search" at bounding box center [940, 177] width 49 height 12
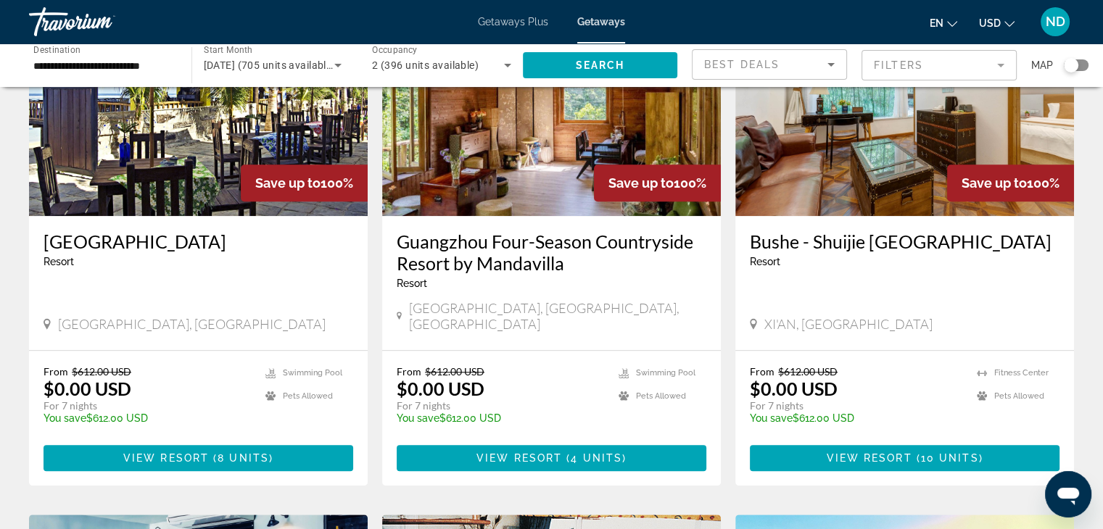
scroll to position [1171, 0]
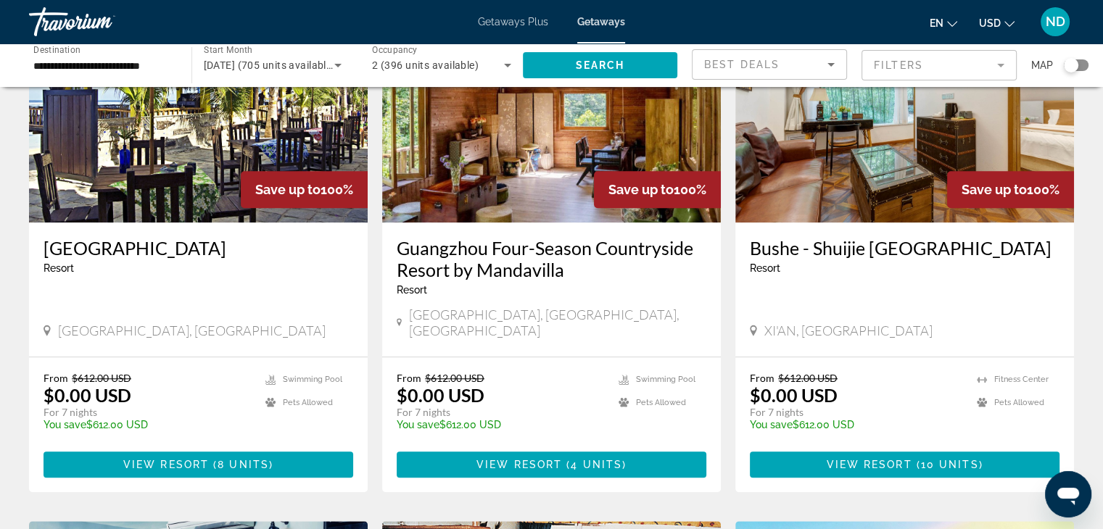
click at [1083, 60] on div "Search widget" at bounding box center [1076, 65] width 25 height 12
click at [637, 60] on span "Search widget" at bounding box center [600, 65] width 155 height 35
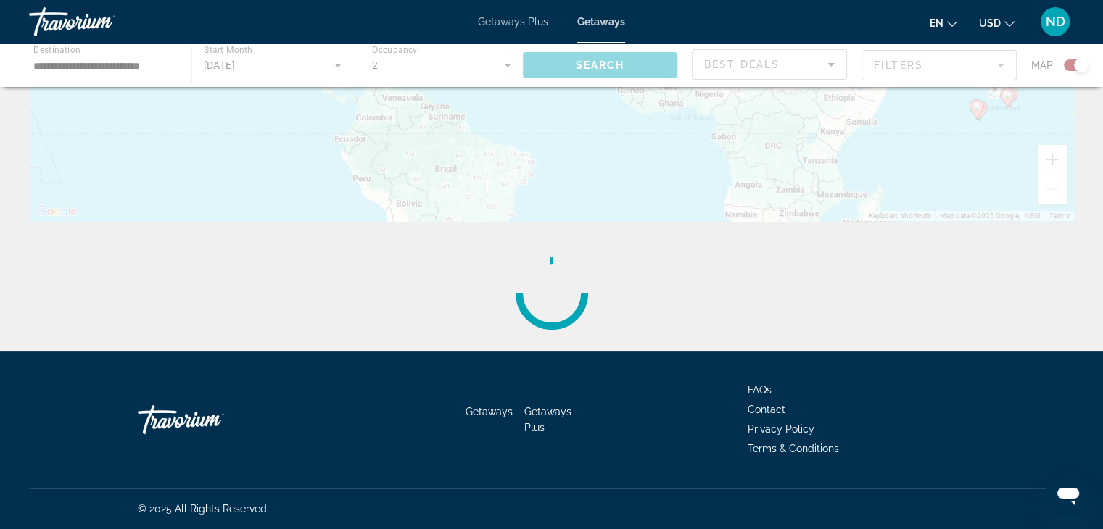
scroll to position [0, 0]
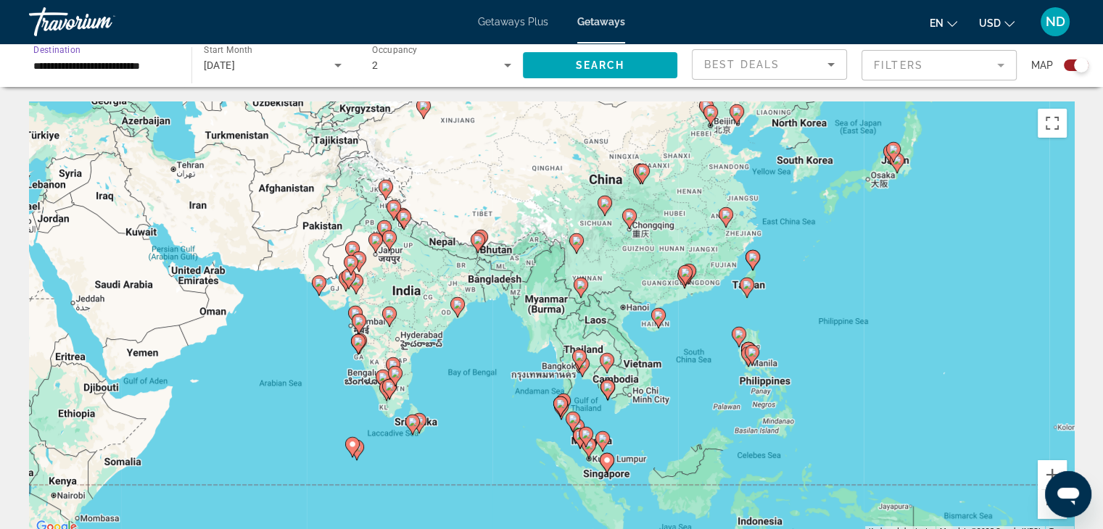
click at [54, 66] on input "**********" at bounding box center [102, 65] width 139 height 17
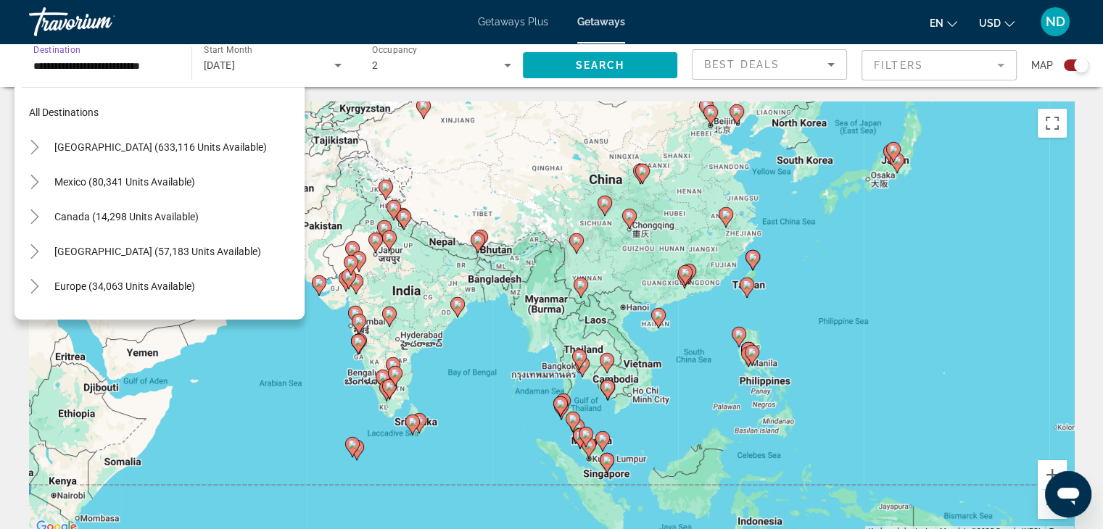
scroll to position [260, 0]
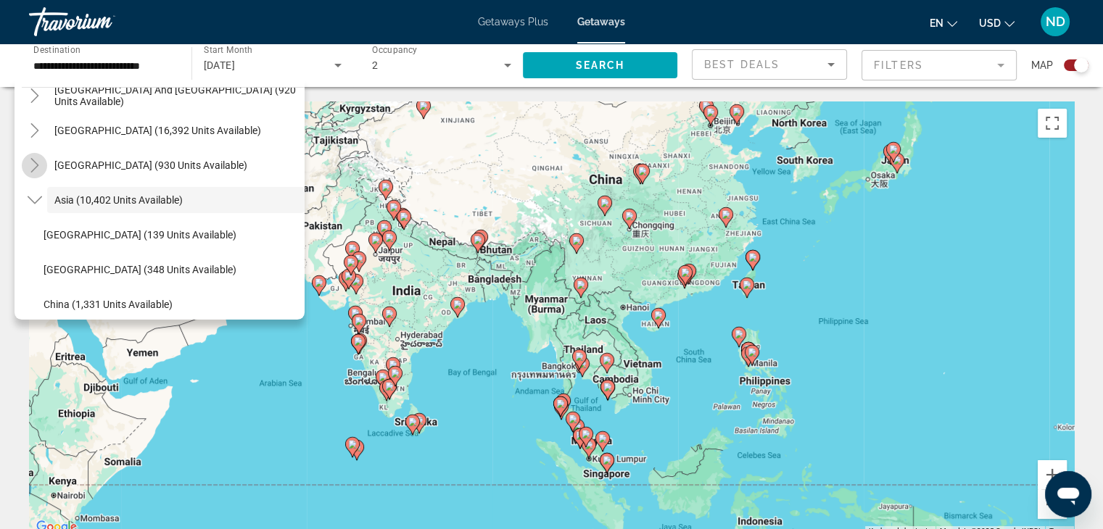
click at [38, 165] on icon "Toggle Central America (930 units available)" at bounding box center [34, 165] width 8 height 15
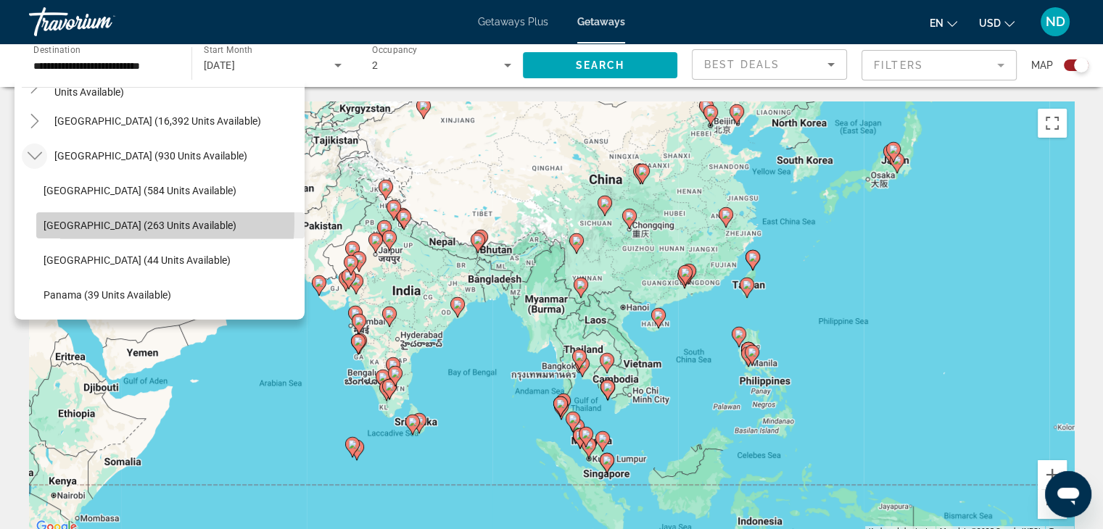
click at [85, 221] on span "[GEOGRAPHIC_DATA] (263 units available)" at bounding box center [140, 226] width 193 height 12
type input "**********"
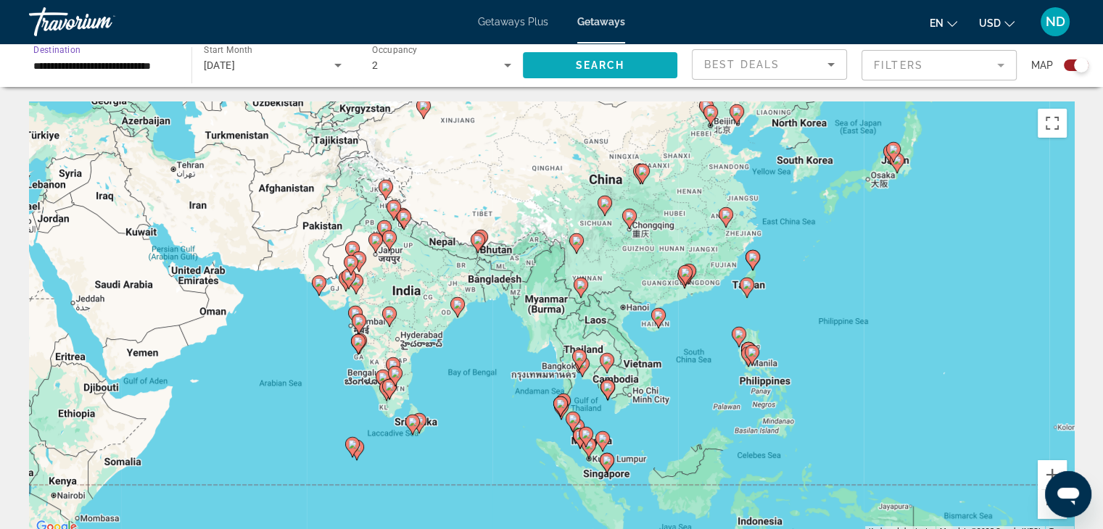
click at [591, 58] on span "Search widget" at bounding box center [600, 65] width 155 height 35
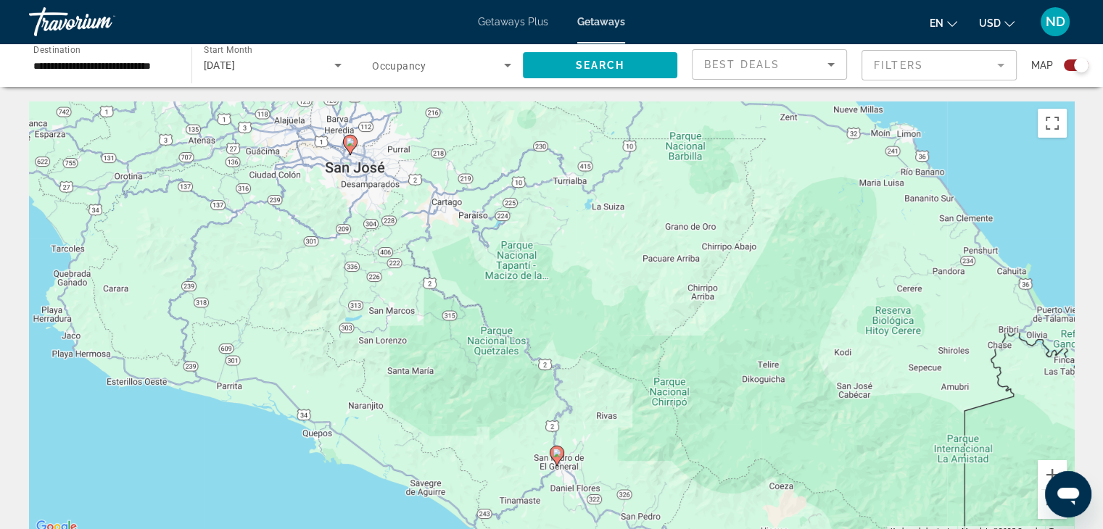
click at [558, 453] on div "To activate drag with keyboard, press Alt + Enter. Once in keyboard drag state,…" at bounding box center [551, 319] width 1045 height 435
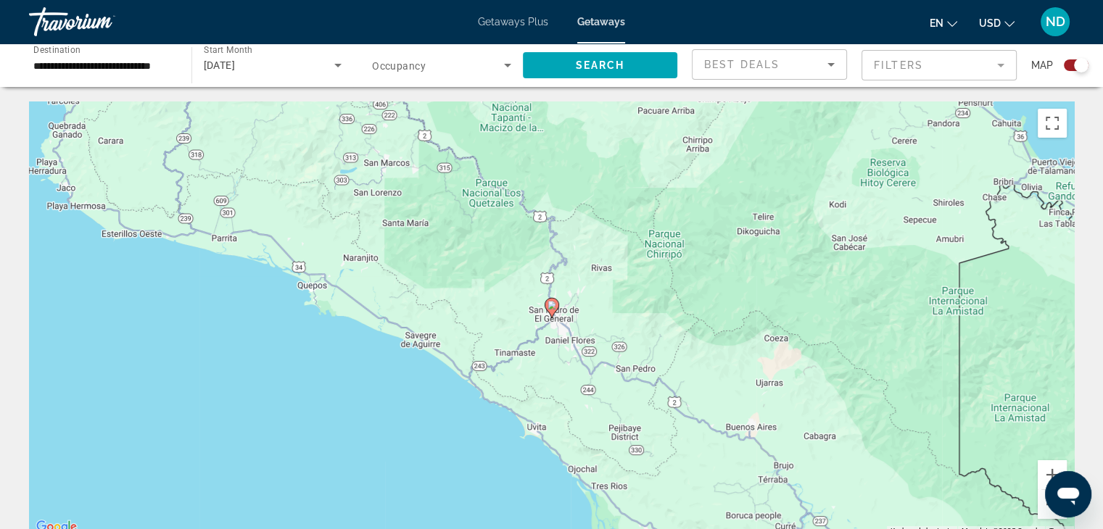
click at [552, 305] on image "Main content" at bounding box center [552, 305] width 9 height 9
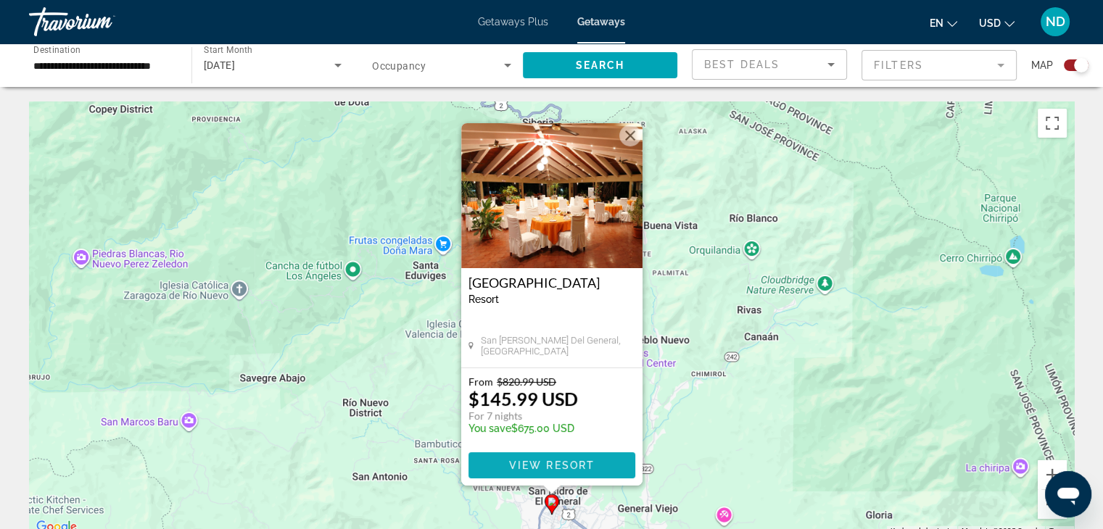
click at [588, 458] on span "Main content" at bounding box center [551, 465] width 167 height 35
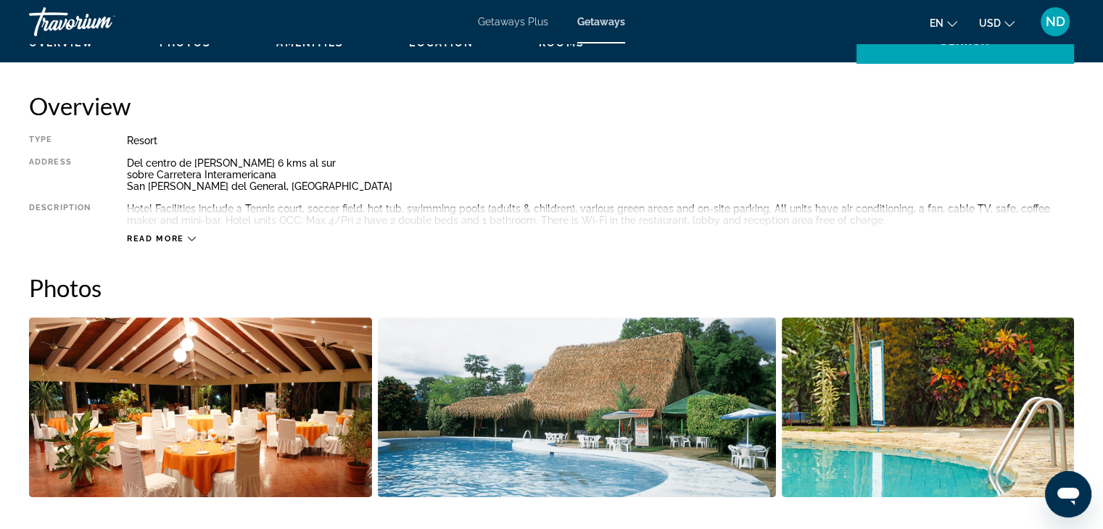
scroll to position [550, 0]
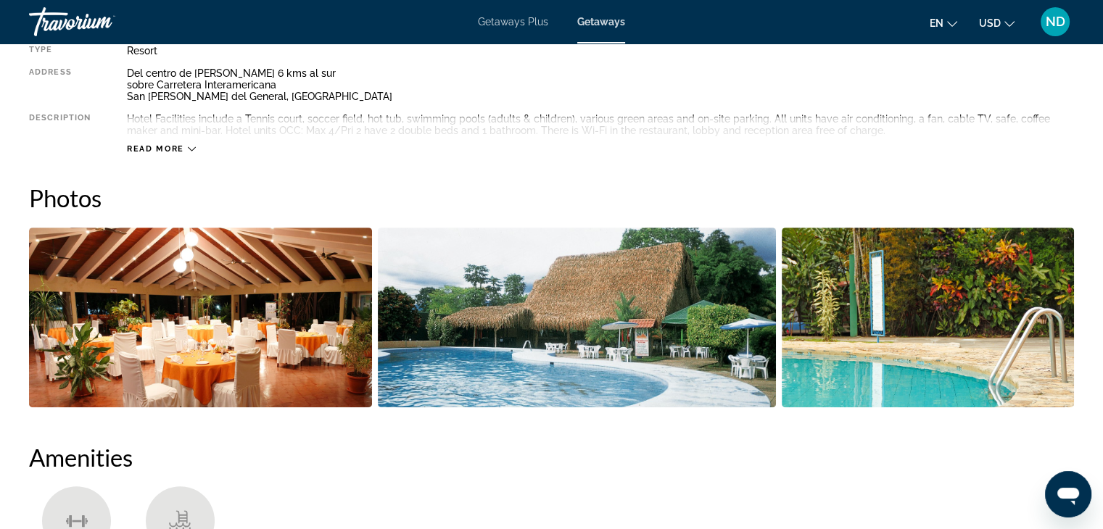
click at [286, 337] on img "Open full-screen image slider" at bounding box center [200, 318] width 343 height 180
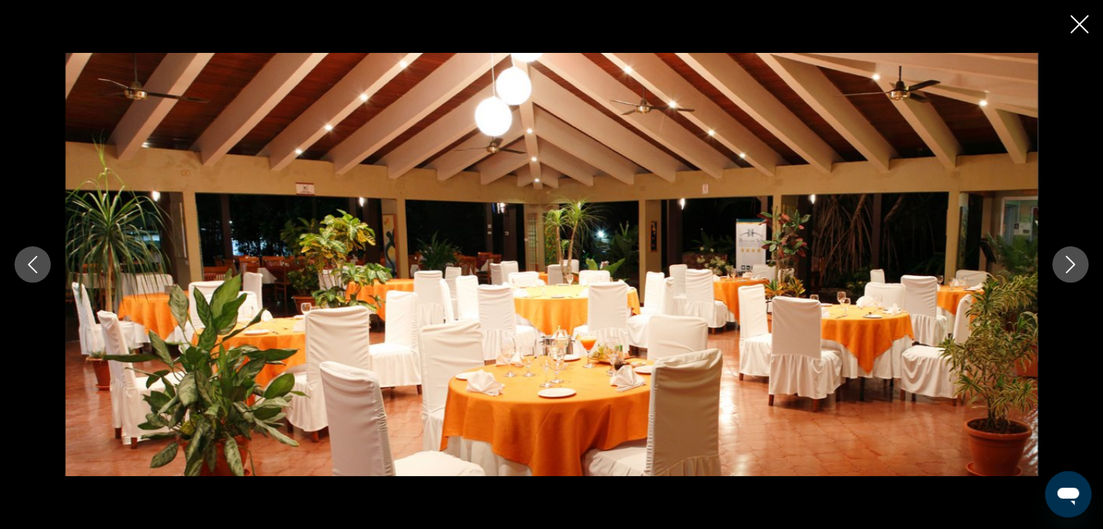
click at [1073, 267] on icon "Next image" at bounding box center [1070, 264] width 17 height 17
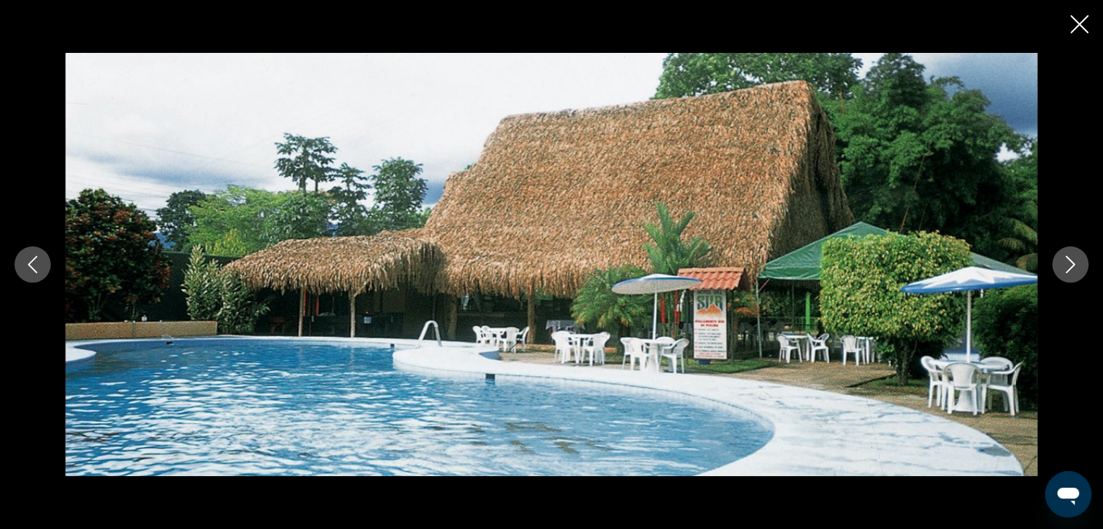
click at [1070, 265] on icon "Next image" at bounding box center [1070, 264] width 17 height 17
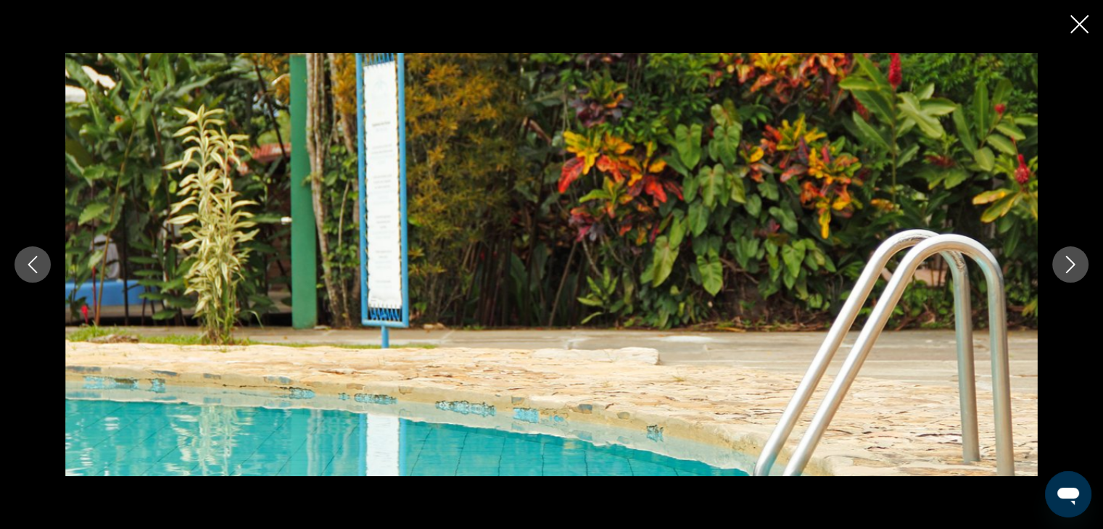
click at [1065, 270] on icon "Next image" at bounding box center [1070, 264] width 17 height 17
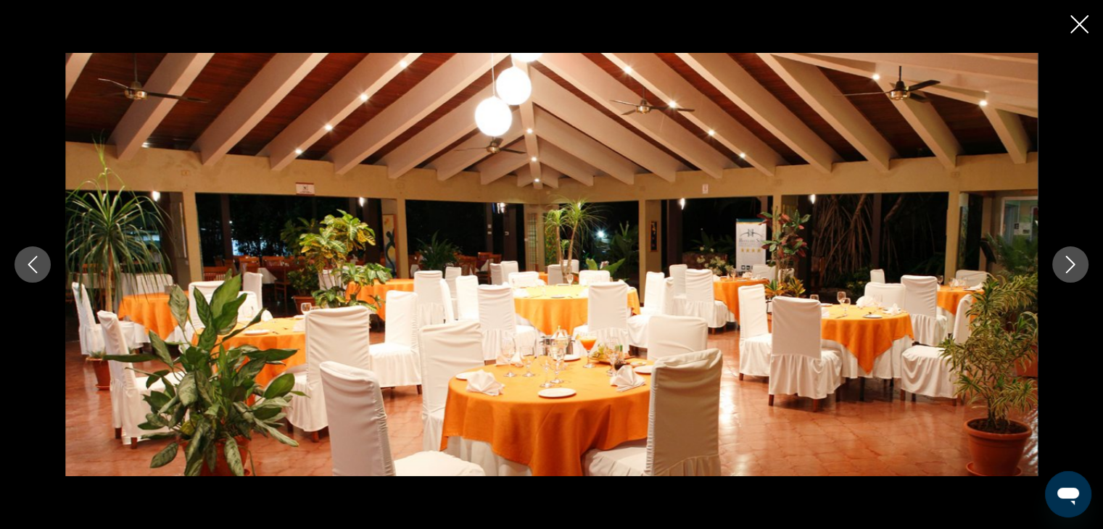
click at [1066, 271] on icon "Next image" at bounding box center [1070, 264] width 9 height 17
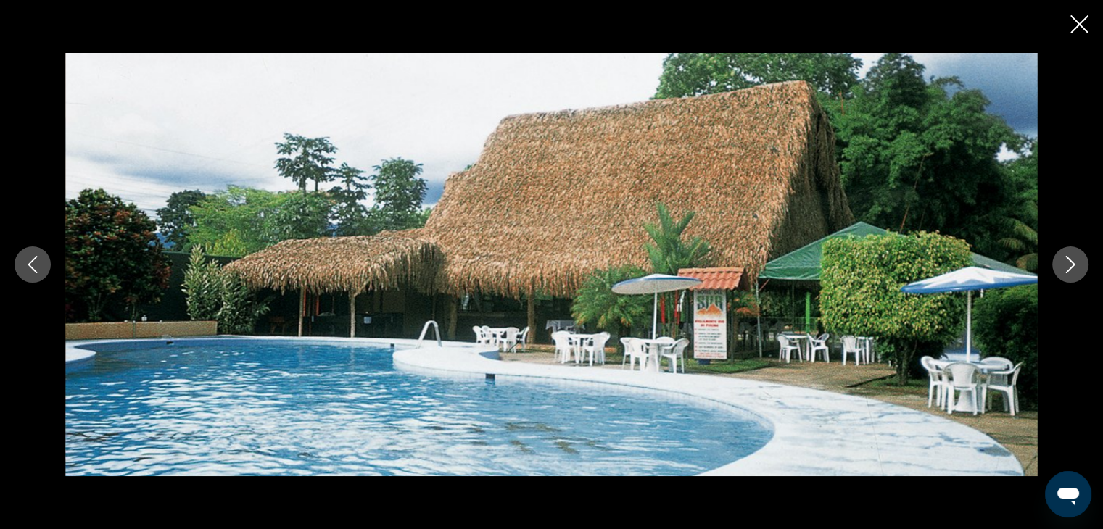
click at [1062, 270] on icon "Next image" at bounding box center [1070, 264] width 17 height 17
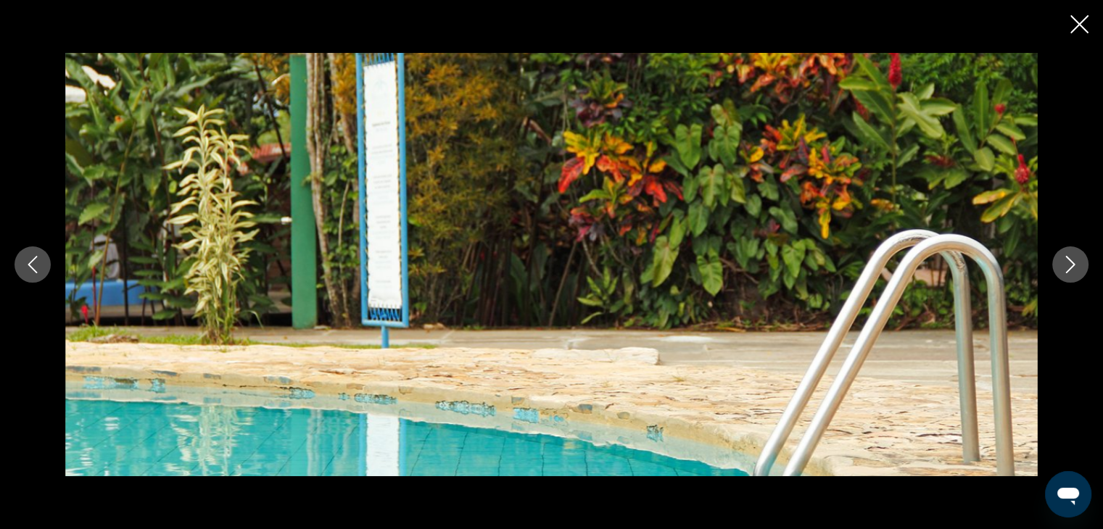
click at [1081, 28] on icon "Close slideshow" at bounding box center [1079, 24] width 18 height 18
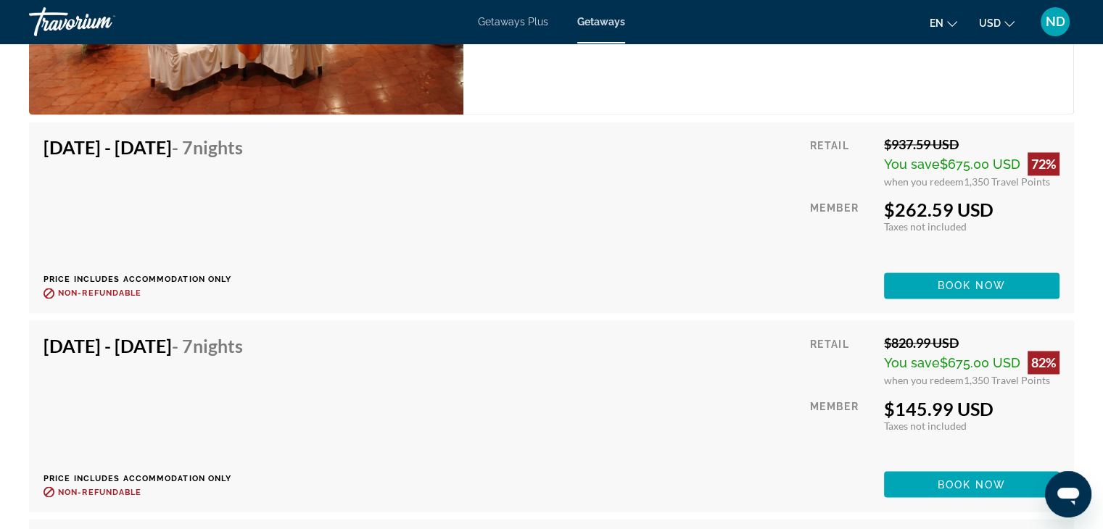
scroll to position [2344, 0]
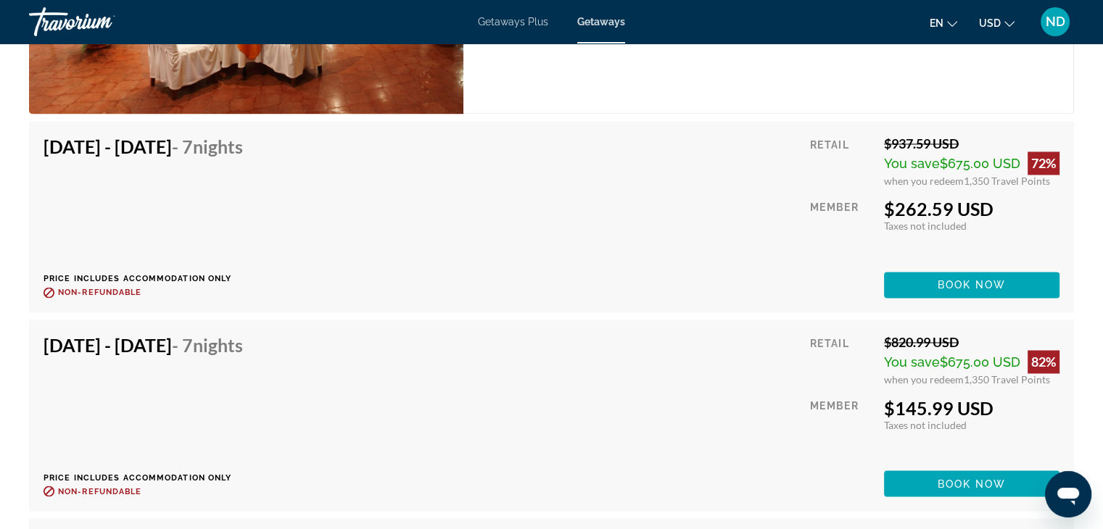
click at [974, 420] on div "Taxes included Taxes not included" at bounding box center [972, 424] width 176 height 12
click at [908, 431] on div "Retail $820.99 USD You save $675.00 USD 82% when you redeem 1,350 Travel Points…" at bounding box center [934, 415] width 249 height 162
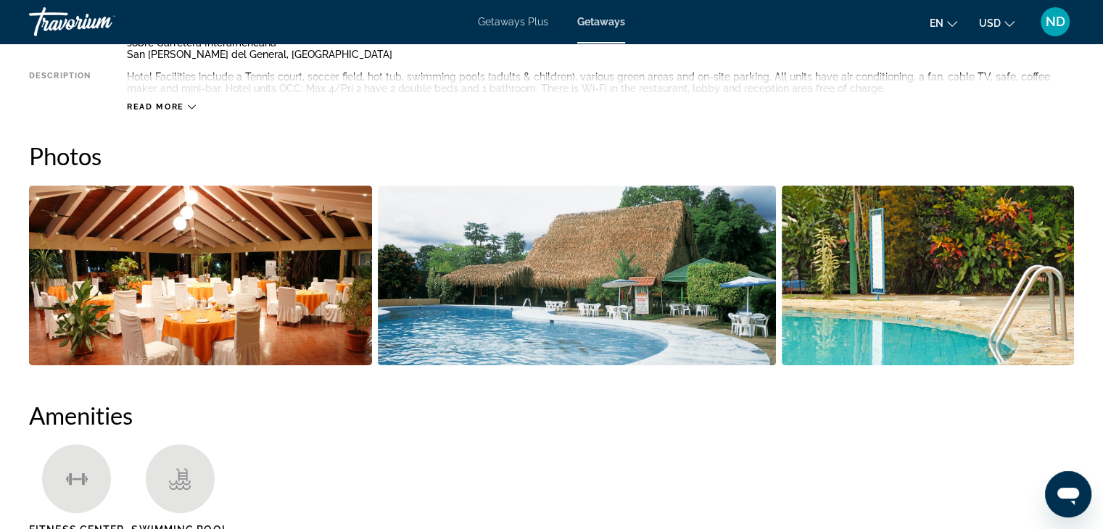
scroll to position [0, 0]
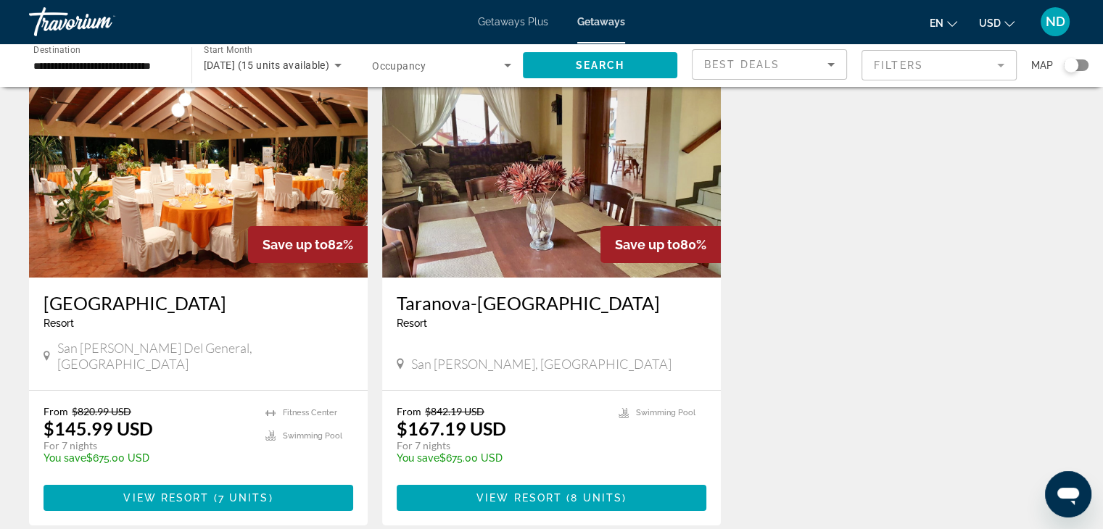
scroll to position [96, 0]
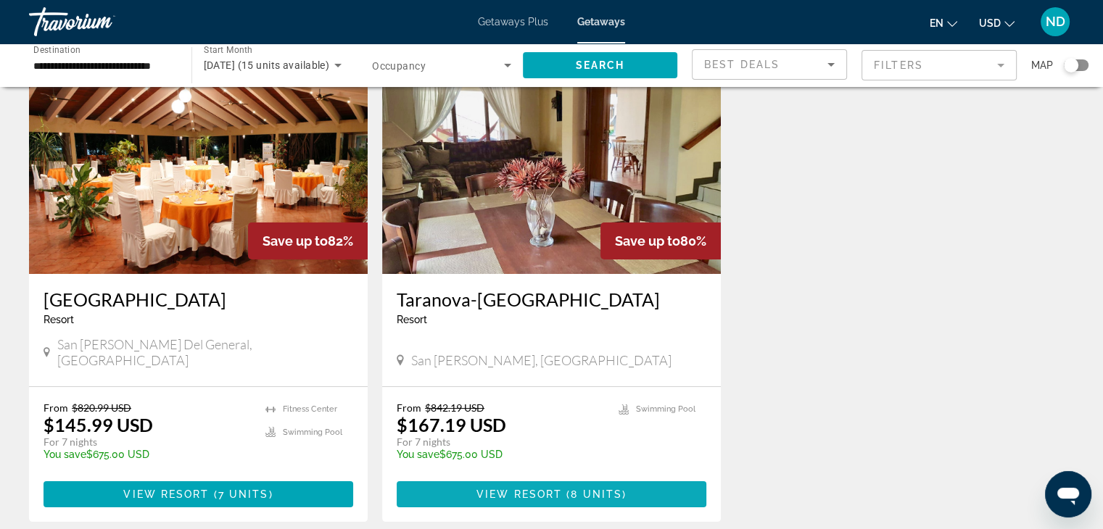
click at [588, 489] on span "8 units" at bounding box center [596, 495] width 51 height 12
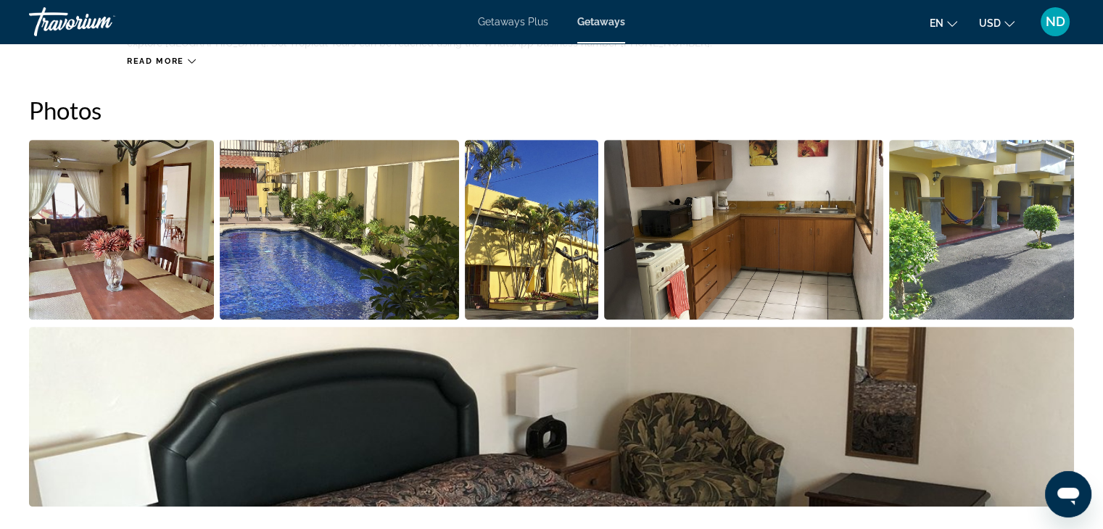
scroll to position [641, 0]
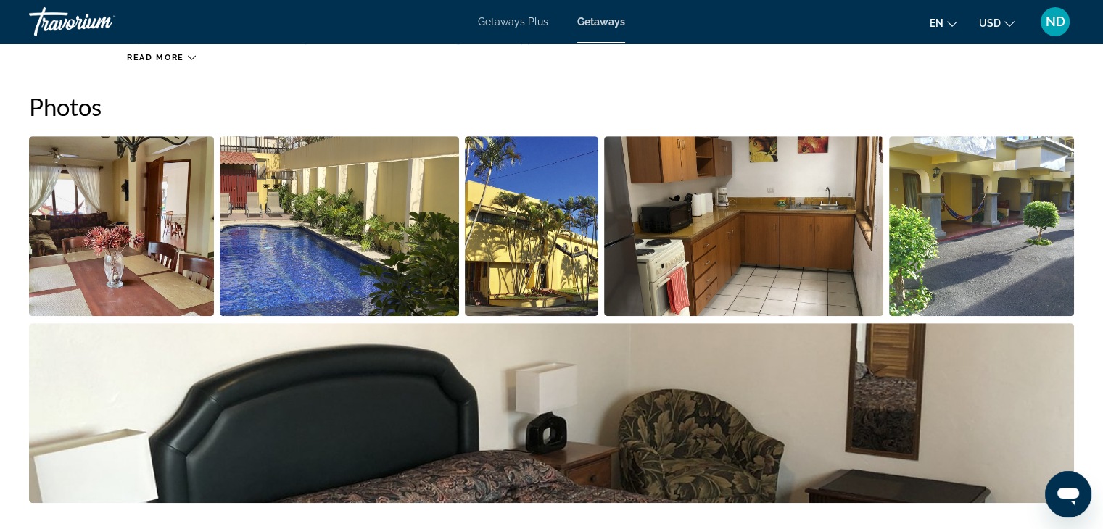
click at [144, 234] on img "Open full-screen image slider" at bounding box center [121, 226] width 185 height 180
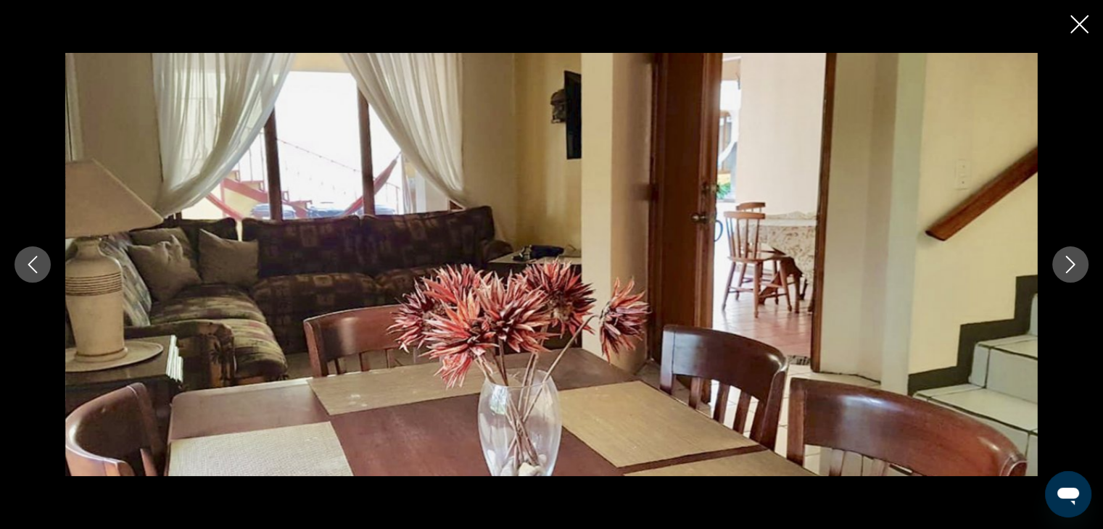
click at [1070, 263] on icon "Next image" at bounding box center [1070, 264] width 17 height 17
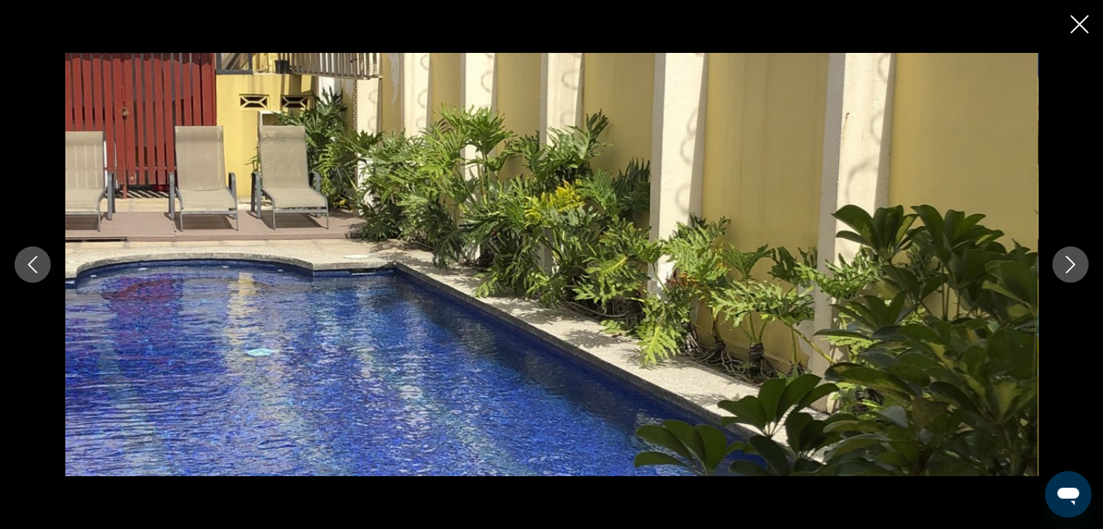
click at [1075, 262] on icon "Next image" at bounding box center [1070, 264] width 17 height 17
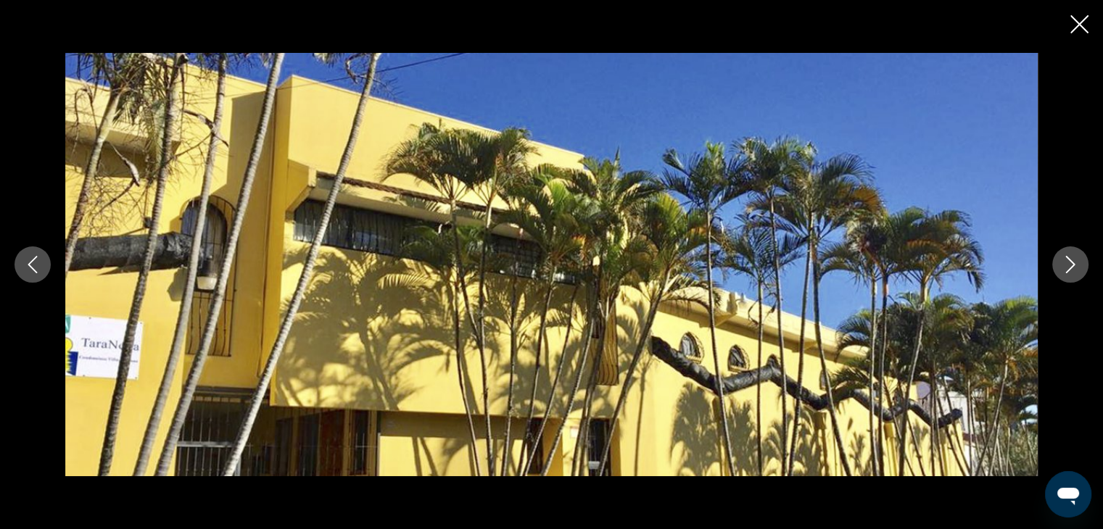
click at [1068, 261] on icon "Next image" at bounding box center [1070, 264] width 17 height 17
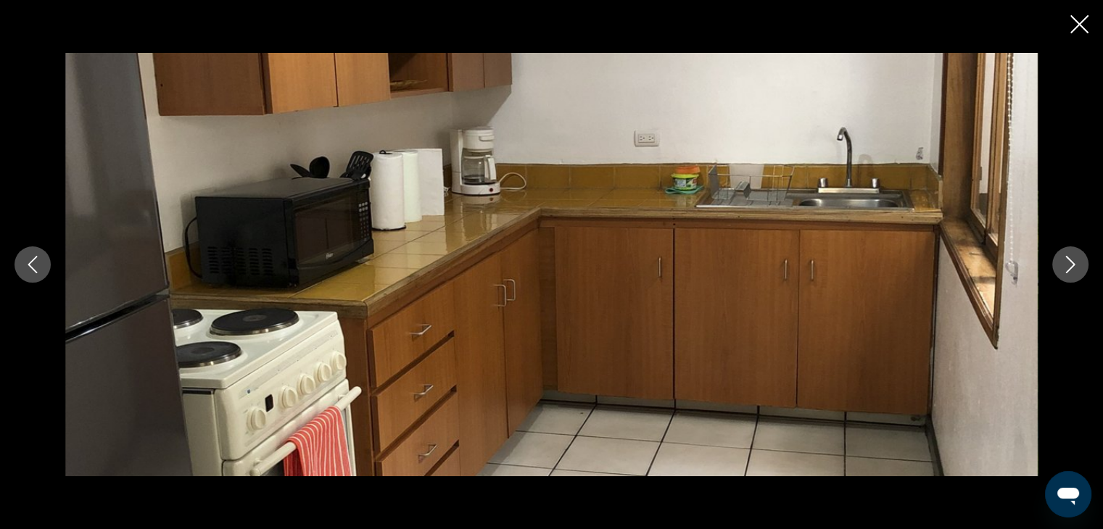
click at [1059, 264] on button "Next image" at bounding box center [1070, 265] width 36 height 36
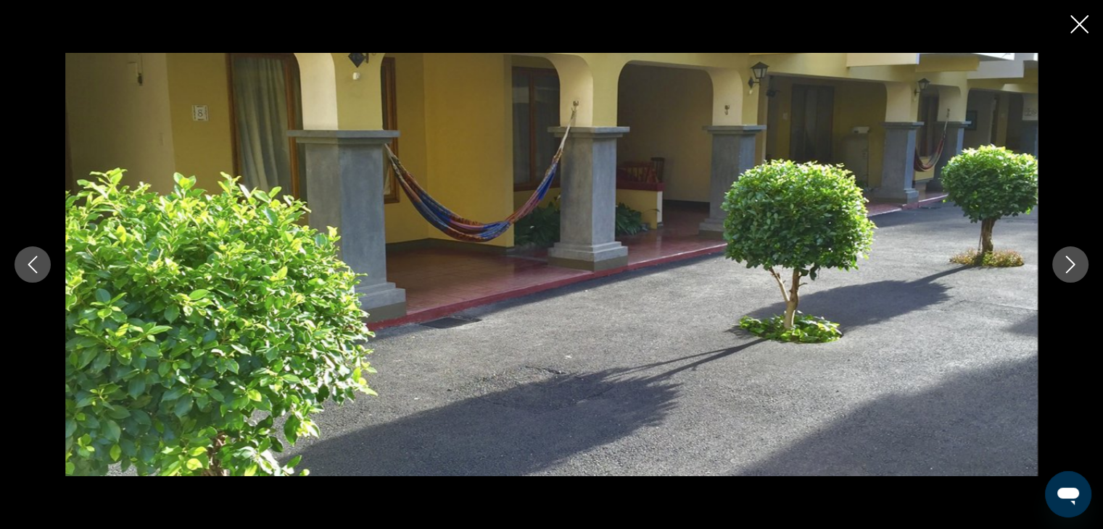
click at [1070, 266] on icon "Next image" at bounding box center [1070, 264] width 17 height 17
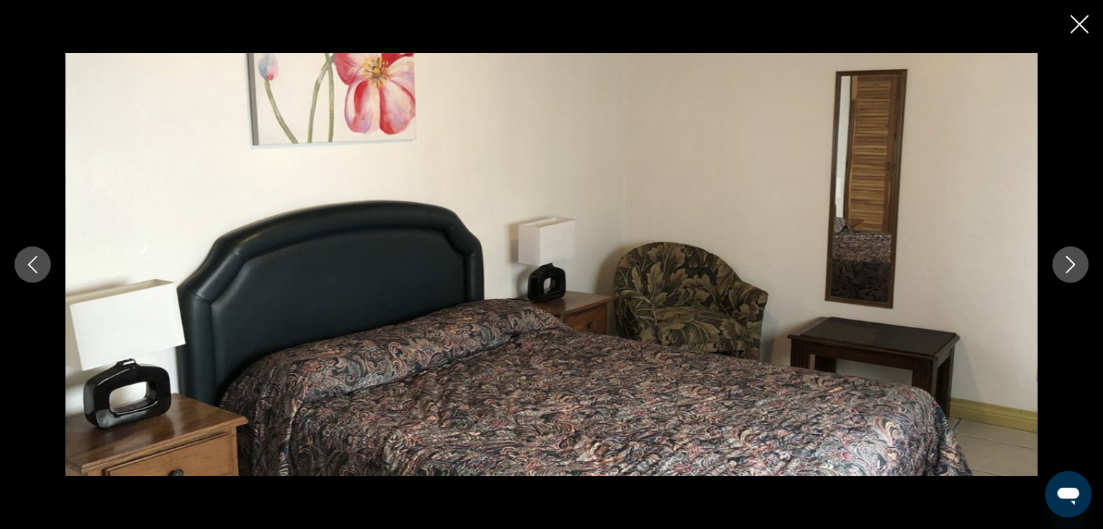
click at [1070, 267] on icon "Next image" at bounding box center [1070, 264] width 17 height 17
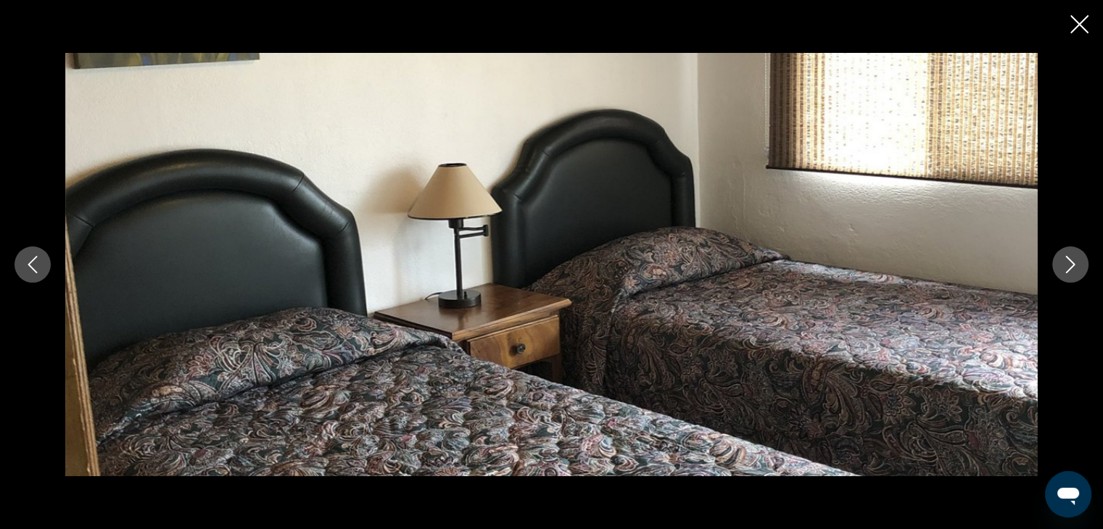
click at [1068, 267] on icon "Next image" at bounding box center [1070, 264] width 17 height 17
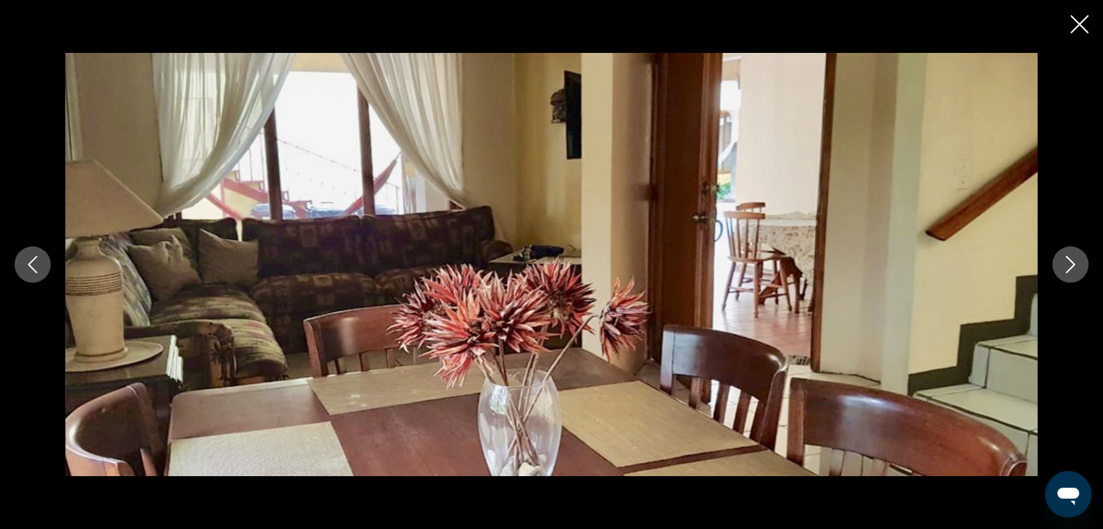
click at [1067, 267] on icon "Next image" at bounding box center [1070, 264] width 17 height 17
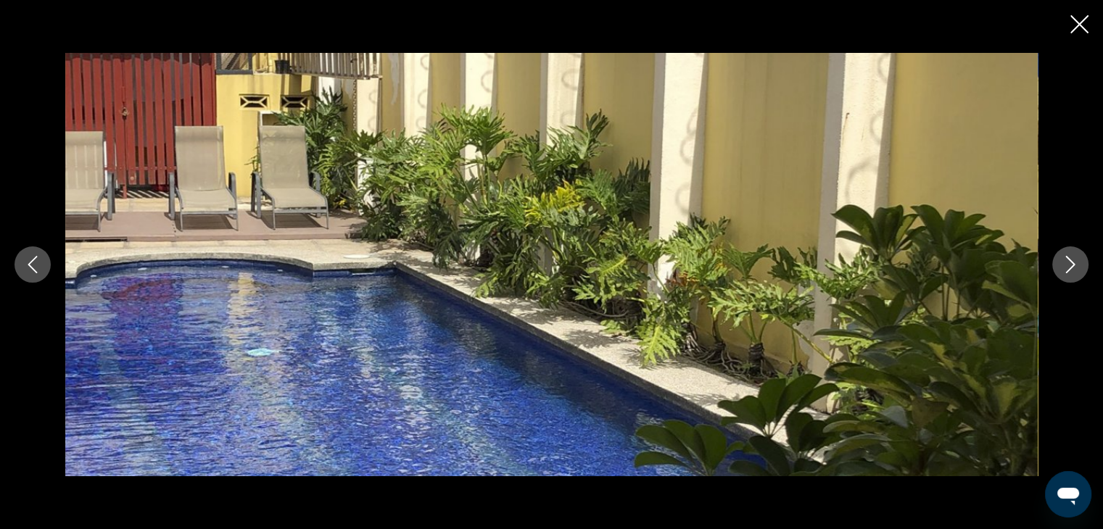
click at [1062, 268] on icon "Next image" at bounding box center [1070, 264] width 17 height 17
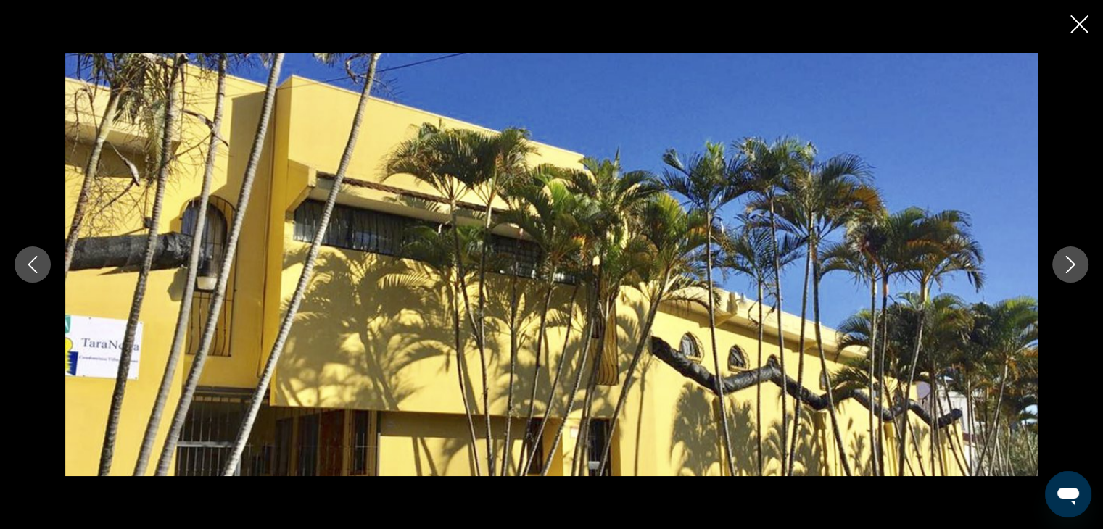
click at [1085, 26] on icon "Close slideshow" at bounding box center [1079, 24] width 18 height 18
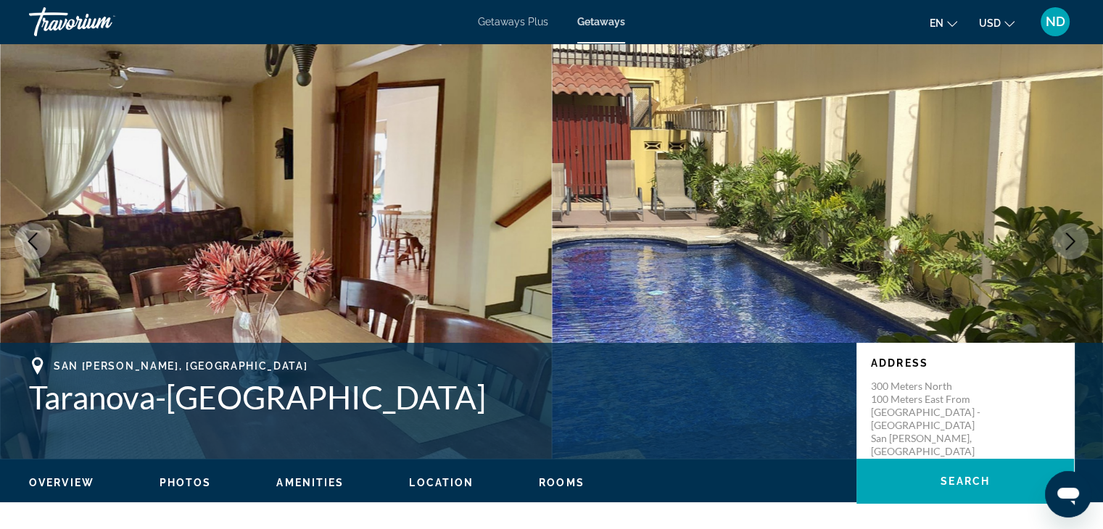
scroll to position [0, 0]
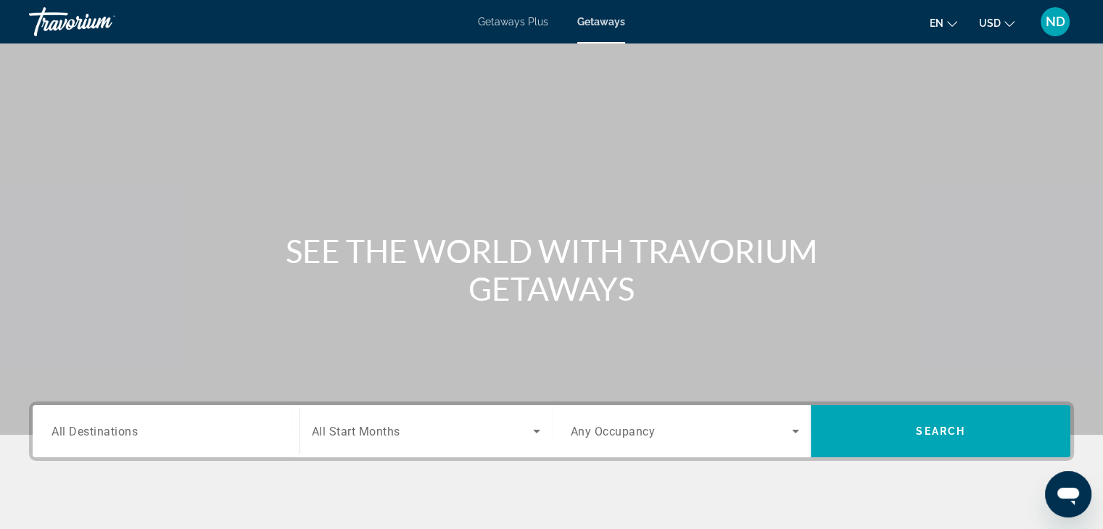
click at [255, 432] on input "Destination All Destinations" at bounding box center [165, 432] width 229 height 17
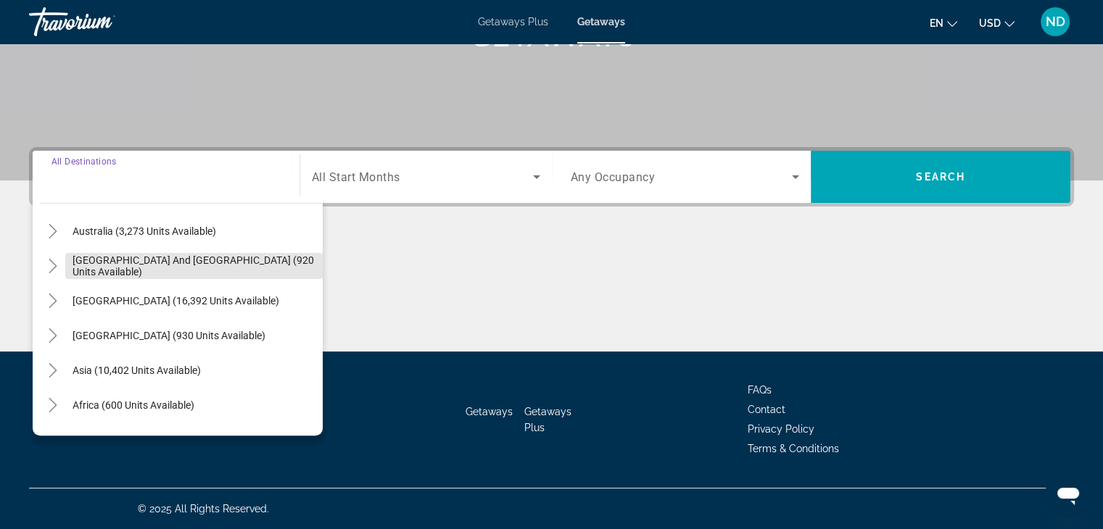
scroll to position [208, 0]
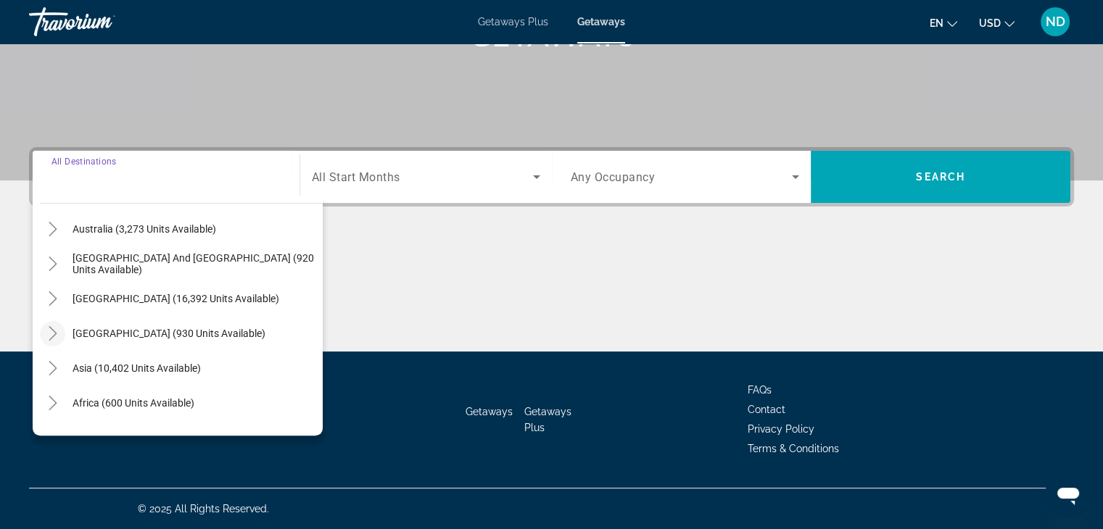
click at [51, 334] on icon "Toggle Central America (930 units available)" at bounding box center [53, 333] width 15 height 15
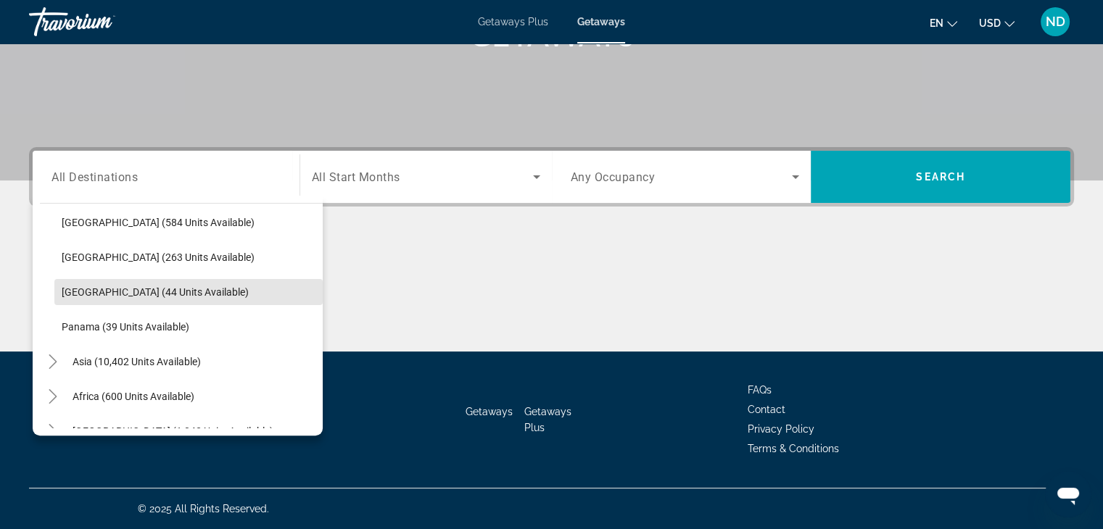
scroll to position [356, 0]
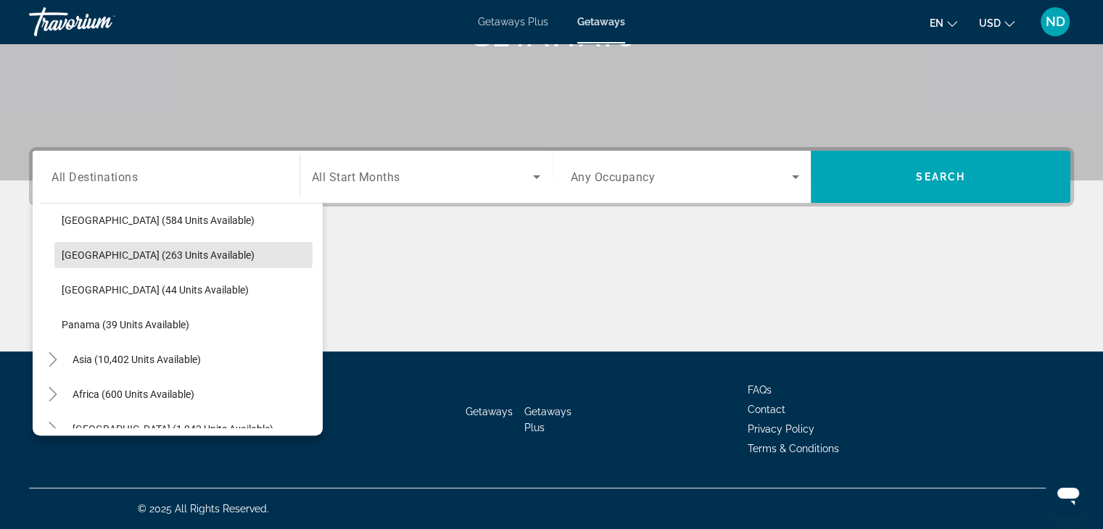
click at [141, 252] on span "[GEOGRAPHIC_DATA] (263 units available)" at bounding box center [158, 255] width 193 height 12
type input "**********"
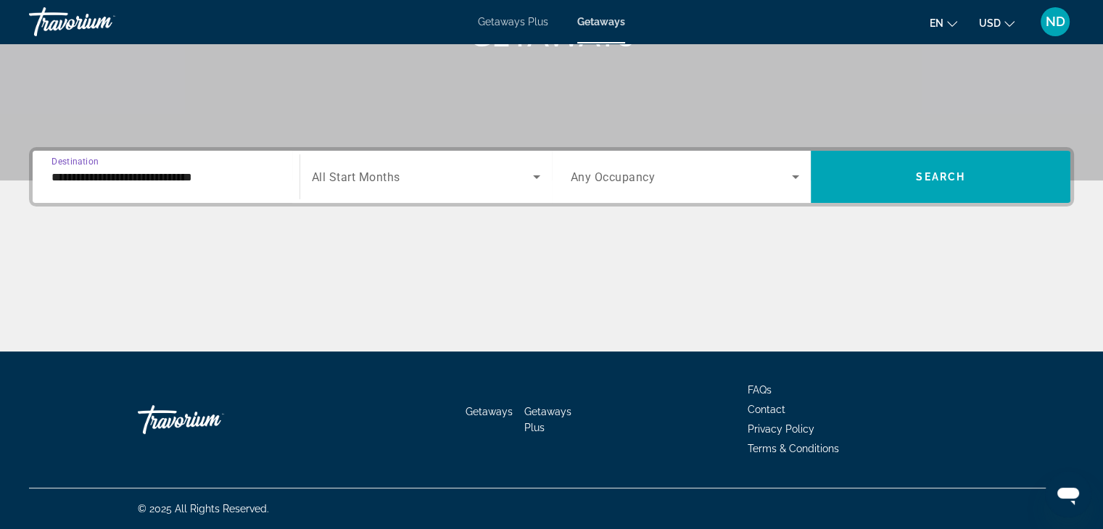
click at [434, 170] on span "Search widget" at bounding box center [422, 176] width 221 height 17
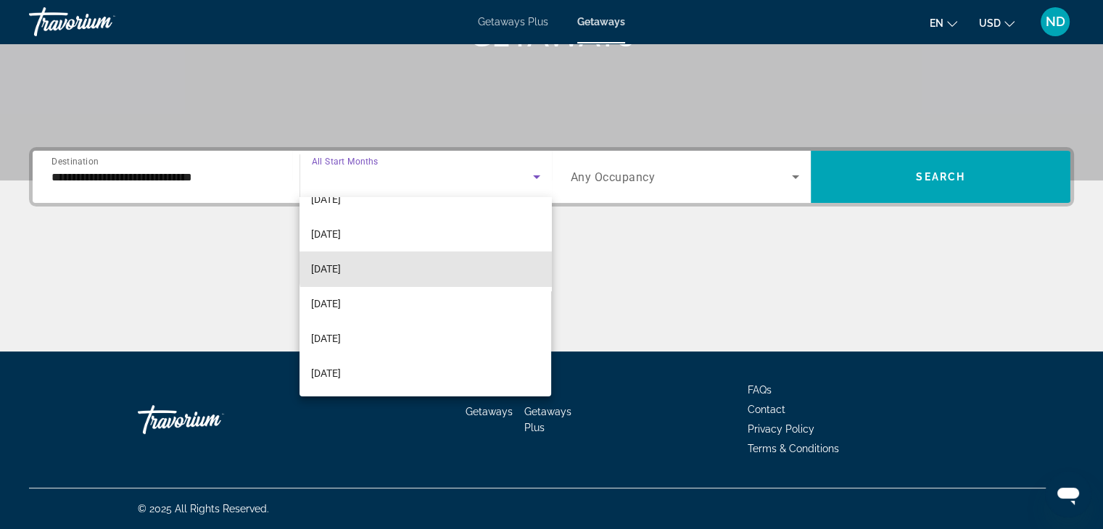
scroll to position [96, 0]
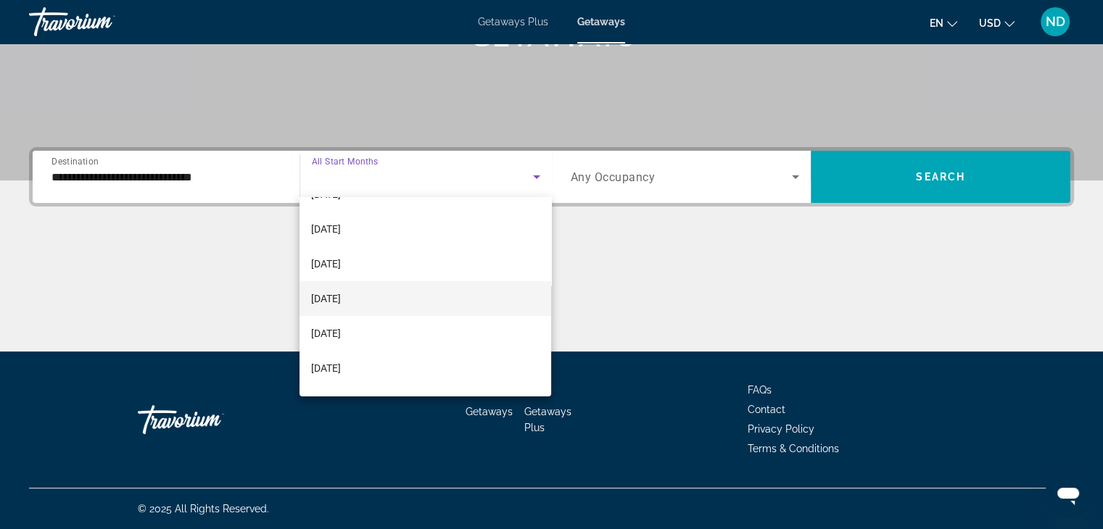
click at [341, 300] on span "[DATE]" at bounding box center [326, 298] width 30 height 17
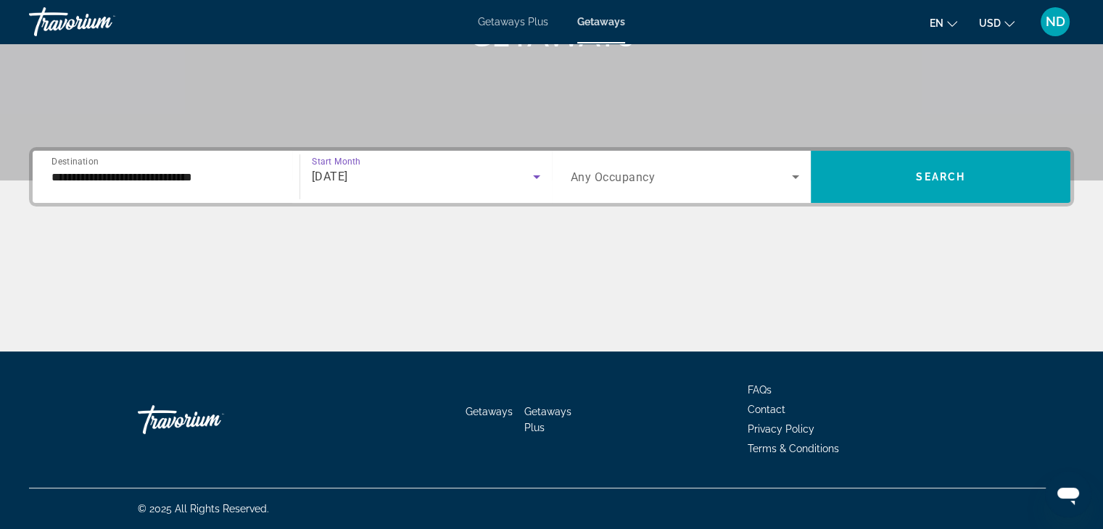
click at [740, 171] on span "Search widget" at bounding box center [682, 176] width 222 height 17
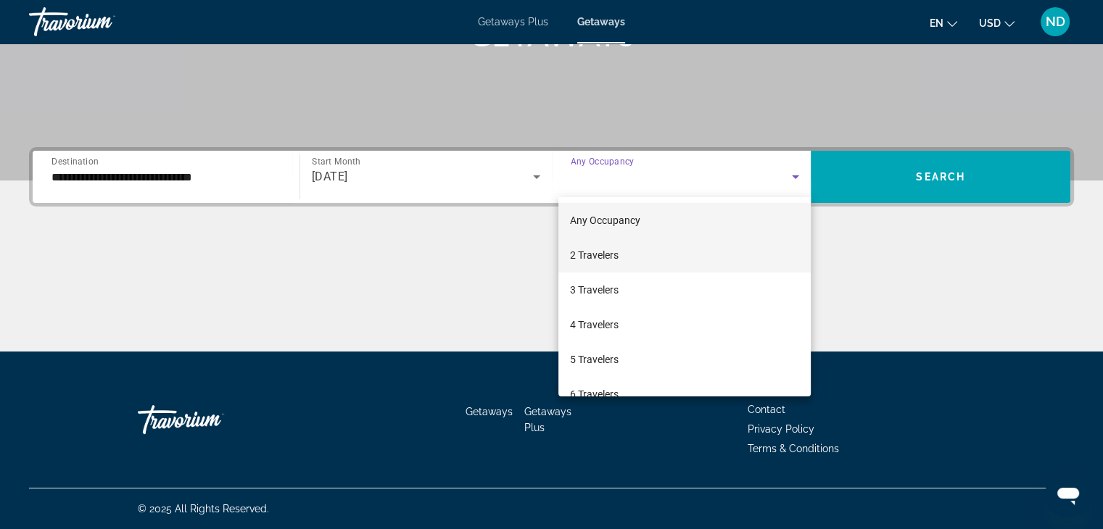
click at [627, 257] on mat-option "2 Travelers" at bounding box center [684, 255] width 252 height 35
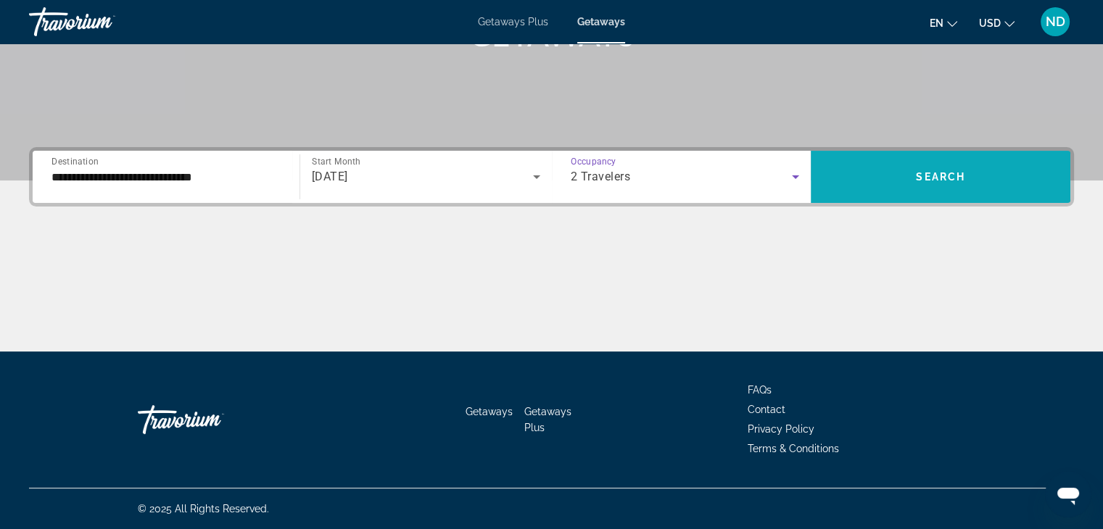
click at [926, 186] on span "Search widget" at bounding box center [941, 177] width 260 height 35
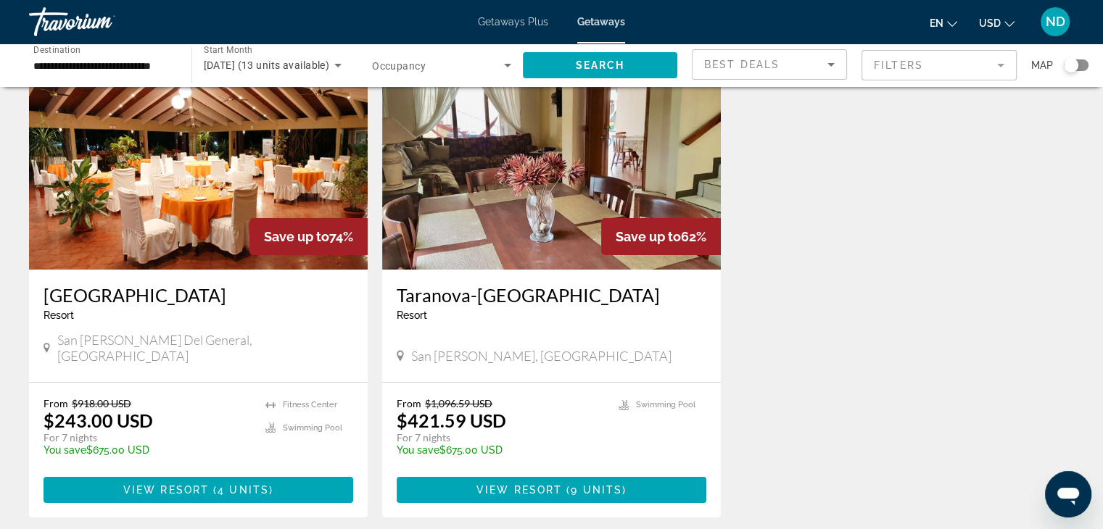
scroll to position [99, 0]
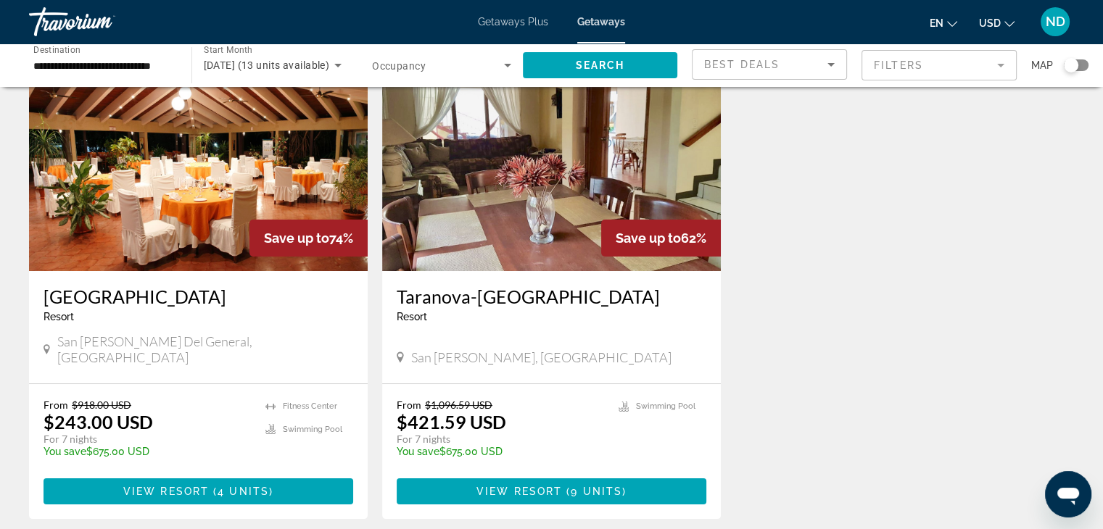
click at [550, 206] on img "Main content" at bounding box center [551, 155] width 339 height 232
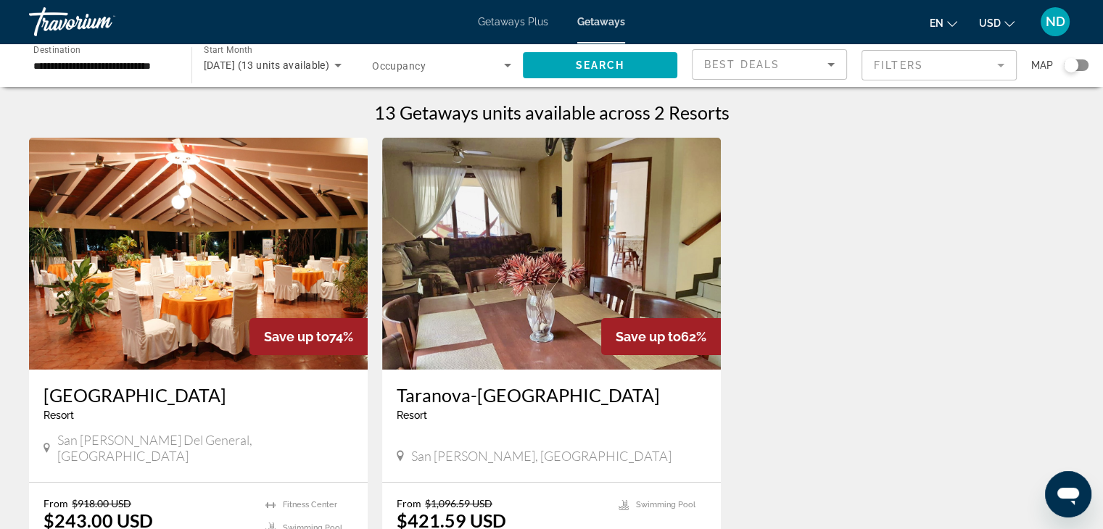
click at [247, 284] on img "Main content" at bounding box center [198, 254] width 339 height 232
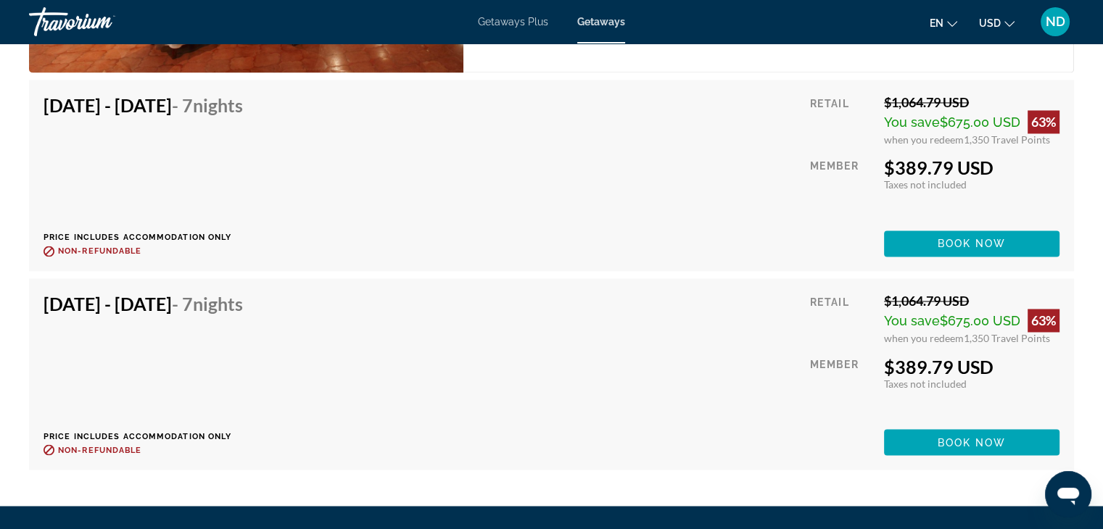
scroll to position [2387, 0]
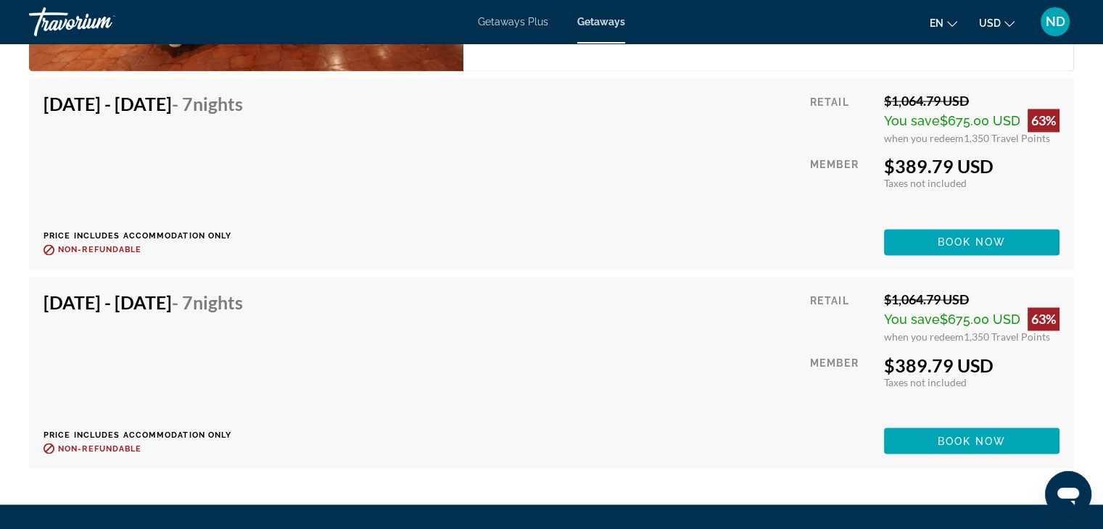
click at [969, 360] on div "$389.79 USD" at bounding box center [972, 365] width 176 height 22
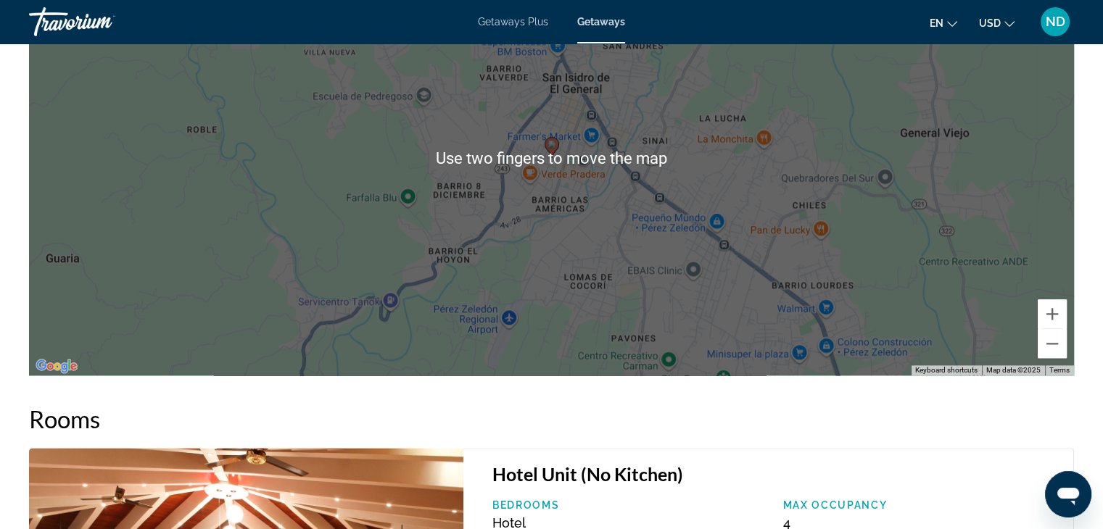
scroll to position [1672, 0]
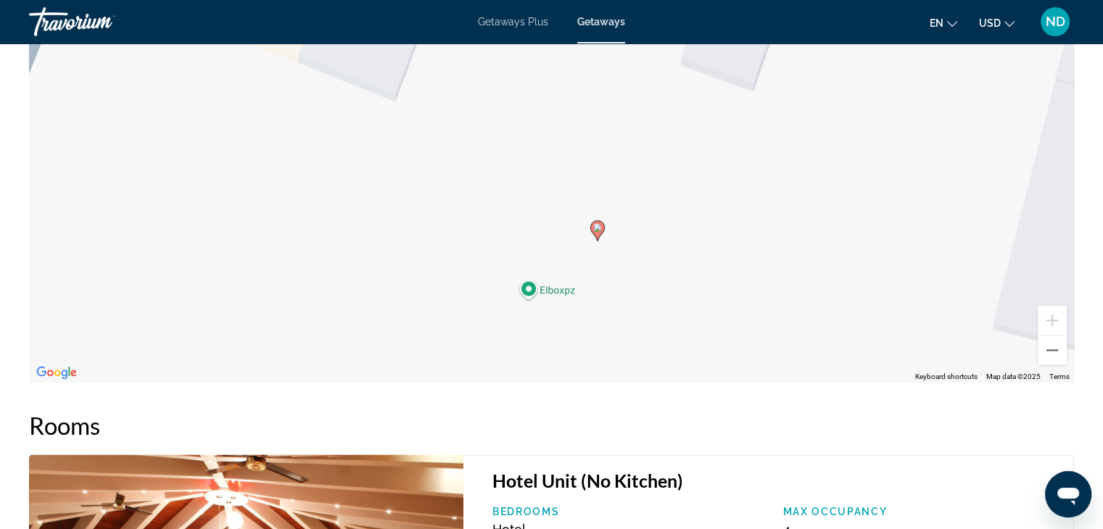
click at [603, 235] on gmp-advanced-marker "Main content" at bounding box center [597, 231] width 15 height 22
click at [598, 223] on image "Main content" at bounding box center [597, 227] width 9 height 9
click at [600, 231] on image "Main content" at bounding box center [597, 227] width 9 height 9
click at [598, 226] on image "Main content" at bounding box center [597, 227] width 9 height 9
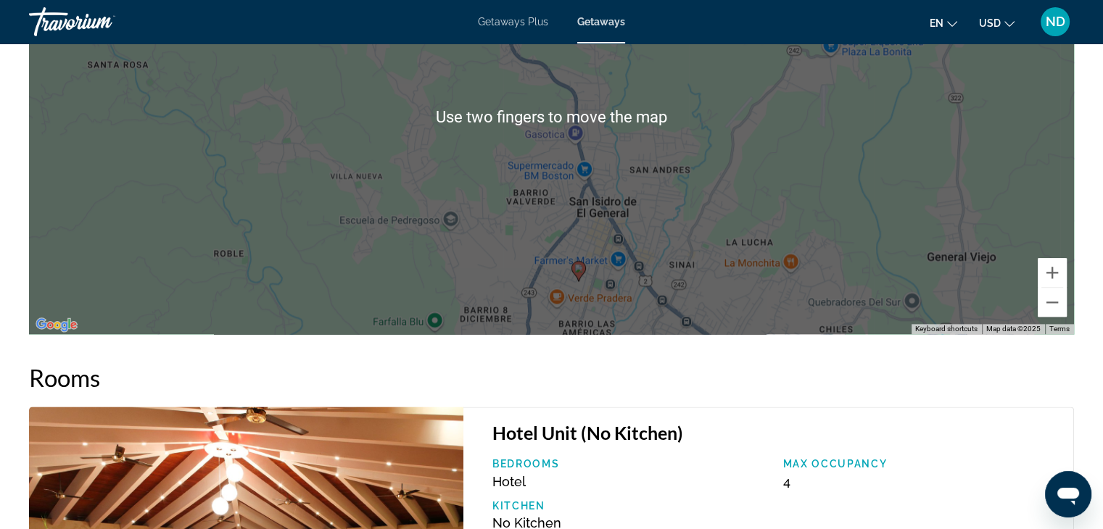
scroll to position [1722, 0]
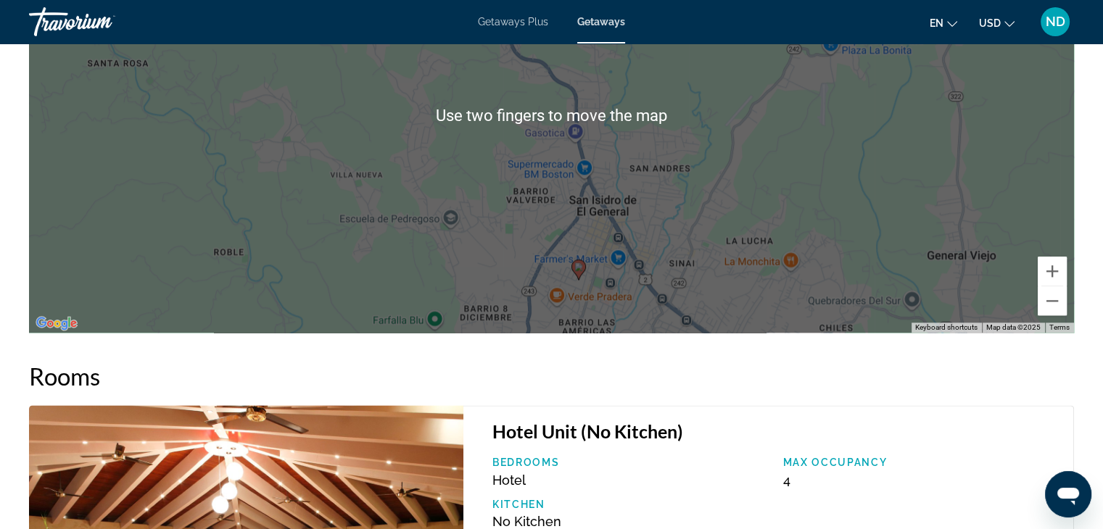
click at [706, 182] on div "To activate drag with keyboard, press Alt + Enter. Once in keyboard drag state,…" at bounding box center [551, 115] width 1045 height 435
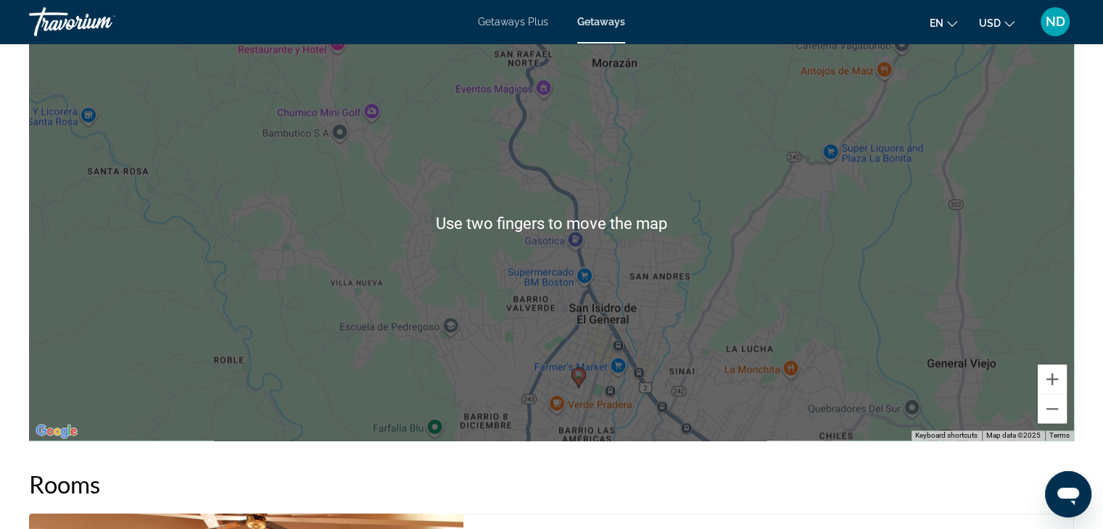
scroll to position [1602, 0]
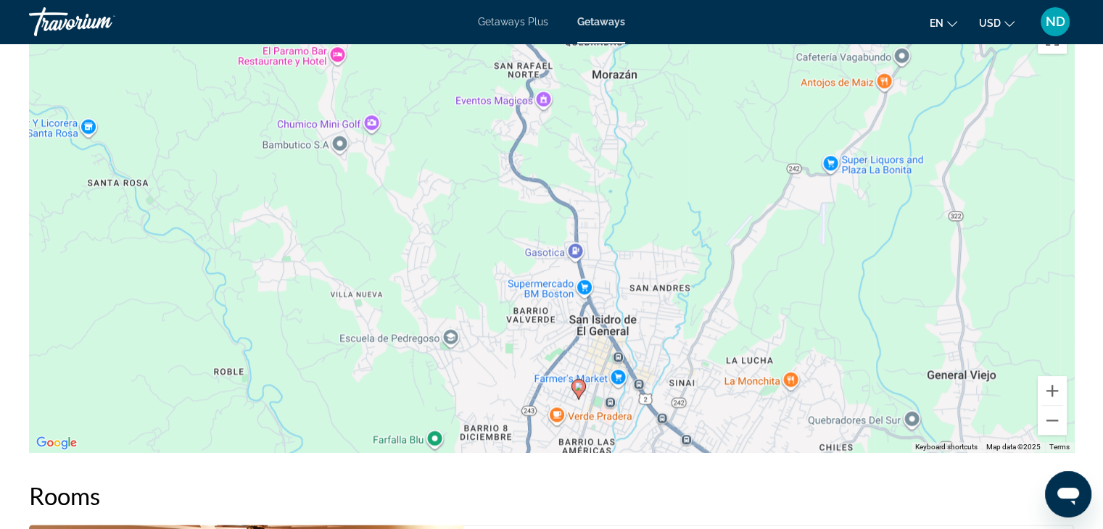
click at [697, 292] on div "To activate drag with keyboard, press Alt + Enter. Once in keyboard drag state,…" at bounding box center [551, 234] width 1045 height 435
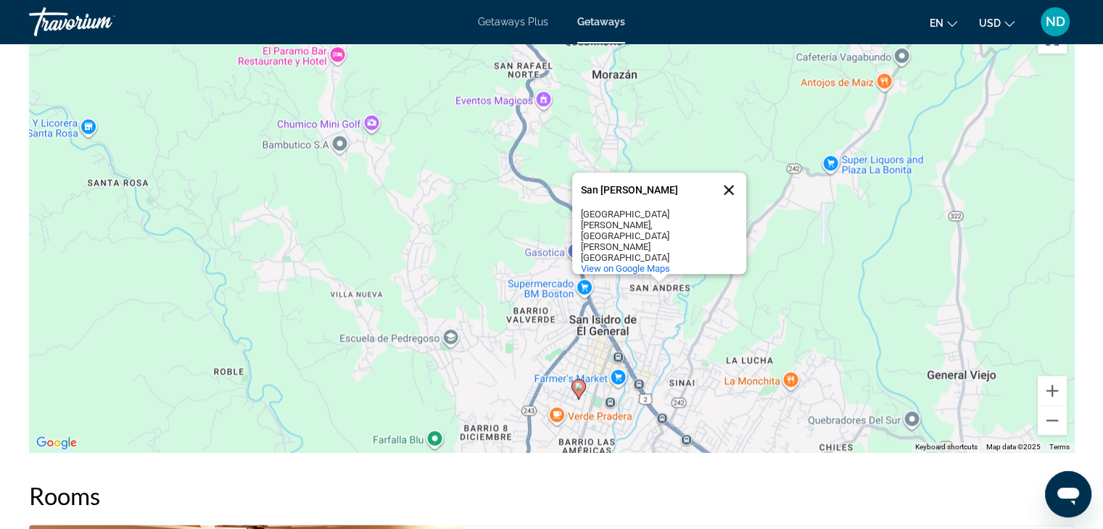
click at [730, 203] on button "Close" at bounding box center [728, 190] width 35 height 35
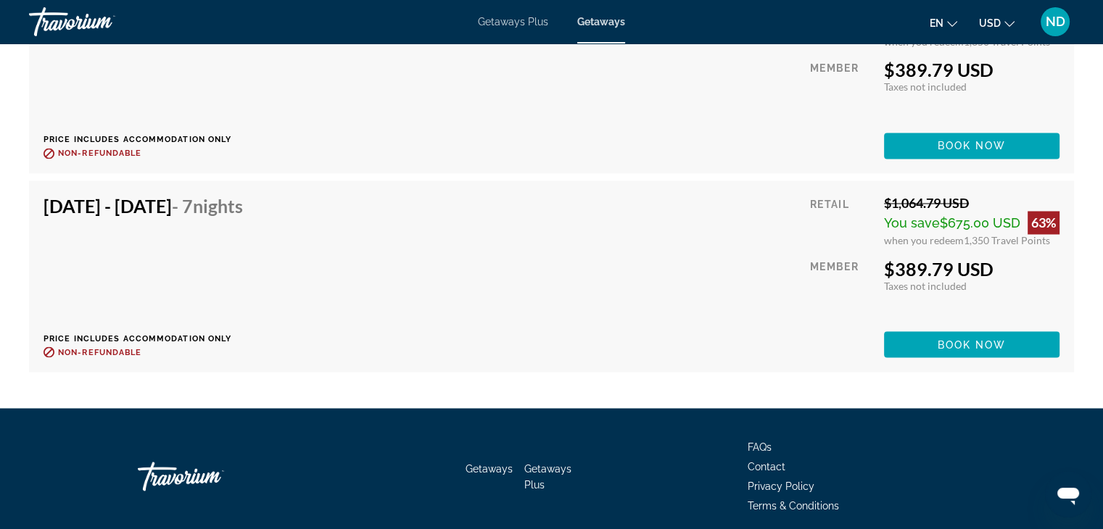
scroll to position [2480, 0]
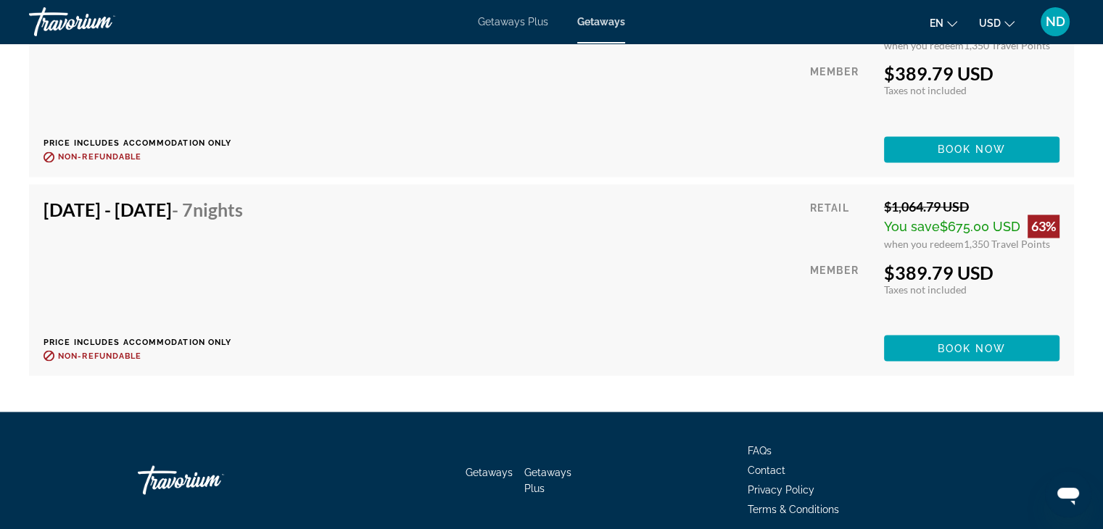
click at [254, 242] on div "[DATE] - [DATE] - 7 Nights Price includes accommodation only Refundable until :…" at bounding box center [149, 280] width 210 height 162
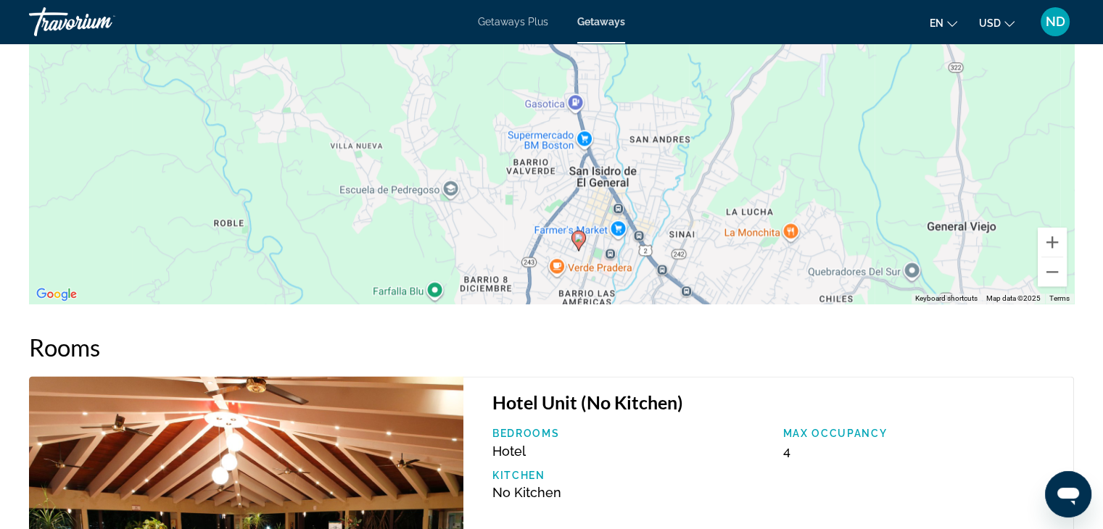
scroll to position [1746, 0]
